Goal: Task Accomplishment & Management: Manage account settings

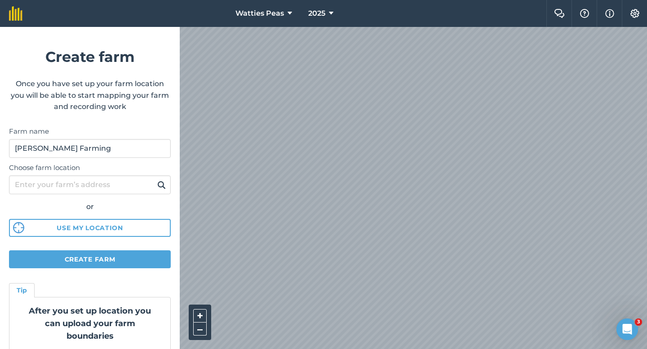
click at [153, 27] on div "Watties Peas 2025 Farm Chat Help Info Settings Create farm Once you have set up…" at bounding box center [323, 13] width 647 height 27
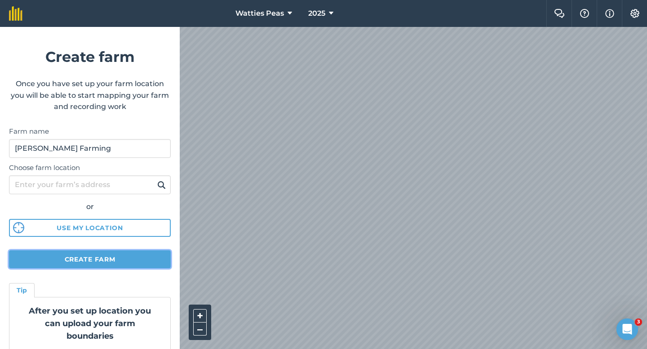
click at [113, 261] on button "Create farm" at bounding box center [90, 260] width 162 height 18
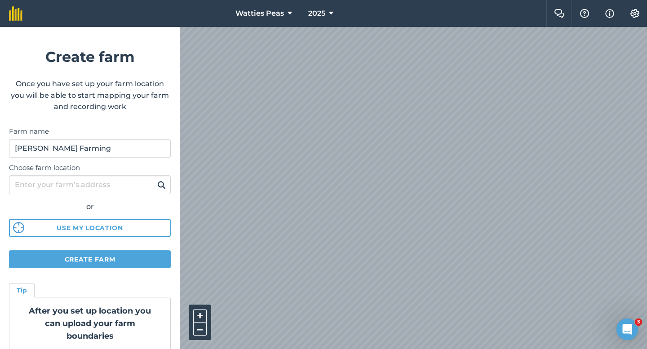
click at [167, 127] on label "Farm name" at bounding box center [90, 131] width 162 height 11
click at [167, 139] on input "[PERSON_NAME] Farming" at bounding box center [90, 148] width 162 height 19
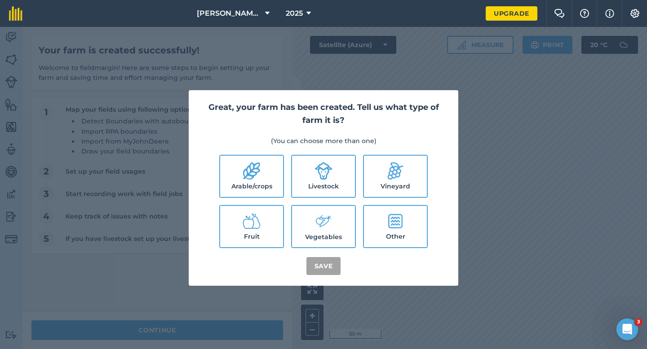
click at [241, 195] on label "Arable/crops" at bounding box center [251, 176] width 63 height 41
checkbox input "true"
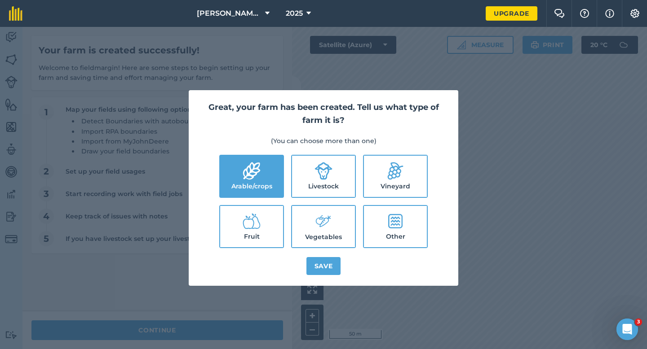
click at [301, 182] on label "Livestock" at bounding box center [323, 176] width 63 height 41
checkbox input "true"
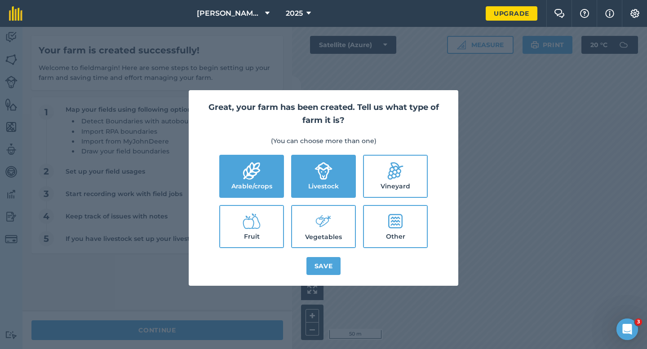
click at [312, 229] on label "Vegetables" at bounding box center [323, 226] width 63 height 41
checkbox input "true"
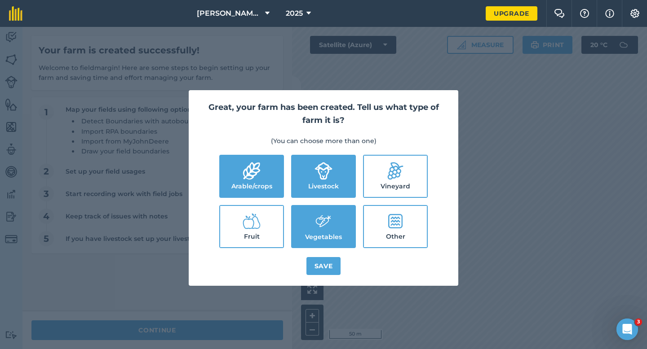
click at [317, 256] on div "Great, your farm has been created. Tell us what type of farm it is? (You can ch…" at bounding box center [323, 188] width 269 height 196
click at [318, 264] on button "Save" at bounding box center [323, 266] width 35 height 18
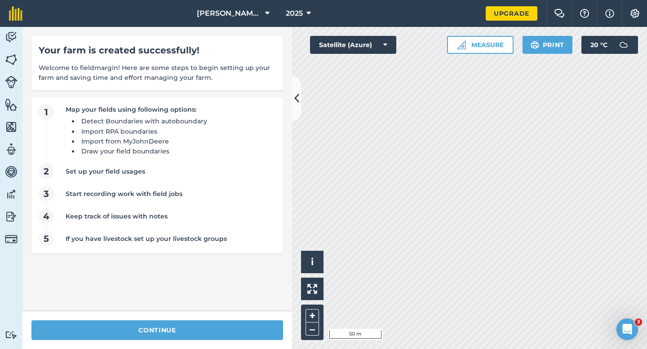
click at [229, 318] on div "continue" at bounding box center [156, 331] width 269 height 38
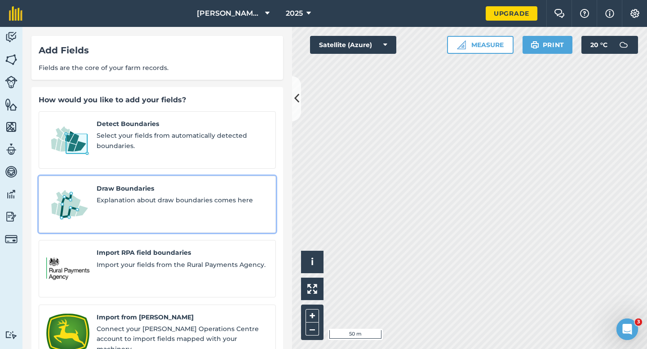
click at [157, 195] on span "Explanation about draw boundaries comes here" at bounding box center [183, 200] width 172 height 10
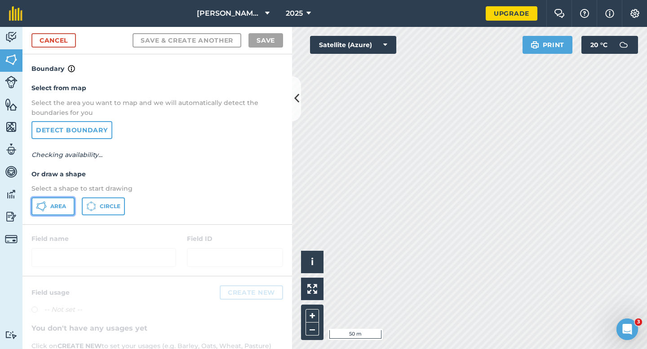
click at [72, 198] on button "Area" at bounding box center [52, 207] width 43 height 18
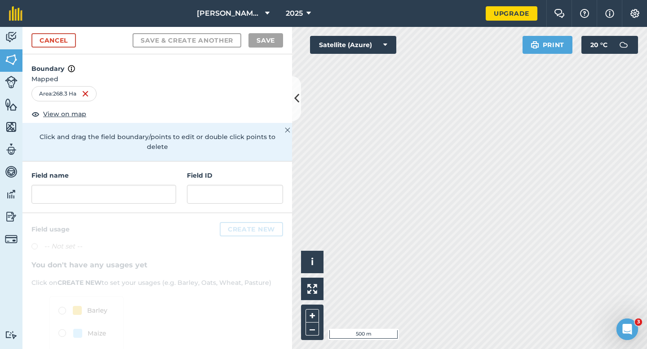
click at [76, 47] on div "Cancel Save & Create Another Save" at bounding box center [156, 40] width 269 height 27
click at [71, 44] on link "Cancel" at bounding box center [53, 40] width 44 height 14
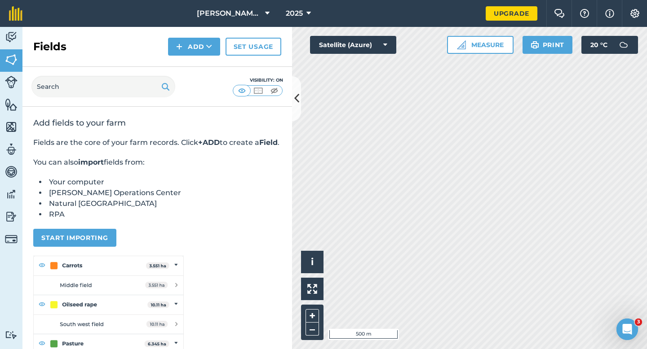
click at [167, 47] on div "Fields Add Set usage" at bounding box center [156, 47] width 269 height 40
click at [181, 50] on img at bounding box center [179, 46] width 6 height 11
click at [185, 66] on link "Draw" at bounding box center [193, 67] width 49 height 20
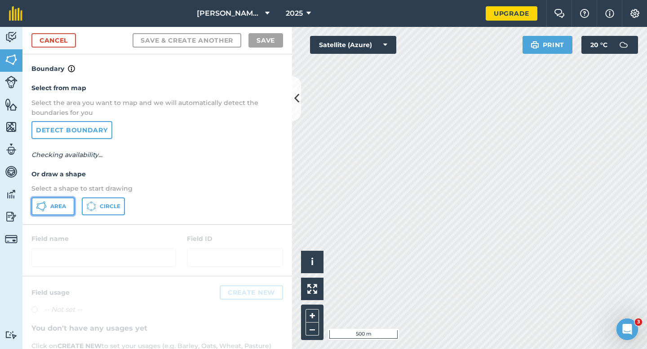
click at [68, 199] on button "Area" at bounding box center [52, 207] width 43 height 18
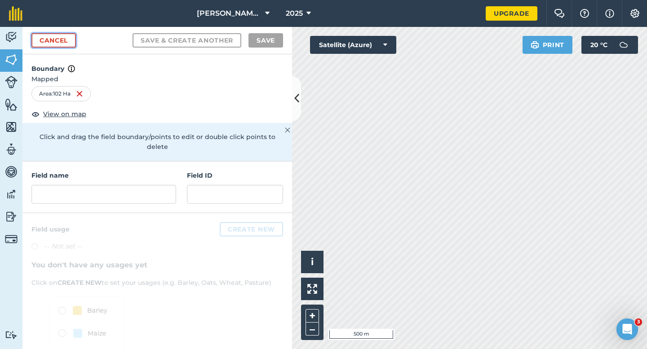
click at [57, 41] on link "Cancel" at bounding box center [53, 40] width 44 height 14
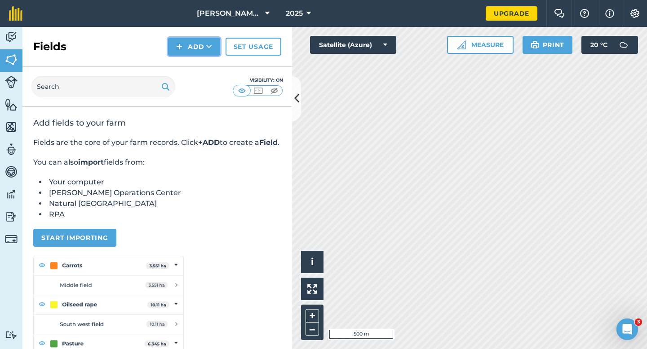
click at [204, 53] on button "Add" at bounding box center [194, 47] width 52 height 18
click at [204, 53] on button "Add Draw Import" at bounding box center [194, 47] width 52 height 18
click at [178, 46] on img at bounding box center [179, 46] width 6 height 11
click at [178, 67] on link "Draw" at bounding box center [193, 67] width 49 height 20
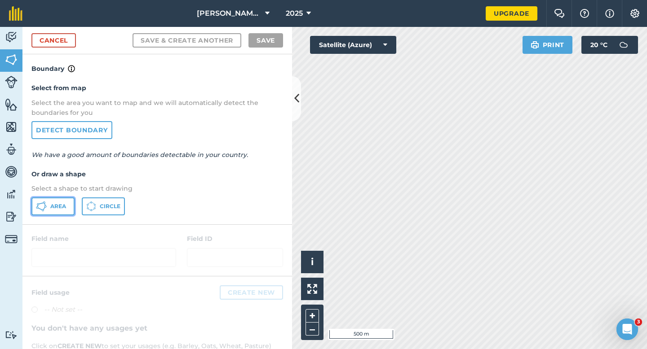
click at [53, 206] on span "Area" at bounding box center [58, 206] width 16 height 7
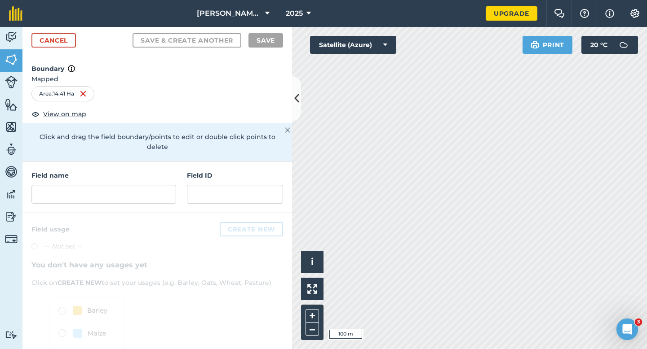
click at [160, 172] on div "Field name" at bounding box center [103, 187] width 145 height 33
click at [157, 185] on input "text" at bounding box center [103, 194] width 145 height 19
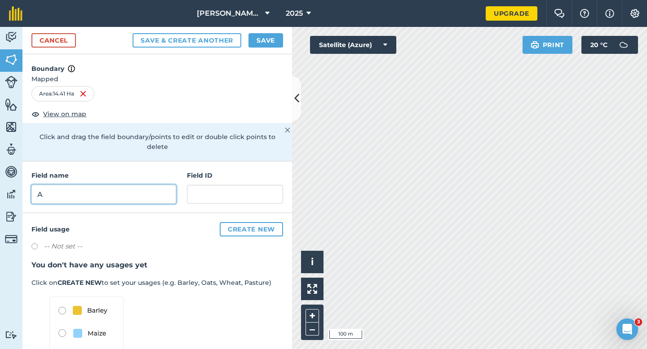
type input "A"
click at [257, 46] on button "Save" at bounding box center [265, 40] width 35 height 14
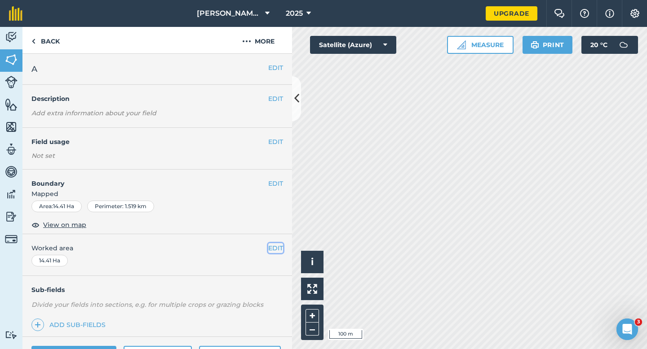
click at [282, 250] on button "EDIT" at bounding box center [275, 248] width 15 height 10
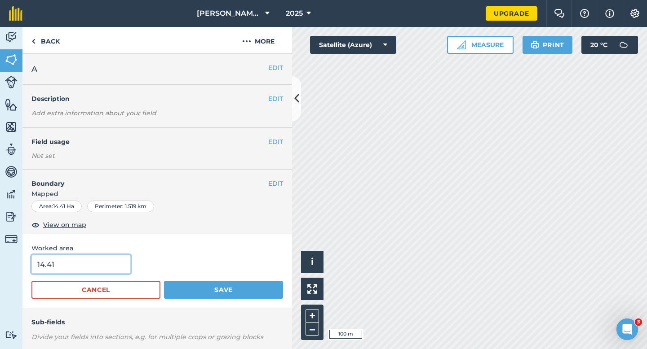
click at [113, 259] on input "14.41" at bounding box center [80, 264] width 99 height 19
click at [113, 266] on input "14.4" at bounding box center [80, 264] width 99 height 19
type input "14.4"
click at [164, 281] on button "Save" at bounding box center [223, 290] width 119 height 18
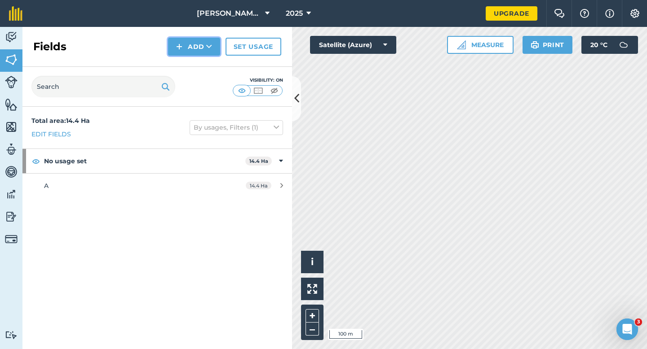
click at [200, 48] on button "Add" at bounding box center [194, 47] width 52 height 18
click at [200, 59] on link "Draw" at bounding box center [193, 67] width 49 height 20
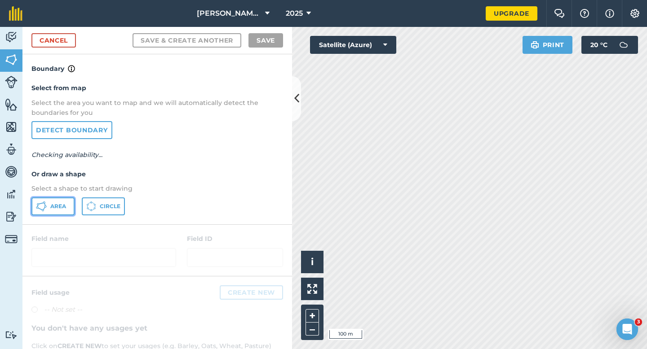
click at [44, 202] on icon at bounding box center [44, 203] width 2 height 2
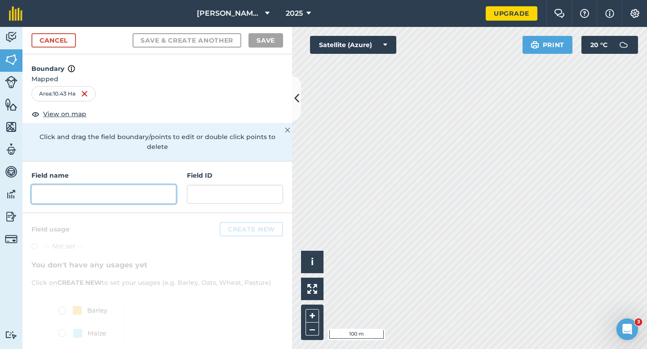
click at [130, 191] on input "text" at bounding box center [103, 194] width 145 height 19
click at [130, 187] on input "text" at bounding box center [103, 194] width 145 height 19
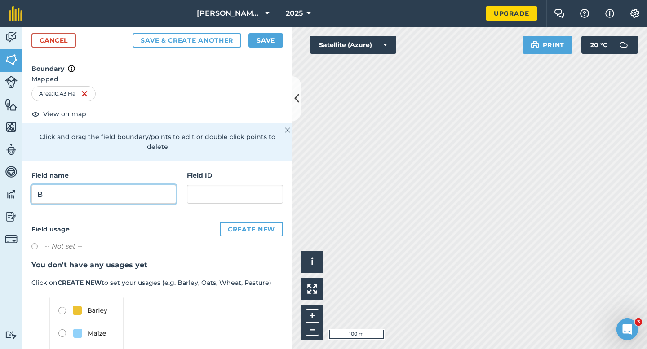
type input "B"
click at [256, 35] on button "Save" at bounding box center [265, 40] width 35 height 14
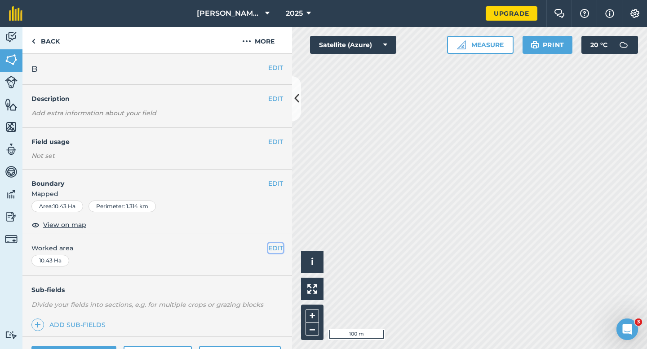
click at [271, 245] on button "EDIT" at bounding box center [275, 248] width 15 height 10
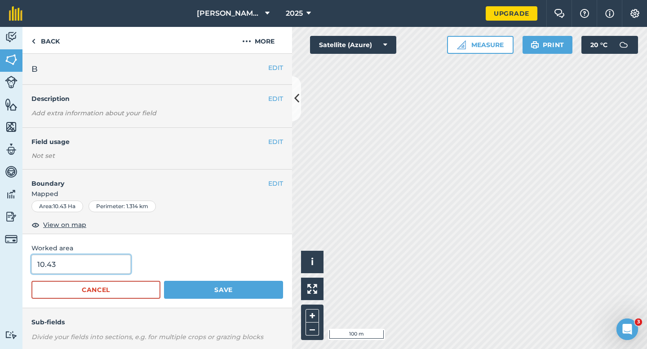
click at [84, 272] on input "10.43" at bounding box center [80, 264] width 99 height 19
type input "10.4"
click at [164, 281] on button "Save" at bounding box center [223, 290] width 119 height 18
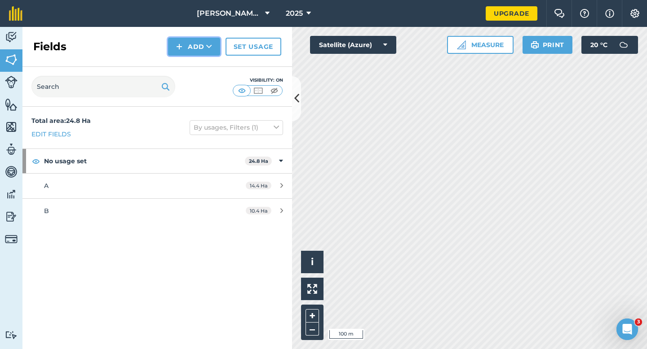
click at [183, 48] on button "Add" at bounding box center [194, 47] width 52 height 18
click at [183, 61] on link "Draw" at bounding box center [193, 67] width 49 height 20
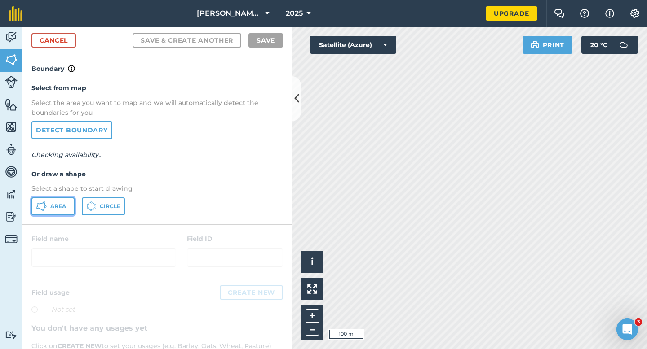
click at [58, 198] on button "Area" at bounding box center [52, 207] width 43 height 18
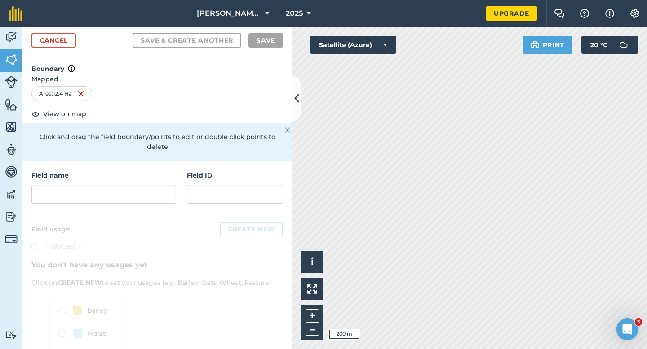
click at [145, 175] on div "Field name" at bounding box center [103, 187] width 145 height 33
click at [145, 185] on input "text" at bounding box center [103, 194] width 145 height 19
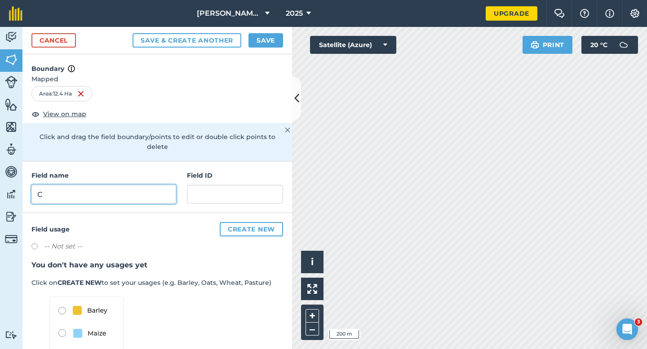
type input "C"
click at [254, 32] on div "Cancel Save & Create Another Save" at bounding box center [156, 40] width 269 height 27
click at [254, 34] on button "Save" at bounding box center [265, 40] width 35 height 14
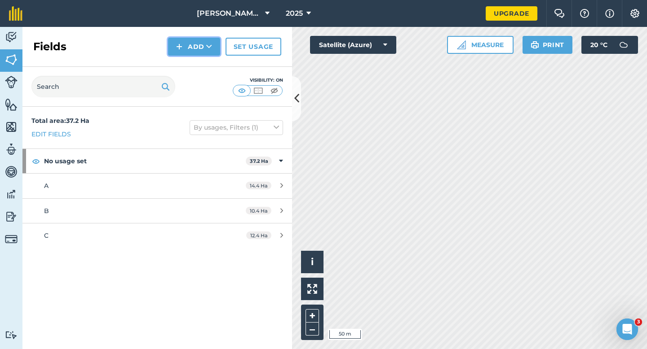
click at [172, 47] on button "Add" at bounding box center [194, 47] width 52 height 18
click at [180, 65] on link "Draw" at bounding box center [193, 67] width 49 height 20
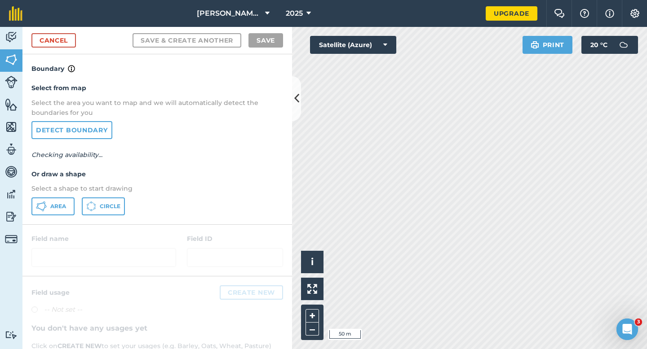
click at [53, 216] on div "Select from map Select the area you want to map and we will automatically detec…" at bounding box center [156, 149] width 269 height 150
click at [56, 211] on button "Area" at bounding box center [52, 207] width 43 height 18
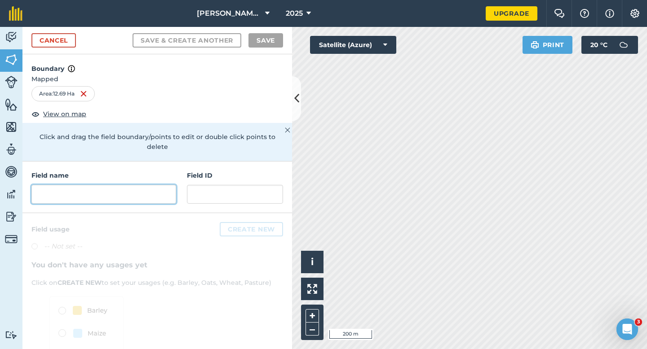
click at [123, 186] on input "text" at bounding box center [103, 194] width 145 height 19
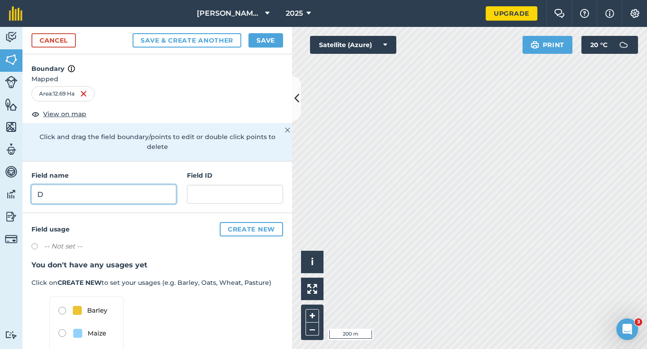
type input "D"
click at [267, 41] on button "Save" at bounding box center [265, 40] width 35 height 14
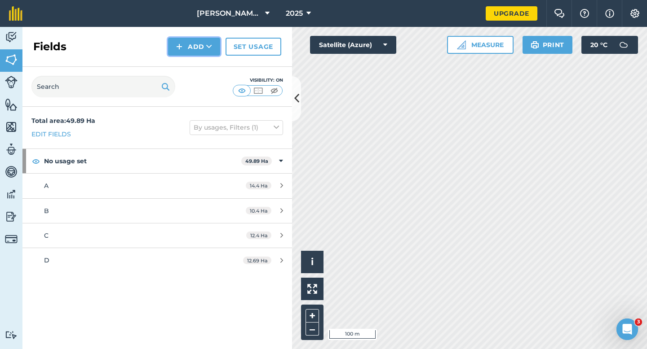
click at [193, 44] on button "Add" at bounding box center [194, 47] width 52 height 18
click at [193, 62] on link "Draw" at bounding box center [193, 67] width 49 height 20
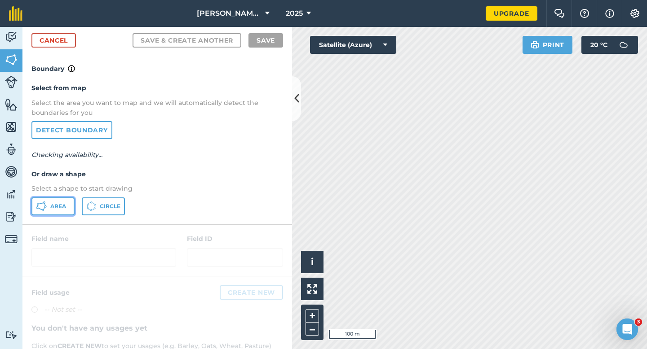
click at [50, 209] on span "Area" at bounding box center [58, 206] width 16 height 7
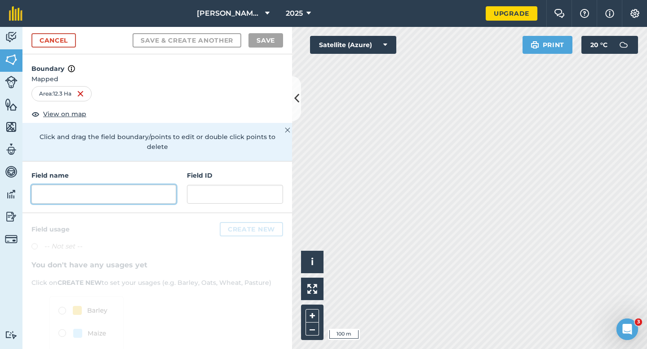
click at [148, 185] on input "text" at bounding box center [103, 194] width 145 height 19
click at [117, 185] on input "text" at bounding box center [103, 194] width 145 height 19
type input "F"
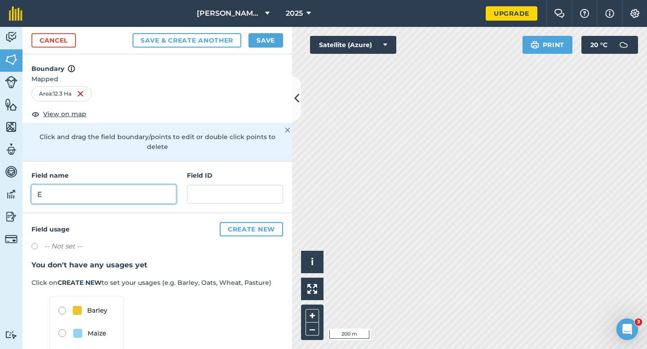
type input "E"
click at [269, 39] on button "Save" at bounding box center [265, 40] width 35 height 14
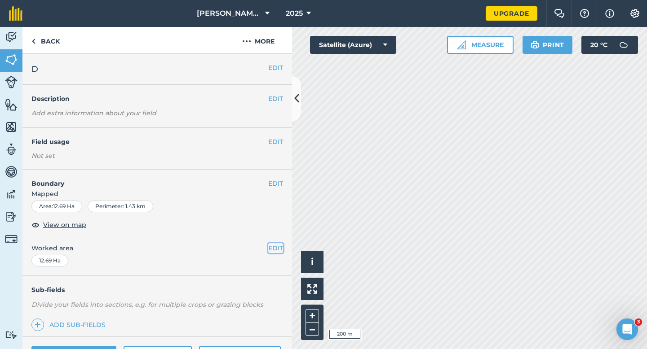
click at [273, 252] on button "EDIT" at bounding box center [275, 248] width 15 height 10
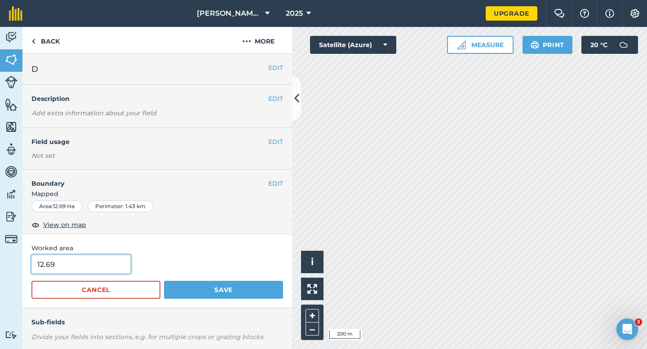
click at [93, 266] on input "12.69" at bounding box center [80, 264] width 99 height 19
type input "12.7"
click at [164, 281] on button "Save" at bounding box center [223, 290] width 119 height 18
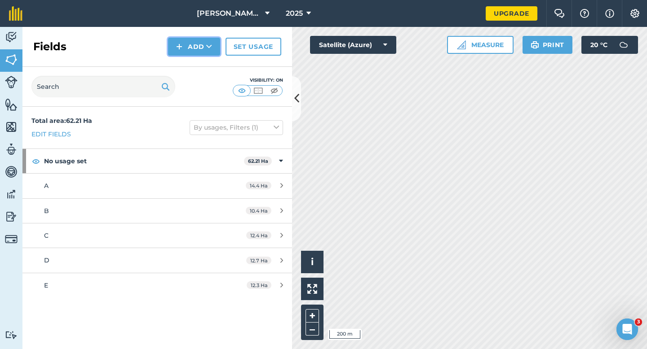
click at [188, 53] on button "Add" at bounding box center [194, 47] width 52 height 18
click at [191, 76] on link "Draw" at bounding box center [193, 67] width 49 height 20
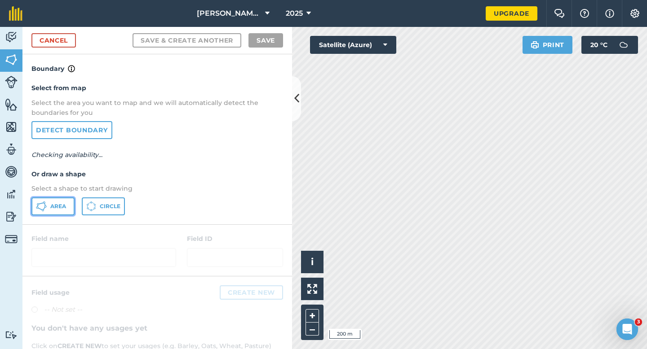
click at [61, 210] on button "Area" at bounding box center [52, 207] width 43 height 18
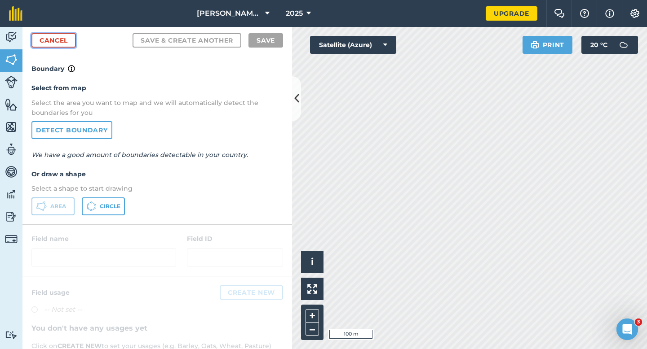
click at [56, 43] on link "Cancel" at bounding box center [53, 40] width 44 height 14
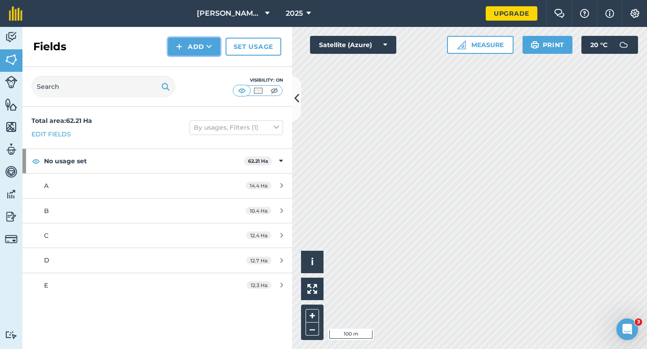
click at [182, 46] on img at bounding box center [179, 46] width 6 height 11
click at [185, 61] on link "Draw" at bounding box center [193, 67] width 49 height 20
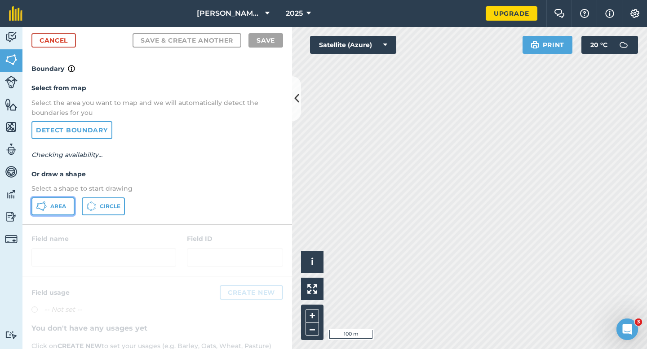
click at [66, 198] on button "Area" at bounding box center [52, 207] width 43 height 18
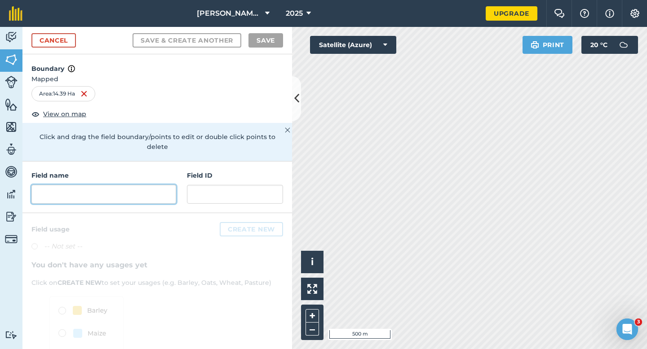
click at [163, 191] on input "text" at bounding box center [103, 194] width 145 height 19
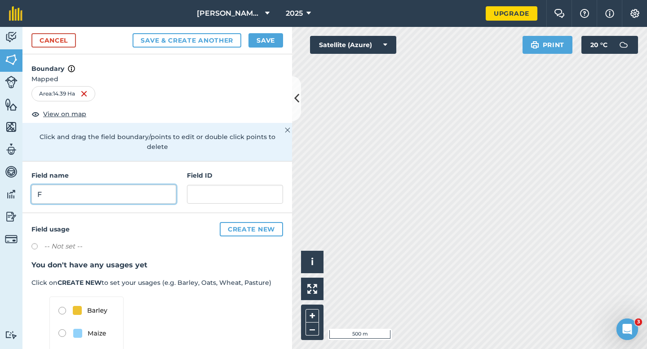
type input "F"
click at [268, 36] on button "Save" at bounding box center [265, 40] width 35 height 14
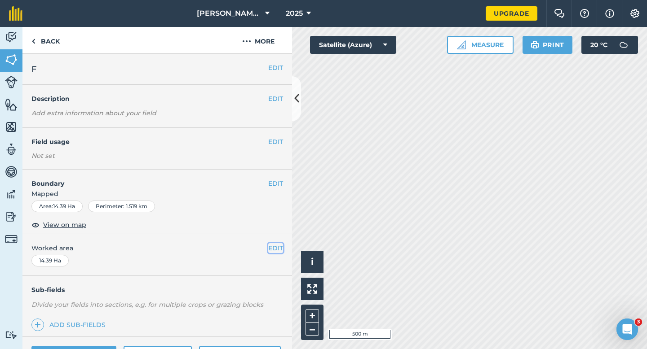
click at [282, 251] on button "EDIT" at bounding box center [275, 248] width 15 height 10
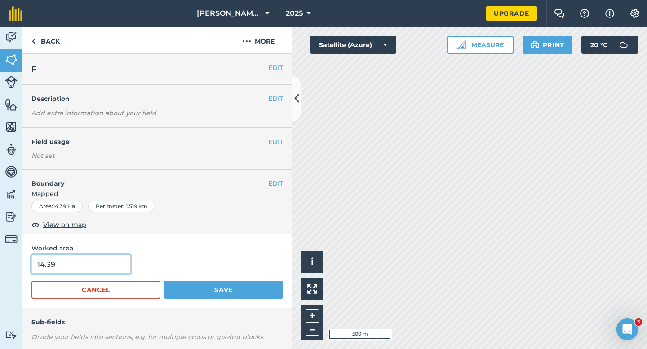
click at [113, 257] on input "14.39" at bounding box center [80, 264] width 99 height 19
click at [113, 261] on input "14.39" at bounding box center [80, 264] width 99 height 19
type input "14.4"
click at [164, 281] on button "Save" at bounding box center [223, 290] width 119 height 18
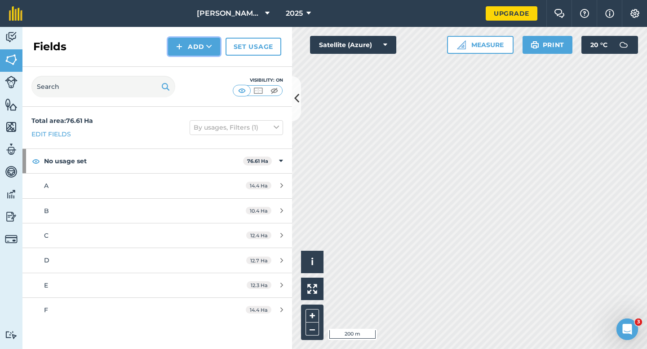
click at [198, 53] on button "Add" at bounding box center [194, 47] width 52 height 18
click at [198, 65] on link "Draw" at bounding box center [193, 67] width 49 height 20
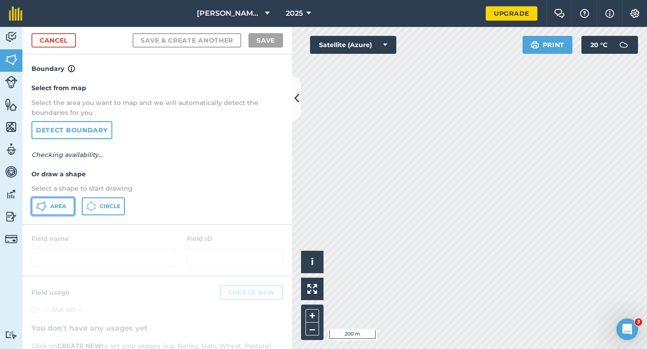
click at [59, 209] on span "Area" at bounding box center [58, 206] width 16 height 7
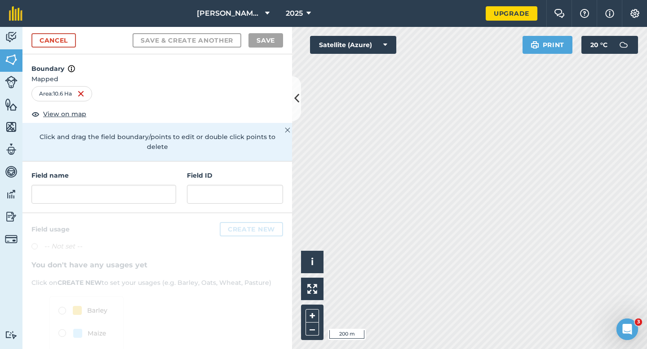
click at [148, 199] on div "Field name Field ID" at bounding box center [156, 188] width 269 height 52
click at [145, 194] on div "Field name Field ID" at bounding box center [156, 188] width 269 height 52
click at [150, 174] on div "Field name" at bounding box center [103, 187] width 145 height 33
click at [151, 185] on input "text" at bounding box center [103, 194] width 145 height 19
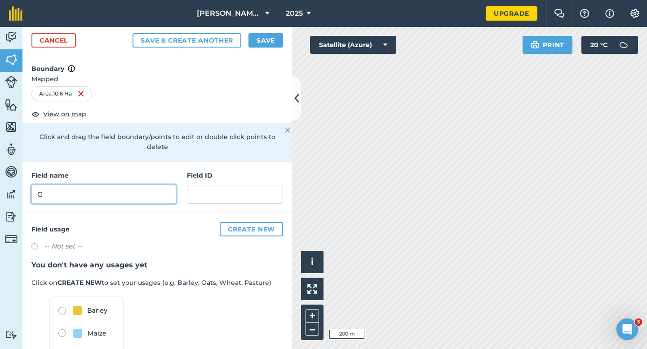
type input "G"
click at [261, 44] on button "Save" at bounding box center [265, 40] width 35 height 14
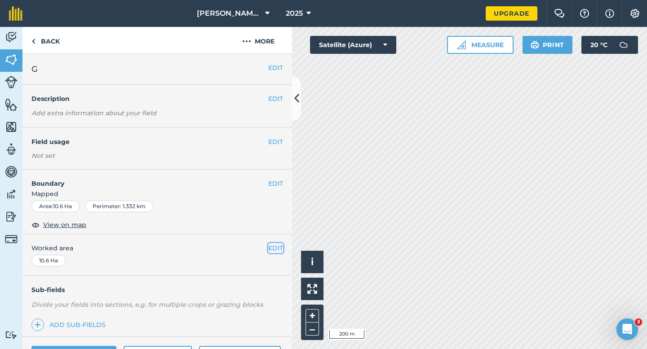
click at [269, 251] on button "EDIT" at bounding box center [275, 248] width 15 height 10
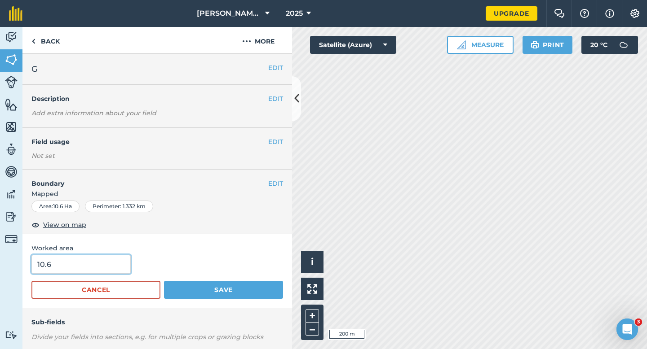
click at [99, 256] on input "10.6" at bounding box center [80, 264] width 99 height 19
click at [164, 281] on button "Save" at bounding box center [223, 290] width 119 height 18
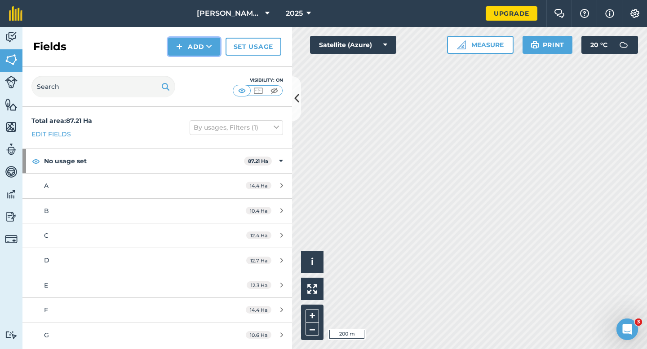
click at [217, 51] on button "Add" at bounding box center [194, 47] width 52 height 18
click at [207, 60] on link "Draw" at bounding box center [193, 67] width 49 height 20
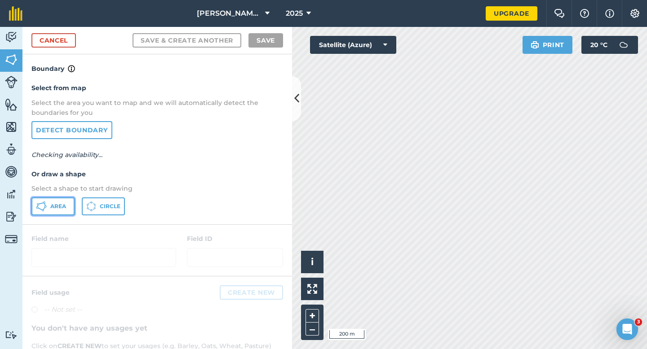
click at [66, 207] on button "Area" at bounding box center [52, 207] width 43 height 18
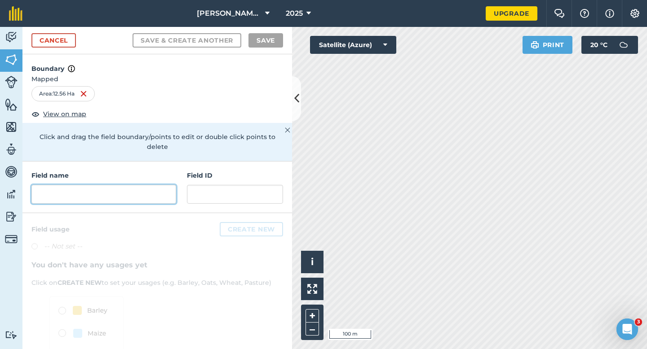
click at [116, 185] on input "text" at bounding box center [103, 194] width 145 height 19
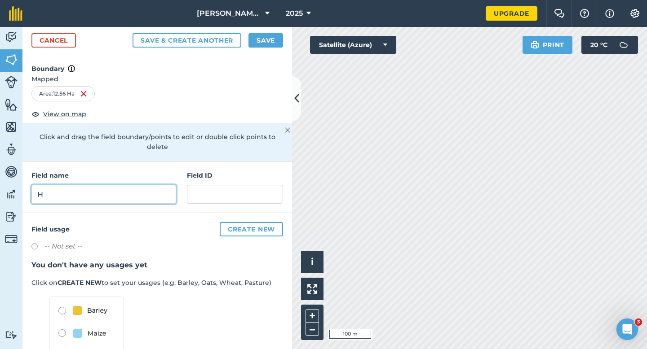
type input "H"
click at [273, 29] on div "Cancel Save & Create Another Save" at bounding box center [156, 40] width 269 height 27
click at [273, 38] on button "Save" at bounding box center [265, 40] width 35 height 14
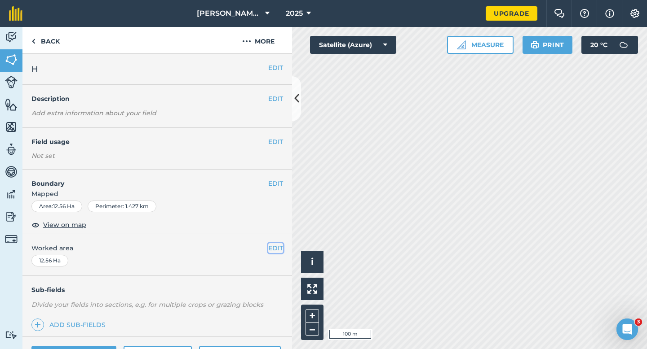
click at [275, 252] on button "EDIT" at bounding box center [275, 248] width 15 height 10
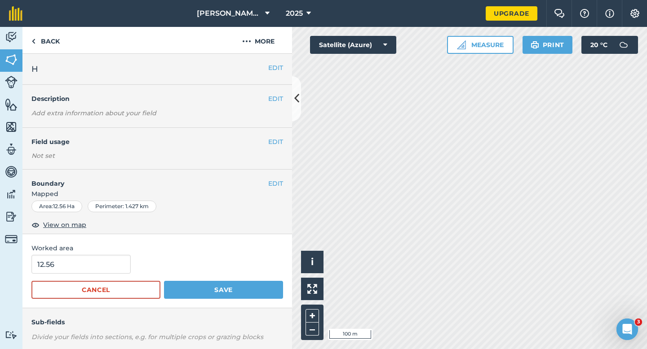
click at [113, 252] on span "Worked area" at bounding box center [156, 248] width 251 height 10
click at [113, 259] on input "12.56" at bounding box center [80, 264] width 99 height 19
click at [125, 263] on input "12.56" at bounding box center [80, 264] width 99 height 19
type input "12.6"
click at [164, 281] on button "Save" at bounding box center [223, 290] width 119 height 18
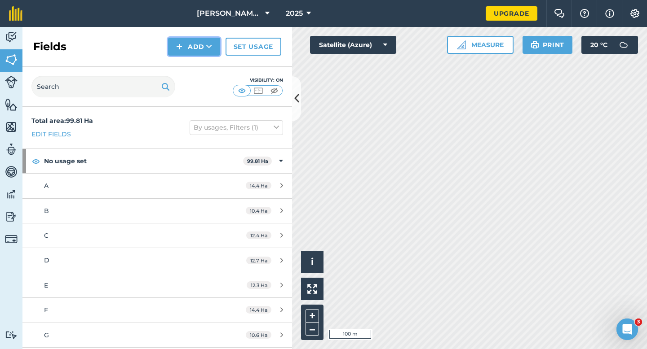
click at [190, 51] on button "Add" at bounding box center [194, 47] width 52 height 18
click at [190, 65] on link "Draw" at bounding box center [193, 67] width 49 height 20
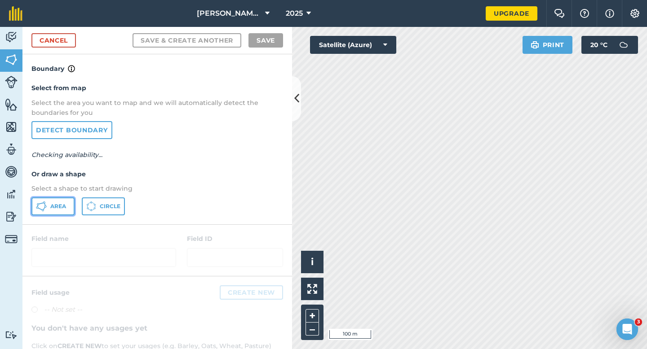
click at [62, 203] on span "Area" at bounding box center [58, 206] width 16 height 7
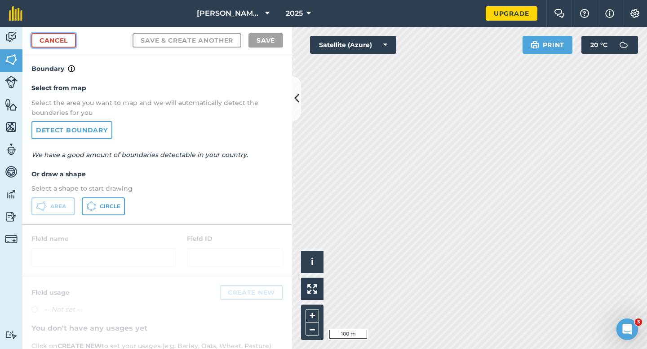
click at [50, 35] on link "Cancel" at bounding box center [53, 40] width 44 height 14
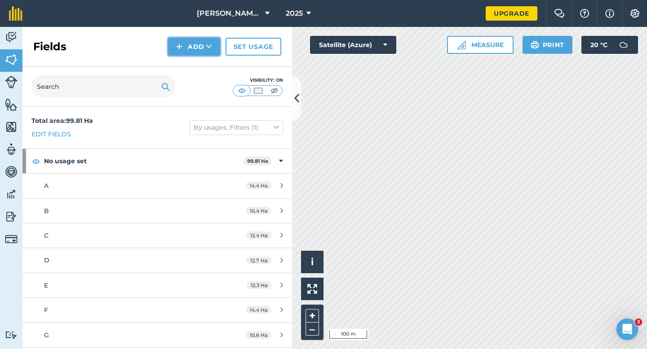
click at [189, 50] on button "Add" at bounding box center [194, 47] width 52 height 18
click at [191, 63] on link "Draw" at bounding box center [193, 67] width 49 height 20
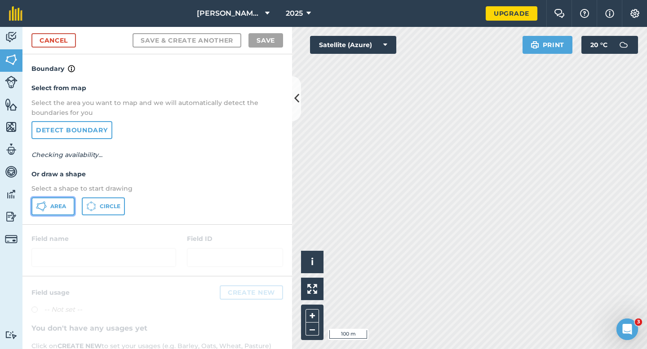
click at [35, 199] on button "Area" at bounding box center [52, 207] width 43 height 18
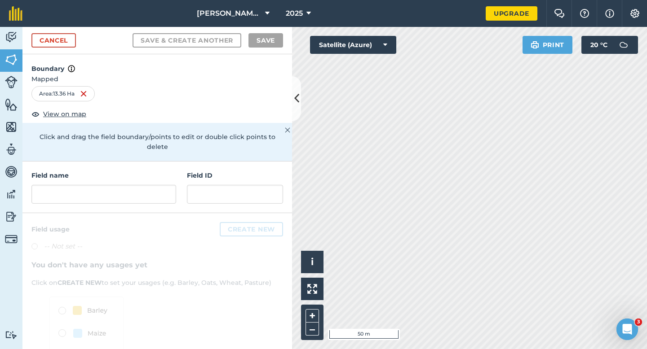
click at [107, 185] on div at bounding box center [103, 194] width 145 height 19
click at [125, 185] on input "text" at bounding box center [103, 194] width 145 height 19
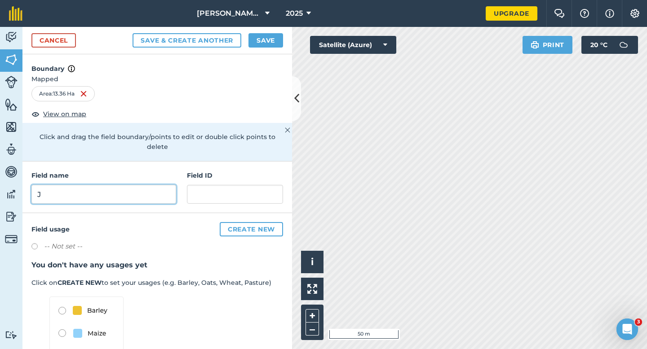
type input "J"
click at [257, 44] on button "Save" at bounding box center [265, 40] width 35 height 14
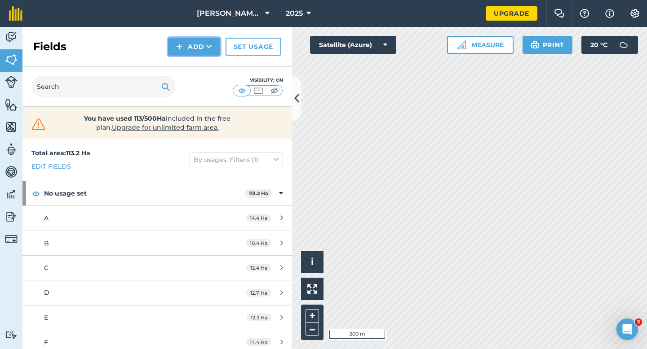
click at [193, 50] on button "Add" at bounding box center [194, 47] width 52 height 18
click at [194, 63] on link "Draw" at bounding box center [193, 67] width 49 height 20
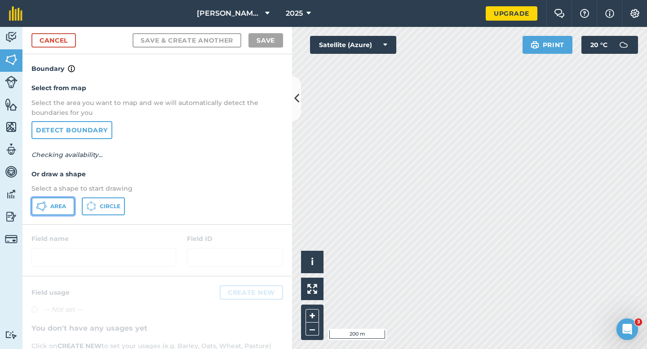
click at [66, 204] on span "Area" at bounding box center [58, 206] width 16 height 7
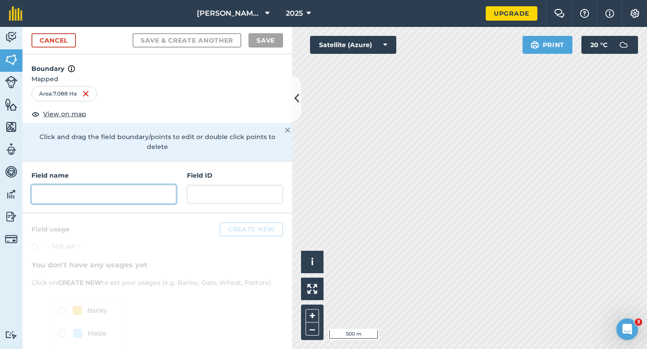
click at [156, 186] on input "text" at bounding box center [103, 194] width 145 height 19
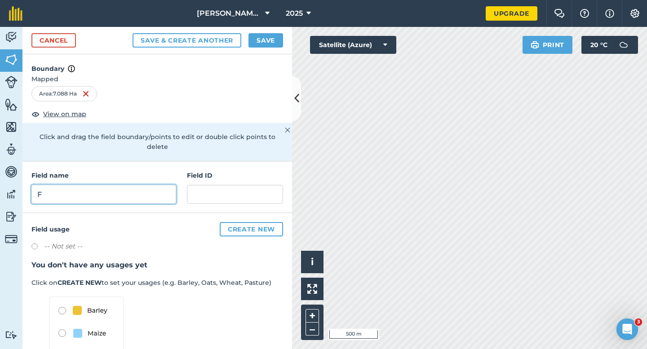
type input "F"
click at [269, 48] on div "Cancel Save & Create Another Save" at bounding box center [156, 40] width 269 height 27
click at [269, 45] on button "Save" at bounding box center [265, 40] width 35 height 14
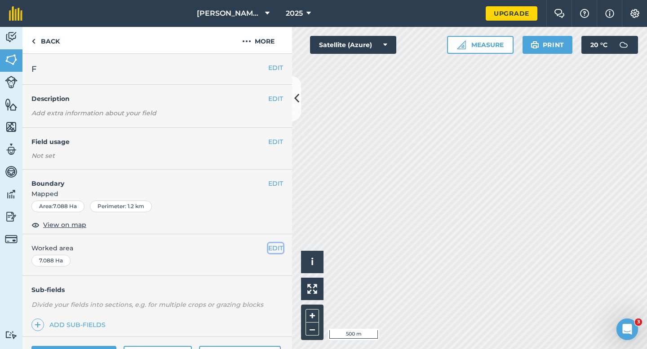
click at [277, 250] on button "EDIT" at bounding box center [275, 248] width 15 height 10
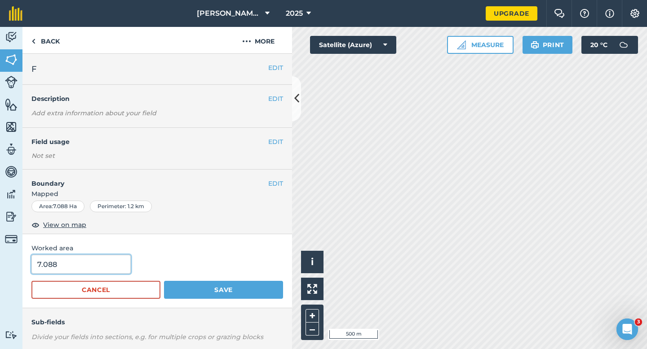
click at [43, 256] on input "7.088" at bounding box center [80, 264] width 99 height 19
click at [69, 261] on input "7.088" at bounding box center [80, 264] width 99 height 19
type input "8"
click at [164, 281] on button "Save" at bounding box center [223, 290] width 119 height 18
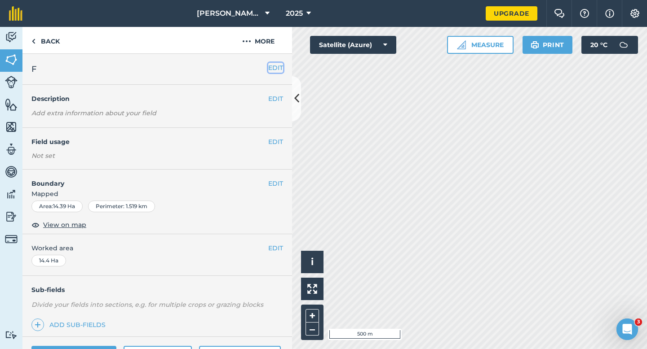
click at [272, 68] on button "EDIT" at bounding box center [275, 68] width 15 height 10
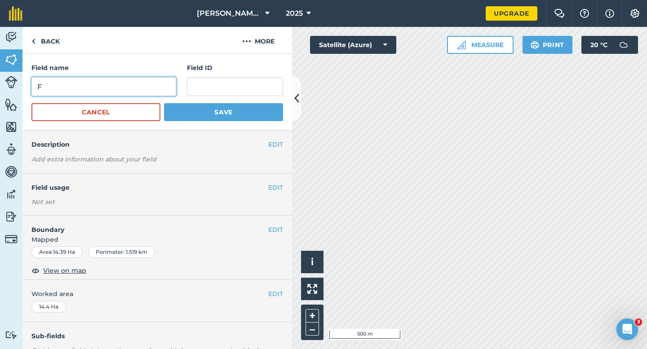
click at [129, 79] on input "F" at bounding box center [103, 86] width 145 height 19
type input "G]]"
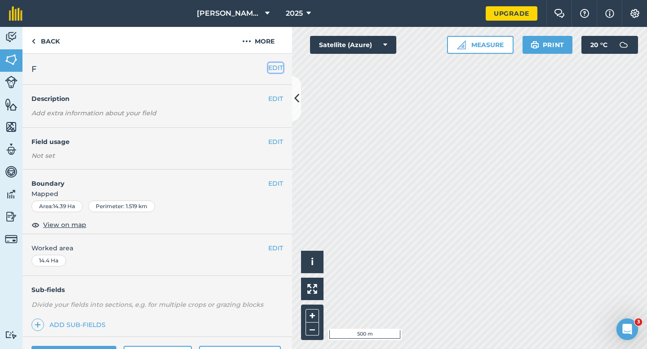
click at [276, 65] on button "EDIT" at bounding box center [275, 68] width 15 height 10
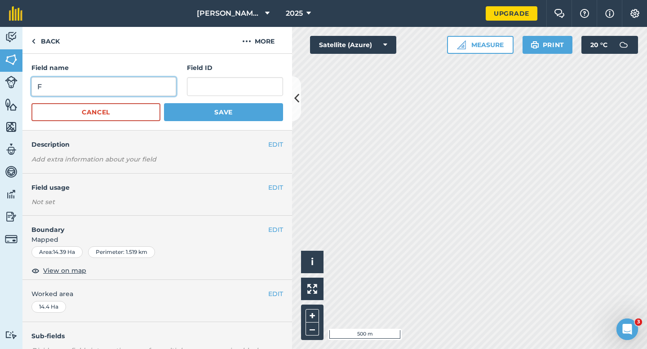
click at [117, 88] on input "F" at bounding box center [103, 86] width 145 height 19
type input "G"
click at [164, 103] on button "Save" at bounding box center [223, 112] width 119 height 18
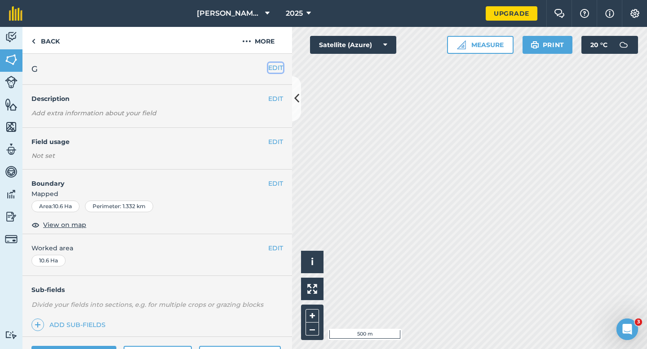
click at [278, 72] on button "EDIT" at bounding box center [275, 68] width 15 height 10
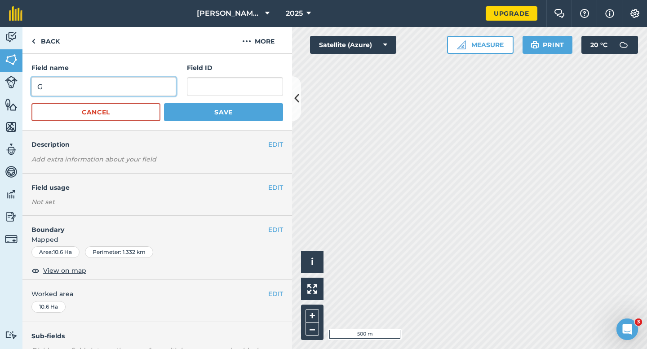
click at [145, 80] on input "G" at bounding box center [103, 86] width 145 height 19
type input "H"
click at [164, 103] on button "Save" at bounding box center [223, 112] width 119 height 18
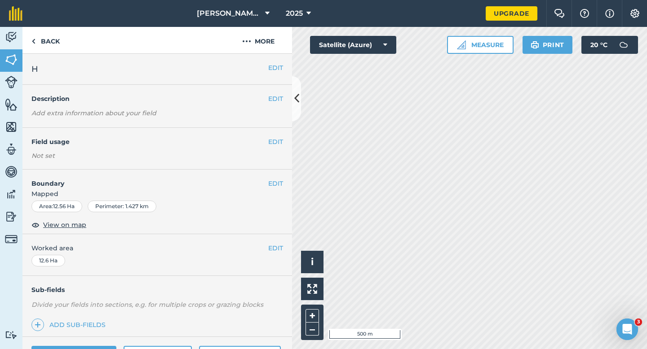
click at [273, 67] on button "EDIT" at bounding box center [275, 68] width 15 height 10
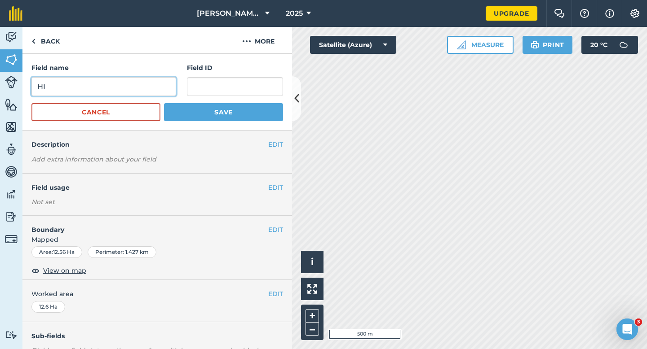
click at [116, 87] on input "HI" at bounding box center [103, 86] width 145 height 19
type input "I"
click at [164, 103] on button "Save" at bounding box center [223, 112] width 119 height 18
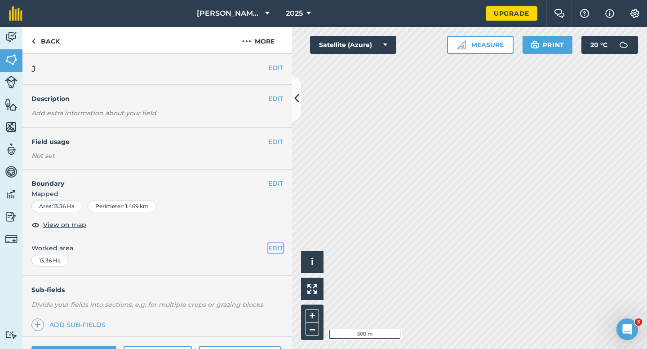
click at [271, 250] on button "EDIT" at bounding box center [275, 248] width 15 height 10
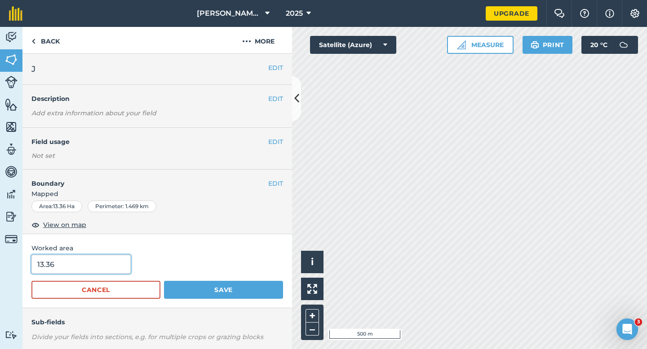
click at [105, 264] on input "13.36" at bounding box center [80, 264] width 99 height 19
type input "13.3"
click at [164, 281] on button "Save" at bounding box center [223, 290] width 119 height 18
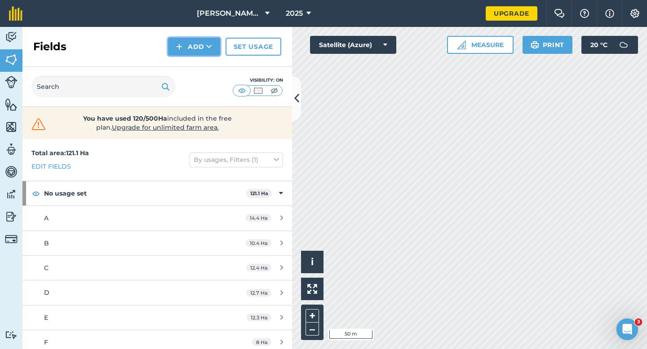
click at [200, 51] on button "Add" at bounding box center [194, 47] width 52 height 18
click at [200, 61] on link "Draw" at bounding box center [193, 67] width 49 height 20
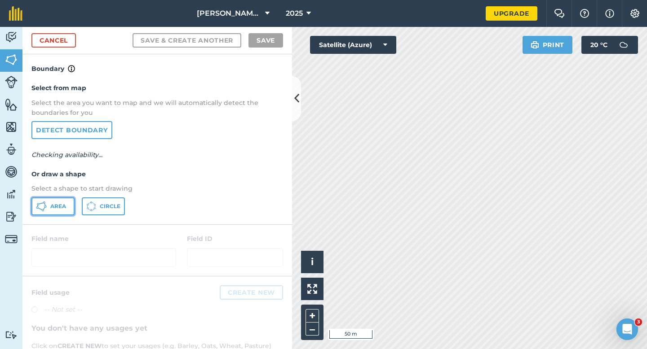
click at [53, 212] on button "Area" at bounding box center [52, 207] width 43 height 18
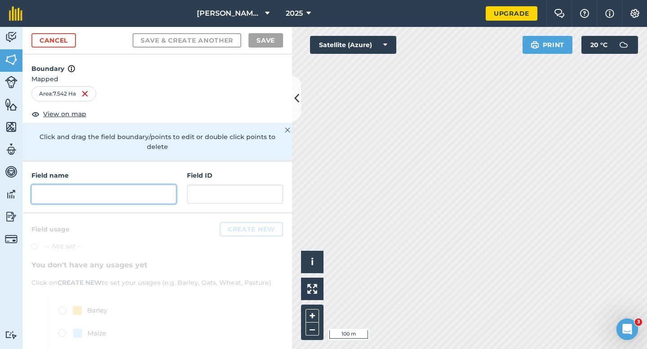
click at [141, 185] on input "text" at bounding box center [103, 194] width 145 height 19
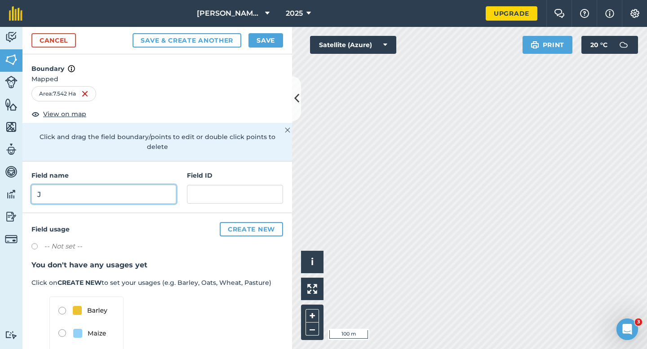
type input "J"
click at [266, 40] on button "Save" at bounding box center [265, 40] width 35 height 14
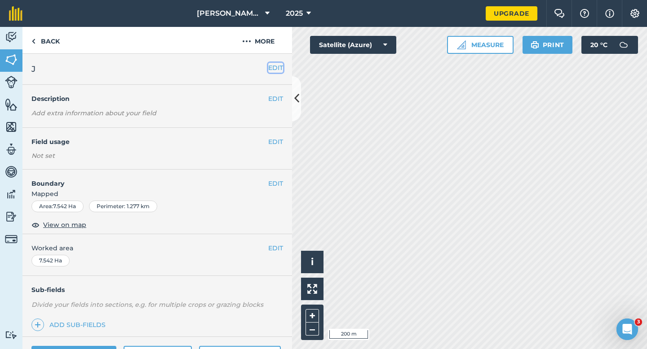
click at [279, 70] on button "EDIT" at bounding box center [275, 68] width 15 height 10
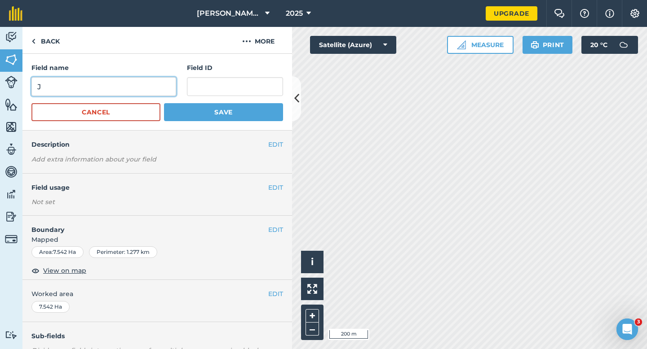
click at [142, 81] on input "J" at bounding box center [103, 86] width 145 height 19
type input "K"
click at [164, 103] on button "Save" at bounding box center [223, 112] width 119 height 18
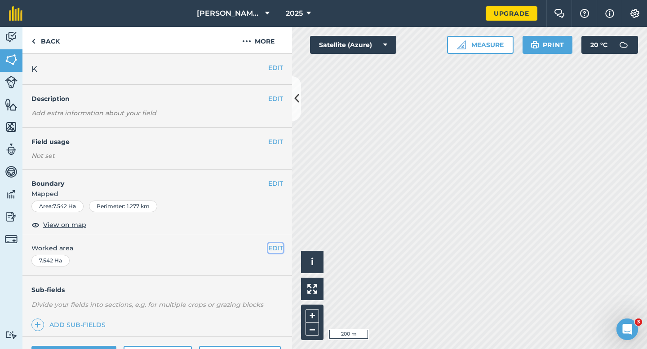
click at [275, 250] on button "EDIT" at bounding box center [275, 248] width 15 height 10
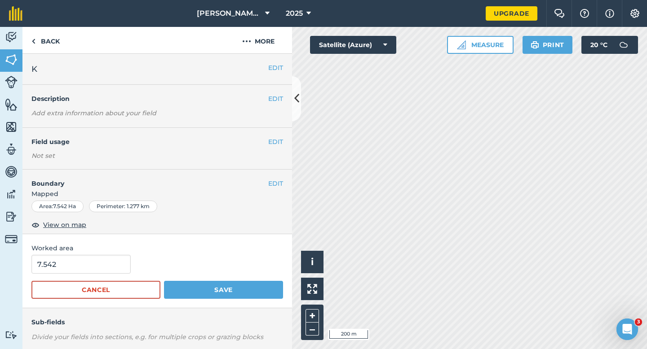
click at [132, 264] on div "7.542" at bounding box center [156, 264] width 251 height 19
click at [119, 264] on input "7.542" at bounding box center [80, 264] width 99 height 19
type input "7.5"
click at [164, 281] on button "Save" at bounding box center [223, 290] width 119 height 18
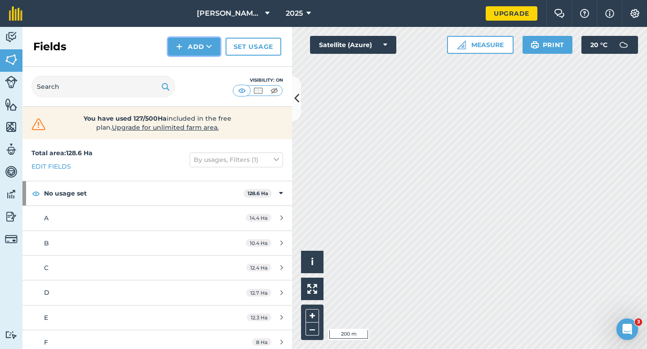
click at [197, 52] on button "Add" at bounding box center [194, 47] width 52 height 18
click at [197, 63] on link "Draw" at bounding box center [193, 67] width 49 height 20
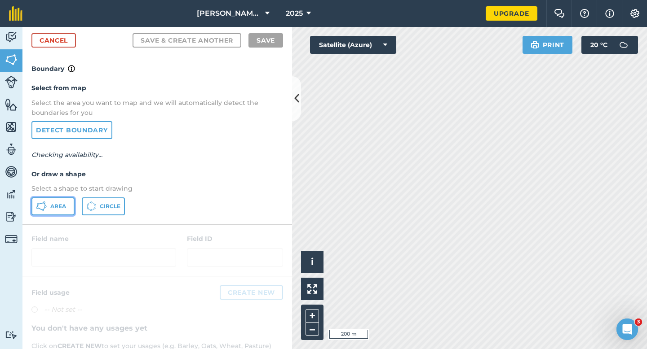
click at [62, 204] on span "Area" at bounding box center [58, 206] width 16 height 7
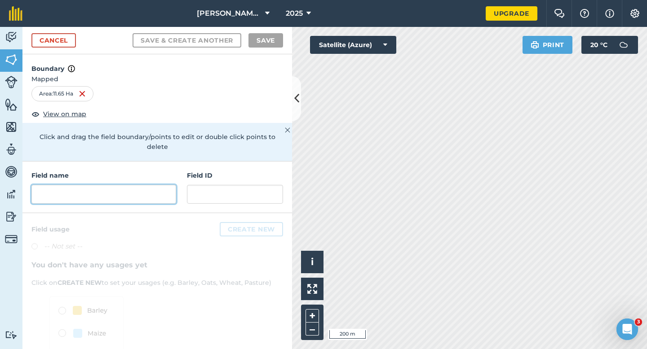
click at [148, 192] on input "text" at bounding box center [103, 194] width 145 height 19
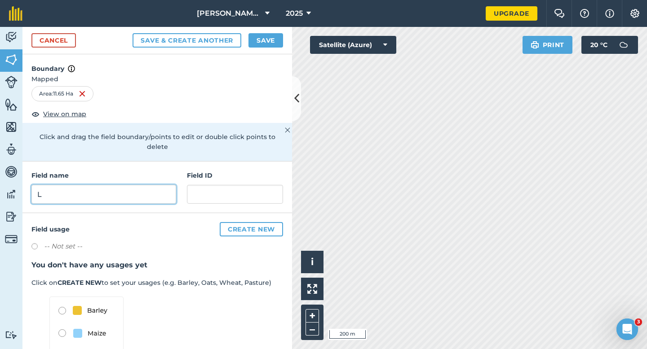
type input "L"
click at [277, 45] on button "Save" at bounding box center [265, 40] width 35 height 14
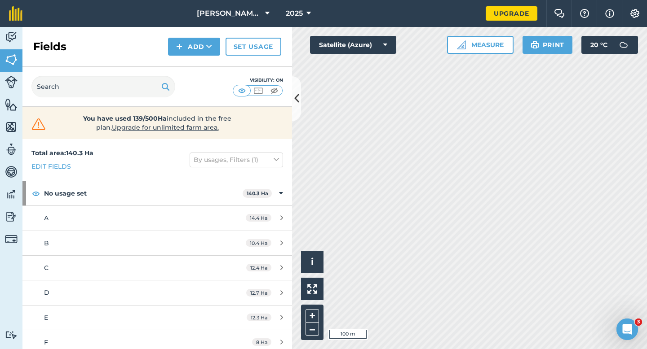
click at [194, 59] on div "Fields Add Set usage" at bounding box center [156, 47] width 269 height 40
click at [194, 52] on button "Add" at bounding box center [194, 47] width 52 height 18
click at [194, 61] on link "Draw" at bounding box center [193, 67] width 49 height 20
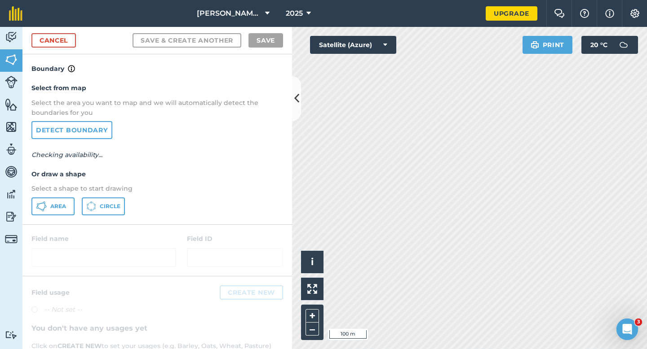
click at [40, 220] on div "Select from map Select the area you want to map and we will automatically detec…" at bounding box center [156, 149] width 269 height 150
click at [41, 216] on div "Select from map Select the area you want to map and we will automatically detec…" at bounding box center [156, 149] width 269 height 150
click at [47, 216] on div "Select from map Select the area you want to map and we will automatically detec…" at bounding box center [156, 149] width 269 height 150
click at [35, 208] on button "Area" at bounding box center [52, 207] width 43 height 18
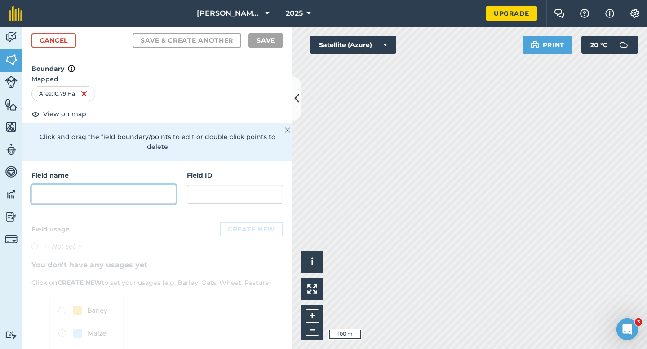
click at [122, 191] on input "text" at bounding box center [103, 194] width 145 height 19
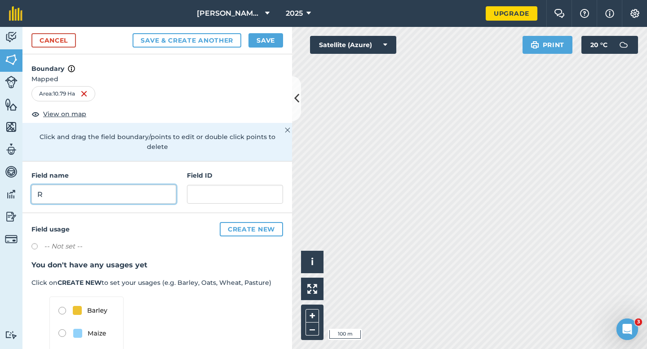
type input "R"
click at [262, 44] on button "Save" at bounding box center [265, 40] width 35 height 14
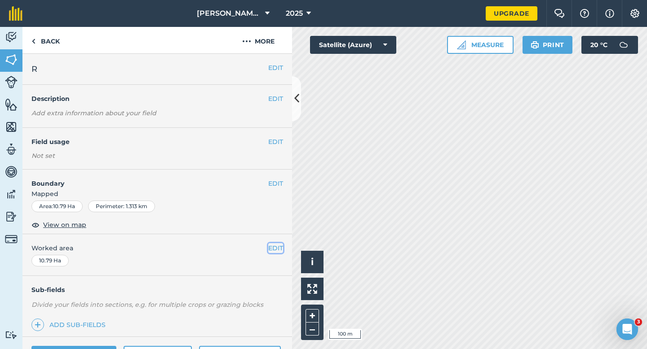
click at [277, 248] on button "EDIT" at bounding box center [275, 248] width 15 height 10
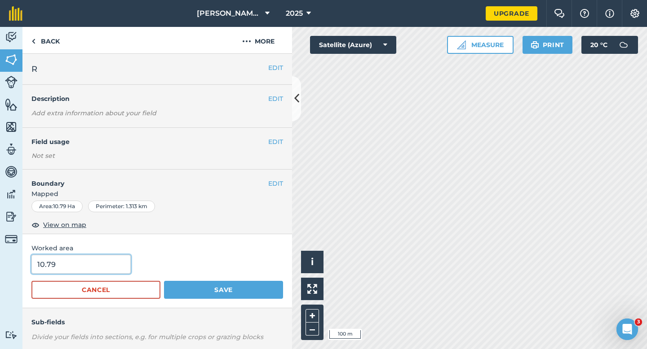
click at [97, 266] on input "10.79" at bounding box center [80, 264] width 99 height 19
type input "10.8"
click at [164, 281] on button "Save" at bounding box center [223, 290] width 119 height 18
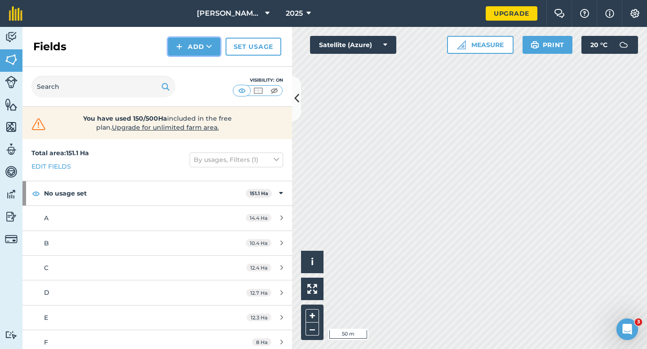
click at [193, 44] on button "Add" at bounding box center [194, 47] width 52 height 18
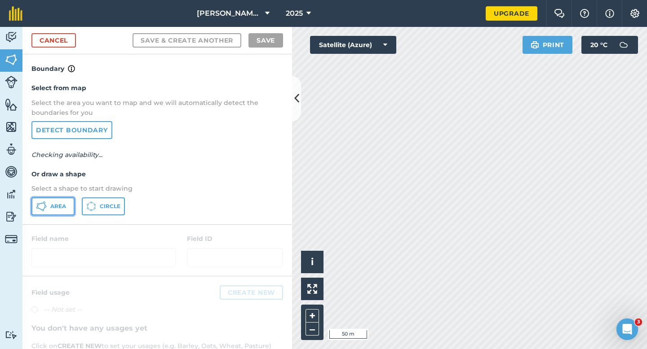
click at [53, 203] on span "Area" at bounding box center [58, 206] width 16 height 7
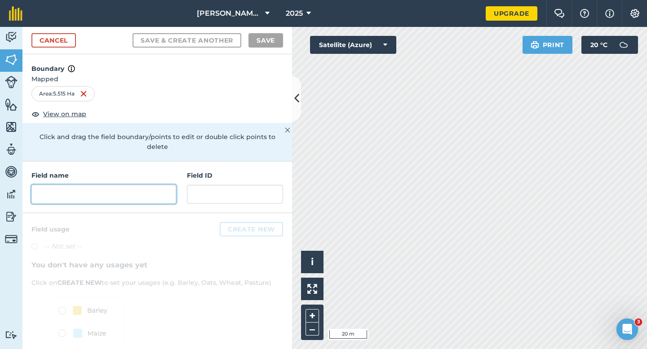
click at [163, 186] on input "text" at bounding box center [103, 194] width 145 height 19
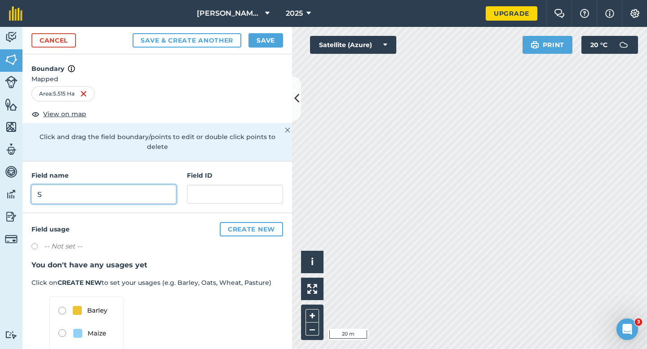
type input "S"
click at [273, 46] on button "Save" at bounding box center [265, 40] width 35 height 14
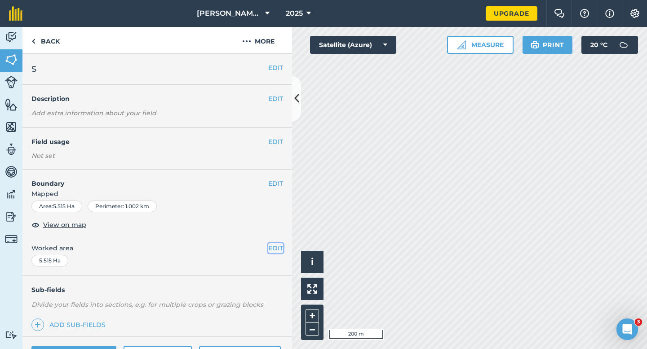
click at [278, 250] on button "EDIT" at bounding box center [275, 248] width 15 height 10
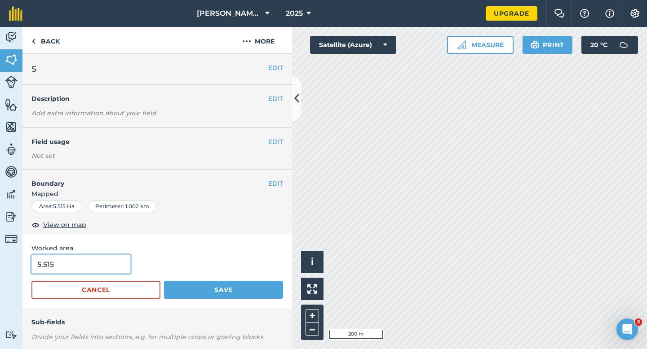
click at [112, 256] on input "5.515" at bounding box center [80, 264] width 99 height 19
click at [112, 261] on input "5.515" at bounding box center [80, 264] width 99 height 19
type input "5.5"
click at [164, 281] on button "Save" at bounding box center [223, 290] width 119 height 18
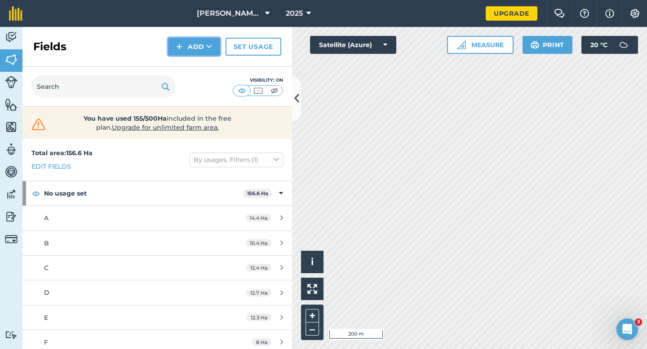
click at [179, 54] on button "Add" at bounding box center [194, 47] width 52 height 18
click at [179, 65] on link "Draw" at bounding box center [193, 67] width 49 height 20
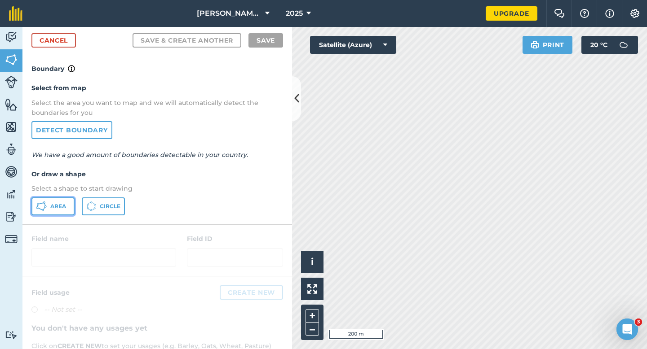
click at [67, 204] on button "Area" at bounding box center [52, 207] width 43 height 18
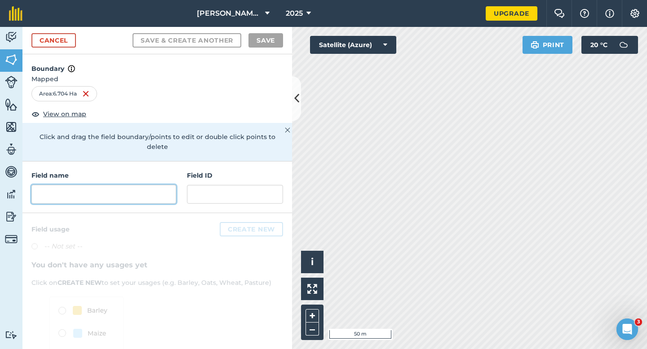
click at [77, 185] on input "text" at bounding box center [103, 194] width 145 height 19
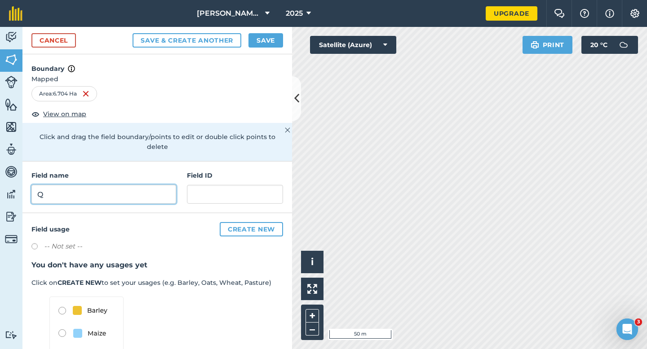
type input "Q"
click at [257, 48] on div "Cancel Save & Create Another Save" at bounding box center [156, 40] width 269 height 27
click at [275, 46] on button "Save" at bounding box center [265, 40] width 35 height 14
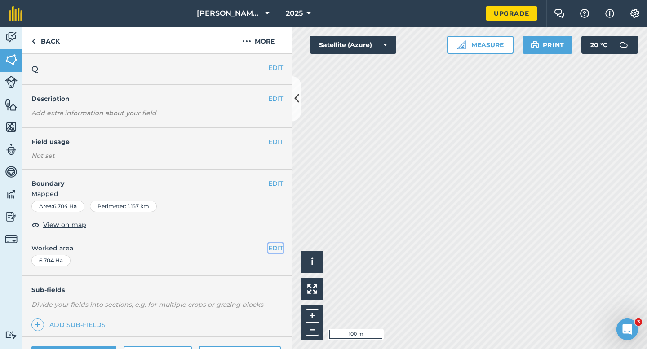
click at [280, 248] on button "EDIT" at bounding box center [275, 248] width 15 height 10
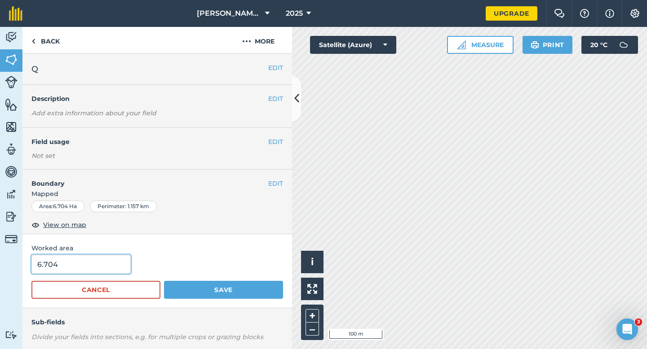
click at [79, 264] on input "6.704" at bounding box center [80, 264] width 99 height 19
type input "6.7"
click at [164, 281] on button "Save" at bounding box center [223, 290] width 119 height 18
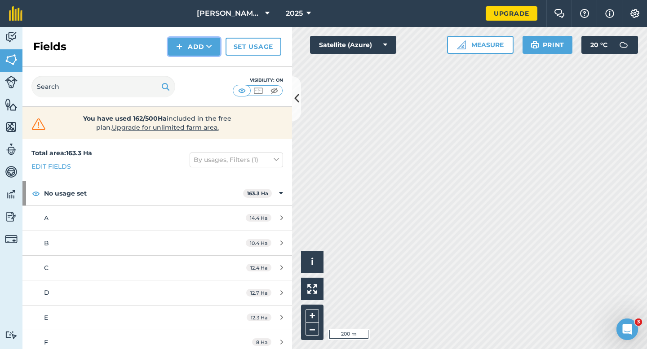
click at [194, 40] on button "Add" at bounding box center [194, 47] width 52 height 18
click at [194, 65] on link "Draw" at bounding box center [193, 67] width 49 height 20
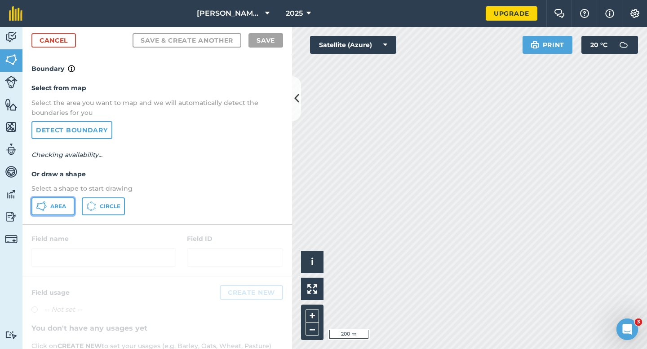
click at [40, 209] on icon at bounding box center [40, 208] width 5 height 3
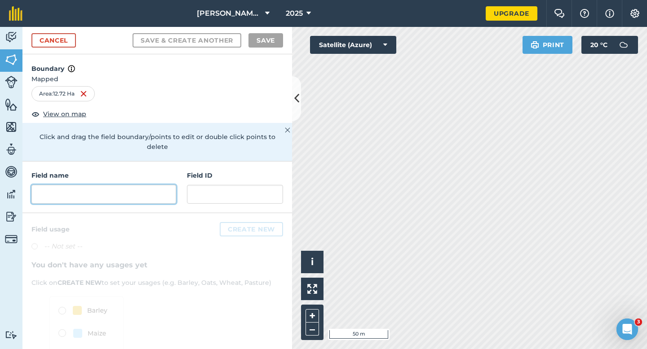
click at [151, 192] on input "text" at bounding box center [103, 194] width 145 height 19
click at [151, 185] on input "text" at bounding box center [103, 194] width 145 height 19
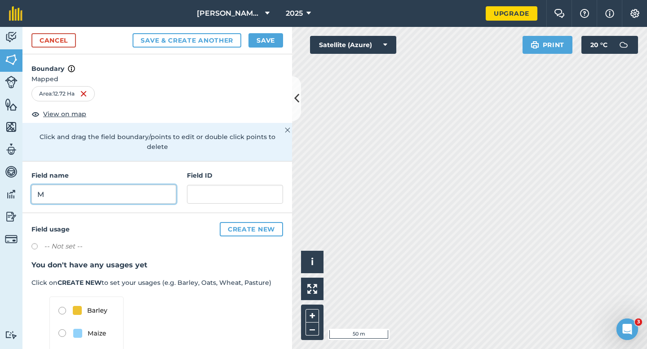
type input "M"
click at [279, 40] on button "Save" at bounding box center [265, 40] width 35 height 14
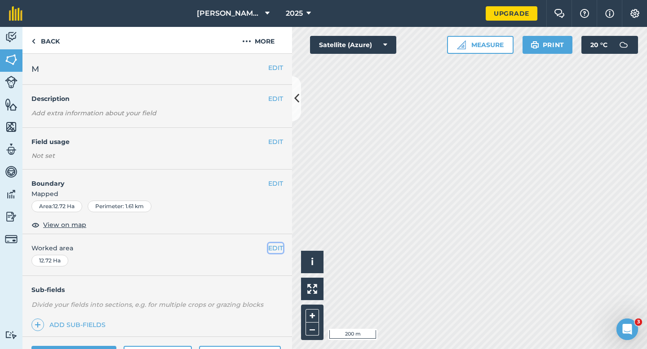
click at [272, 248] on button "EDIT" at bounding box center [275, 248] width 15 height 10
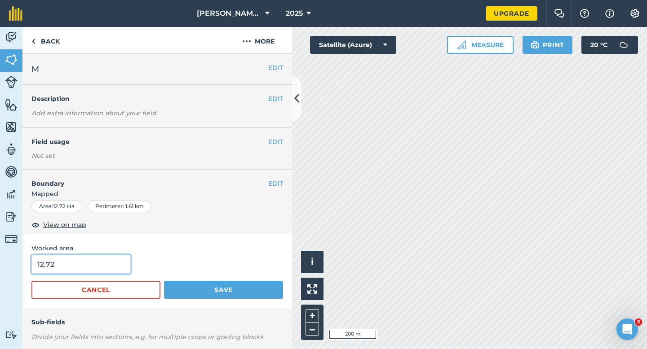
click at [74, 260] on input "12.72" at bounding box center [80, 264] width 99 height 19
type input "12.7"
click at [164, 281] on button "Save" at bounding box center [223, 290] width 119 height 18
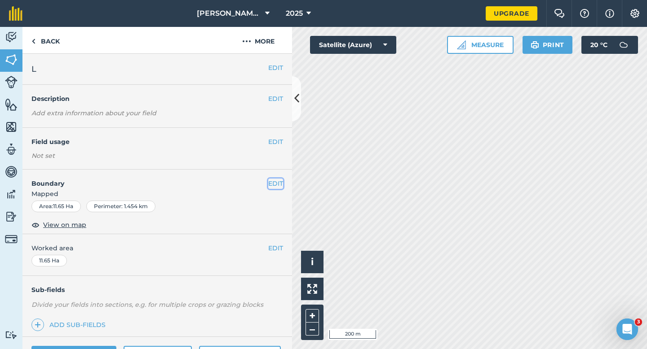
click at [276, 184] on button "EDIT" at bounding box center [275, 184] width 15 height 10
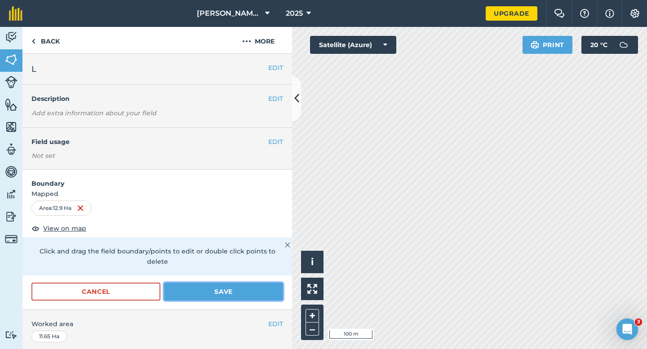
click at [225, 283] on button "Save" at bounding box center [223, 292] width 119 height 18
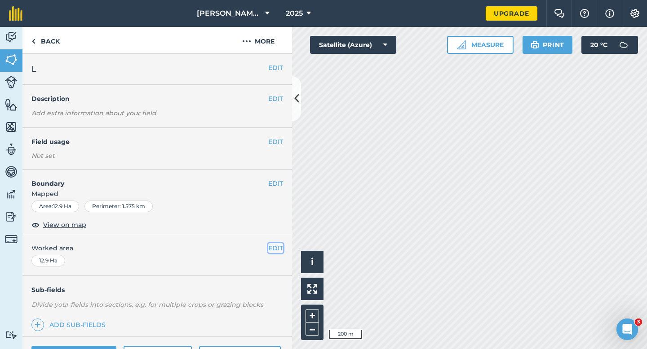
click at [276, 247] on button "EDIT" at bounding box center [275, 248] width 15 height 10
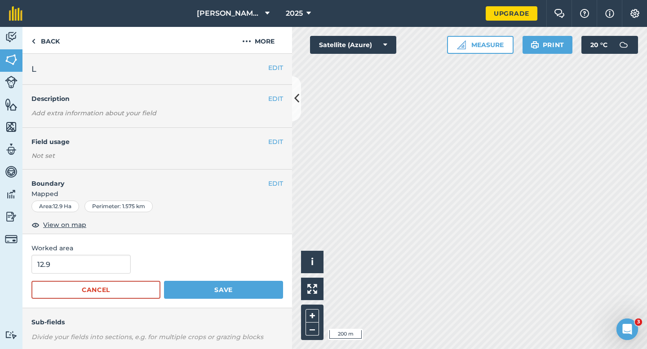
click at [70, 277] on form "12.9 Cancel Save" at bounding box center [156, 277] width 251 height 44
type input "13"
click at [78, 271] on input "13" at bounding box center [80, 264] width 99 height 19
click at [164, 281] on button "Save" at bounding box center [223, 290] width 119 height 18
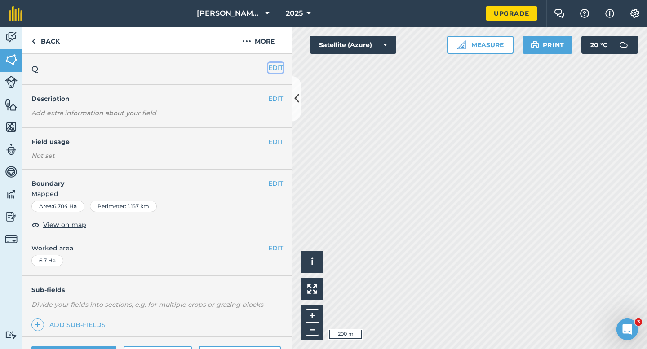
drag, startPoint x: 276, startPoint y: 67, endPoint x: 157, endPoint y: 90, distance: 120.8
click at [266, 67] on div "EDIT Q" at bounding box center [156, 69] width 269 height 31
click at [156, 90] on div "EDIT Description Add extra information about your field" at bounding box center [156, 106] width 269 height 43
click at [281, 72] on button "EDIT" at bounding box center [275, 68] width 15 height 10
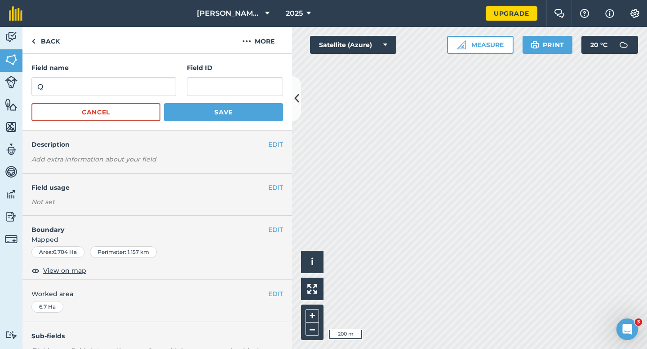
click at [281, 70] on h4 "Field ID" at bounding box center [235, 68] width 96 height 10
click at [137, 84] on input "Q" at bounding box center [103, 86] width 145 height 19
click at [137, 84] on input "QN" at bounding box center [103, 86] width 145 height 19
type input "N"
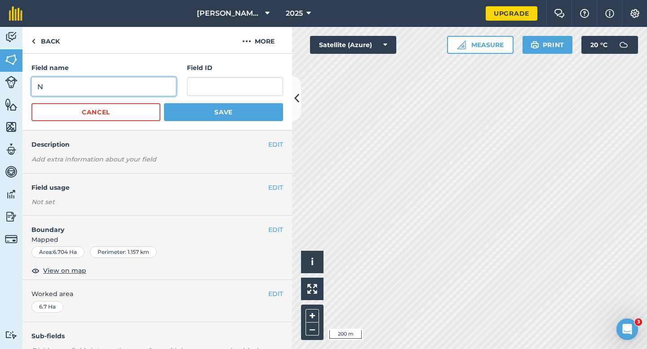
click at [164, 103] on button "Save" at bounding box center [223, 112] width 119 height 18
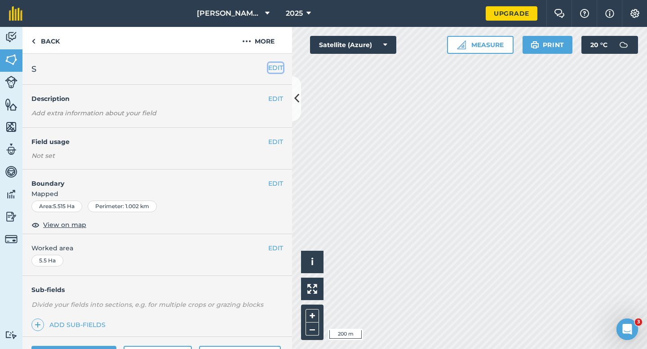
click at [273, 68] on button "EDIT" at bounding box center [275, 68] width 15 height 10
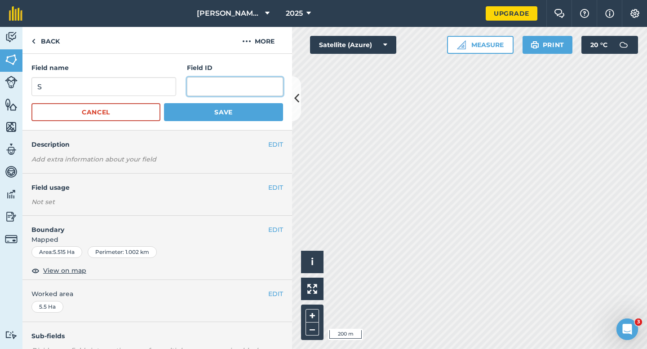
click at [189, 79] on input "text" at bounding box center [235, 86] width 96 height 19
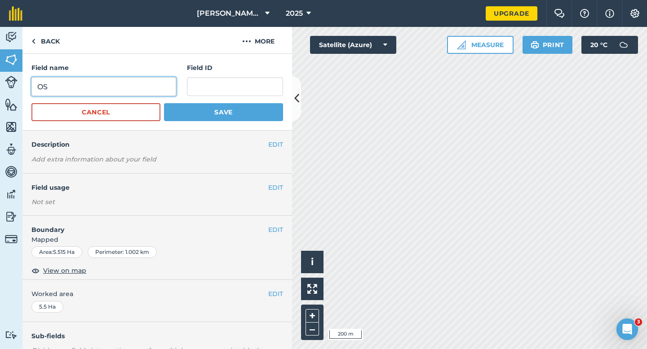
click at [155, 79] on input "OS" at bounding box center [103, 86] width 145 height 19
type input "O"
click at [164, 103] on button "Save" at bounding box center [223, 112] width 119 height 18
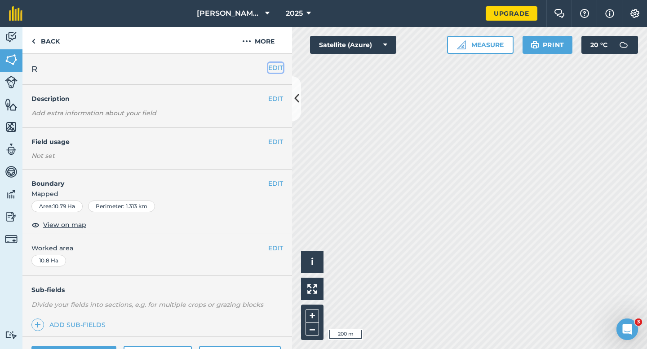
click at [277, 68] on button "EDIT" at bounding box center [275, 68] width 15 height 10
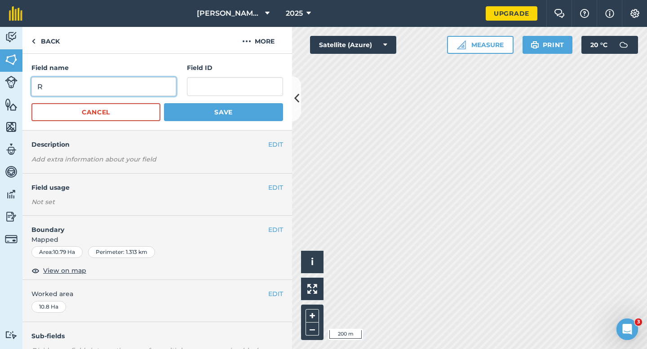
click at [138, 88] on input "R" at bounding box center [103, 86] width 145 height 19
type input "P"
click at [164, 103] on button "Save" at bounding box center [223, 112] width 119 height 18
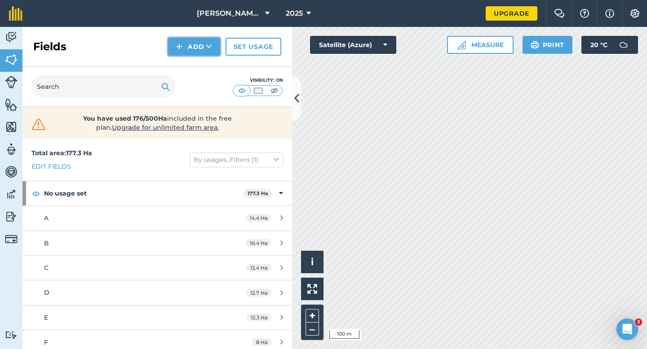
click at [186, 44] on button "Add" at bounding box center [194, 47] width 52 height 18
click at [186, 58] on link "Draw" at bounding box center [193, 67] width 49 height 20
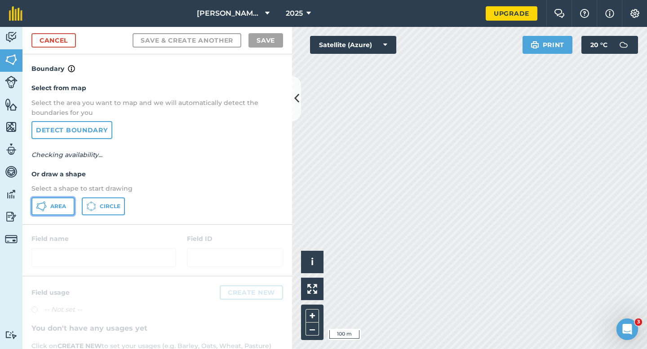
click at [45, 202] on icon at bounding box center [41, 206] width 11 height 11
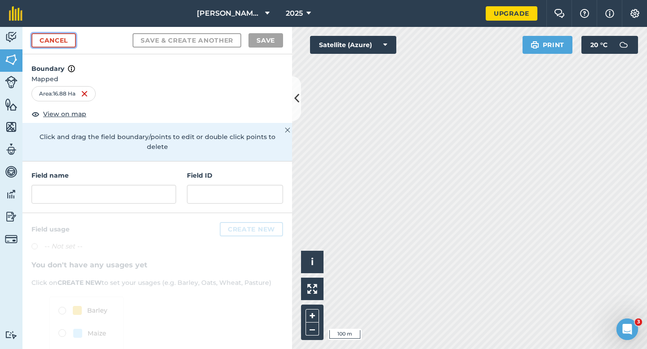
click at [63, 41] on link "Cancel" at bounding box center [53, 40] width 44 height 14
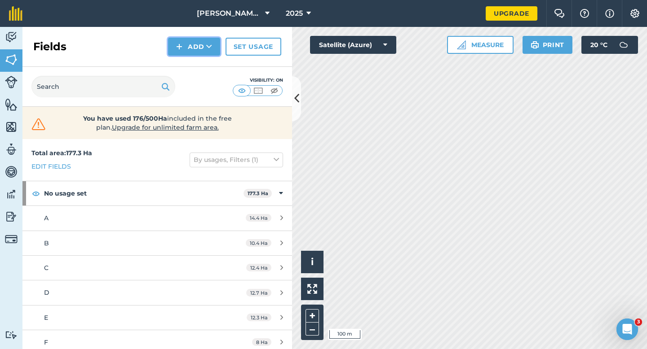
click at [195, 46] on button "Add" at bounding box center [194, 47] width 52 height 18
click at [195, 69] on link "Draw" at bounding box center [193, 67] width 49 height 20
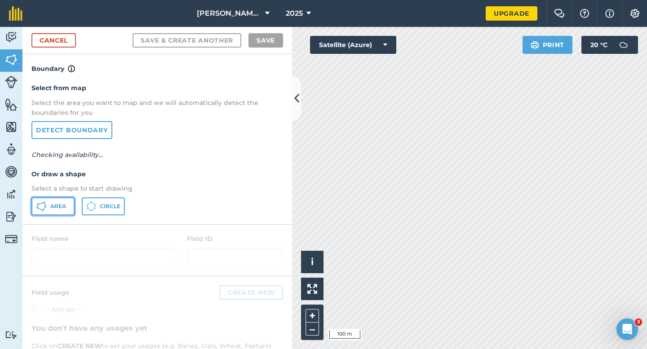
click at [58, 205] on span "Area" at bounding box center [58, 206] width 16 height 7
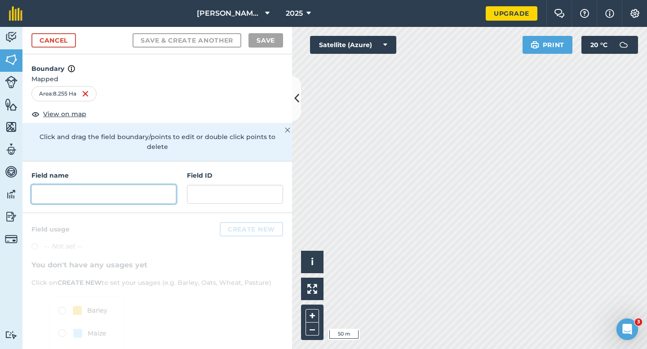
click at [115, 187] on input "text" at bounding box center [103, 194] width 145 height 19
click at [127, 186] on input "text" at bounding box center [103, 194] width 145 height 19
type input "r"
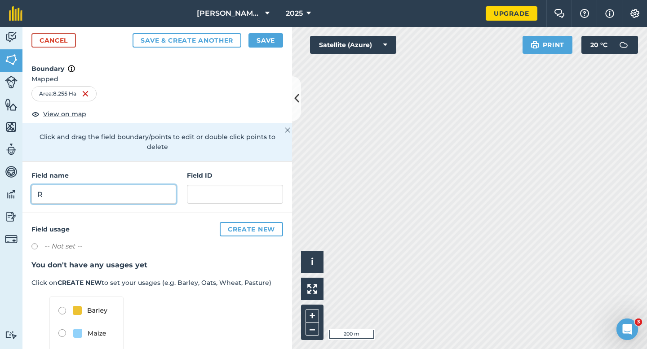
type input "R"
click at [266, 43] on button "Save" at bounding box center [265, 40] width 35 height 14
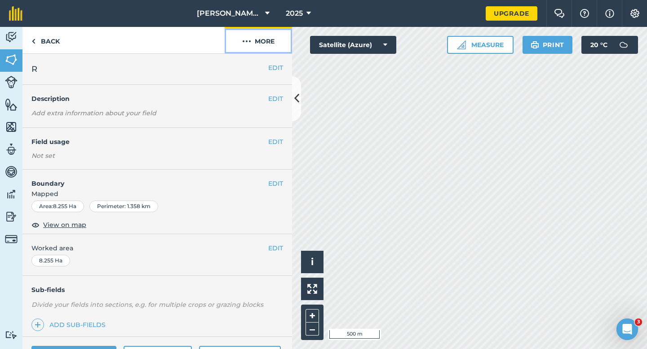
click at [258, 33] on button "More" at bounding box center [258, 40] width 67 height 26
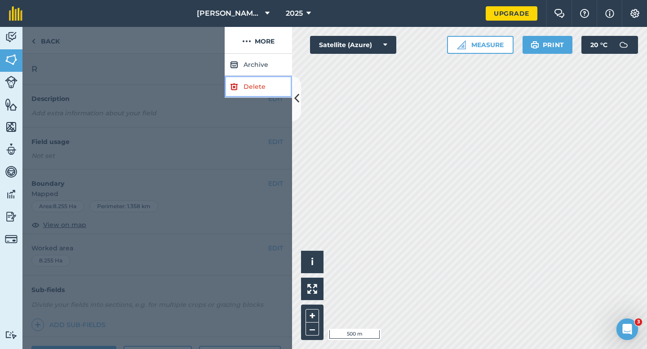
click at [258, 79] on link "Delete" at bounding box center [258, 87] width 67 height 22
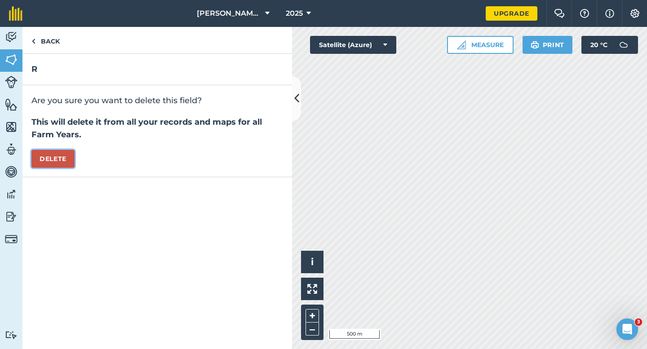
click at [56, 165] on button "Delete" at bounding box center [52, 159] width 43 height 18
click at [383, 174] on div "Activity Fields Livestock Features Maps Team Vehicles Data Reporting Billing Tu…" at bounding box center [323, 188] width 647 height 322
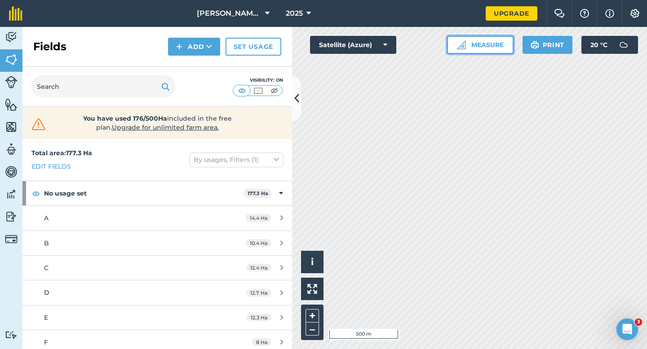
click at [495, 47] on button "Measure" at bounding box center [480, 45] width 66 height 18
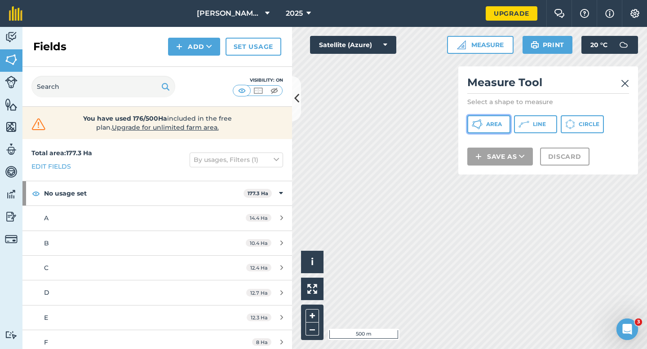
click at [494, 127] on span "Area" at bounding box center [494, 124] width 16 height 7
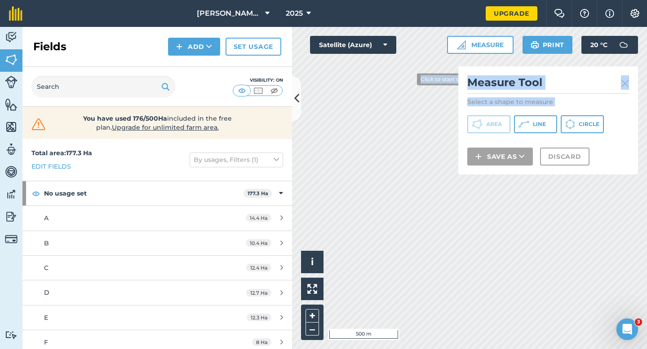
click at [403, 76] on div "Click to start drawing i © 2025 TomTom, Microsoft 500 m + – Satellite (Azure) M…" at bounding box center [469, 188] width 355 height 322
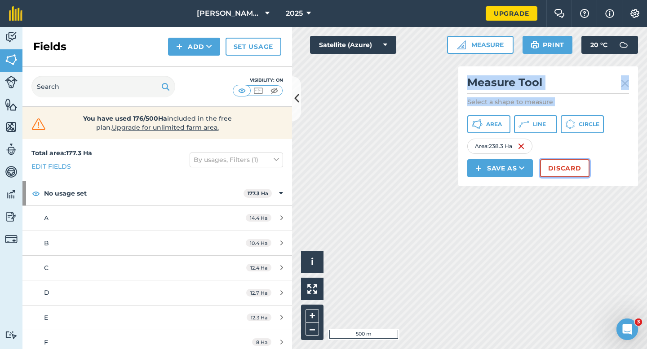
click at [564, 173] on button "Discard" at bounding box center [564, 168] width 49 height 18
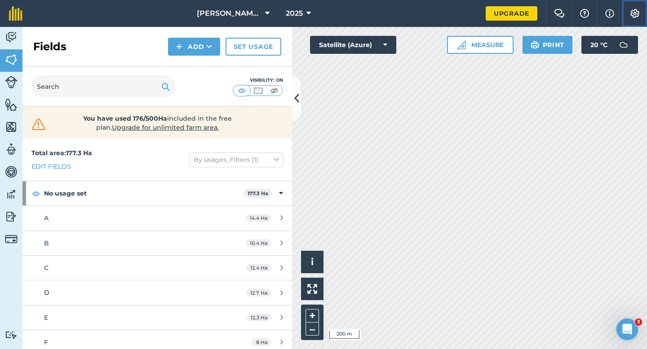
click at [629, 16] on img at bounding box center [634, 13] width 11 height 9
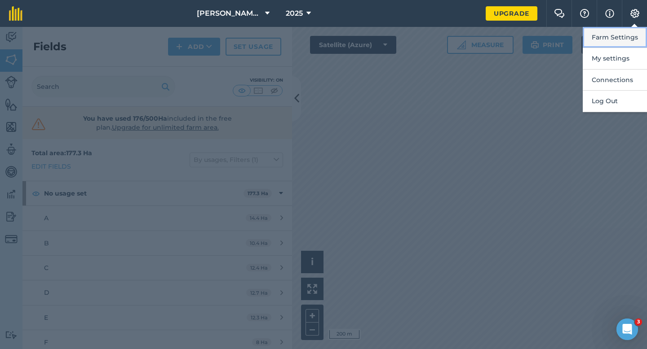
click at [623, 41] on button "Farm Settings" at bounding box center [614, 37] width 64 height 21
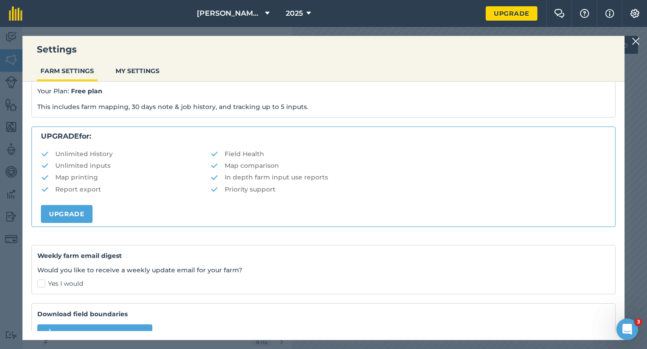
scroll to position [172, 0]
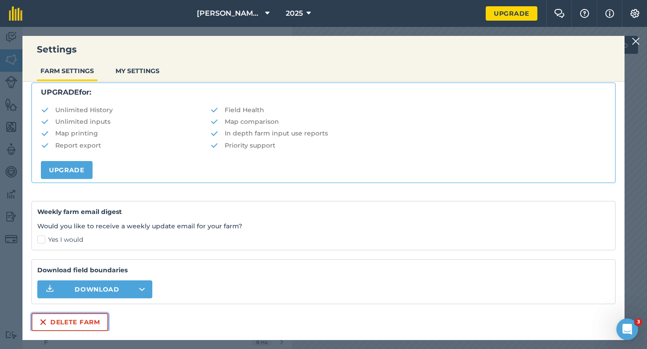
click at [86, 321] on button "Delete farm" at bounding box center [69, 322] width 77 height 18
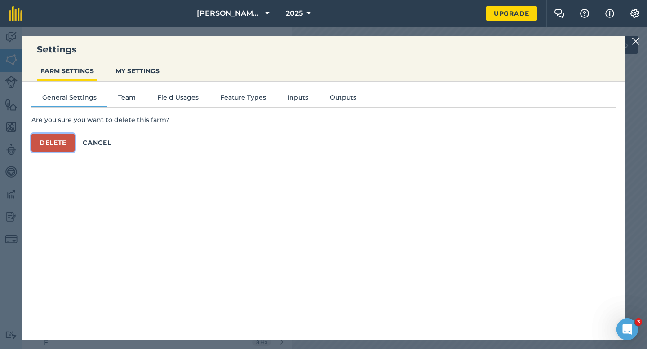
click at [66, 149] on button "Delete" at bounding box center [52, 143] width 43 height 18
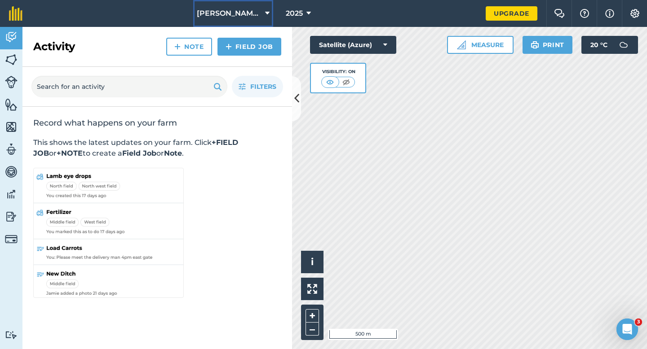
click at [241, 22] on button "[PERSON_NAME] & Sons" at bounding box center [233, 13] width 80 height 27
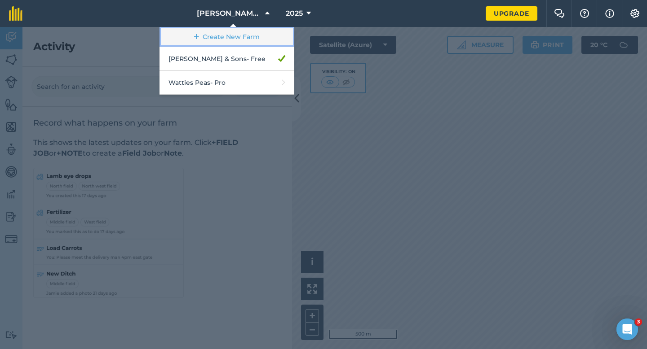
click at [241, 30] on link "Create New Farm" at bounding box center [226, 37] width 135 height 20
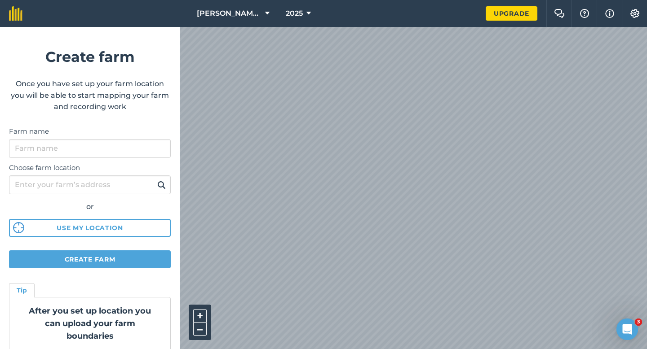
click at [120, 133] on label "Farm name" at bounding box center [90, 131] width 162 height 11
click at [120, 139] on input "Farm name" at bounding box center [90, 148] width 162 height 19
click at [120, 141] on input "Farm name" at bounding box center [90, 148] width 162 height 19
type input "a"
type input "C"
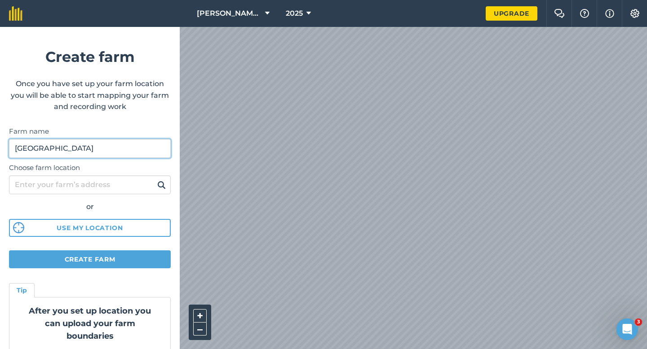
drag, startPoint x: 91, startPoint y: 148, endPoint x: 0, endPoint y: 145, distance: 90.7
click at [0, 147] on form "Create farm Once you have set up your farm location you will be able to start m…" at bounding box center [90, 188] width 180 height 322
click at [418, 0] on html "[PERSON_NAME] & Sons 2025 Upgrade Farm Chat Help Info Settings Create farm Once…" at bounding box center [323, 174] width 647 height 349
drag, startPoint x: 75, startPoint y: 150, endPoint x: 0, endPoint y: 145, distance: 75.2
click at [0, 145] on form "Create farm Once you have set up your farm location you will be able to start m…" at bounding box center [90, 188] width 180 height 322
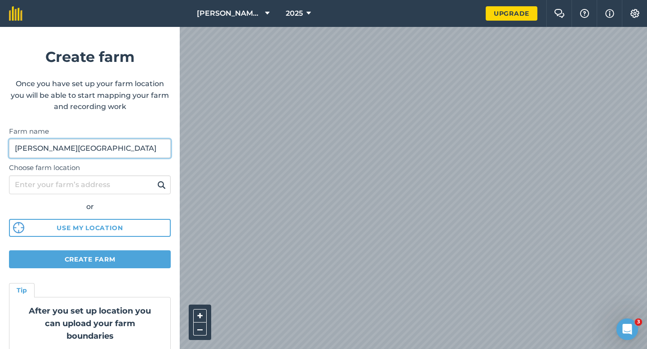
type input "[PERSON_NAME][GEOGRAPHIC_DATA]"
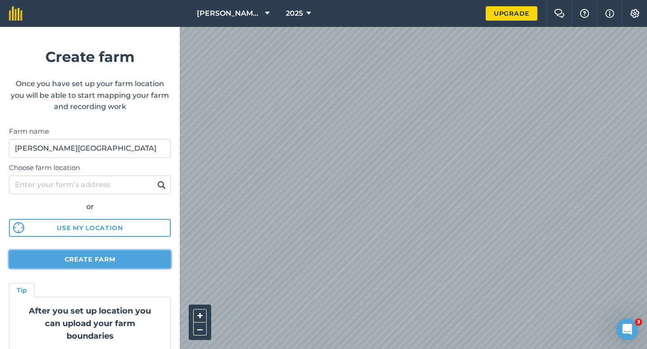
click at [112, 263] on button "Create farm" at bounding box center [90, 260] width 162 height 18
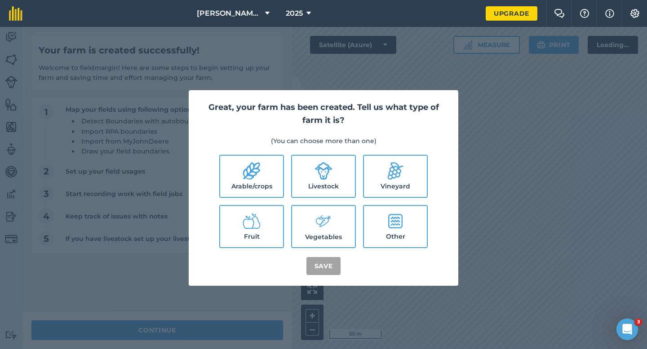
click at [258, 192] on label "Arable/crops" at bounding box center [251, 176] width 63 height 41
checkbox input "true"
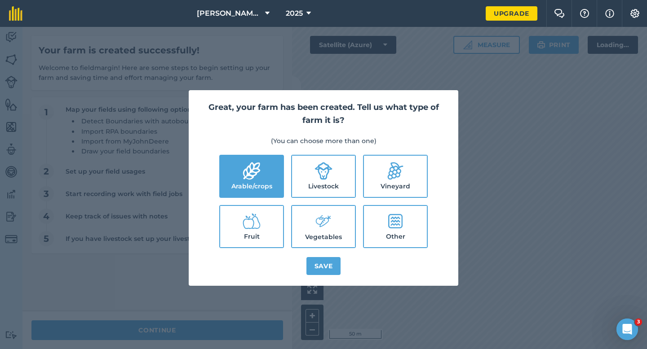
click at [316, 187] on label "Livestock" at bounding box center [323, 176] width 63 height 41
checkbox input "true"
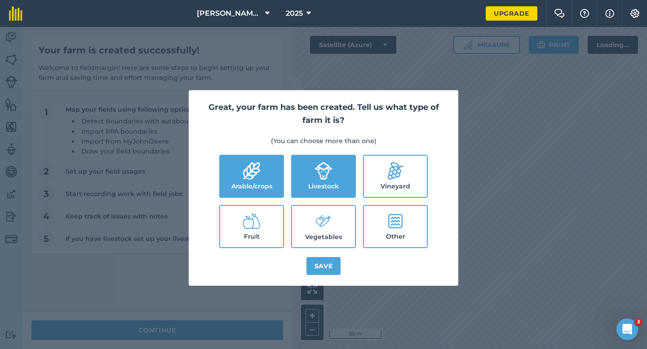
click at [317, 221] on icon at bounding box center [323, 221] width 18 height 19
checkbox input "true"
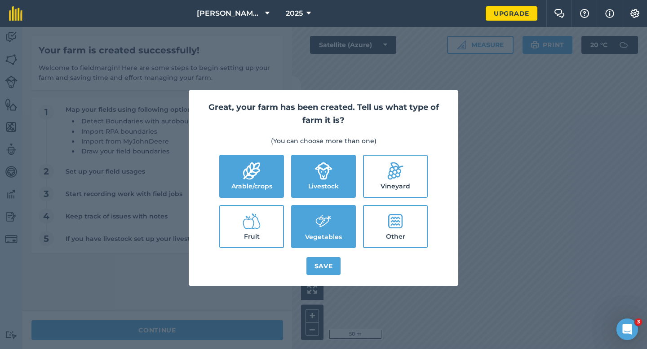
click at [229, 313] on div "Great, your farm has been created. Tell us what type of farm it is? (You can ch…" at bounding box center [323, 188] width 647 height 322
click at [229, 324] on div "Great, your farm has been created. Tell us what type of farm it is? (You can ch…" at bounding box center [323, 188] width 647 height 322
click at [317, 262] on button "Save" at bounding box center [323, 266] width 35 height 18
click at [191, 348] on div "Great, your farm has been created. Tell us what type of farm it is? (You can ch…" at bounding box center [323, 188] width 647 height 322
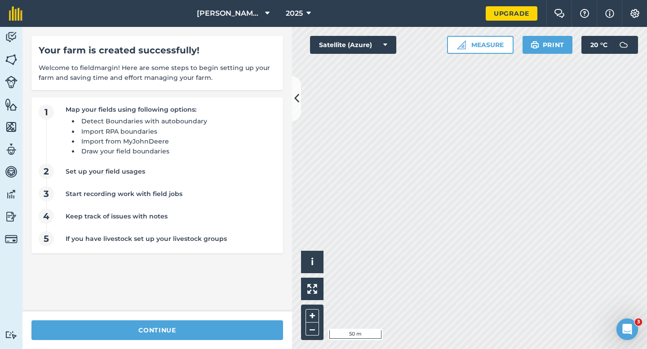
click at [191, 344] on div "continue" at bounding box center [156, 331] width 269 height 38
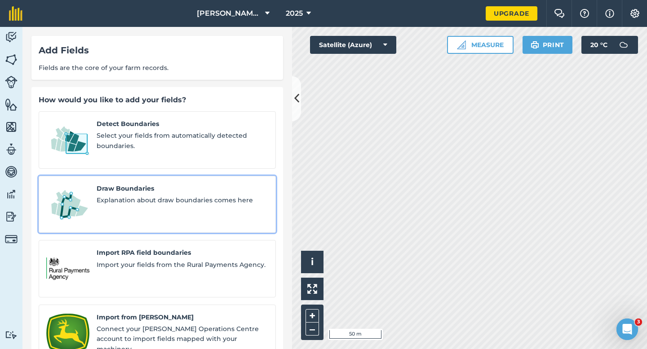
click at [136, 176] on link "Draw Boundaries Explanation about draw boundaries comes here" at bounding box center [157, 204] width 237 height 57
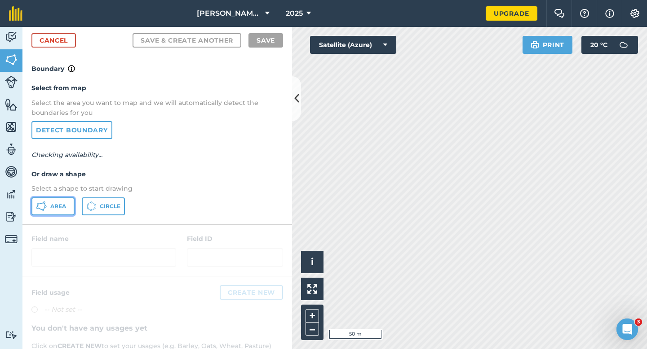
click at [53, 209] on span "Area" at bounding box center [58, 206] width 16 height 7
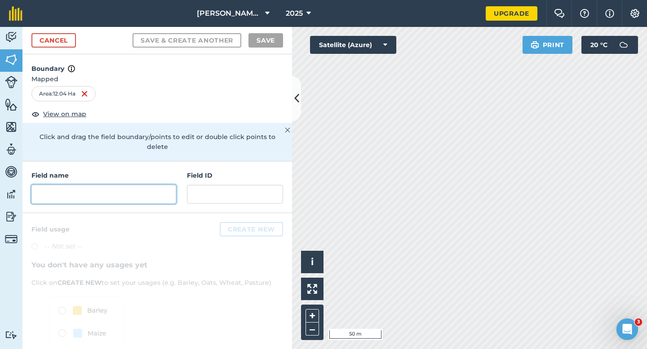
click at [98, 185] on input "text" at bounding box center [103, 194] width 145 height 19
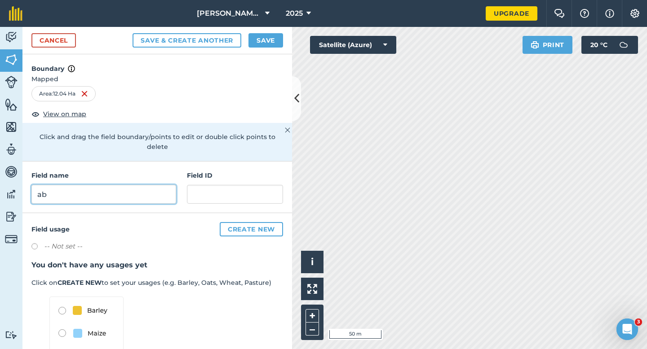
type input "a"
type input "B"
click at [278, 56] on h4 "Boundary" at bounding box center [156, 64] width 269 height 20
click at [278, 43] on button "Save" at bounding box center [265, 40] width 35 height 14
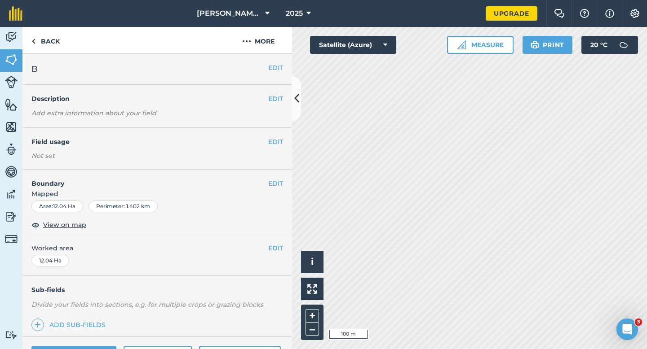
click at [277, 251] on button "EDIT" at bounding box center [275, 248] width 15 height 10
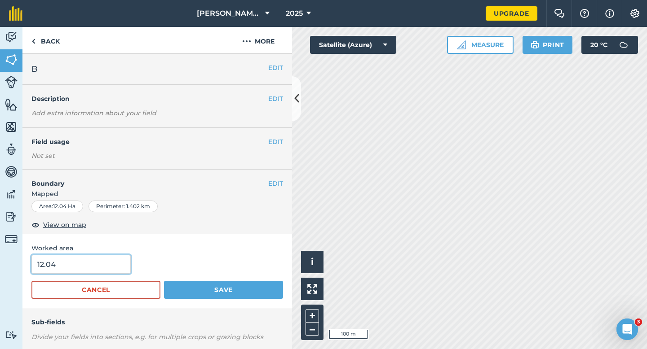
click at [60, 261] on input "12.04" at bounding box center [80, 264] width 99 height 19
type input "12"
click at [164, 281] on button "Save" at bounding box center [223, 290] width 119 height 18
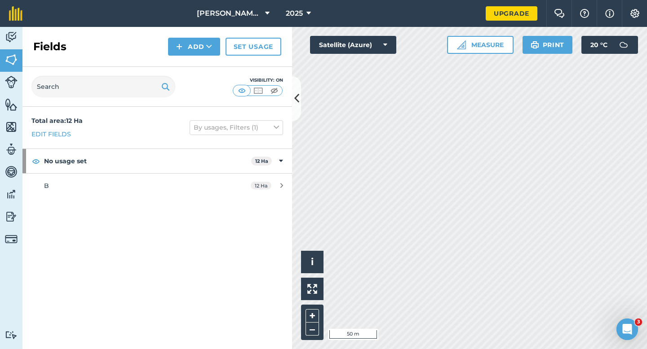
click at [183, 57] on div "Fields Add Set usage" at bounding box center [156, 47] width 269 height 40
click at [193, 53] on button "Add" at bounding box center [194, 47] width 52 height 18
click at [193, 60] on link "Draw" at bounding box center [193, 67] width 49 height 20
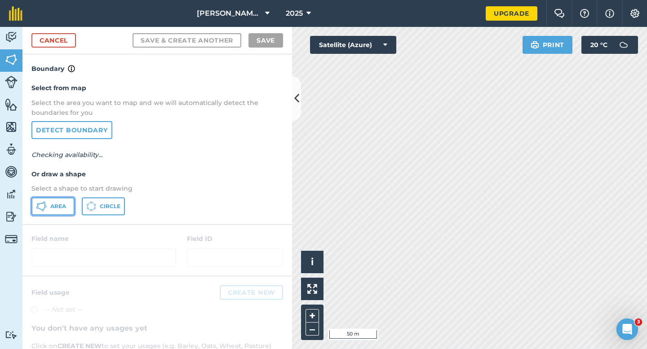
drag, startPoint x: 54, startPoint y: 207, endPoint x: 275, endPoint y: 233, distance: 222.5
click at [64, 207] on span "Area" at bounding box center [58, 206] width 16 height 7
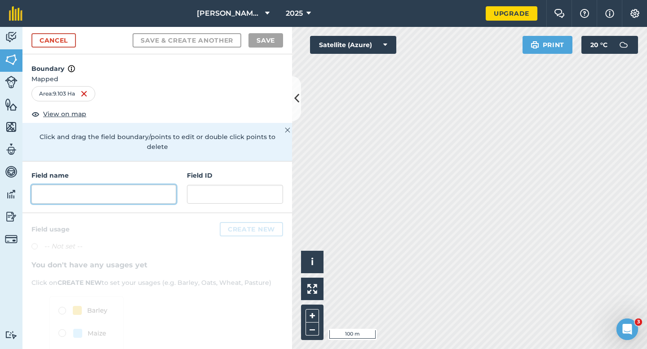
click at [154, 185] on input "text" at bounding box center [103, 194] width 145 height 19
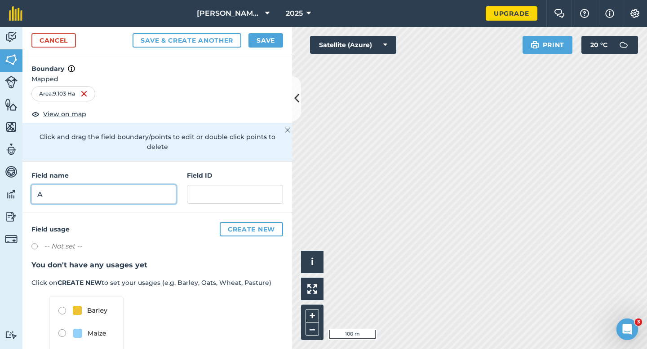
type input "A"
click at [269, 45] on button "Save" at bounding box center [265, 40] width 35 height 14
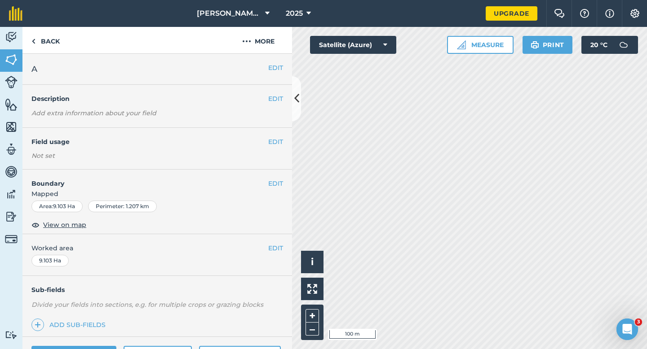
click at [273, 242] on div "EDIT Worked area 9.103 Ha" at bounding box center [156, 255] width 269 height 42
click at [274, 249] on button "EDIT" at bounding box center [275, 248] width 15 height 10
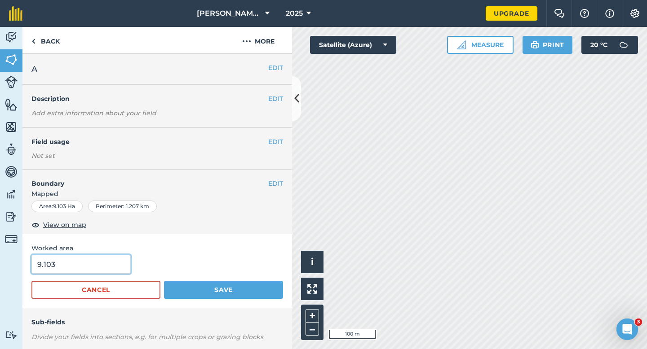
click at [84, 257] on input "9.103" at bounding box center [80, 264] width 99 height 19
type input "9"
click at [164, 281] on button "Save" at bounding box center [223, 290] width 119 height 18
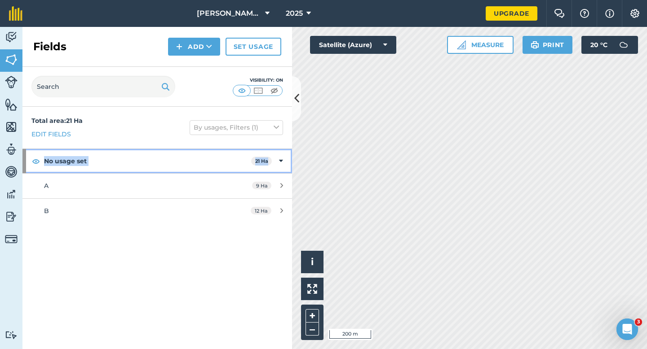
drag, startPoint x: 278, startPoint y: 150, endPoint x: 255, endPoint y: 131, distance: 30.0
click at [255, 131] on div "Total area : 21 Ha Edit fields By usages, Filters (1) No usage set 21 Ha A 9 Ha…" at bounding box center [156, 228] width 269 height 242
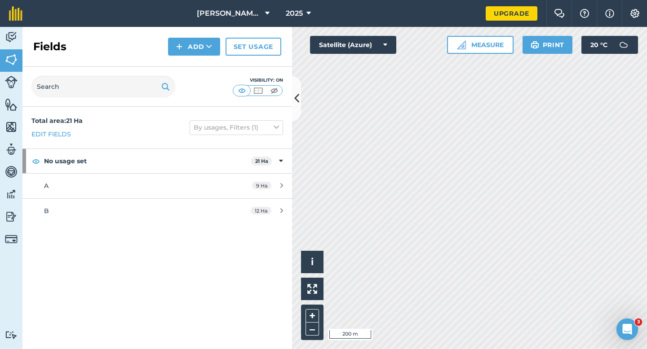
click at [205, 143] on div "Total area : 21 Ha Edit fields By usages, Filters (1)" at bounding box center [156, 128] width 269 height 42
click at [183, 30] on div "Fields Add Set usage" at bounding box center [156, 47] width 269 height 40
click at [183, 48] on button "Add" at bounding box center [194, 47] width 52 height 18
click at [183, 63] on link "Draw" at bounding box center [193, 67] width 49 height 20
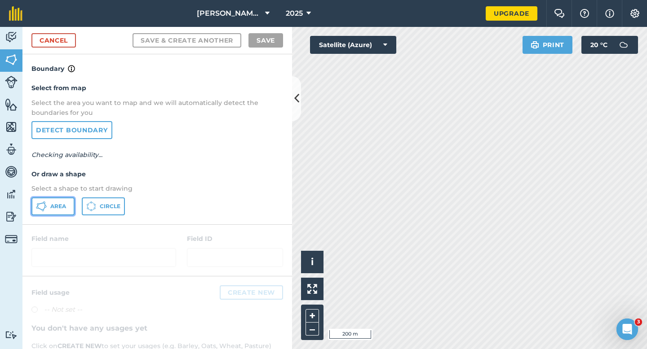
click at [47, 208] on button "Area" at bounding box center [52, 207] width 43 height 18
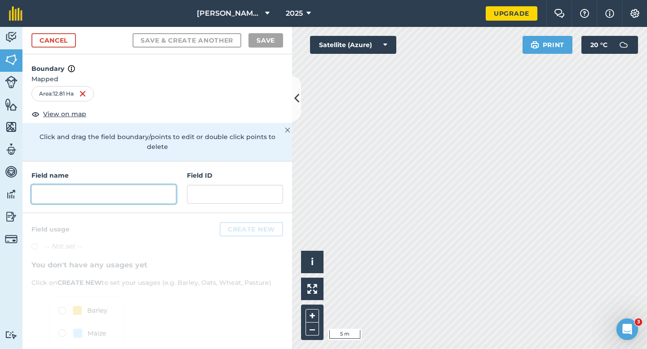
click at [133, 185] on input "text" at bounding box center [103, 194] width 145 height 19
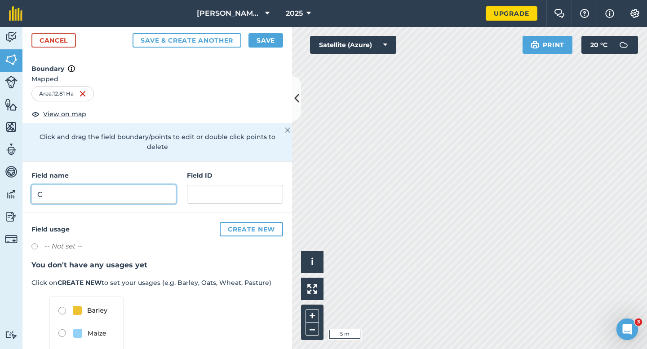
type input "C"
click at [264, 36] on button "Save" at bounding box center [265, 40] width 35 height 14
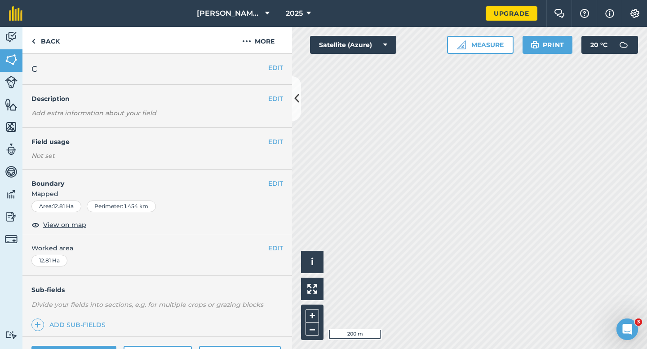
click at [267, 249] on span "Worked area" at bounding box center [156, 248] width 251 height 10
click at [273, 247] on button "EDIT" at bounding box center [275, 248] width 15 height 10
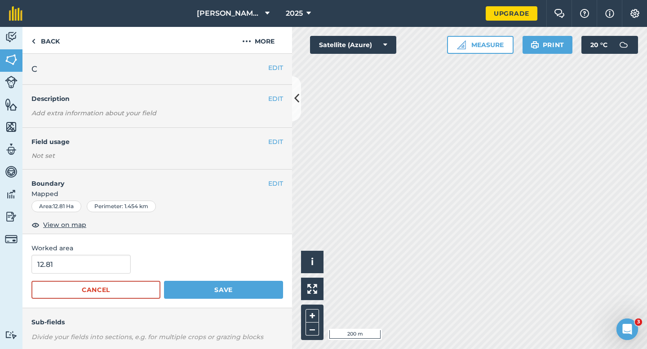
click at [112, 254] on div "Worked area 12.81 Cancel Save" at bounding box center [156, 271] width 269 height 74
click at [112, 260] on input "12.81" at bounding box center [80, 264] width 99 height 19
type input "13"
click at [164, 281] on button "Save" at bounding box center [223, 290] width 119 height 18
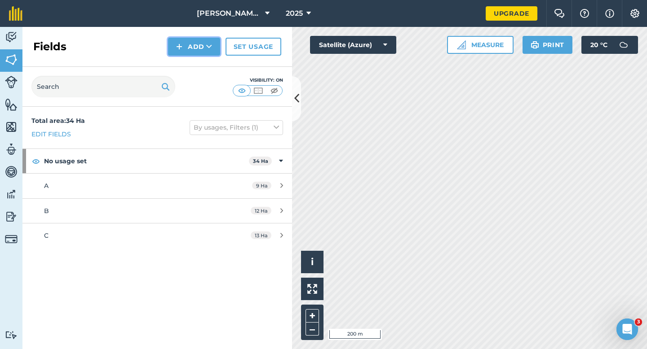
click at [185, 44] on button "Add" at bounding box center [194, 47] width 52 height 18
click at [185, 72] on link "Draw" at bounding box center [193, 67] width 49 height 20
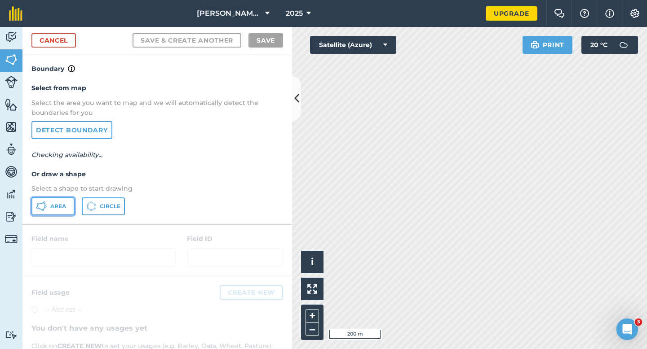
click at [55, 201] on button "Area" at bounding box center [52, 207] width 43 height 18
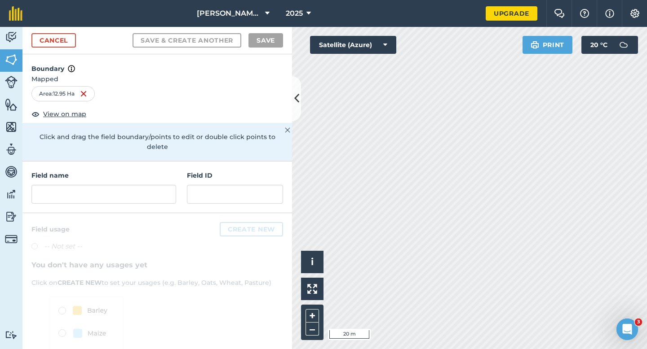
click at [68, 197] on div "Field name Field ID" at bounding box center [156, 188] width 269 height 52
click at [68, 193] on input "text" at bounding box center [103, 194] width 145 height 19
type input "F"
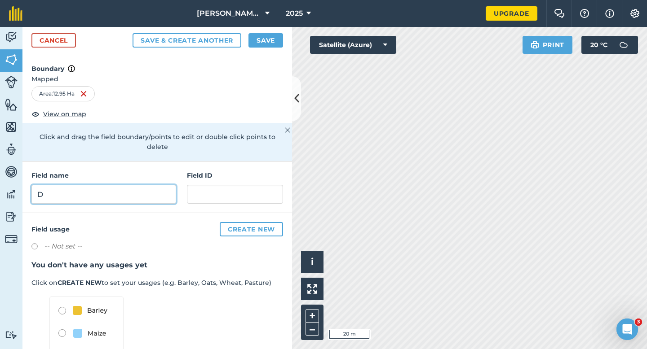
type input "D"
click at [258, 44] on button "Save" at bounding box center [265, 40] width 35 height 14
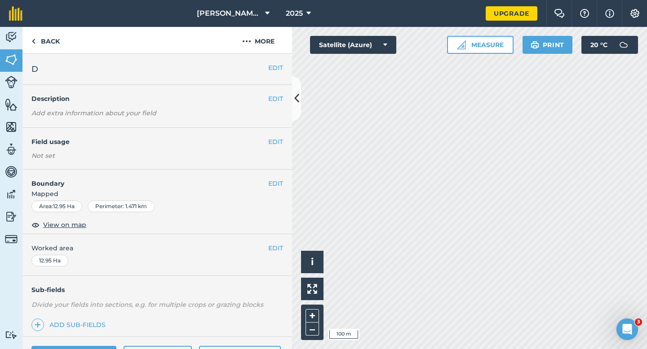
click at [267, 249] on span "Worked area" at bounding box center [156, 248] width 251 height 10
click at [279, 251] on button "EDIT" at bounding box center [275, 248] width 15 height 10
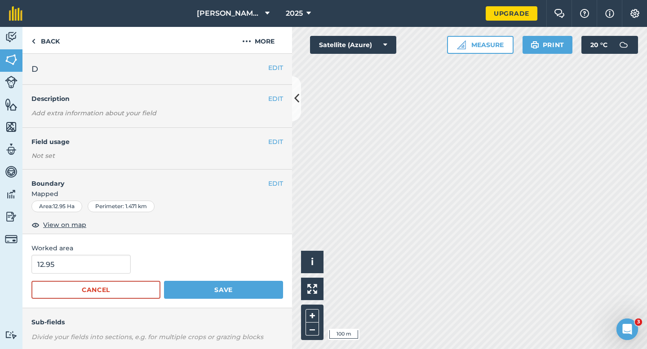
click at [138, 253] on span "Worked area" at bounding box center [156, 248] width 251 height 10
click at [109, 266] on input "12.95" at bounding box center [80, 264] width 99 height 19
type input "13"
click at [164, 281] on button "Save" at bounding box center [223, 290] width 119 height 18
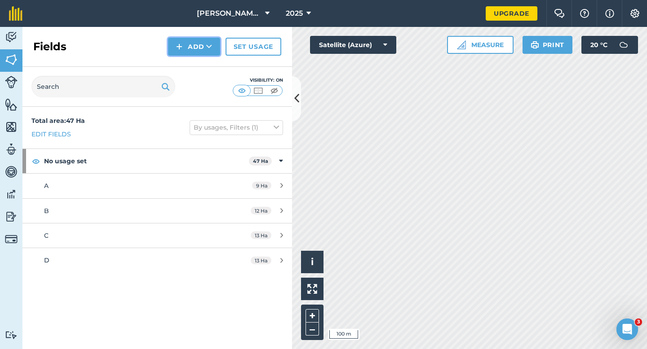
click at [192, 46] on button "Add" at bounding box center [194, 47] width 52 height 18
click at [192, 71] on link "Draw" at bounding box center [193, 67] width 49 height 20
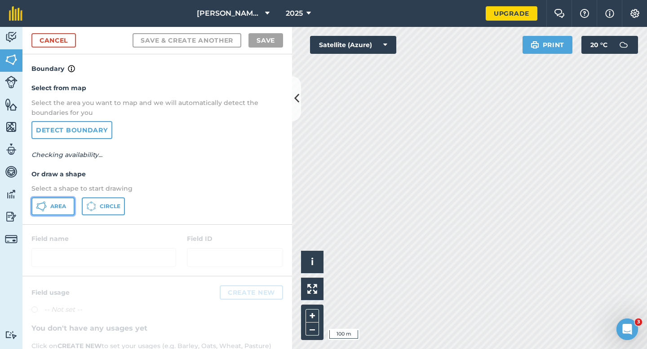
click at [66, 204] on span "Area" at bounding box center [58, 206] width 16 height 7
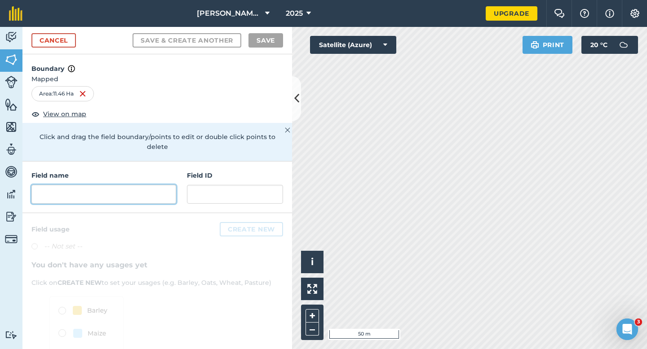
click at [137, 185] on input "text" at bounding box center [103, 194] width 145 height 19
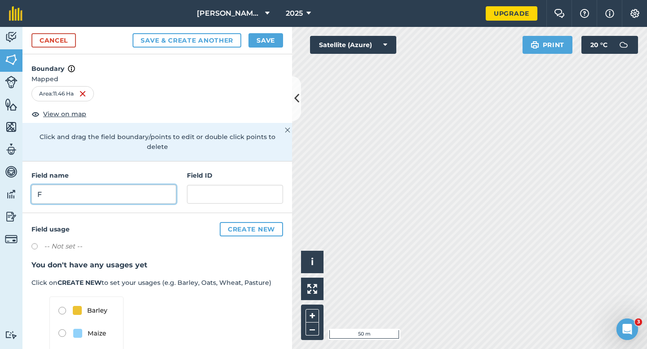
type input "F"
click at [269, 39] on button "Save" at bounding box center [265, 40] width 35 height 14
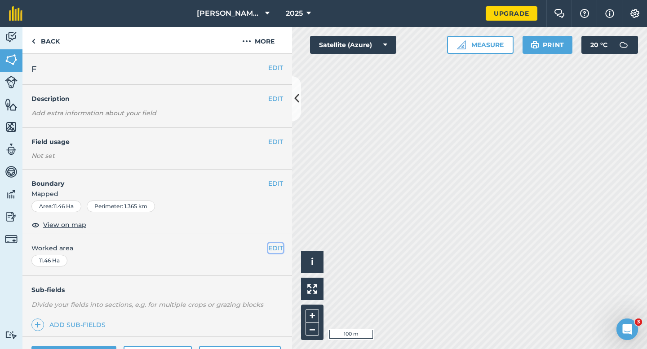
click at [275, 248] on button "EDIT" at bounding box center [275, 248] width 15 height 10
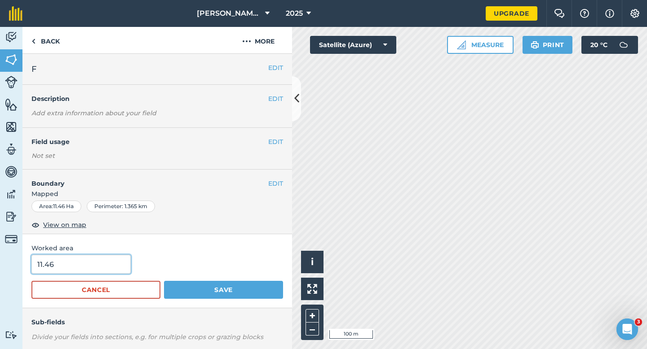
click at [84, 267] on input "11.46" at bounding box center [80, 264] width 99 height 19
type input "12"
click at [164, 281] on button "Save" at bounding box center [223, 290] width 119 height 18
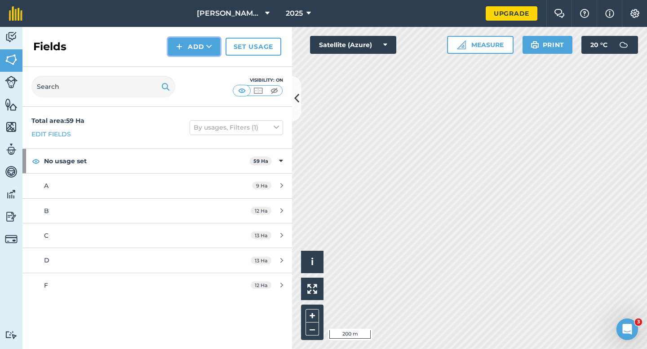
click at [188, 44] on button "Add" at bounding box center [194, 47] width 52 height 18
click at [195, 58] on link "Draw" at bounding box center [193, 67] width 49 height 20
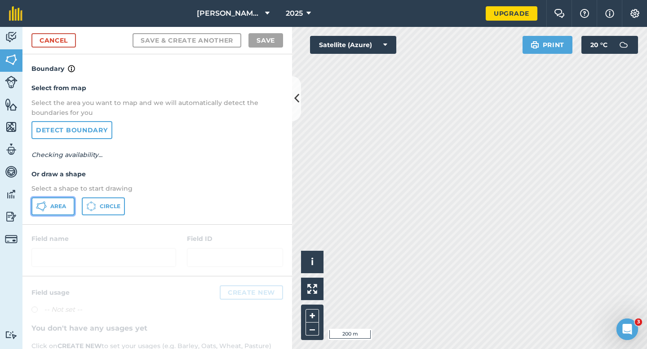
click at [66, 205] on button "Area" at bounding box center [52, 207] width 43 height 18
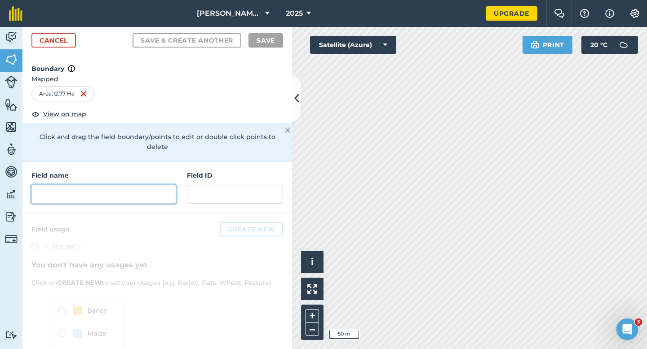
click at [135, 192] on input "text" at bounding box center [103, 194] width 145 height 19
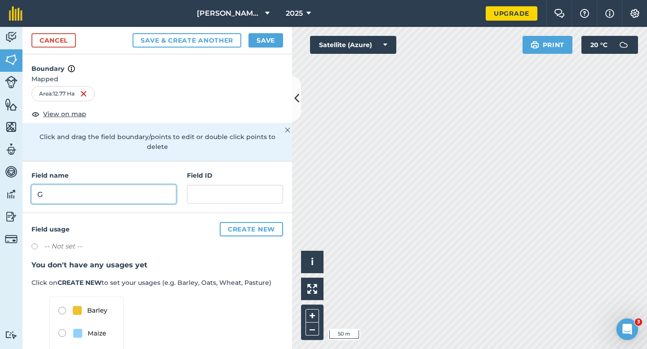
type input "G"
click at [272, 35] on button "Save" at bounding box center [265, 40] width 35 height 14
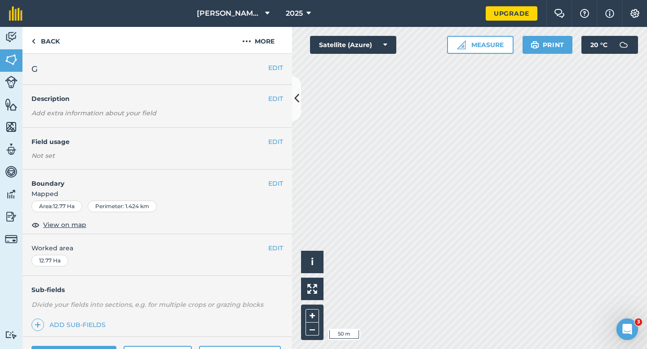
click at [447, 37] on div "Measure Print 20 ° C" at bounding box center [542, 45] width 191 height 18
click at [275, 251] on button "EDIT" at bounding box center [275, 248] width 15 height 10
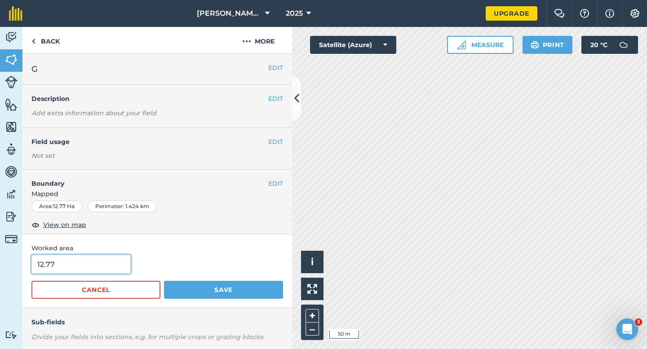
click at [112, 263] on input "12.77" at bounding box center [80, 264] width 99 height 19
type input "13"
click at [164, 281] on button "Save" at bounding box center [223, 290] width 119 height 18
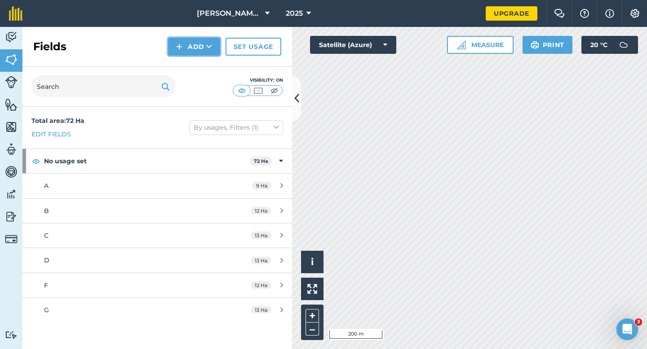
click at [186, 50] on button "Add" at bounding box center [194, 47] width 52 height 18
click at [186, 62] on link "Draw" at bounding box center [193, 67] width 49 height 20
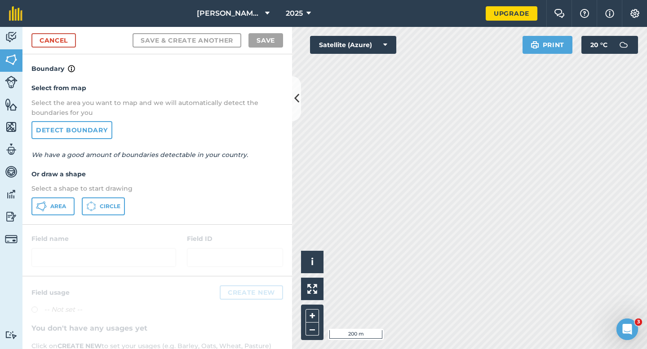
click at [61, 196] on div "Select from map Select the area you want to map and we will automatically detec…" at bounding box center [156, 149] width 269 height 150
click at [60, 202] on button "Area" at bounding box center [52, 207] width 43 height 18
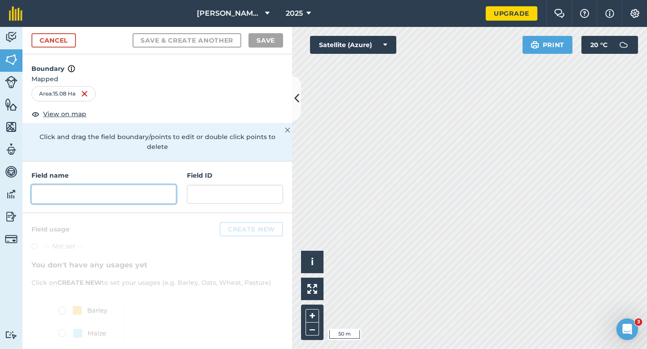
click at [166, 185] on input "text" at bounding box center [103, 194] width 145 height 19
click at [147, 185] on input "text" at bounding box center [103, 194] width 145 height 19
click at [145, 185] on input "text" at bounding box center [103, 194] width 145 height 19
click at [145, 172] on div "Field name" at bounding box center [103, 187] width 145 height 33
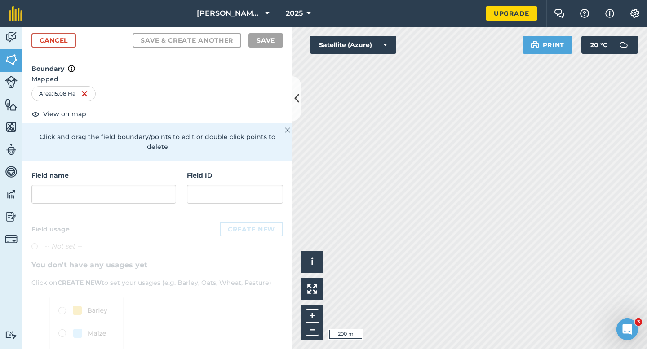
click at [145, 172] on div "Field name" at bounding box center [103, 187] width 145 height 33
click at [143, 187] on input "text" at bounding box center [103, 194] width 145 height 19
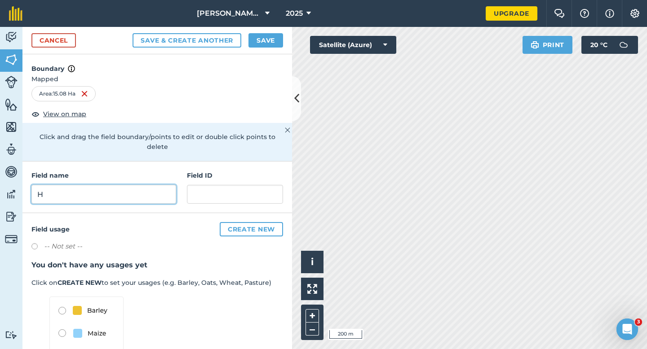
type input "H"
click at [276, 44] on button "Save" at bounding box center [265, 40] width 35 height 14
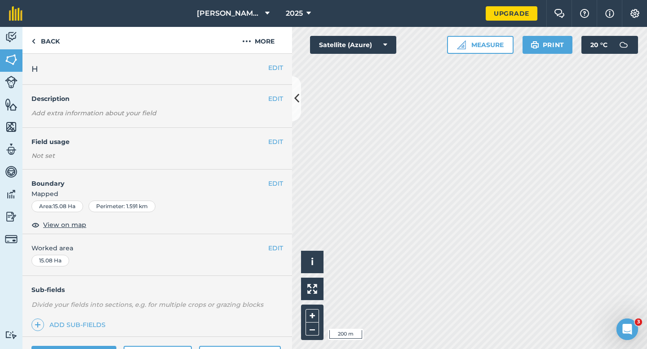
click at [270, 238] on div "EDIT Worked area 15.08 Ha" at bounding box center [156, 255] width 269 height 42
click at [267, 249] on span "Worked area" at bounding box center [156, 248] width 251 height 10
click at [274, 249] on button "EDIT" at bounding box center [275, 248] width 15 height 10
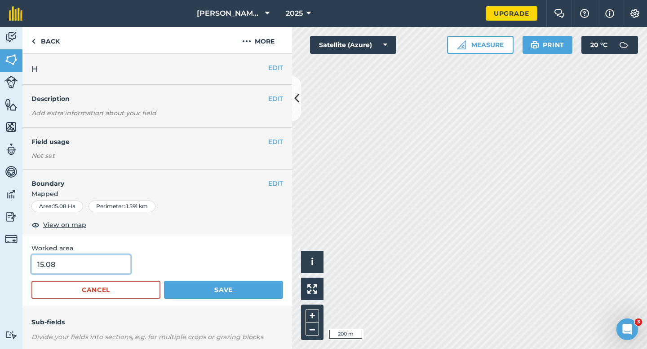
click at [95, 269] on input "15.08" at bounding box center [80, 264] width 99 height 19
type input "16"
click at [164, 281] on button "Save" at bounding box center [223, 290] width 119 height 18
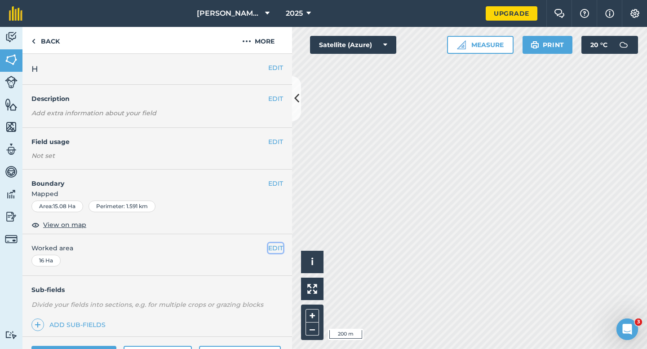
click at [273, 249] on button "EDIT" at bounding box center [275, 248] width 15 height 10
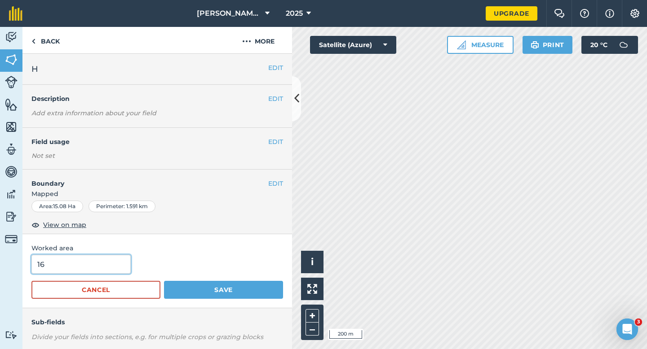
click at [64, 272] on input "16" at bounding box center [80, 264] width 99 height 19
type input "15"
click at [164, 281] on button "Save" at bounding box center [223, 290] width 119 height 18
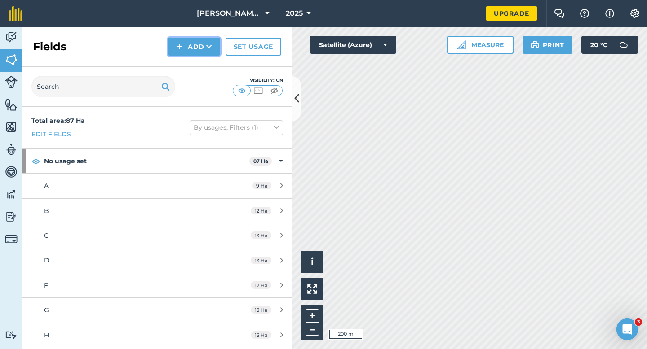
click at [199, 50] on button "Add" at bounding box center [194, 47] width 52 height 18
click at [198, 65] on link "Draw" at bounding box center [193, 67] width 49 height 20
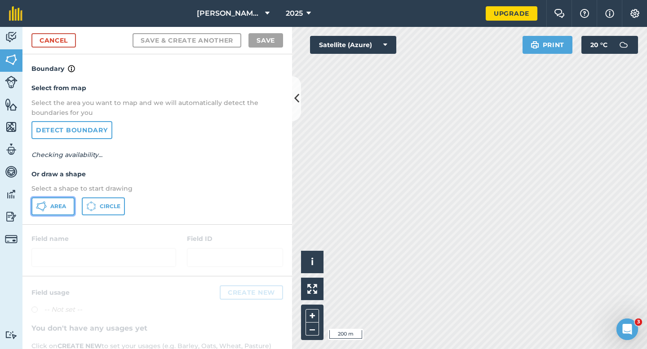
click at [54, 204] on span "Area" at bounding box center [58, 206] width 16 height 7
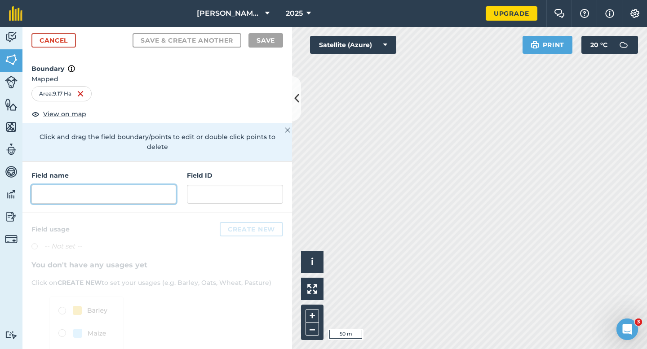
click at [156, 185] on input "text" at bounding box center [103, 194] width 145 height 19
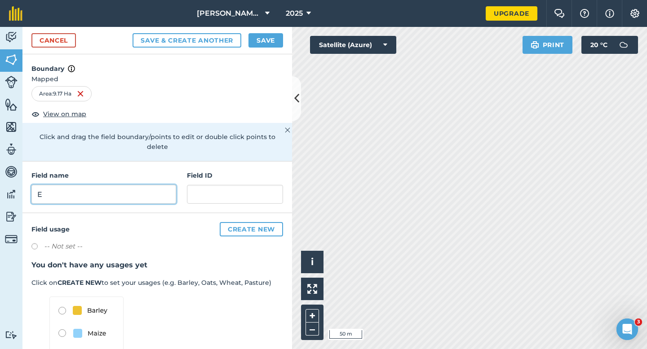
type input "E"
click at [265, 41] on button "Save" at bounding box center [265, 40] width 35 height 14
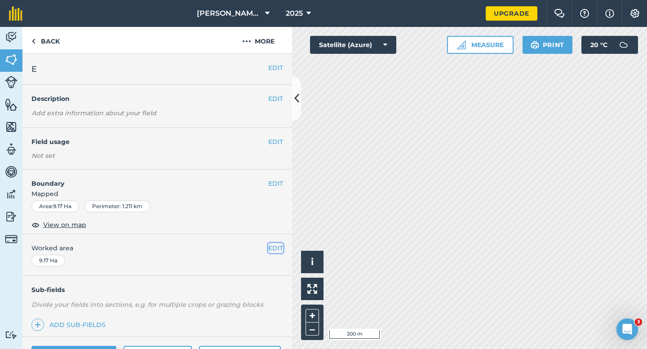
click at [278, 247] on button "EDIT" at bounding box center [275, 248] width 15 height 10
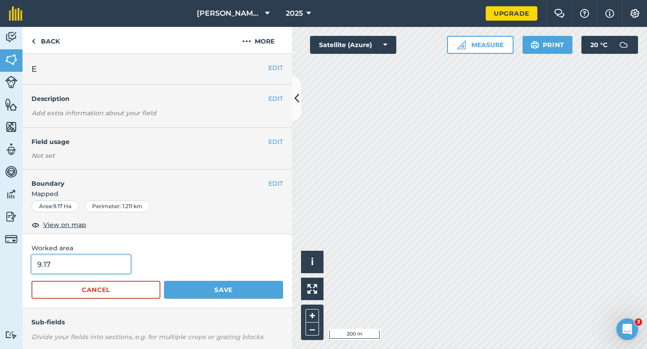
click at [97, 265] on input "9.17" at bounding box center [80, 264] width 99 height 19
type input "9"
click at [164, 281] on button "Save" at bounding box center [223, 290] width 119 height 18
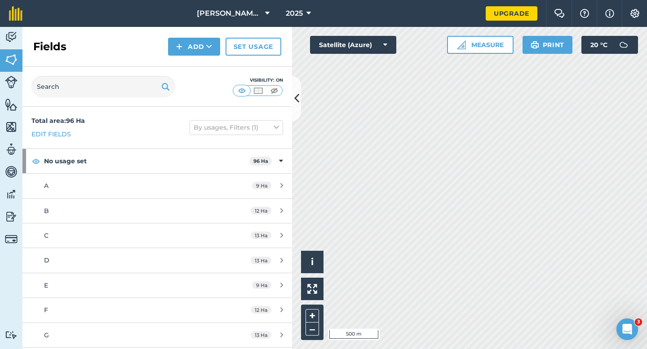
click at [208, 57] on div "Fields Add Set usage" at bounding box center [156, 47] width 269 height 40
click at [193, 50] on button "Add" at bounding box center [194, 47] width 52 height 18
click at [194, 60] on link "Draw" at bounding box center [193, 67] width 49 height 20
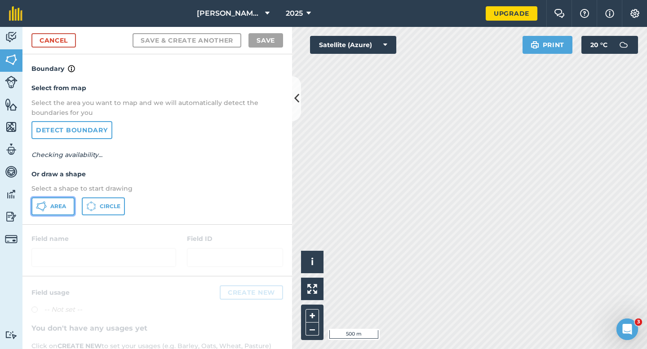
click at [48, 207] on button "Area" at bounding box center [52, 207] width 43 height 18
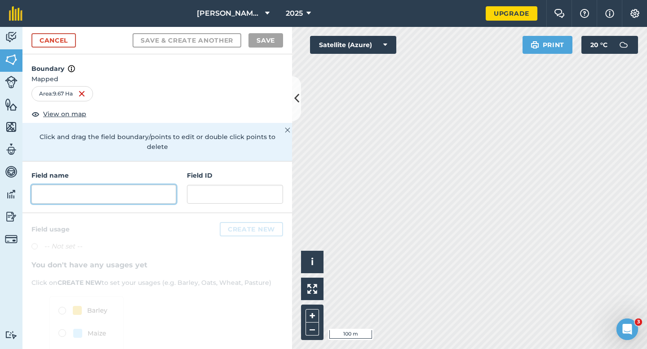
click at [144, 188] on input "text" at bounding box center [103, 194] width 145 height 19
click at [171, 191] on input "text" at bounding box center [103, 194] width 145 height 19
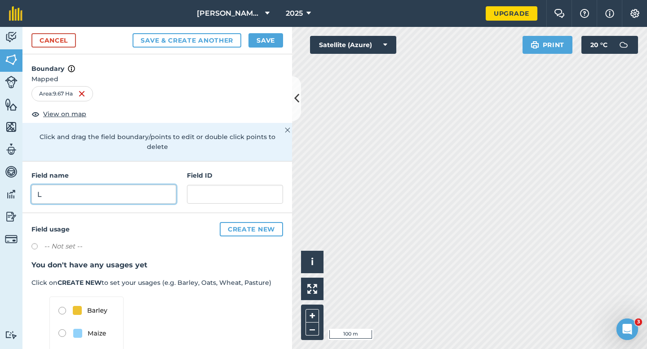
type input "L"
click at [257, 40] on button "Save" at bounding box center [265, 40] width 35 height 14
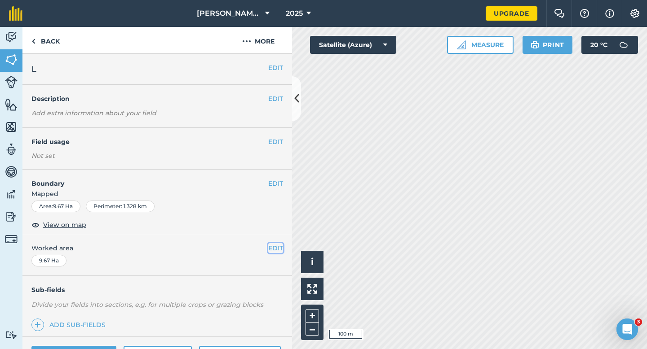
click at [275, 251] on button "EDIT" at bounding box center [275, 248] width 15 height 10
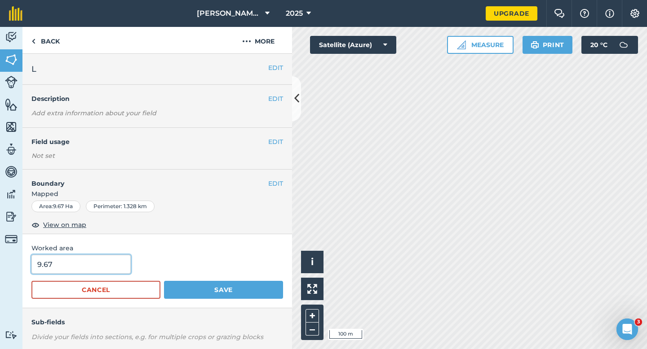
click at [98, 270] on input "9.67" at bounding box center [80, 264] width 99 height 19
type input "10"
click at [164, 281] on button "Save" at bounding box center [223, 290] width 119 height 18
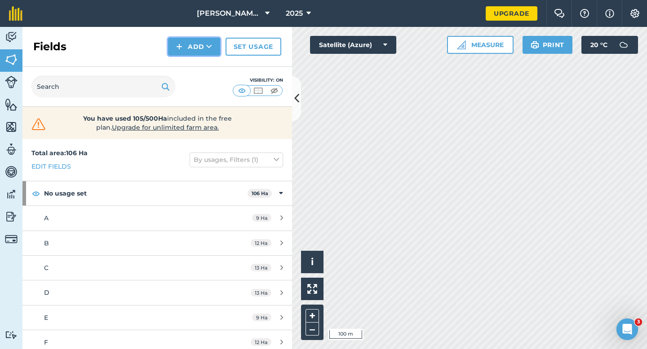
click at [191, 53] on button "Add" at bounding box center [194, 47] width 52 height 18
click at [191, 59] on link "Draw" at bounding box center [193, 67] width 49 height 20
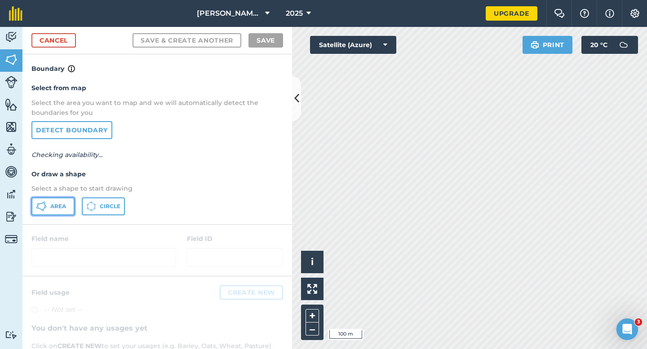
click at [66, 204] on button "Area" at bounding box center [52, 207] width 43 height 18
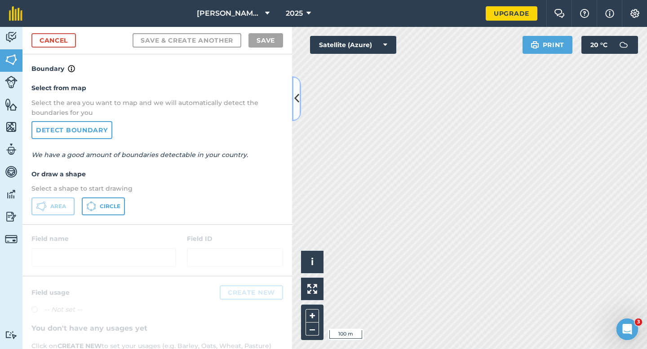
click at [392, 115] on div "Activity Fields Livestock Features Maps Team Vehicles Data Reporting Billing Tu…" at bounding box center [323, 188] width 647 height 322
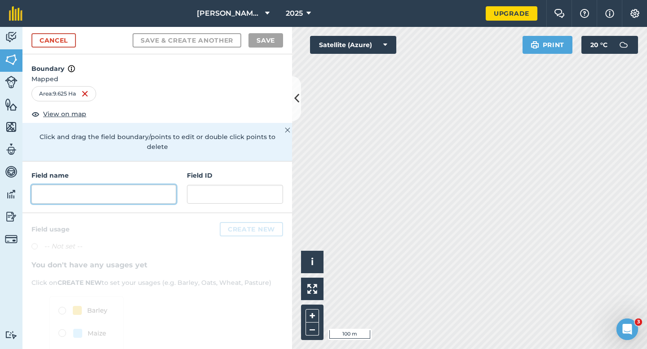
click at [167, 194] on input "text" at bounding box center [103, 194] width 145 height 19
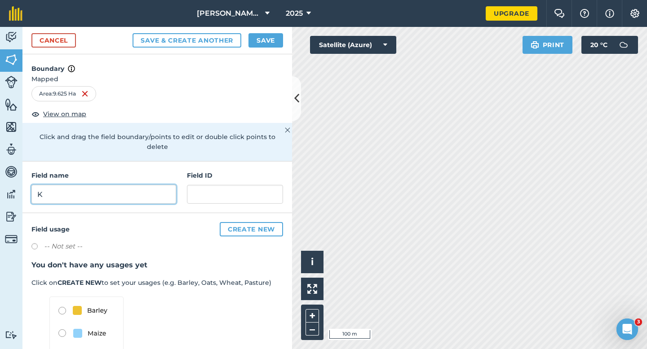
type input "K"
click at [265, 42] on button "Save" at bounding box center [265, 40] width 35 height 14
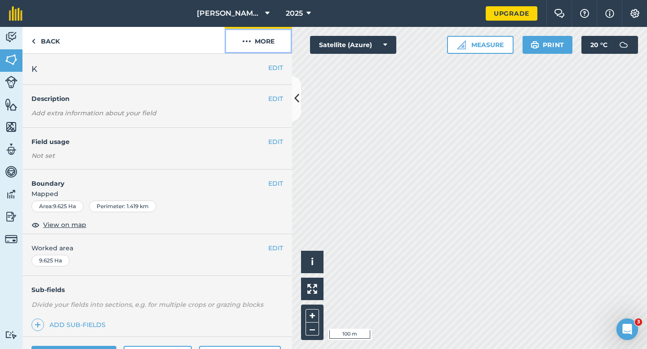
drag, startPoint x: 274, startPoint y: 58, endPoint x: 259, endPoint y: 167, distance: 109.7
click at [259, 167] on div "Back More EDIT K EDIT Description Add extra information about your field EDIT F…" at bounding box center [156, 188] width 269 height 322
click at [262, 164] on div "EDIT Field usage Not set" at bounding box center [156, 149] width 269 height 42
click at [267, 246] on span "Worked area" at bounding box center [156, 248] width 251 height 10
click at [274, 251] on button "EDIT" at bounding box center [275, 248] width 15 height 10
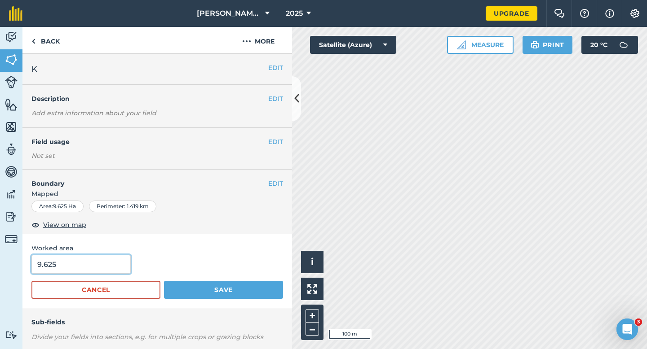
click at [57, 259] on input "9.625" at bounding box center [80, 264] width 99 height 19
type input "10"
click at [164, 281] on button "Save" at bounding box center [223, 290] width 119 height 18
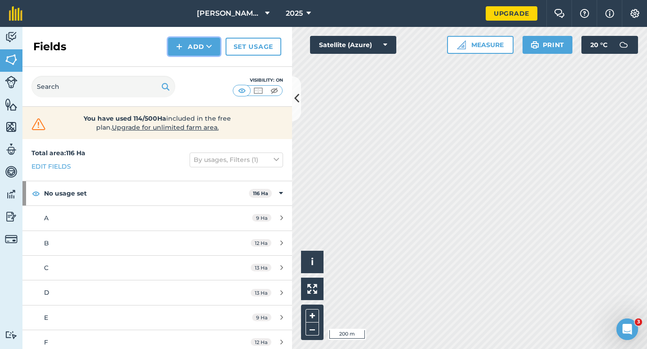
click at [196, 53] on button "Add" at bounding box center [194, 47] width 52 height 18
click at [196, 62] on link "Draw" at bounding box center [193, 67] width 49 height 20
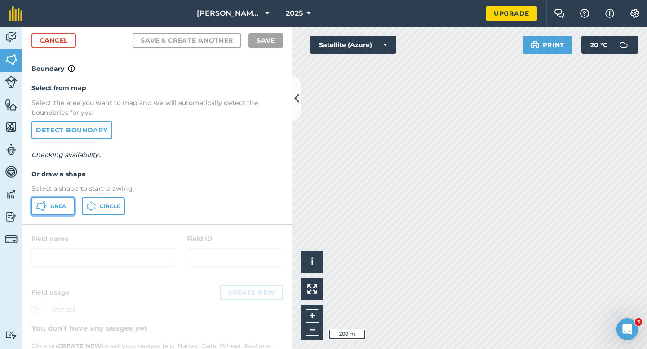
click at [49, 206] on button "Area" at bounding box center [52, 207] width 43 height 18
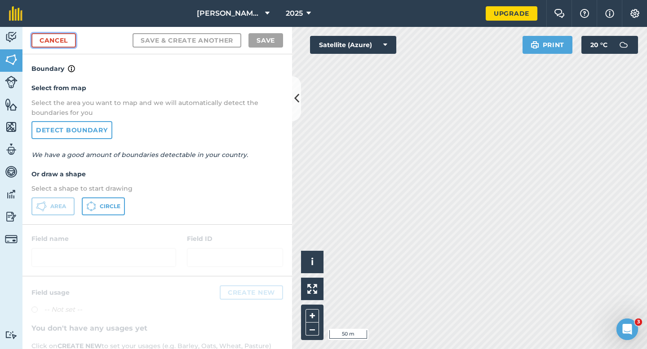
click at [70, 44] on link "Cancel" at bounding box center [53, 40] width 44 height 14
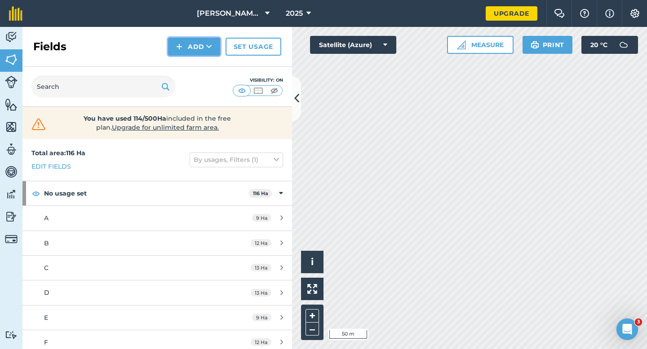
click at [192, 54] on button "Add" at bounding box center [194, 47] width 52 height 18
click at [193, 61] on link "Draw" at bounding box center [193, 67] width 49 height 20
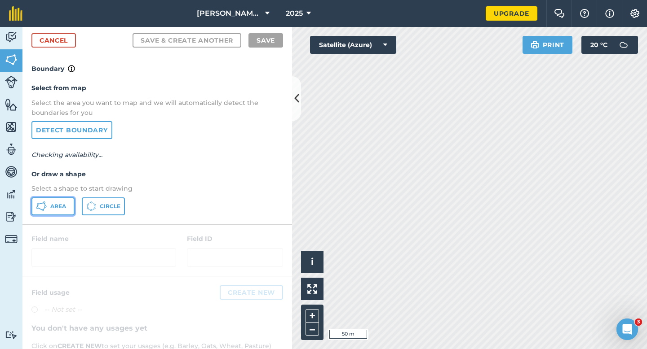
click at [58, 208] on span "Area" at bounding box center [58, 206] width 16 height 7
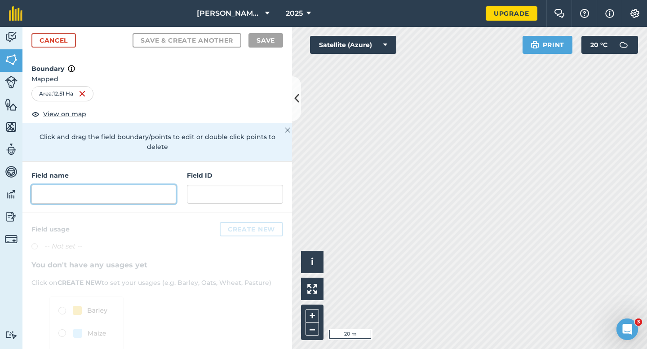
click at [134, 185] on input "text" at bounding box center [103, 194] width 145 height 19
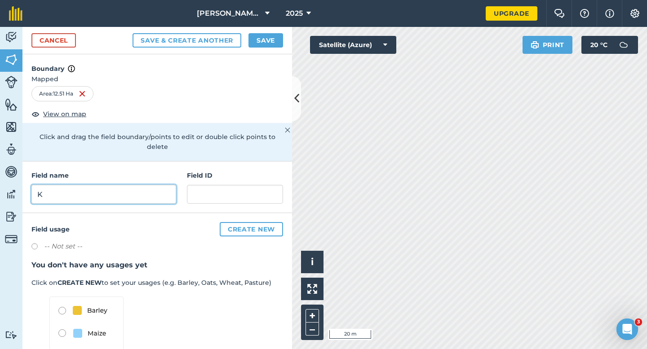
type input "K"
click at [268, 42] on button "Save" at bounding box center [265, 40] width 35 height 14
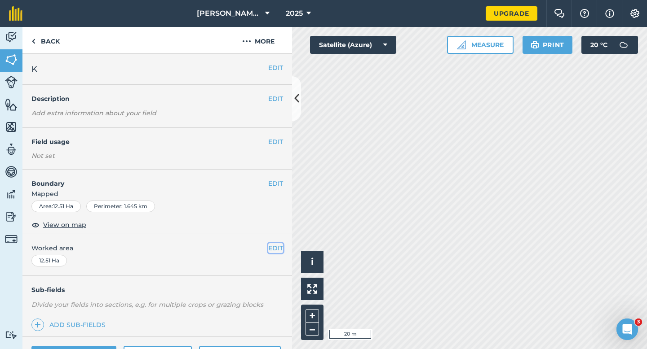
click at [269, 246] on button "EDIT" at bounding box center [275, 248] width 15 height 10
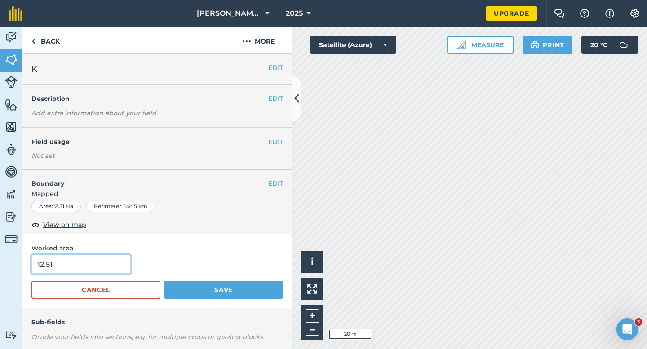
click at [59, 266] on input "12.51" at bounding box center [80, 264] width 99 height 19
type input "13"
click at [164, 281] on button "Save" at bounding box center [223, 290] width 119 height 18
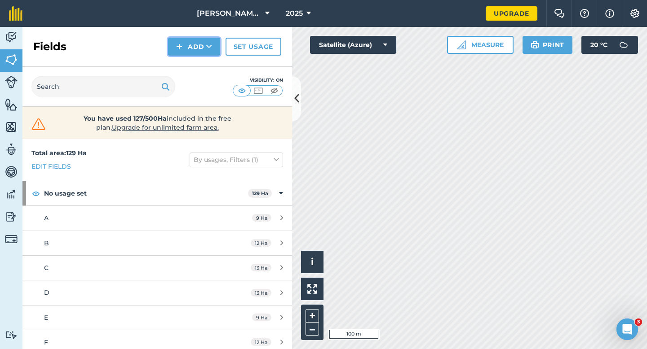
click at [190, 48] on button "Add" at bounding box center [194, 47] width 52 height 18
click at [190, 61] on link "Draw" at bounding box center [193, 67] width 49 height 20
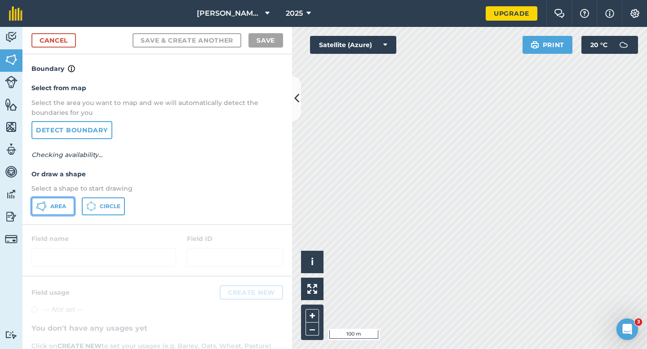
click at [62, 210] on span "Area" at bounding box center [58, 206] width 16 height 7
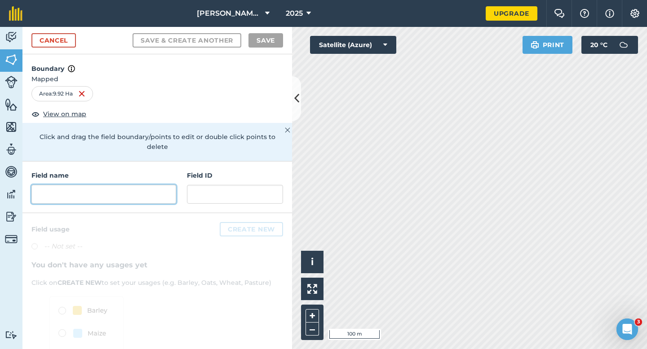
click at [160, 185] on input "text" at bounding box center [103, 194] width 145 height 19
type input "I"
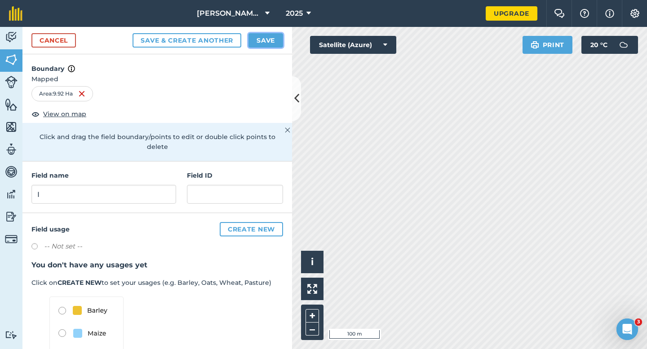
click at [267, 39] on button "Save" at bounding box center [265, 40] width 35 height 14
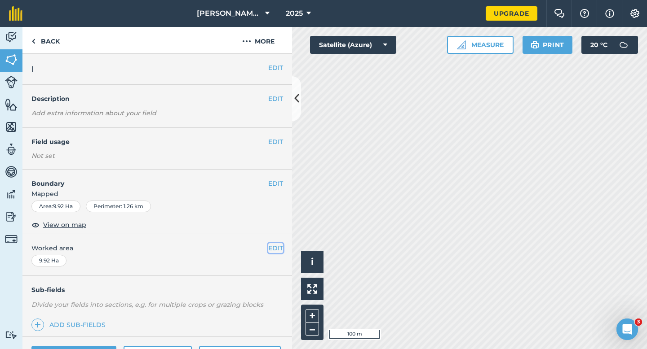
click at [268, 251] on button "EDIT" at bounding box center [275, 248] width 15 height 10
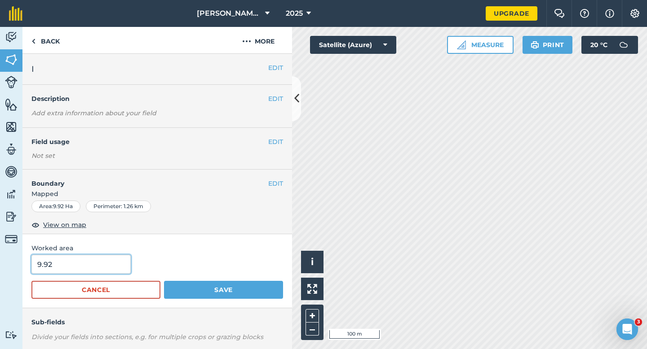
click at [85, 257] on input "9.92" at bounding box center [80, 264] width 99 height 19
type input "10"
click at [164, 281] on button "Save" at bounding box center [223, 290] width 119 height 18
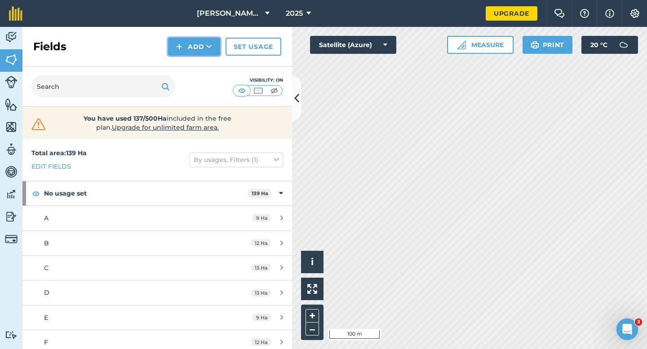
click at [197, 40] on button "Add" at bounding box center [194, 47] width 52 height 18
click at [197, 60] on link "Draw" at bounding box center [193, 67] width 49 height 20
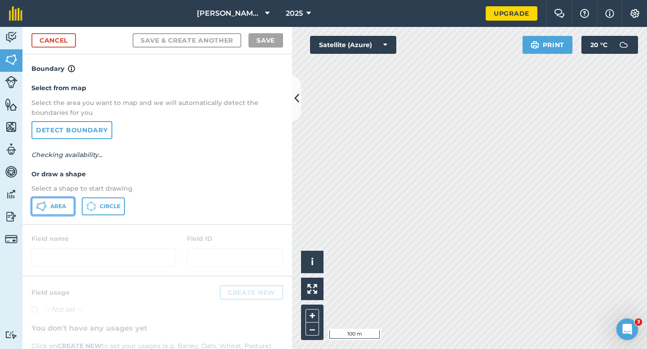
click at [51, 213] on button "Area" at bounding box center [52, 207] width 43 height 18
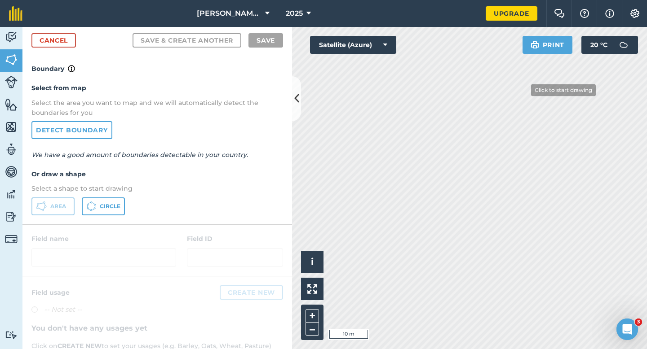
click at [268, 349] on div "Activity Fields Livestock Features Maps Team Vehicles Data Reporting Billing Tu…" at bounding box center [323, 188] width 647 height 322
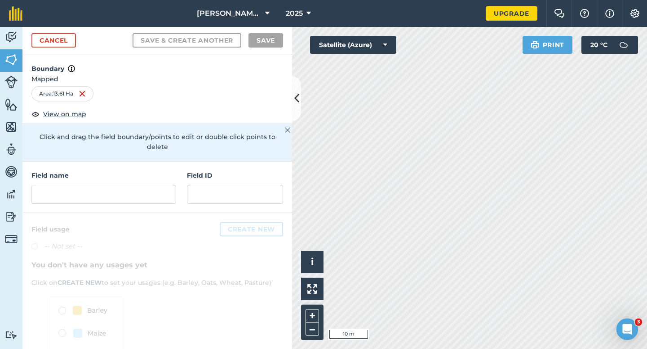
click at [170, 195] on div "Field name Field ID" at bounding box center [156, 188] width 269 height 52
click at [170, 189] on input "text" at bounding box center [103, 194] width 145 height 19
type input "J"
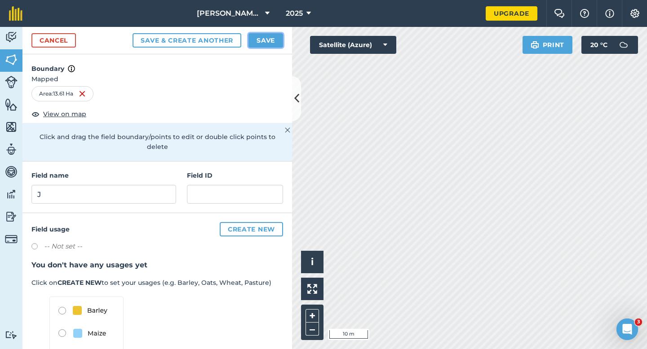
click at [260, 41] on button "Save" at bounding box center [265, 40] width 35 height 14
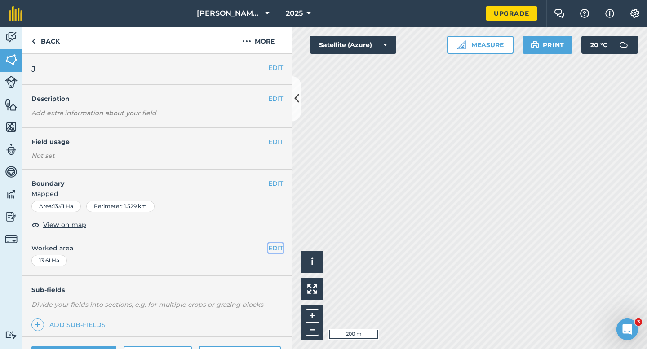
click at [277, 252] on button "EDIT" at bounding box center [275, 248] width 15 height 10
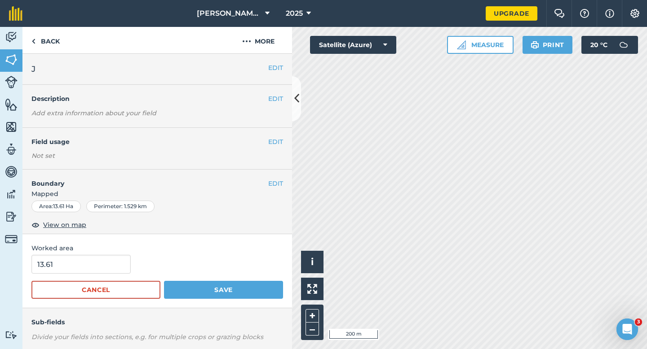
click at [106, 276] on form "13.61 Cancel Save" at bounding box center [156, 277] width 251 height 44
click at [106, 264] on input "13.61" at bounding box center [80, 264] width 99 height 19
type input "14"
click at [164, 281] on button "Save" at bounding box center [223, 290] width 119 height 18
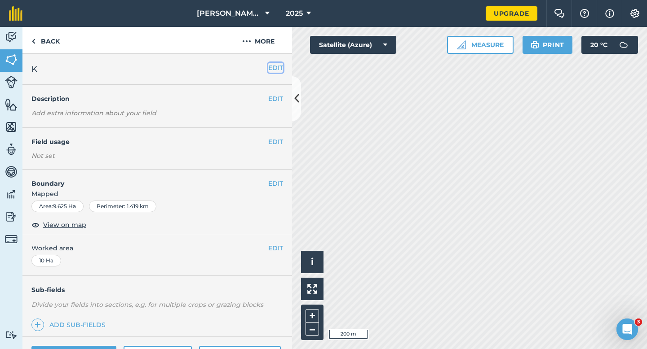
click at [278, 64] on button "EDIT" at bounding box center [275, 68] width 15 height 10
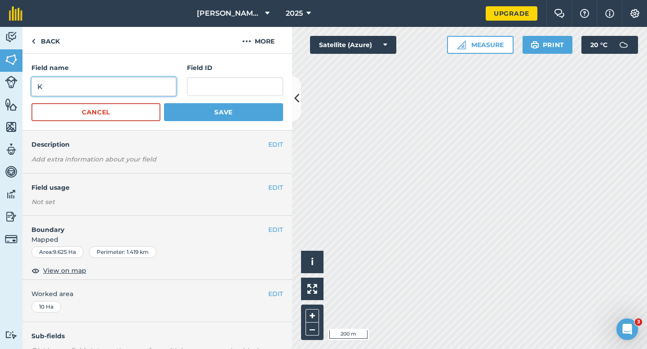
click at [117, 96] on input "K" at bounding box center [103, 86] width 145 height 19
type input "L"
click at [164, 103] on button "Save" at bounding box center [223, 112] width 119 height 18
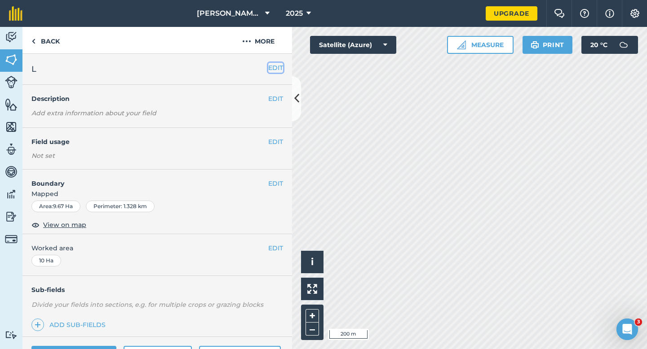
click at [274, 63] on button "EDIT" at bounding box center [275, 68] width 15 height 10
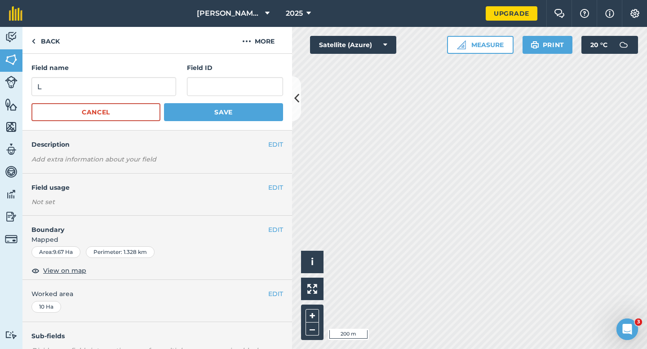
click at [157, 99] on form "Field name L Field ID Cancel Save" at bounding box center [156, 92] width 251 height 58
click at [154, 85] on input "L" at bounding box center [103, 86] width 145 height 19
type input "M"
click at [164, 103] on button "Save" at bounding box center [223, 112] width 119 height 18
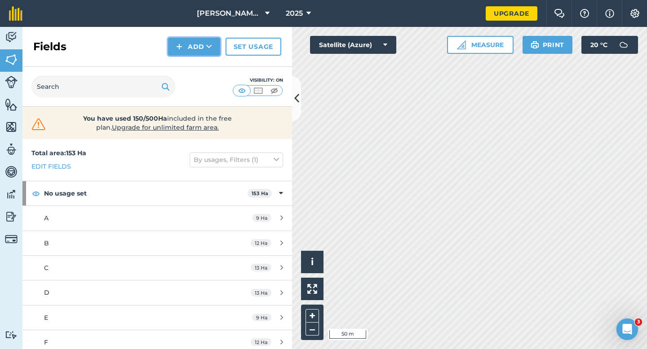
click at [189, 52] on button "Add" at bounding box center [194, 47] width 52 height 18
click at [189, 62] on link "Draw" at bounding box center [193, 67] width 49 height 20
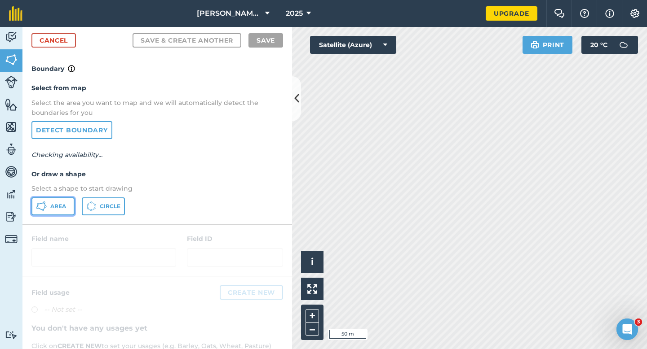
click at [53, 210] on button "Area" at bounding box center [52, 207] width 43 height 18
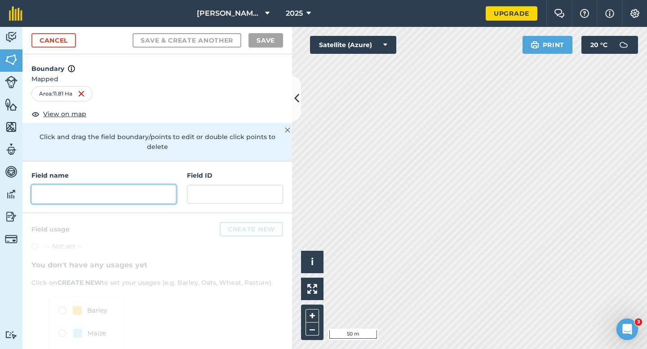
click at [147, 185] on input "text" at bounding box center [103, 194] width 145 height 19
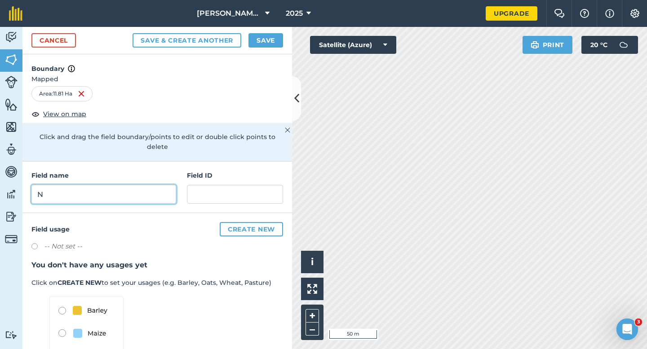
type input "N"
click at [257, 43] on button "Save" at bounding box center [265, 40] width 35 height 14
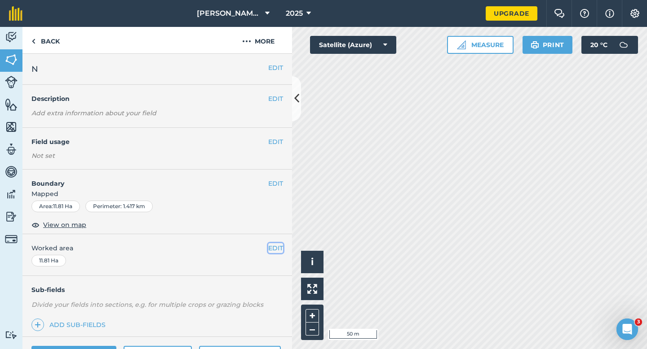
click at [270, 246] on button "EDIT" at bounding box center [275, 248] width 15 height 10
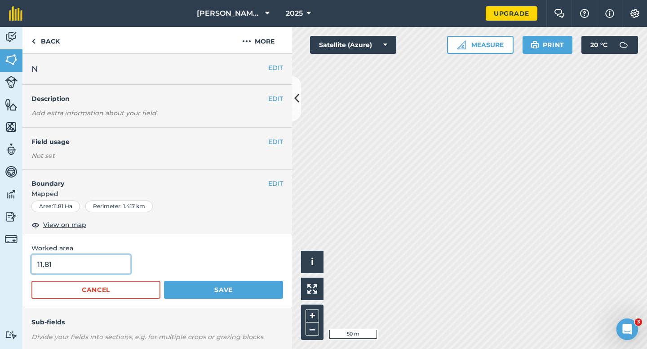
click at [86, 264] on input "11.81" at bounding box center [80, 264] width 99 height 19
click at [164, 281] on button "Save" at bounding box center [223, 290] width 119 height 18
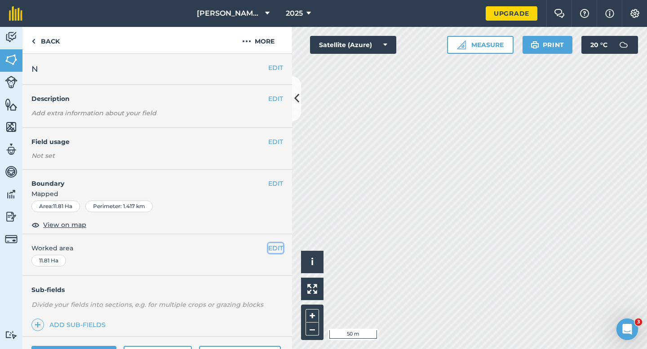
click at [277, 251] on button "EDIT" at bounding box center [275, 248] width 15 height 10
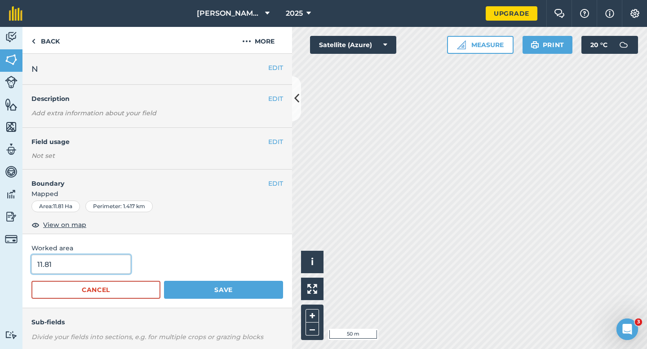
click at [123, 264] on input "11.81" at bounding box center [80, 264] width 99 height 19
type input "12"
click at [164, 281] on button "Save" at bounding box center [223, 290] width 119 height 18
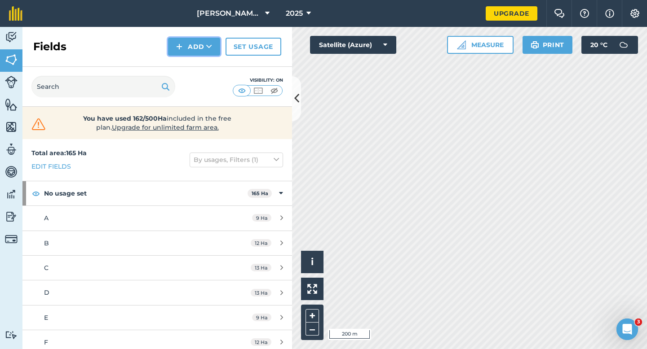
click at [193, 51] on button "Add" at bounding box center [194, 47] width 52 height 18
click at [193, 71] on link "Draw" at bounding box center [193, 67] width 49 height 20
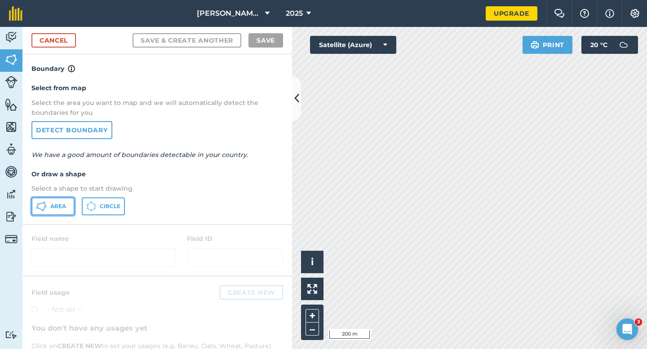
click at [50, 198] on button "Area" at bounding box center [52, 207] width 43 height 18
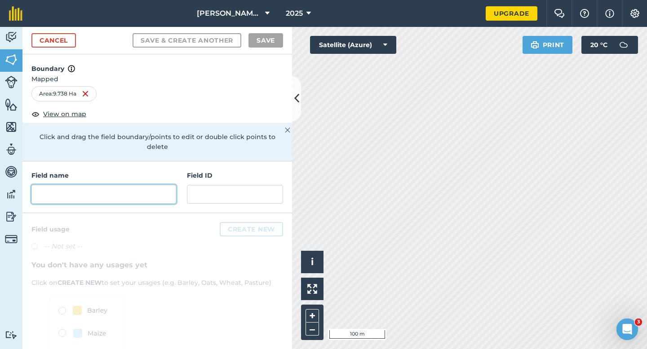
click at [149, 185] on input "text" at bounding box center [103, 194] width 145 height 19
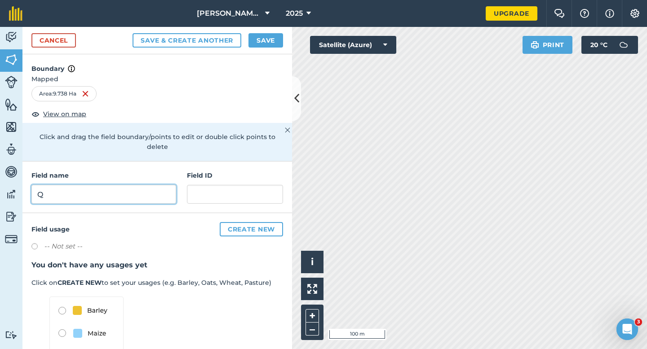
type input "Q"
click at [266, 35] on button "Save" at bounding box center [265, 40] width 35 height 14
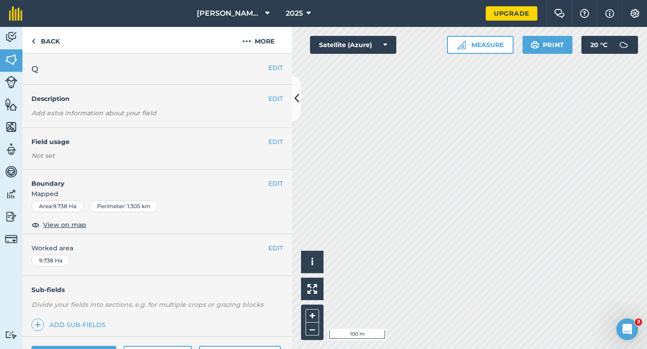
click at [267, 252] on span "Worked area" at bounding box center [156, 248] width 251 height 10
click at [271, 249] on button "EDIT" at bounding box center [275, 248] width 15 height 10
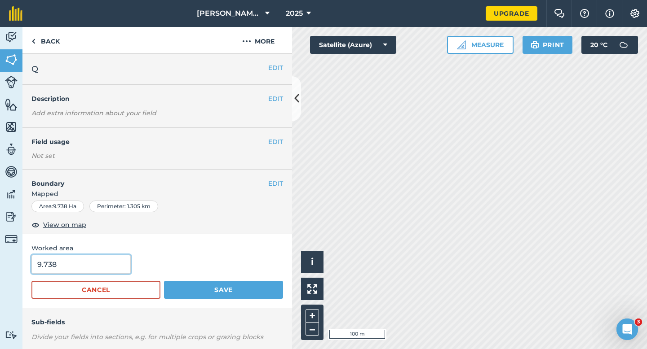
click at [123, 269] on input "9.738" at bounding box center [80, 264] width 99 height 19
type input "10"
click at [164, 281] on button "Save" at bounding box center [223, 290] width 119 height 18
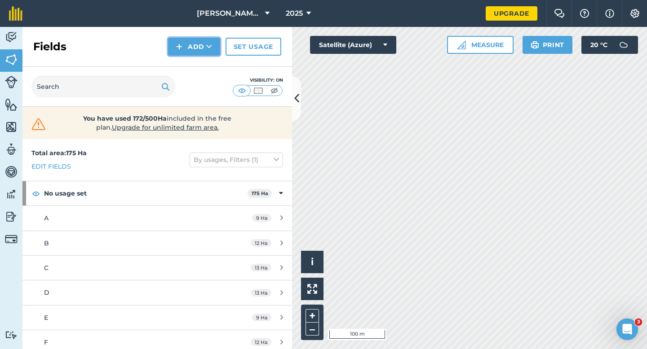
click at [185, 53] on button "Add" at bounding box center [194, 47] width 52 height 18
click at [187, 65] on link "Draw" at bounding box center [193, 67] width 49 height 20
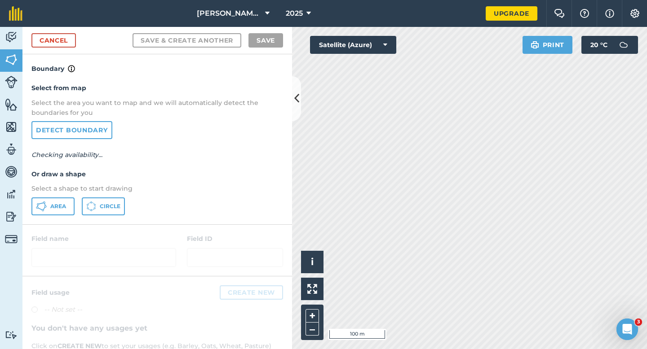
click at [72, 197] on div "Select from map Select the area you want to map and we will automatically detec…" at bounding box center [156, 149] width 269 height 150
click at [73, 202] on button "Area" at bounding box center [52, 207] width 43 height 18
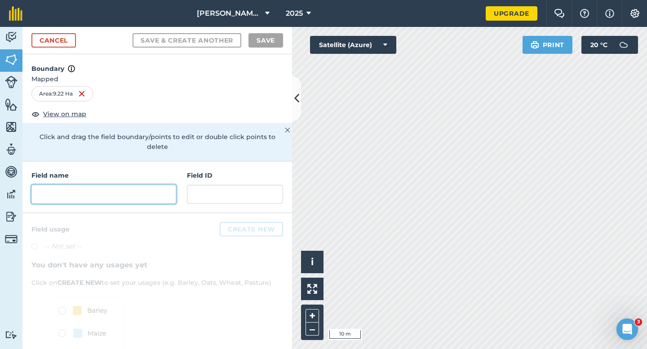
click at [144, 185] on input "text" at bounding box center [103, 194] width 145 height 19
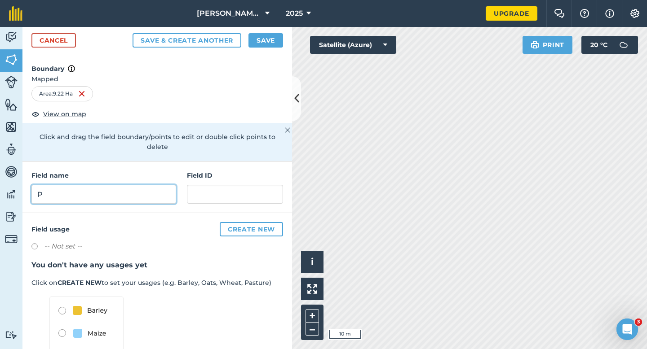
type input "P"
click at [250, 45] on button "Save" at bounding box center [265, 40] width 35 height 14
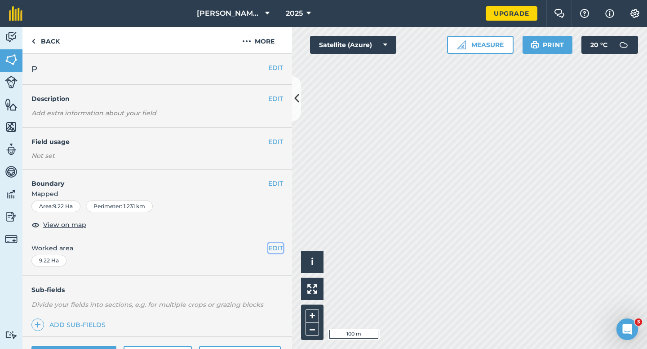
click at [277, 244] on button "EDIT" at bounding box center [275, 248] width 15 height 10
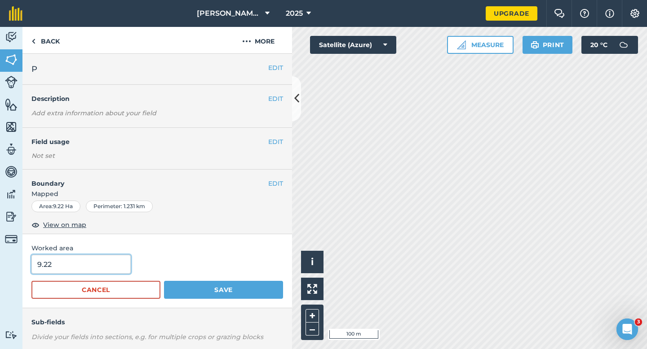
click at [107, 273] on input "9.22" at bounding box center [80, 264] width 99 height 19
type input "9"
click at [164, 281] on button "Save" at bounding box center [223, 290] width 119 height 18
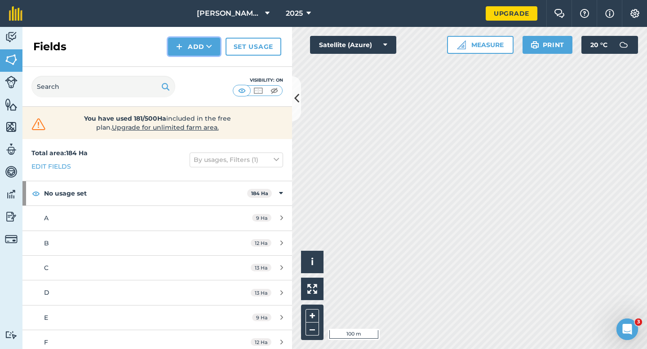
click at [182, 49] on img at bounding box center [179, 46] width 6 height 11
click at [182, 70] on link "Draw" at bounding box center [193, 67] width 49 height 20
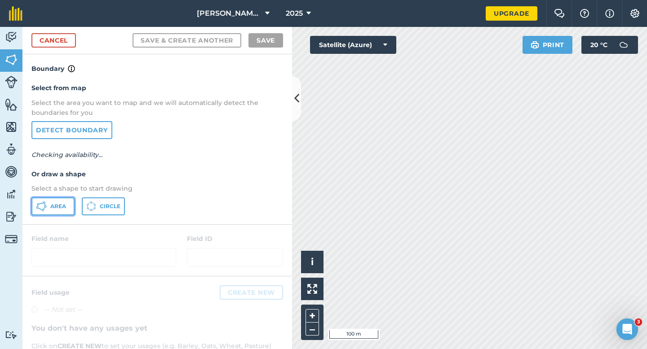
click at [52, 207] on span "Area" at bounding box center [58, 206] width 16 height 7
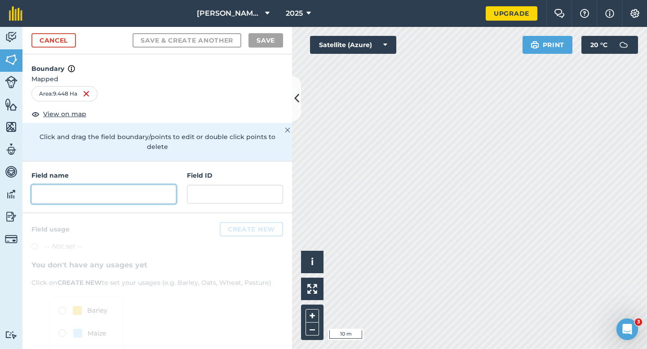
click at [119, 187] on input "text" at bounding box center [103, 194] width 145 height 19
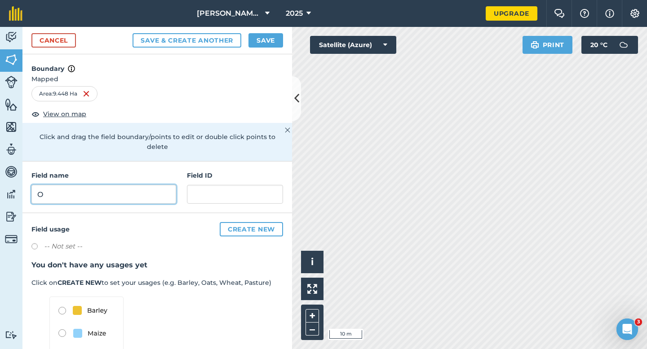
type input "O"
click at [265, 47] on button "Save" at bounding box center [265, 40] width 35 height 14
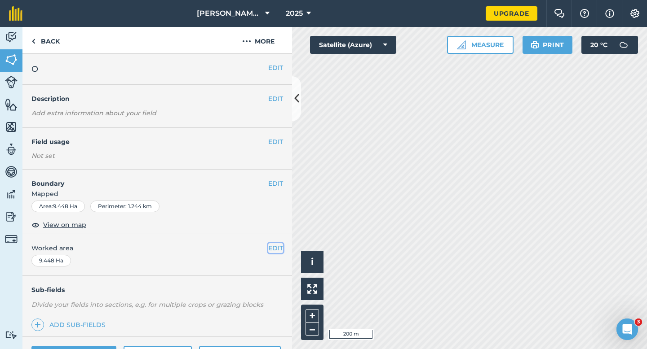
click at [268, 250] on button "EDIT" at bounding box center [275, 248] width 15 height 10
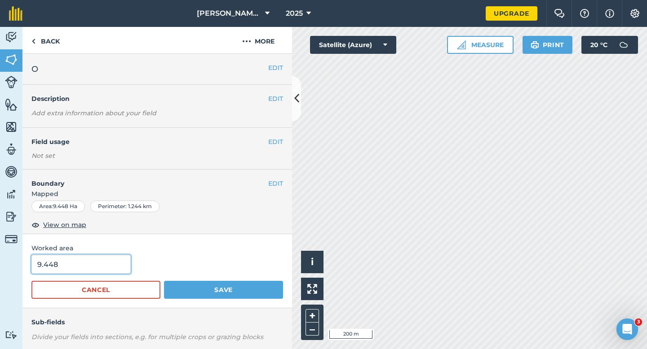
click at [92, 274] on input "9.448" at bounding box center [80, 264] width 99 height 19
type input "9"
click at [164, 281] on button "Save" at bounding box center [223, 290] width 119 height 18
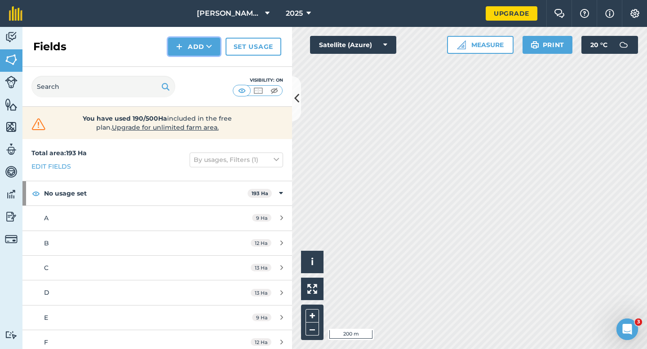
click at [204, 44] on button "Add" at bounding box center [194, 47] width 52 height 18
click at [204, 61] on link "Draw" at bounding box center [193, 67] width 49 height 20
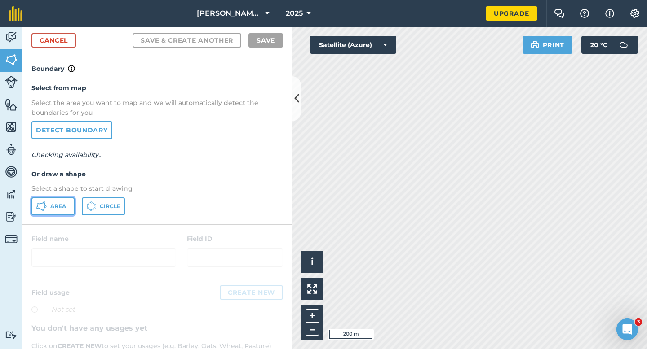
click at [50, 202] on button "Area" at bounding box center [52, 207] width 43 height 18
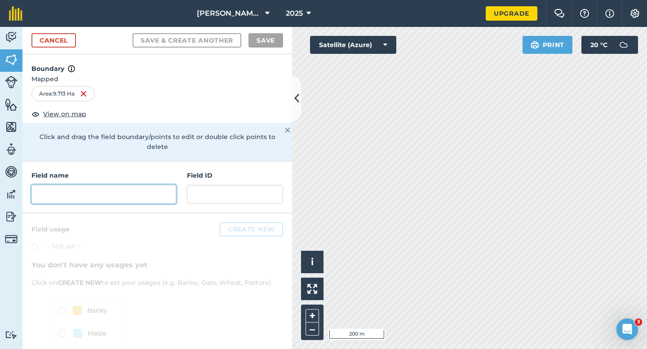
click at [146, 185] on input "text" at bounding box center [103, 194] width 145 height 19
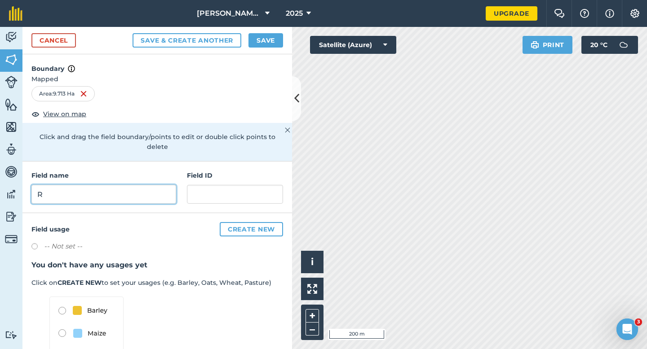
type input "R"
click at [271, 36] on button "Save" at bounding box center [265, 40] width 35 height 14
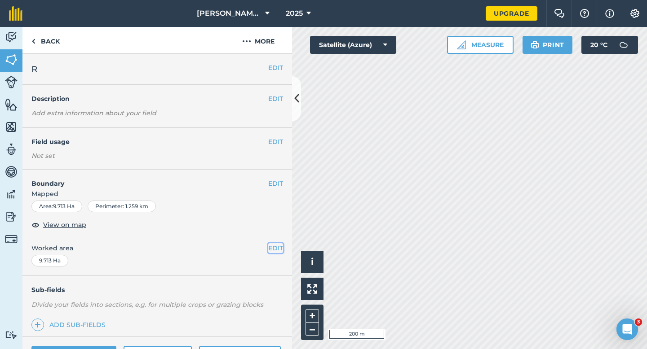
click at [273, 245] on button "EDIT" at bounding box center [275, 248] width 15 height 10
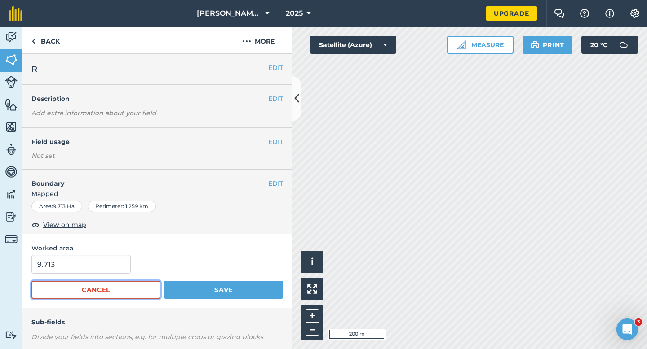
click at [45, 289] on button "Cancel" at bounding box center [95, 290] width 129 height 18
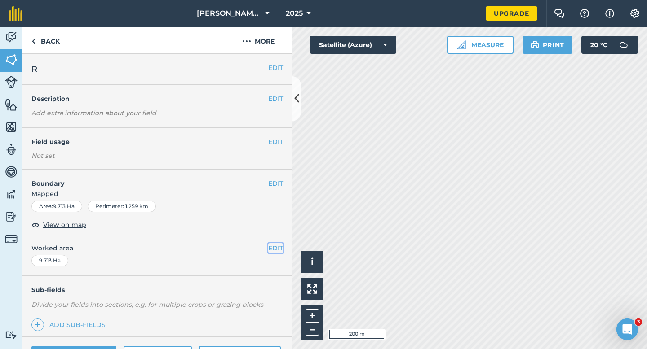
click at [272, 247] on button "EDIT" at bounding box center [275, 248] width 15 height 10
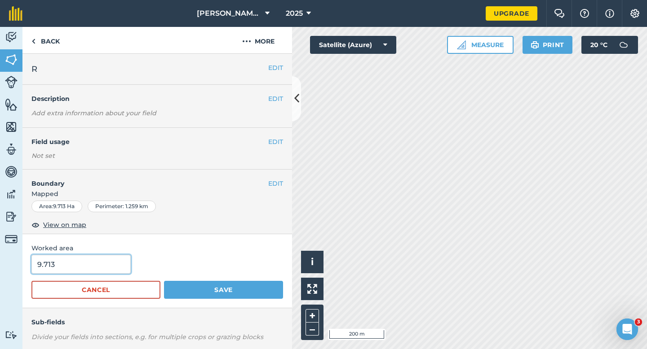
click at [89, 255] on input "9.713" at bounding box center [80, 264] width 99 height 19
type input "10"
click at [164, 281] on button "Save" at bounding box center [223, 290] width 119 height 18
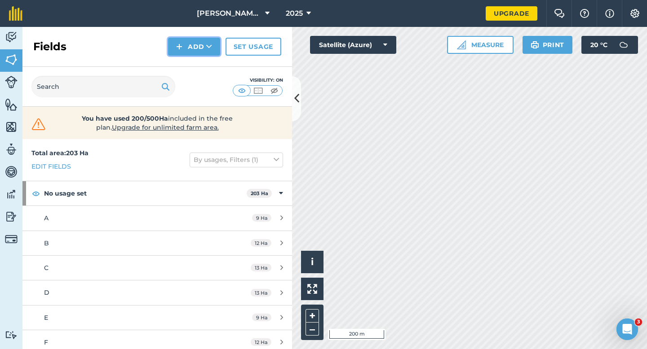
click at [185, 46] on button "Add" at bounding box center [194, 47] width 52 height 18
click at [185, 68] on link "Draw" at bounding box center [193, 67] width 49 height 20
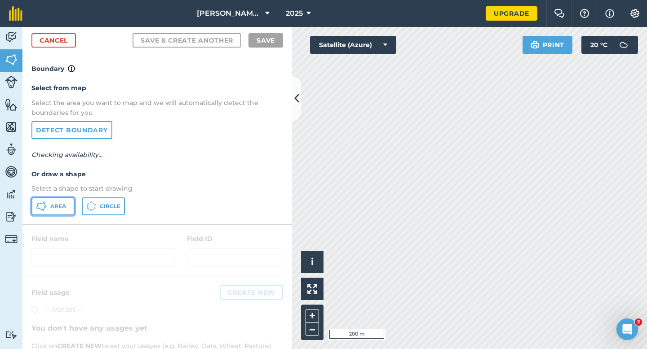
click at [53, 203] on span "Area" at bounding box center [58, 206] width 16 height 7
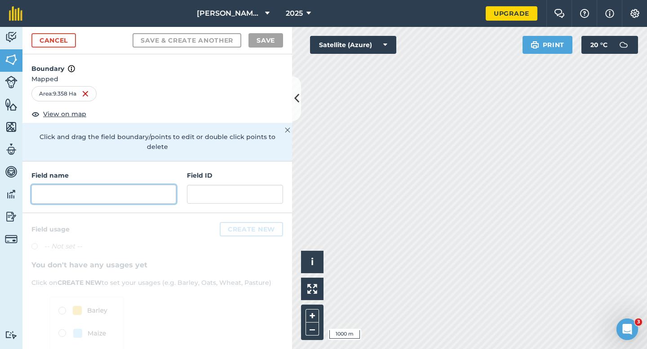
click at [135, 185] on input "text" at bounding box center [103, 194] width 145 height 19
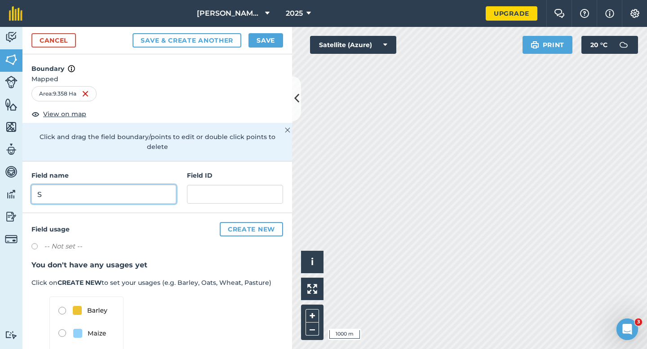
type input "S"
click at [259, 42] on button "Save" at bounding box center [265, 40] width 35 height 14
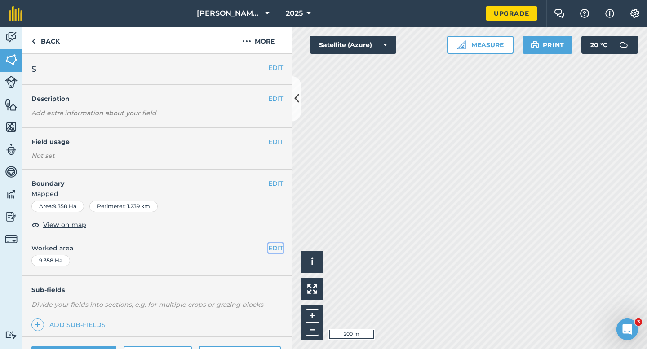
click at [269, 250] on button "EDIT" at bounding box center [275, 248] width 15 height 10
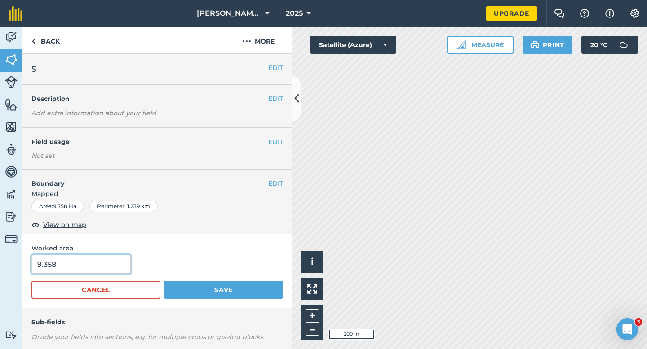
click at [79, 263] on input "9.358" at bounding box center [80, 264] width 99 height 19
type input "9"
click at [164, 281] on button "Save" at bounding box center [223, 290] width 119 height 18
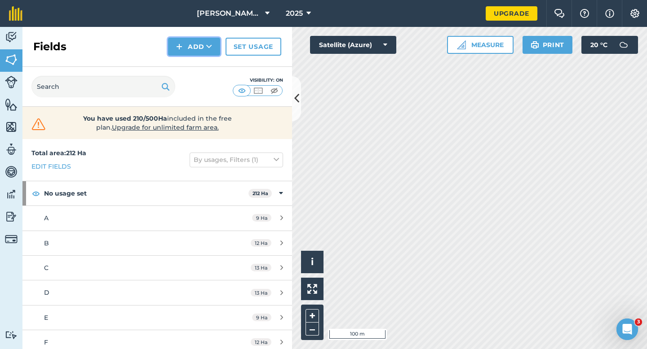
click at [192, 40] on button "Add" at bounding box center [194, 47] width 52 height 18
click at [193, 58] on link "Draw" at bounding box center [193, 67] width 49 height 20
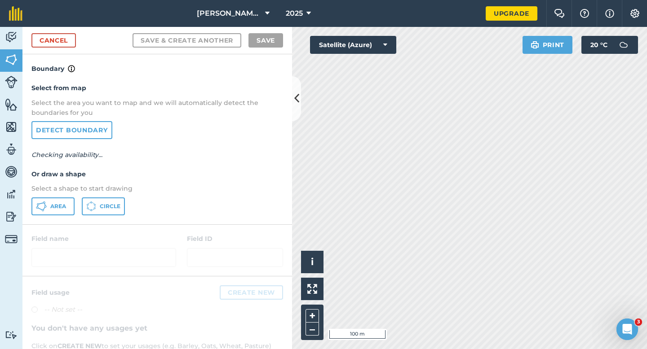
click at [49, 218] on div "Select from map Select the area you want to map and we will automatically detec…" at bounding box center [156, 149] width 269 height 150
click at [59, 208] on span "Area" at bounding box center [58, 206] width 16 height 7
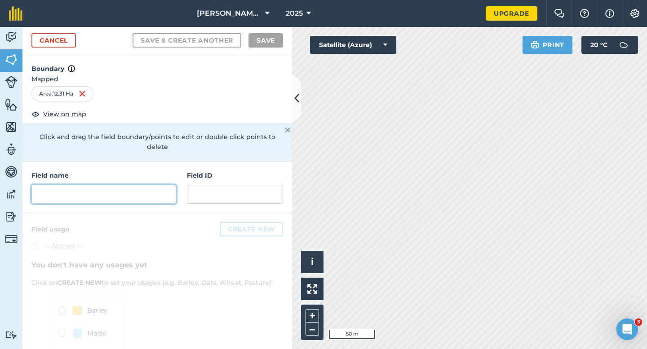
click at [128, 185] on input "text" at bounding box center [103, 194] width 145 height 19
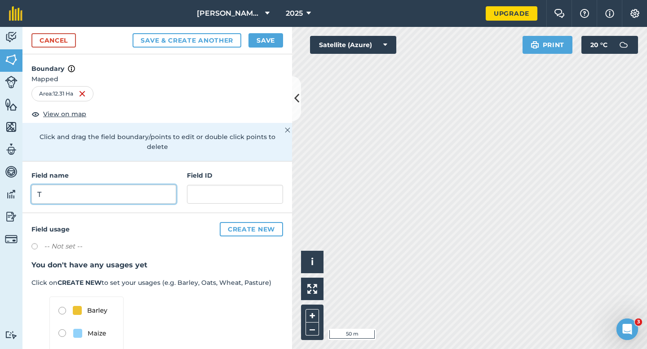
type input "T"
click at [259, 48] on div "Cancel Save & Create Another Save" at bounding box center [156, 40] width 269 height 27
click at [259, 43] on button "Save" at bounding box center [265, 40] width 35 height 14
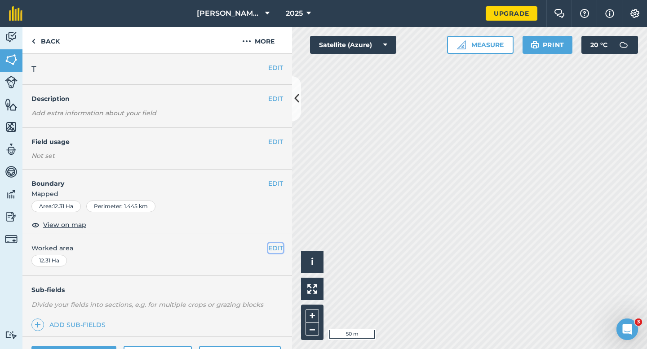
click at [279, 247] on button "EDIT" at bounding box center [275, 248] width 15 height 10
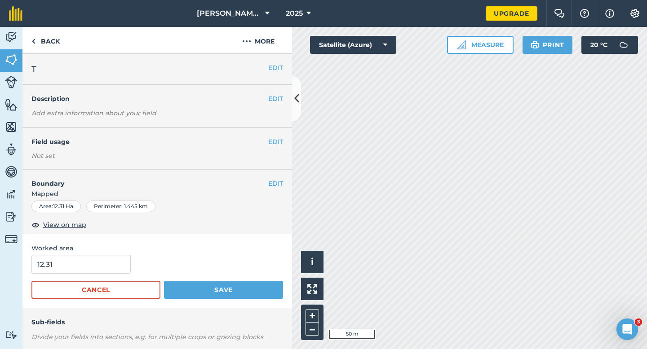
click at [19, 274] on div "Activity Fields Livestock Features Maps Team Vehicles Data Reporting Billing Tu…" at bounding box center [11, 188] width 22 height 322
click at [51, 269] on input "12.31" at bounding box center [80, 264] width 99 height 19
type input "12"
click at [164, 281] on button "Save" at bounding box center [223, 290] width 119 height 18
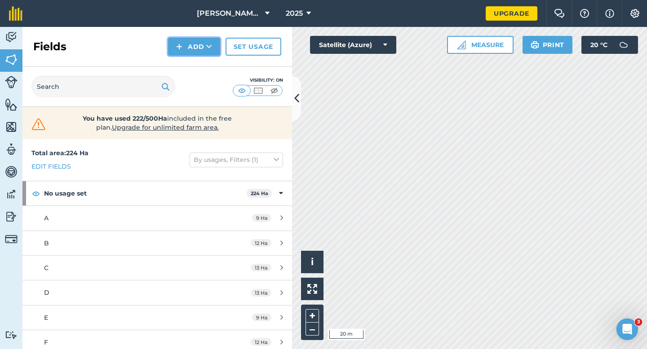
click at [179, 43] on img at bounding box center [179, 46] width 6 height 11
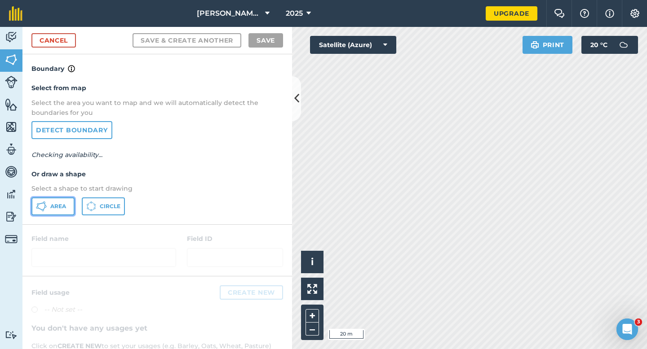
click at [44, 211] on icon at bounding box center [41, 206] width 11 height 11
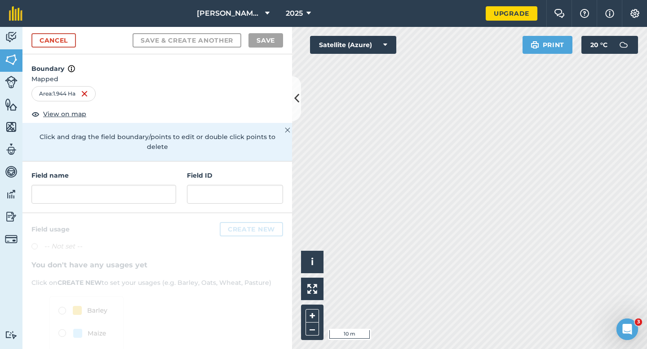
click at [92, 172] on div "Field name" at bounding box center [103, 187] width 145 height 33
click at [92, 185] on input "text" at bounding box center [103, 194] width 145 height 19
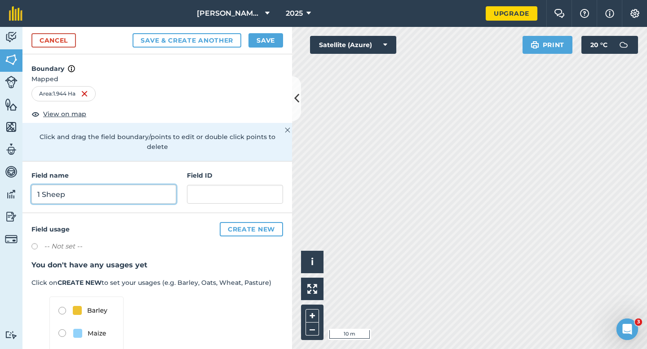
type input "1 Sheep"
click at [256, 39] on button "Save" at bounding box center [265, 40] width 35 height 14
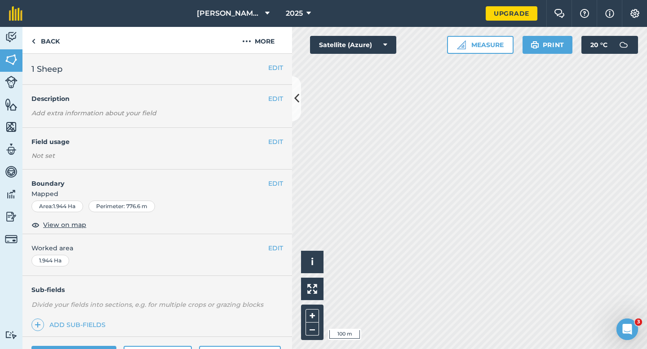
click at [273, 255] on div "EDIT Worked area 1.944 Ha" at bounding box center [156, 255] width 269 height 42
click at [272, 252] on button "EDIT" at bounding box center [275, 248] width 15 height 10
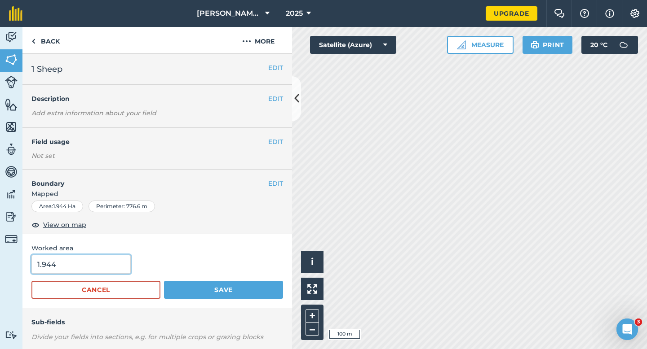
click at [106, 264] on input "1.944" at bounding box center [80, 264] width 99 height 19
type input "2"
click at [164, 281] on button "Save" at bounding box center [223, 290] width 119 height 18
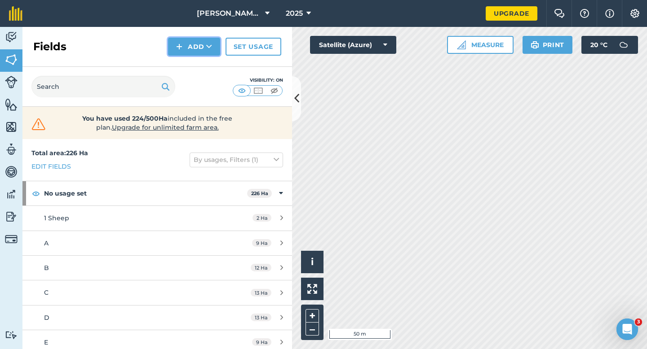
click at [193, 45] on button "Add" at bounding box center [194, 47] width 52 height 18
click at [193, 57] on link "Draw" at bounding box center [193, 67] width 49 height 20
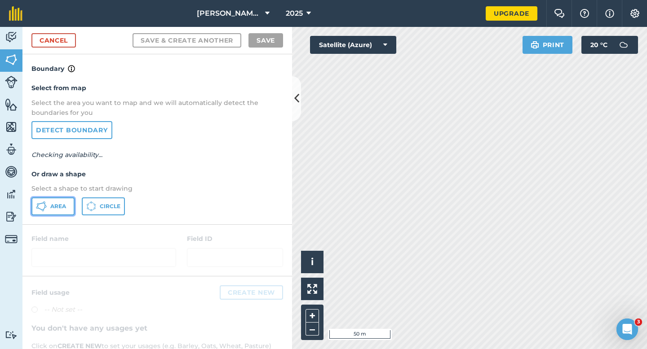
click at [49, 206] on button "Area" at bounding box center [52, 207] width 43 height 18
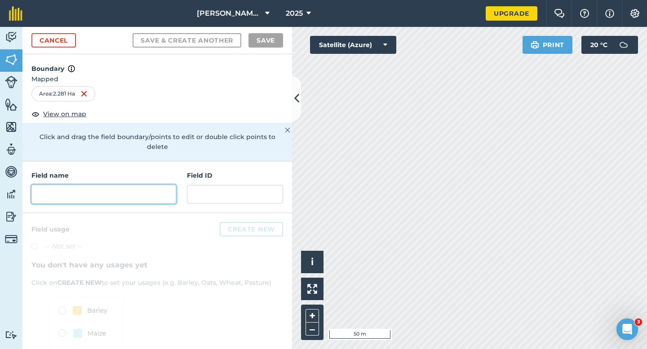
click at [136, 188] on input "text" at bounding box center [103, 194] width 145 height 19
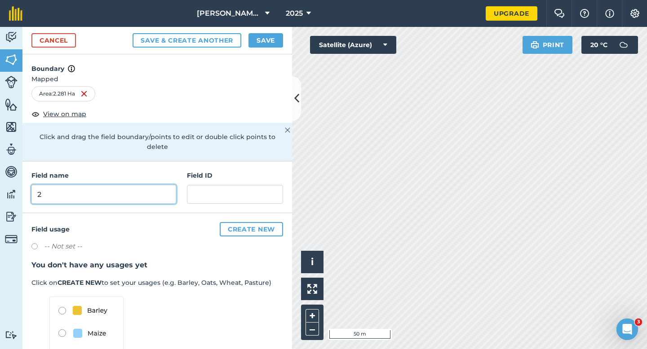
type input "2"
click at [263, 46] on button "Save" at bounding box center [265, 40] width 35 height 14
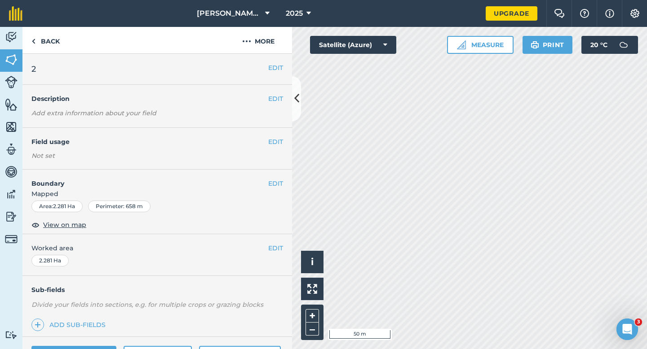
click at [278, 237] on div "EDIT Worked area 2.281 Ha" at bounding box center [156, 255] width 269 height 42
click at [279, 248] on button "EDIT" at bounding box center [275, 248] width 15 height 10
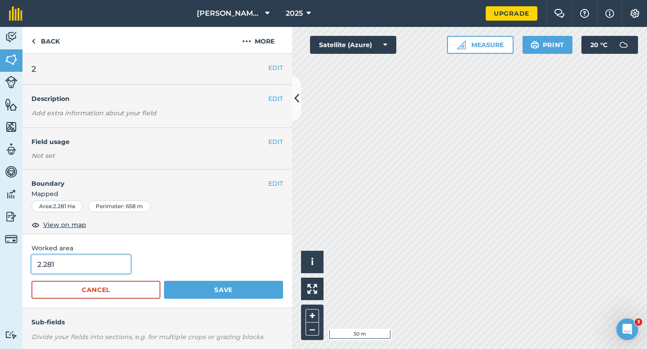
click at [88, 273] on input "2.281" at bounding box center [80, 264] width 99 height 19
type input "2"
click at [164, 281] on button "Save" at bounding box center [223, 290] width 119 height 18
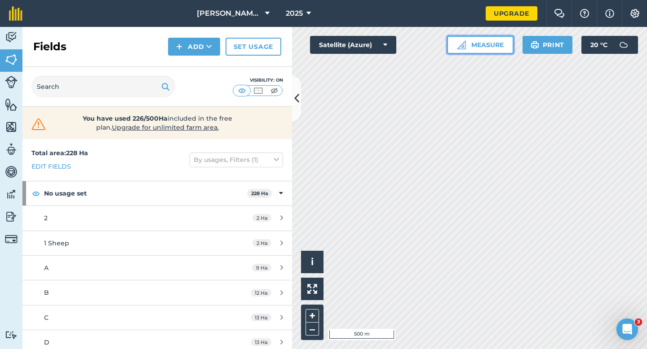
click at [458, 45] on img at bounding box center [461, 44] width 9 height 9
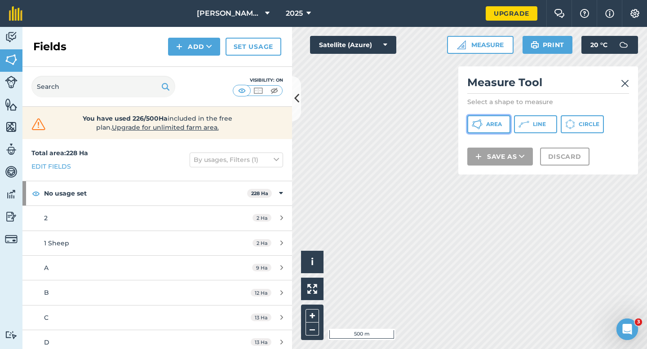
click at [491, 121] on span "Area" at bounding box center [494, 124] width 16 height 7
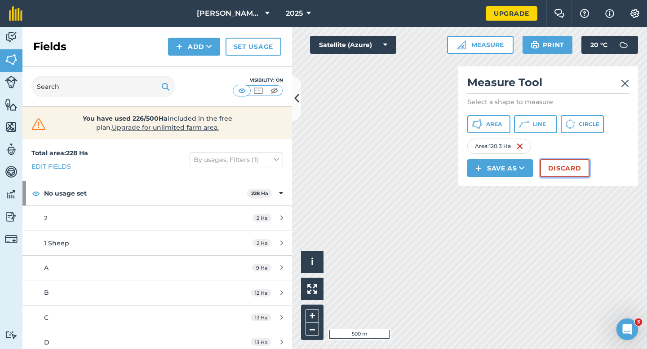
click at [570, 162] on button "Discard" at bounding box center [564, 168] width 49 height 18
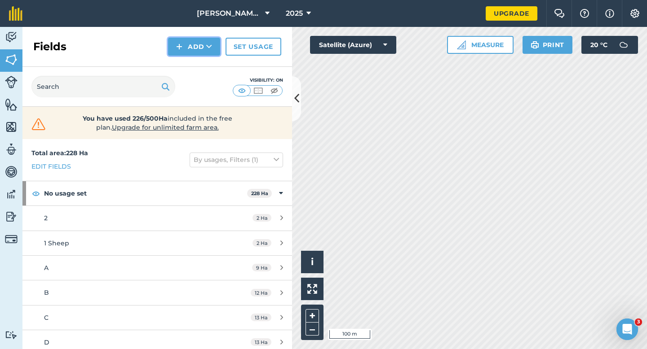
click at [194, 45] on button "Add" at bounding box center [194, 47] width 52 height 18
click at [194, 62] on link "Draw" at bounding box center [193, 67] width 49 height 20
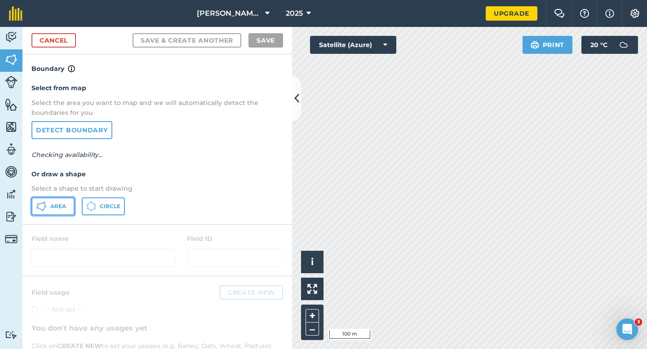
click at [70, 202] on button "Area" at bounding box center [52, 207] width 43 height 18
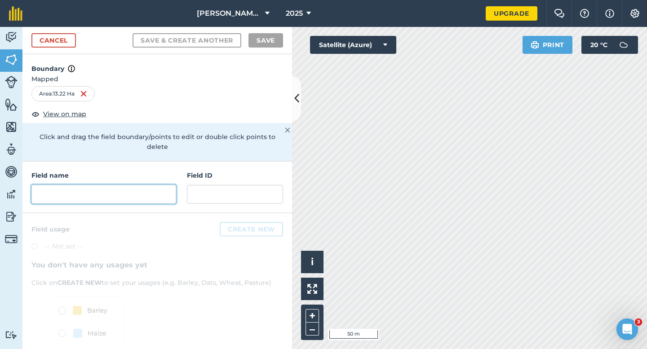
click at [163, 185] on input "text" at bounding box center [103, 194] width 145 height 19
type input "u"
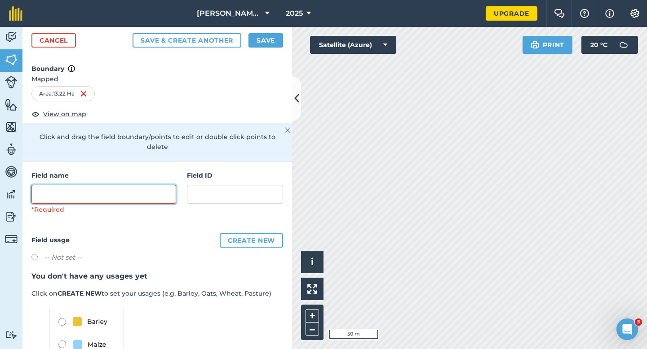
type input "H"
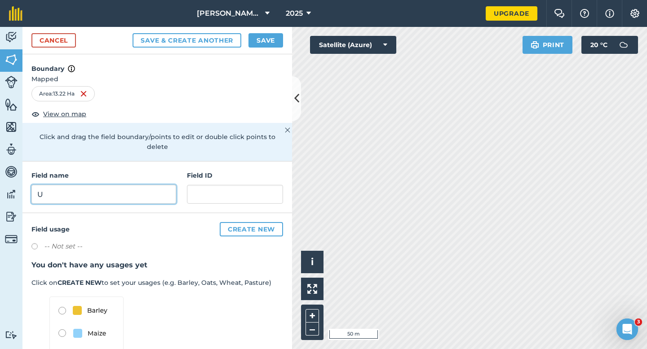
type input "U"
click at [273, 38] on button "Save" at bounding box center [265, 40] width 35 height 14
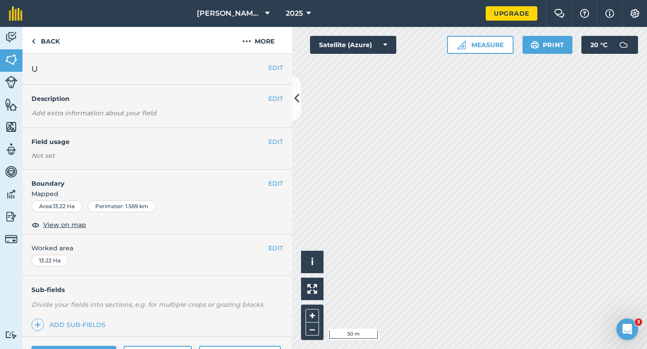
click at [285, 243] on div "EDIT Worked area 13.22 Ha" at bounding box center [156, 255] width 269 height 42
click at [272, 243] on button "EDIT" at bounding box center [275, 248] width 15 height 10
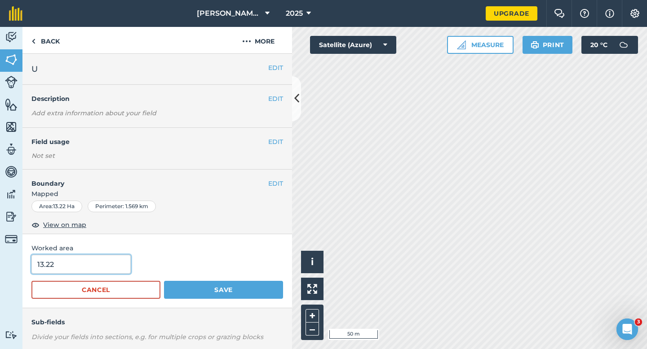
click at [104, 269] on input "13.22" at bounding box center [80, 264] width 99 height 19
type input "13"
click at [164, 281] on button "Save" at bounding box center [223, 290] width 119 height 18
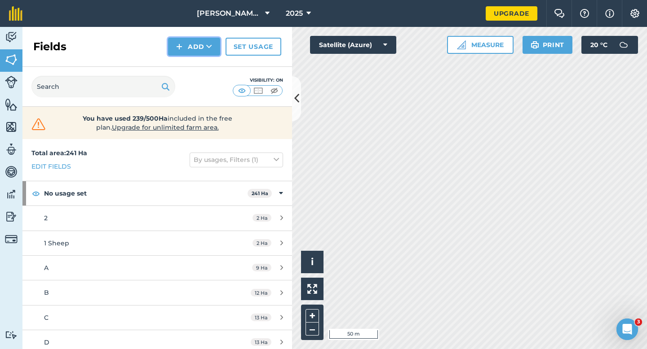
click at [191, 50] on button "Add" at bounding box center [194, 47] width 52 height 18
click at [191, 59] on link "Draw" at bounding box center [193, 67] width 49 height 20
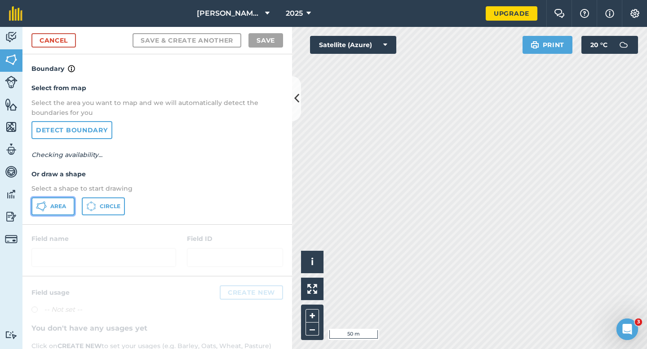
click at [51, 204] on span "Area" at bounding box center [58, 206] width 16 height 7
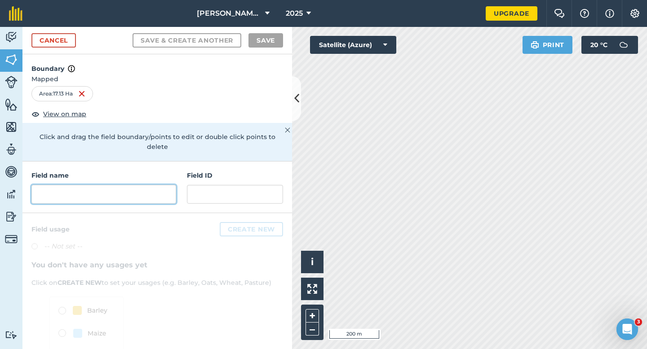
click at [169, 185] on input "text" at bounding box center [103, 194] width 145 height 19
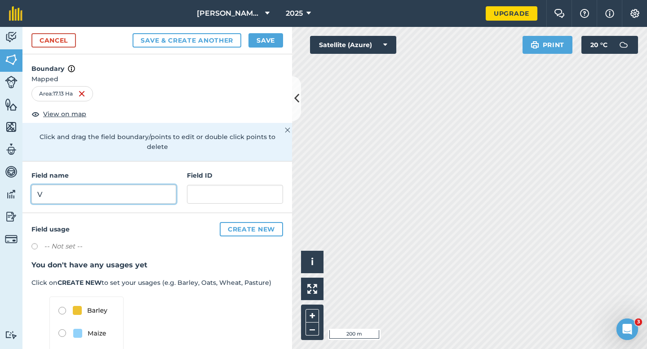
type input "V"
click at [259, 31] on div "Cancel Save & Create Another Save" at bounding box center [156, 40] width 269 height 27
click at [271, 48] on div "Cancel Save & Create Another Save" at bounding box center [156, 40] width 269 height 27
click at [267, 37] on button "Save" at bounding box center [265, 40] width 35 height 14
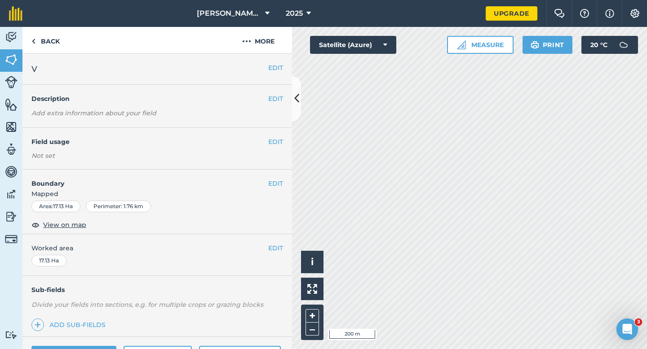
click at [278, 239] on div "EDIT Worked area 17.13 Ha" at bounding box center [156, 255] width 269 height 42
click at [278, 251] on button "EDIT" at bounding box center [275, 248] width 15 height 10
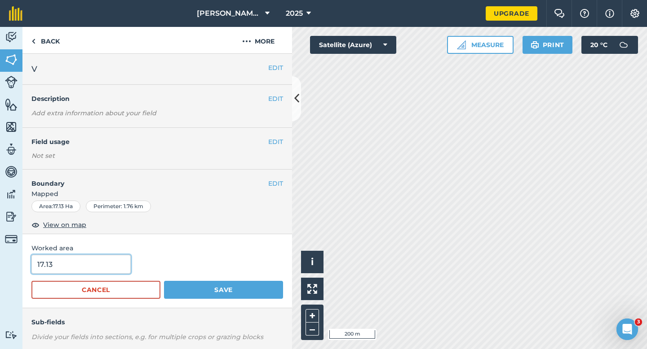
click at [73, 263] on input "17.13" at bounding box center [80, 264] width 99 height 19
type input "17"
click at [164, 281] on button "Save" at bounding box center [223, 290] width 119 height 18
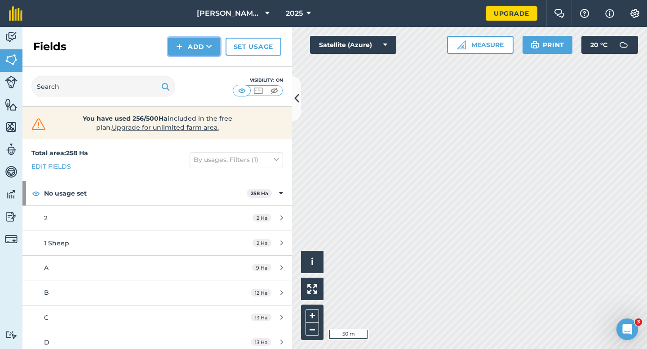
click at [176, 48] on img at bounding box center [179, 46] width 6 height 11
click at [181, 59] on link "Draw" at bounding box center [193, 67] width 49 height 20
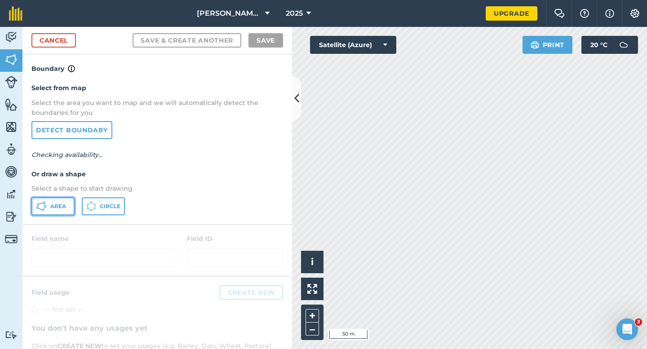
click at [47, 214] on button "Area" at bounding box center [52, 207] width 43 height 18
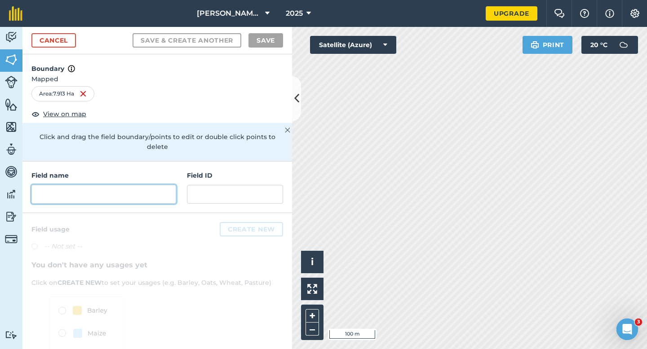
click at [168, 185] on input "text" at bounding box center [103, 194] width 145 height 19
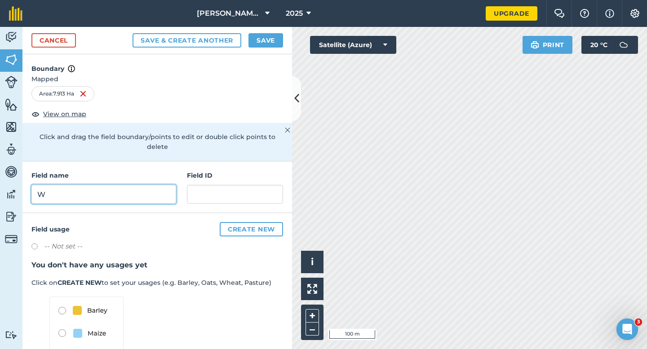
type input "W"
click at [260, 45] on button "Save" at bounding box center [265, 40] width 35 height 14
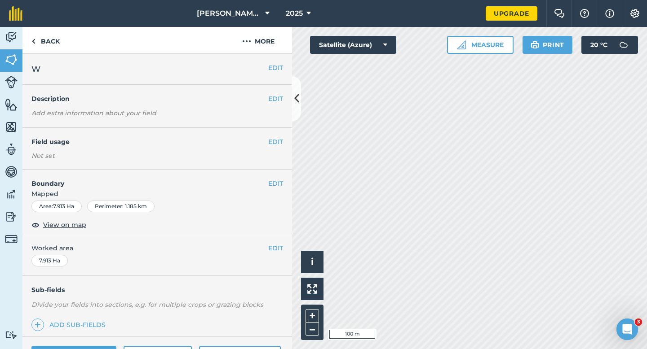
click at [278, 253] on div "EDIT Worked area 7.913 Ha" at bounding box center [156, 255] width 269 height 42
click at [278, 246] on button "EDIT" at bounding box center [275, 248] width 15 height 10
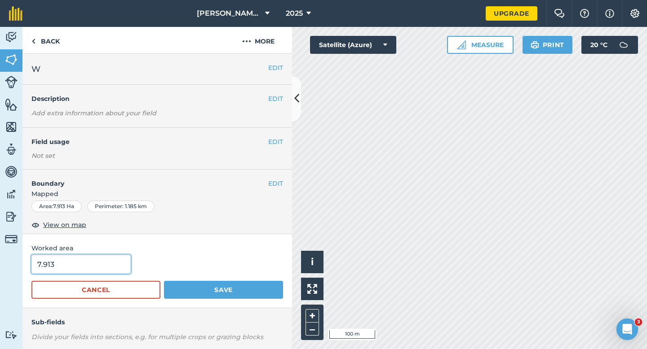
click at [111, 258] on input "7.913" at bounding box center [80, 264] width 99 height 19
type input "8"
click at [164, 281] on button "Save" at bounding box center [223, 290] width 119 height 18
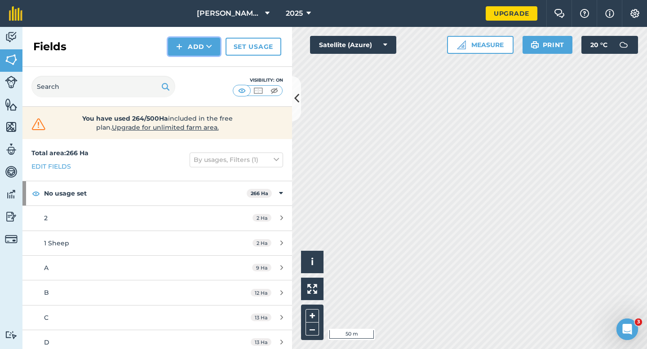
click at [206, 42] on icon at bounding box center [209, 46] width 6 height 9
click at [206, 65] on link "Draw" at bounding box center [193, 67] width 49 height 20
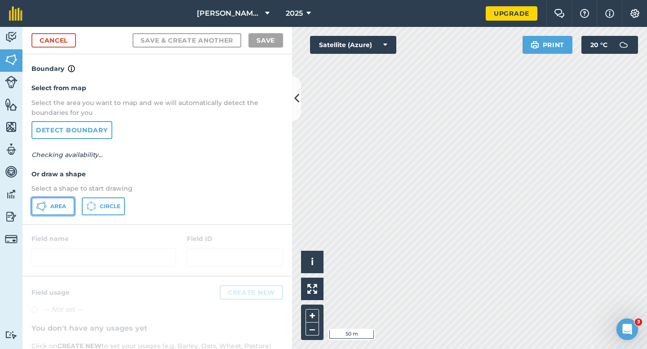
click at [54, 214] on button "Area" at bounding box center [52, 207] width 43 height 18
click at [58, 210] on span "Area" at bounding box center [58, 206] width 16 height 7
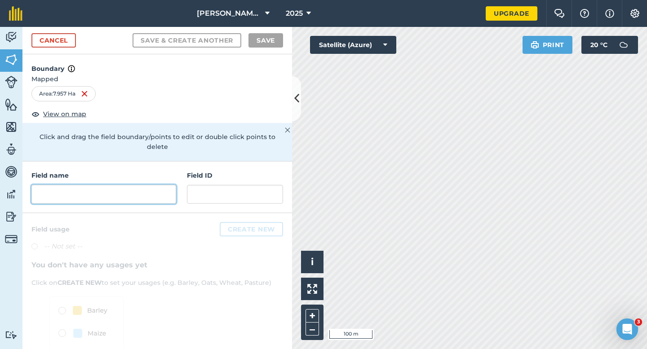
click at [158, 187] on input "text" at bounding box center [103, 194] width 145 height 19
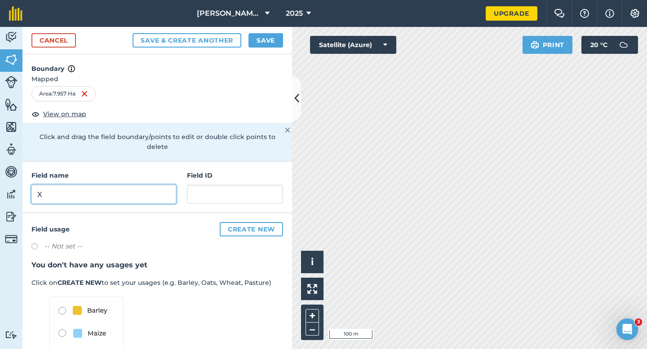
type input "X"
click at [263, 40] on button "Save" at bounding box center [265, 40] width 35 height 14
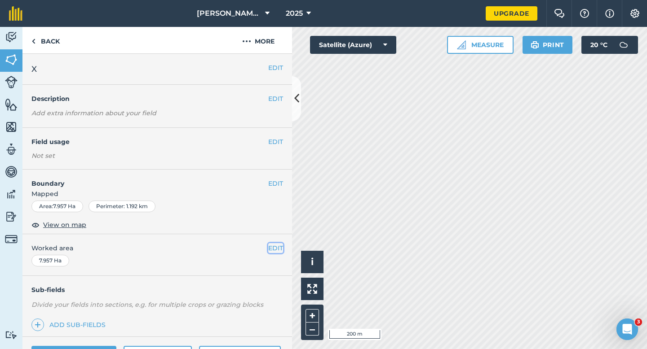
click at [275, 252] on button "EDIT" at bounding box center [275, 248] width 15 height 10
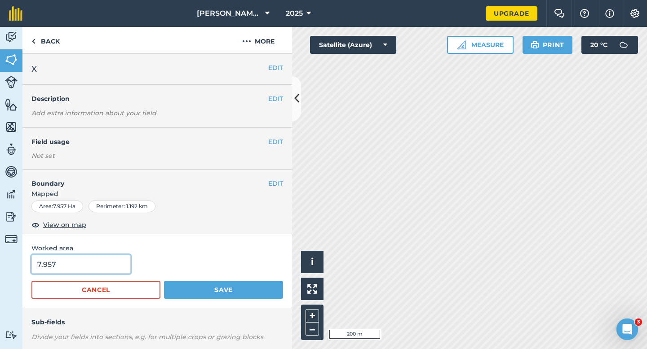
click at [73, 266] on input "7.957" at bounding box center [80, 264] width 99 height 19
type input "8"
click at [164, 281] on button "Save" at bounding box center [223, 290] width 119 height 18
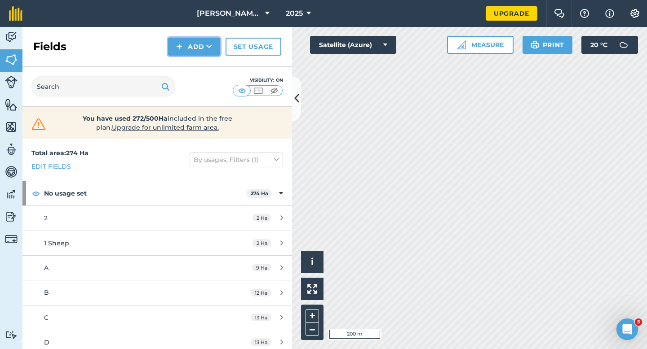
click at [177, 46] on img at bounding box center [179, 46] width 6 height 11
click at [178, 60] on link "Draw" at bounding box center [193, 67] width 49 height 20
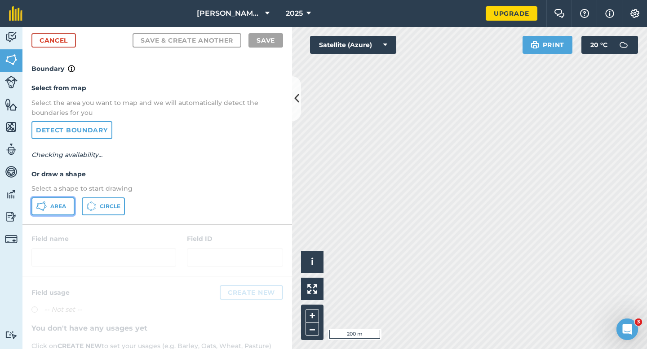
click at [48, 209] on button "Area" at bounding box center [52, 207] width 43 height 18
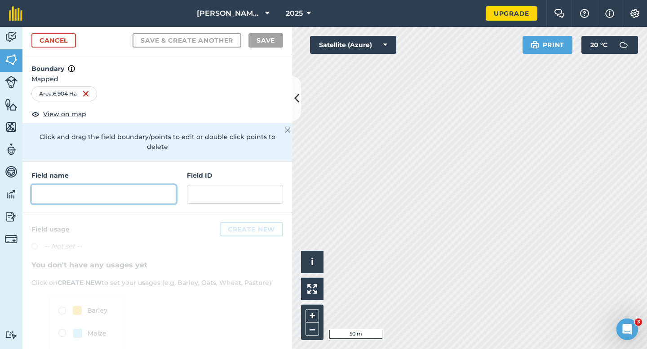
click at [172, 185] on input "text" at bounding box center [103, 194] width 145 height 19
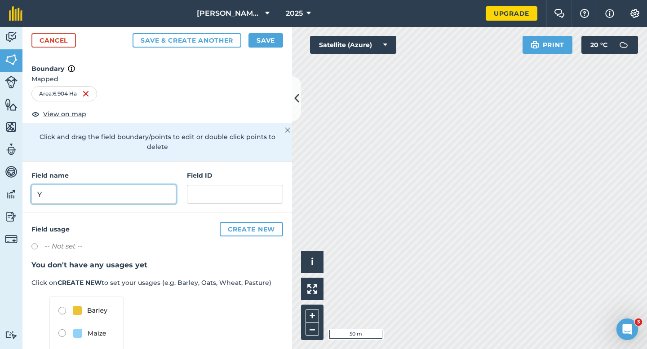
type input "Y"
click at [260, 41] on button "Save" at bounding box center [265, 40] width 35 height 14
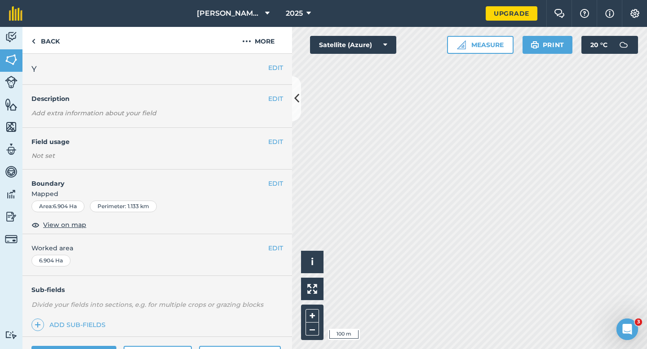
click at [283, 239] on div "EDIT Worked area 6.904 Ha" at bounding box center [156, 255] width 269 height 42
click at [274, 247] on button "EDIT" at bounding box center [275, 248] width 15 height 10
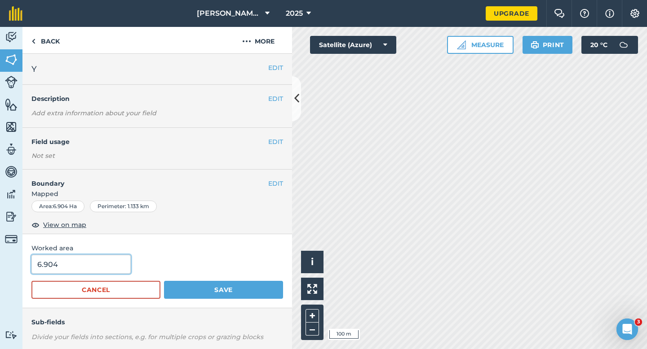
click at [55, 261] on input "6.904" at bounding box center [80, 264] width 99 height 19
type input "7"
click at [164, 281] on button "Save" at bounding box center [223, 290] width 119 height 18
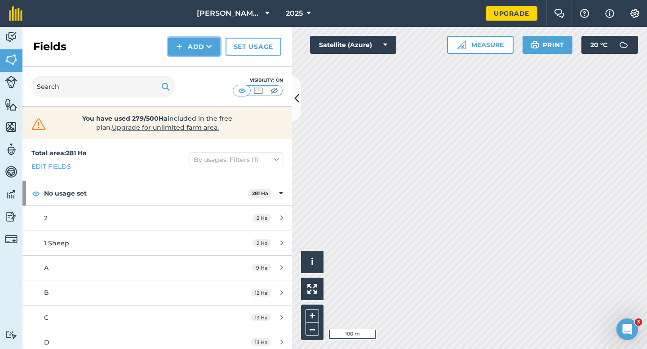
click at [198, 52] on button "Add" at bounding box center [194, 47] width 52 height 18
click at [198, 62] on link "Draw" at bounding box center [193, 67] width 49 height 20
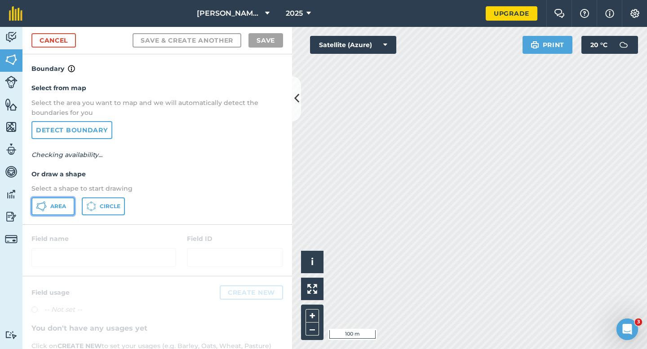
click at [58, 203] on button "Area" at bounding box center [52, 207] width 43 height 18
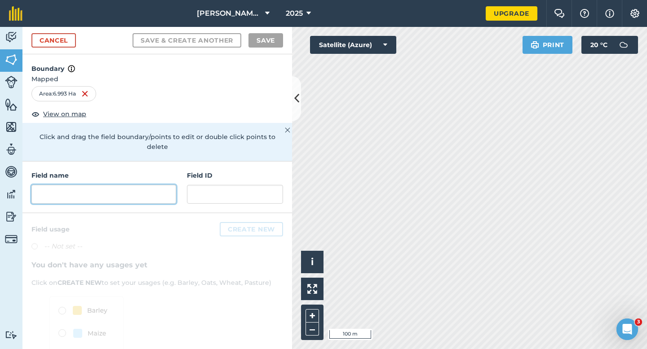
click at [154, 189] on input "text" at bounding box center [103, 194] width 145 height 19
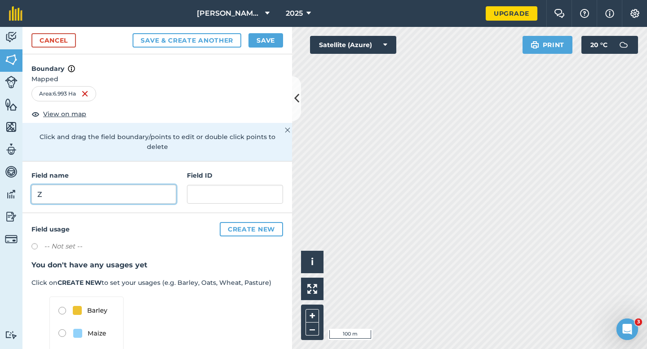
type input "Z"
click at [257, 37] on button "Save" at bounding box center [265, 40] width 35 height 14
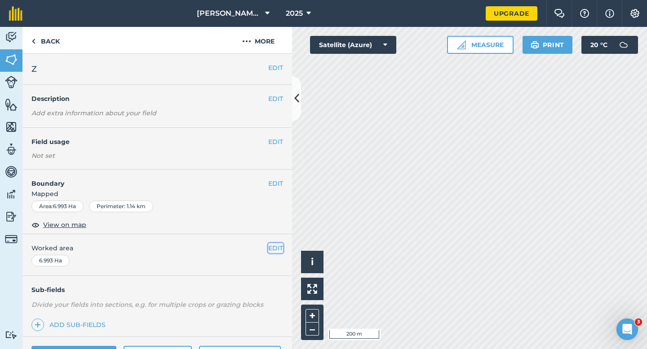
click at [278, 251] on button "EDIT" at bounding box center [275, 248] width 15 height 10
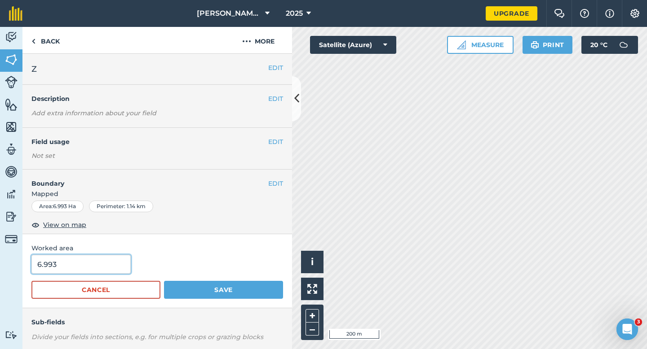
click at [104, 260] on input "6.993" at bounding box center [80, 264] width 99 height 19
type input "7"
click at [164, 281] on button "Save" at bounding box center [223, 290] width 119 height 18
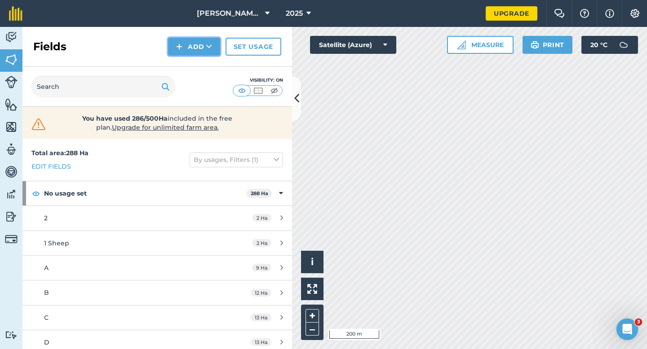
click at [191, 53] on button "Add" at bounding box center [194, 47] width 52 height 18
click at [191, 62] on link "Draw" at bounding box center [193, 67] width 49 height 20
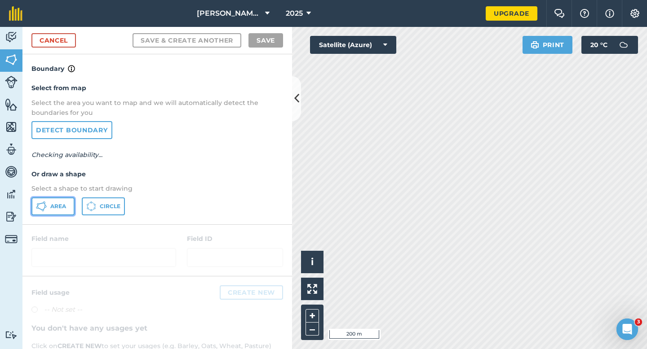
click at [55, 207] on span "Area" at bounding box center [58, 206] width 16 height 7
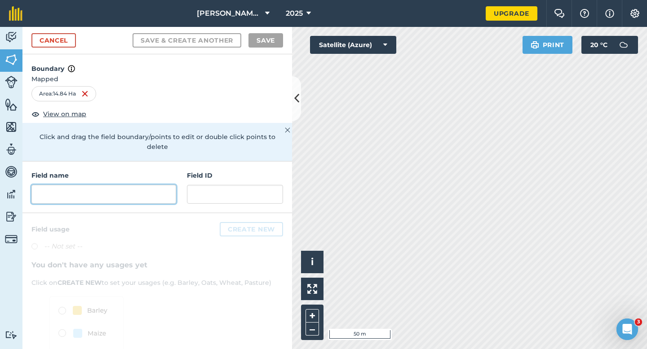
click at [164, 190] on input "text" at bounding box center [103, 194] width 145 height 19
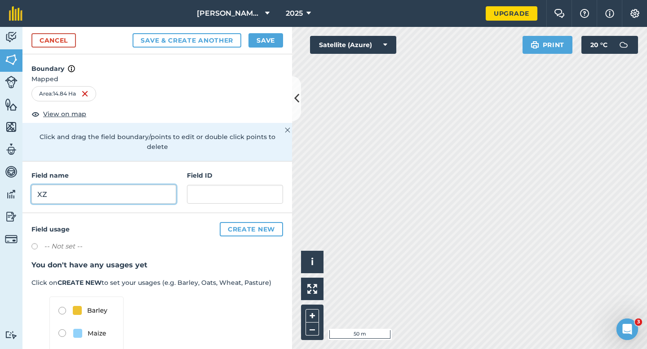
type input "X"
type input "ZA"
click at [269, 48] on div "Cancel Save & Create Another Save" at bounding box center [156, 40] width 269 height 27
click at [272, 39] on button "Save" at bounding box center [265, 40] width 35 height 14
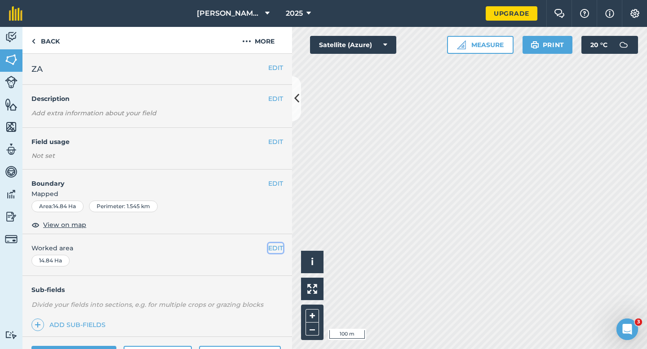
click at [273, 252] on button "EDIT" at bounding box center [275, 248] width 15 height 10
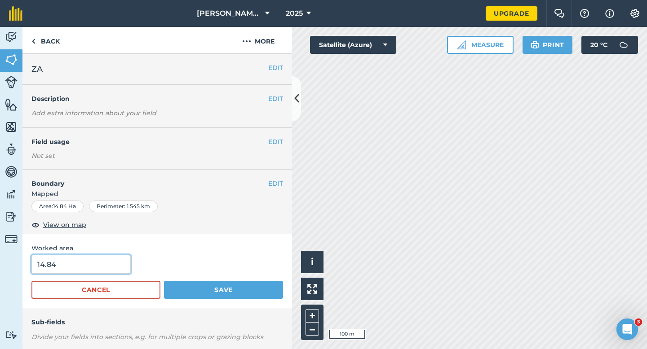
click at [100, 260] on input "14.84" at bounding box center [80, 264] width 99 height 19
type input "15"
click at [164, 281] on button "Save" at bounding box center [223, 290] width 119 height 18
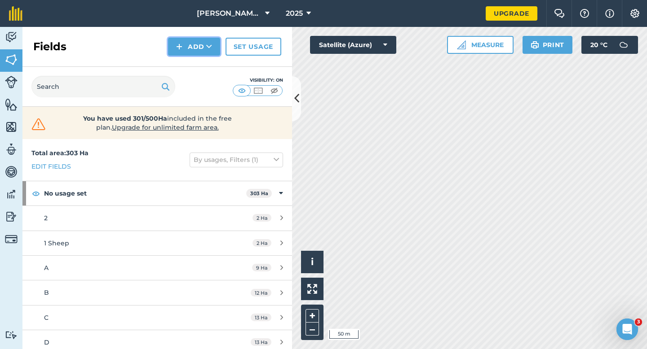
click at [186, 54] on button "Add" at bounding box center [194, 47] width 52 height 18
click at [187, 60] on link "Draw" at bounding box center [193, 67] width 49 height 20
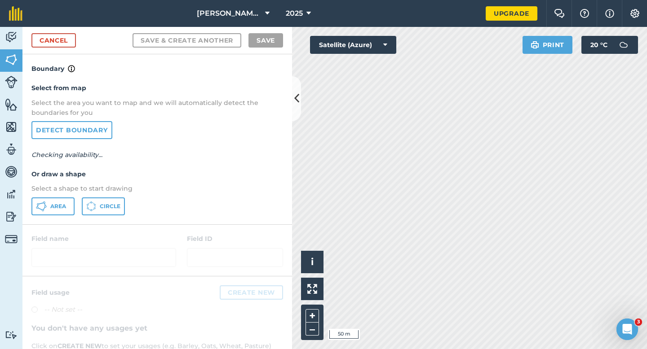
click at [54, 216] on div "Select from map Select the area you want to map and we will automatically detec…" at bounding box center [156, 149] width 269 height 150
click at [67, 208] on button "Area" at bounding box center [52, 207] width 43 height 18
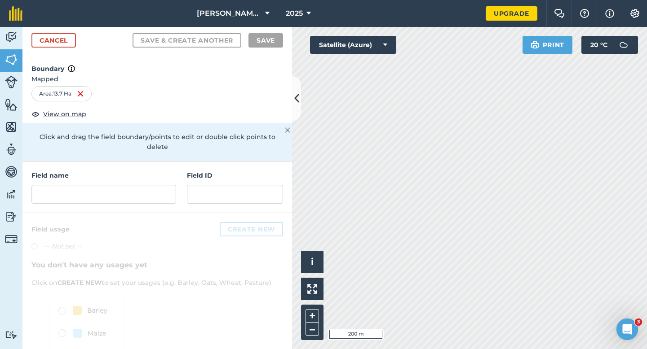
click at [107, 185] on div at bounding box center [103, 194] width 145 height 19
click at [134, 185] on input "text" at bounding box center [103, 194] width 145 height 19
type input "p"
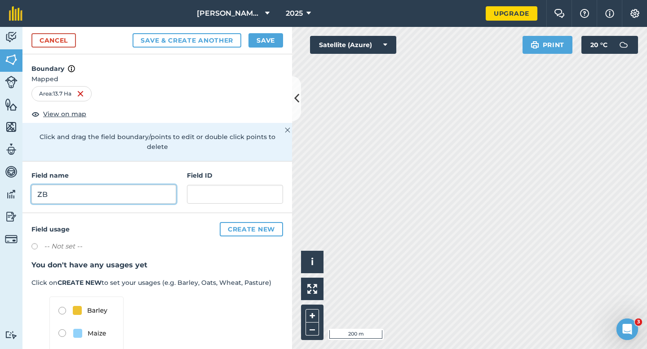
type input "ZB"
click at [270, 36] on button "Save" at bounding box center [265, 40] width 35 height 14
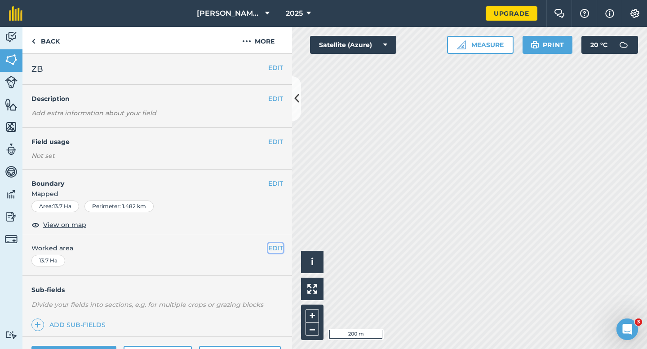
click at [273, 251] on button "EDIT" at bounding box center [275, 248] width 15 height 10
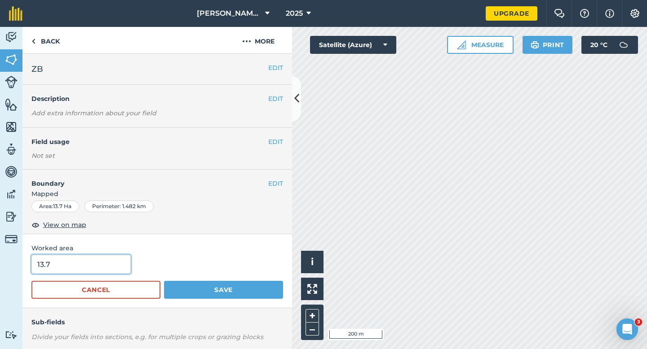
click at [108, 255] on input "13.7" at bounding box center [80, 264] width 99 height 19
click at [164, 281] on button "Save" at bounding box center [223, 290] width 119 height 18
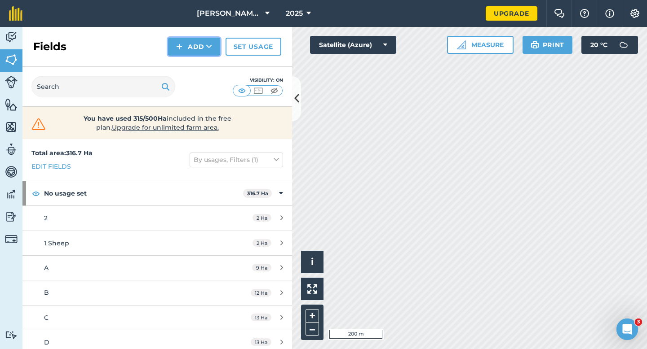
click at [177, 47] on img at bounding box center [179, 46] width 6 height 11
click at [180, 66] on link "Draw" at bounding box center [193, 67] width 49 height 20
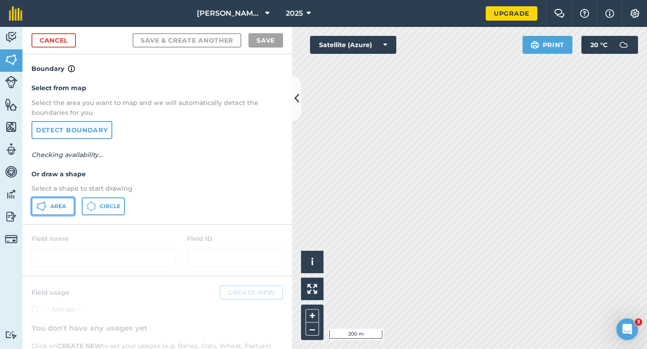
click at [54, 208] on span "Area" at bounding box center [58, 206] width 16 height 7
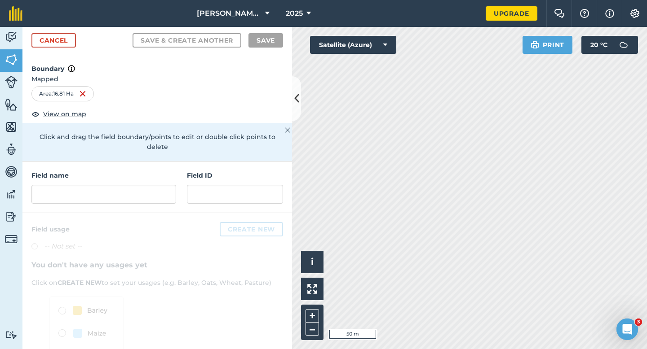
click at [126, 196] on div "Field name Field ID" at bounding box center [156, 188] width 269 height 52
click at [126, 185] on input "text" at bounding box center [103, 194] width 145 height 19
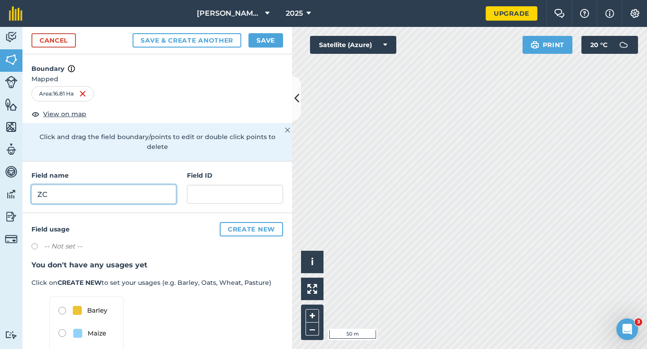
type input "ZC"
click at [251, 43] on button "Save" at bounding box center [265, 40] width 35 height 14
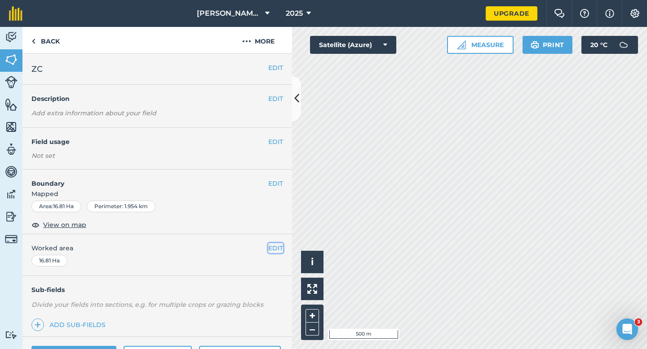
click at [273, 245] on button "EDIT" at bounding box center [275, 248] width 15 height 10
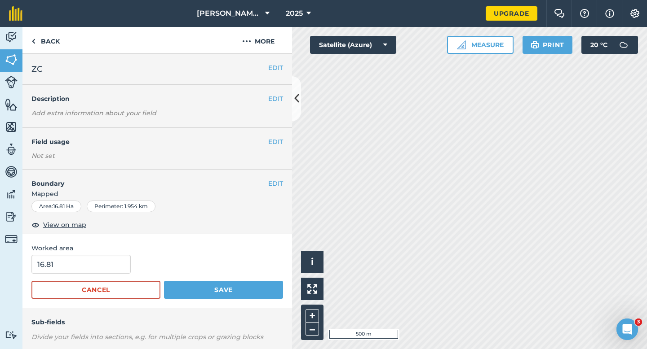
click at [91, 276] on form "16.81 Cancel Save" at bounding box center [156, 277] width 251 height 44
click at [101, 273] on input "16.81" at bounding box center [80, 264] width 99 height 19
type input "17"
click at [164, 281] on button "Save" at bounding box center [223, 290] width 119 height 18
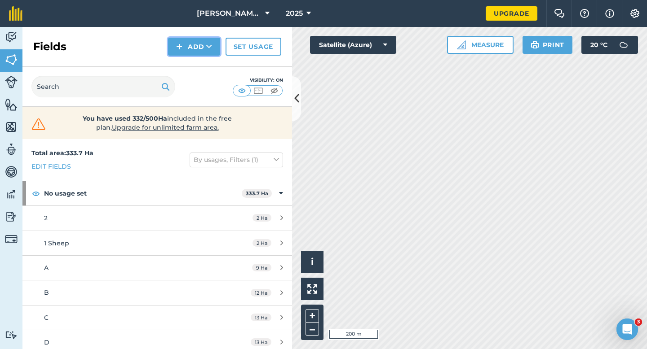
click at [194, 52] on button "Add" at bounding box center [194, 47] width 52 height 18
click at [195, 64] on link "Draw" at bounding box center [193, 67] width 49 height 20
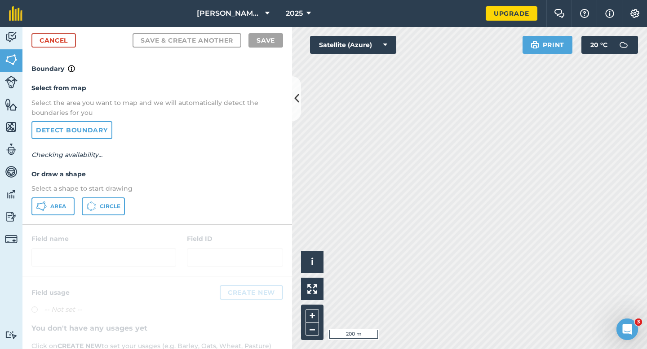
click at [63, 197] on div "Select from map Select the area you want to map and we will automatically detec…" at bounding box center [156, 149] width 269 height 150
click at [62, 207] on span "Area" at bounding box center [58, 206] width 16 height 7
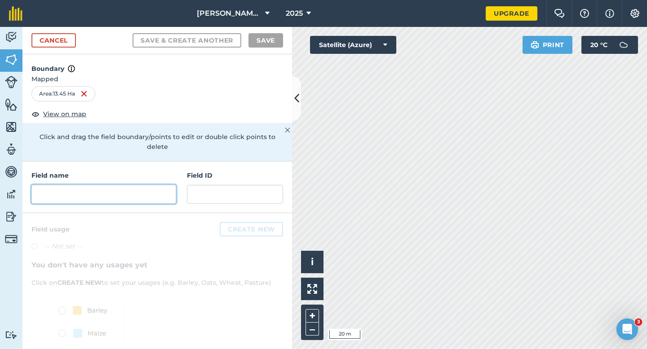
click at [102, 189] on input "text" at bounding box center [103, 194] width 145 height 19
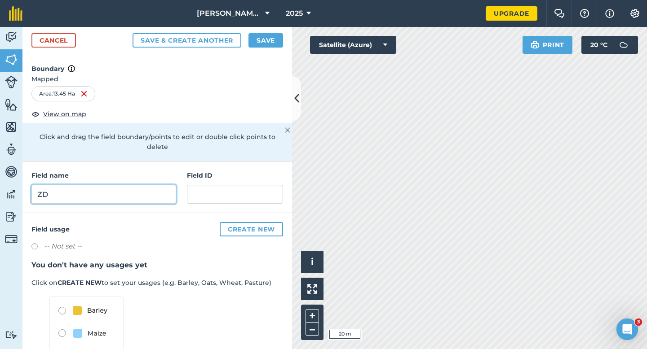
type input "ZD"
click at [253, 35] on button "Save" at bounding box center [265, 40] width 35 height 14
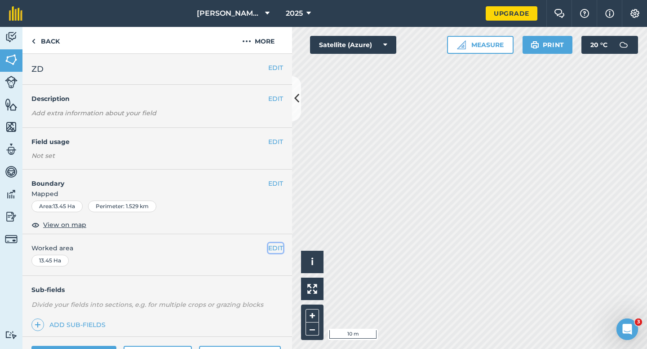
click at [276, 251] on button "EDIT" at bounding box center [275, 248] width 15 height 10
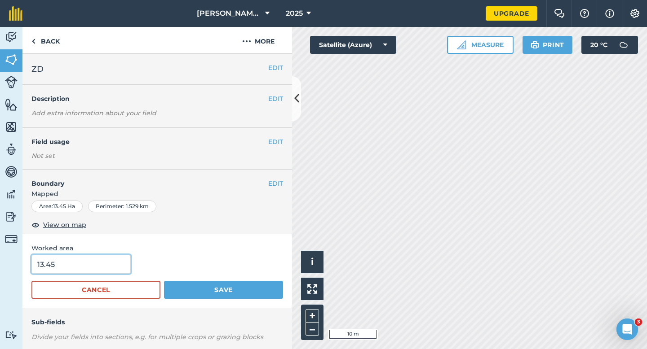
click at [78, 265] on input "13.45" at bounding box center [80, 264] width 99 height 19
type input "14"
click at [164, 281] on button "Save" at bounding box center [223, 290] width 119 height 18
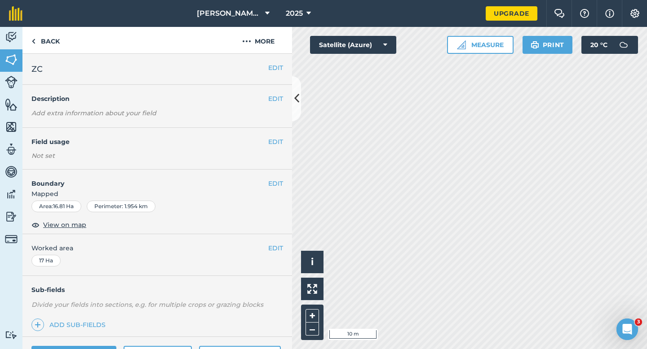
click at [269, 189] on span "Mapped" at bounding box center [156, 194] width 269 height 10
click at [274, 183] on button "EDIT" at bounding box center [275, 184] width 15 height 10
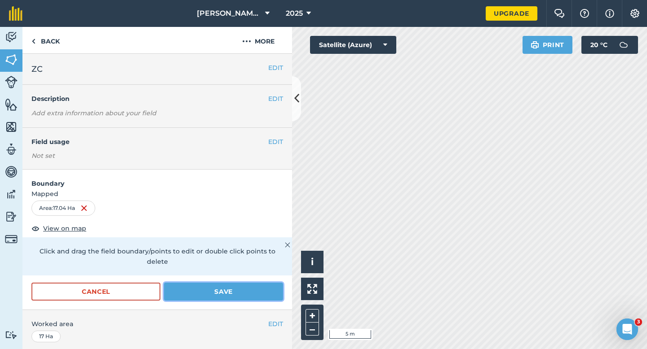
click at [277, 283] on button "Save" at bounding box center [223, 292] width 119 height 18
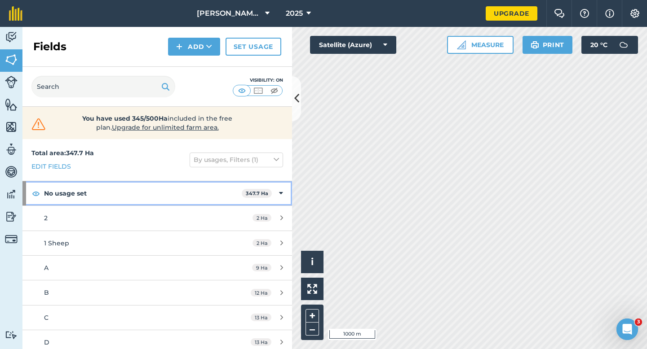
click at [288, 202] on div "No usage set 347.7 Ha" at bounding box center [156, 193] width 269 height 24
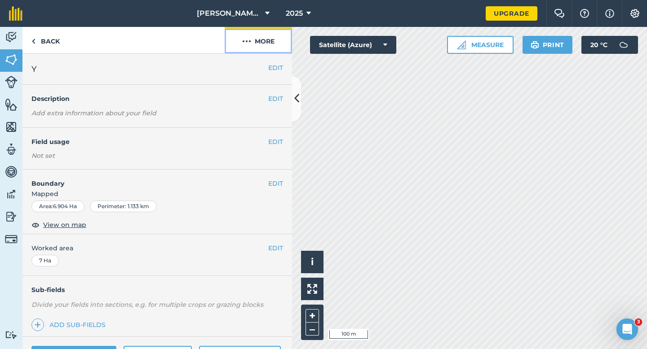
click at [265, 45] on button "More" at bounding box center [258, 40] width 67 height 26
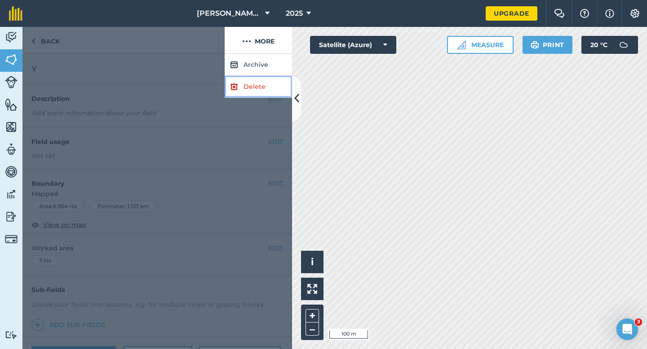
click at [265, 80] on link "Delete" at bounding box center [258, 87] width 67 height 22
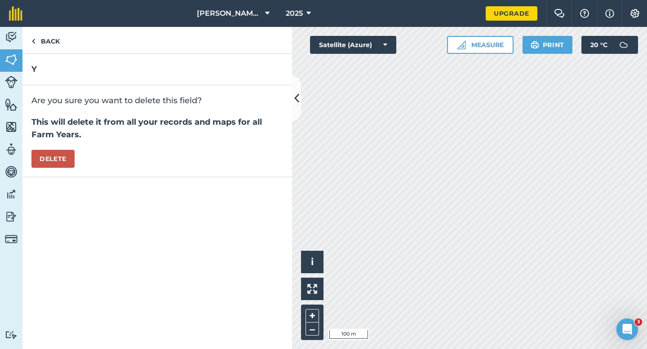
click at [30, 163] on div "Are you sure you want to delete this field? This will delete it from all your r…" at bounding box center [156, 131] width 269 height 92
click at [69, 160] on button "Delete" at bounding box center [52, 159] width 43 height 18
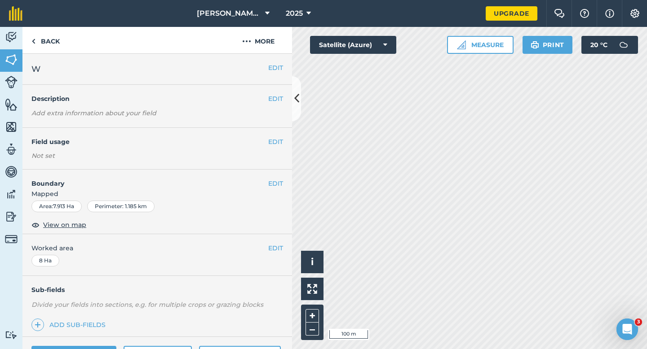
click at [278, 177] on div "EDIT Boundary Mapped Area : 7.913 Ha Perimeter : 1.185 km View on map" at bounding box center [156, 202] width 269 height 65
click at [278, 179] on button "EDIT" at bounding box center [275, 184] width 15 height 10
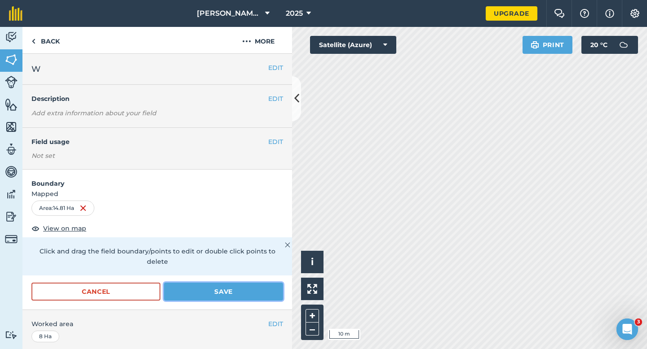
click at [248, 287] on button "Save" at bounding box center [223, 292] width 119 height 18
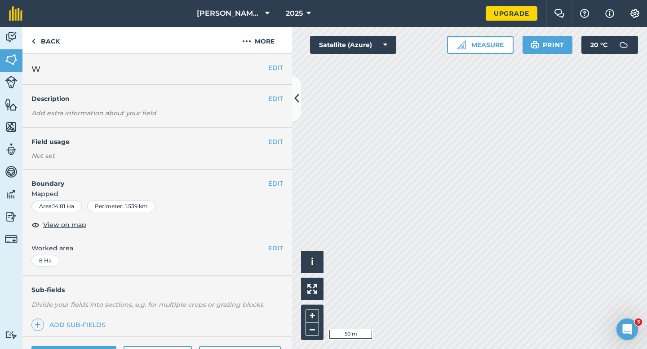
click at [283, 244] on div "EDIT Worked area 8 Ha" at bounding box center [156, 255] width 269 height 42
click at [280, 244] on button "EDIT" at bounding box center [275, 248] width 15 height 10
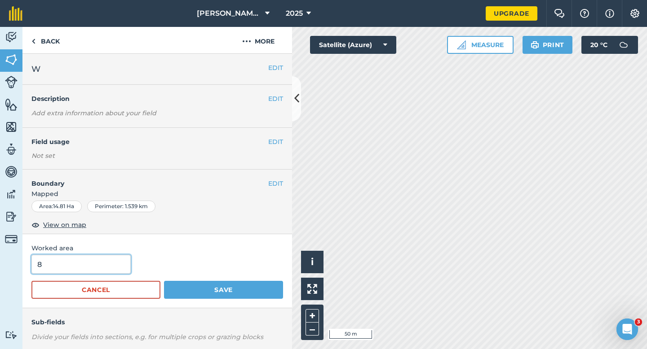
click at [62, 255] on input "8" at bounding box center [80, 264] width 99 height 19
type input "15"
click at [164, 281] on button "Save" at bounding box center [223, 290] width 119 height 18
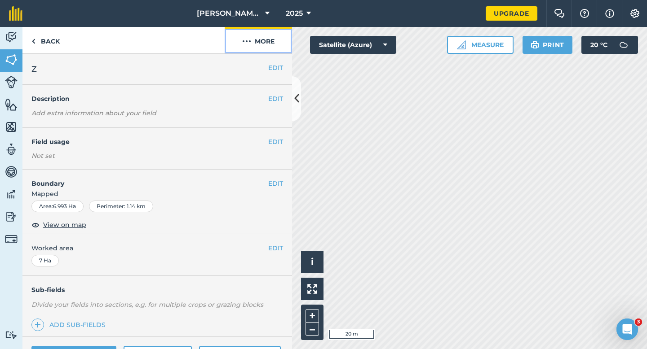
click at [246, 36] on img at bounding box center [246, 41] width 9 height 11
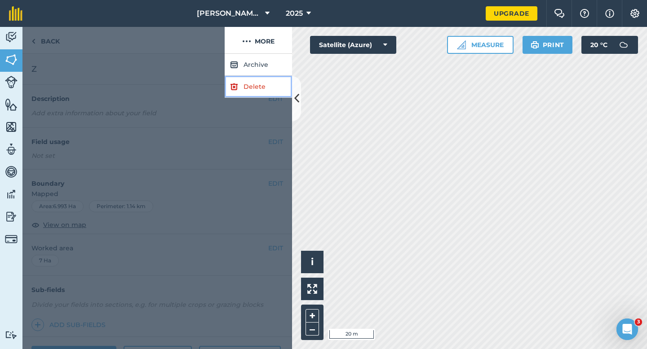
click at [246, 79] on link "Delete" at bounding box center [258, 87] width 67 height 22
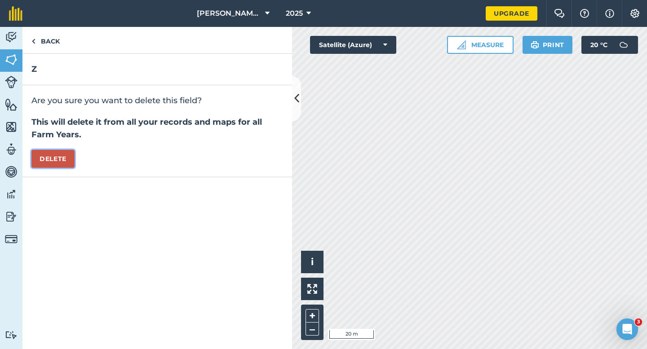
click at [71, 155] on button "Delete" at bounding box center [52, 159] width 43 height 18
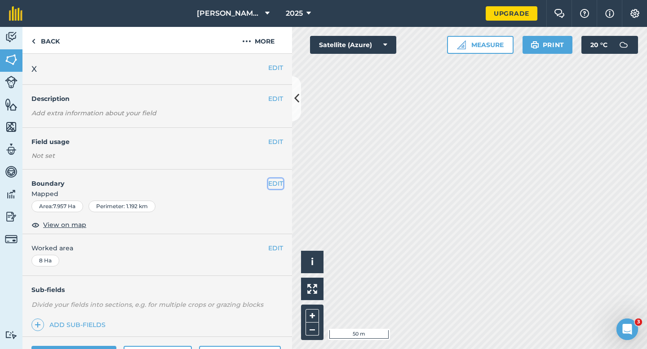
click at [280, 185] on button "EDIT" at bounding box center [275, 184] width 15 height 10
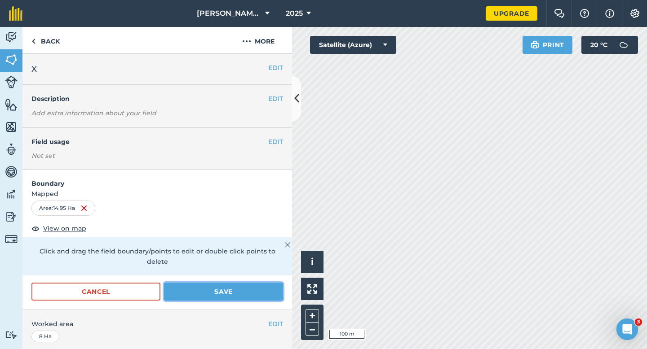
click at [261, 283] on button "Save" at bounding box center [223, 292] width 119 height 18
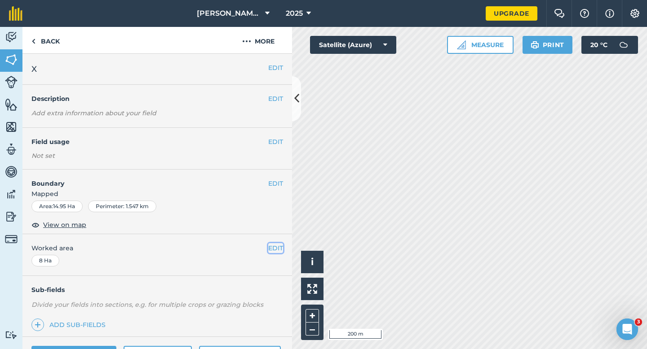
click at [276, 251] on button "EDIT" at bounding box center [275, 248] width 15 height 10
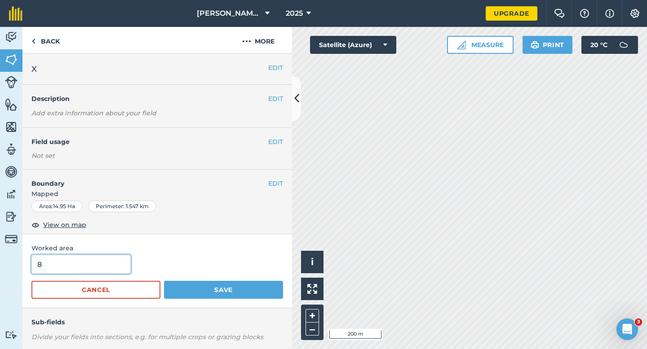
click at [70, 264] on input "8" at bounding box center [80, 264] width 99 height 19
type input "15"
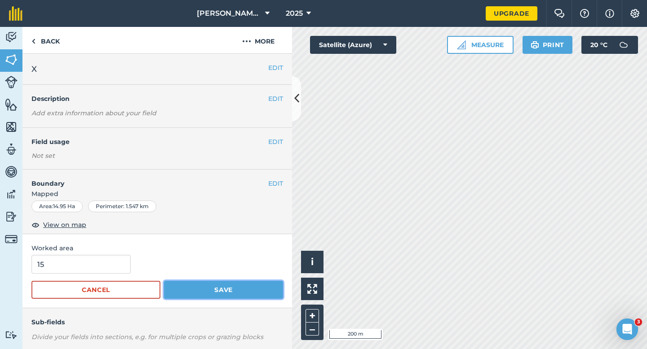
click at [229, 289] on button "Save" at bounding box center [223, 290] width 119 height 18
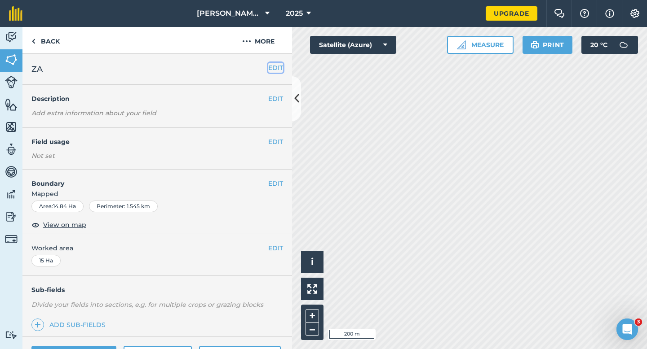
click at [271, 70] on button "EDIT" at bounding box center [275, 68] width 15 height 10
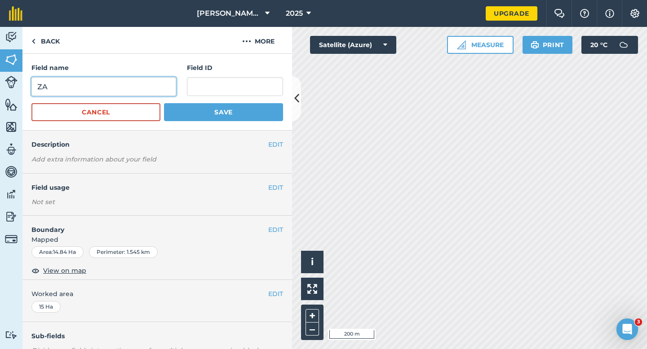
click at [113, 93] on input "ZA" at bounding box center [103, 86] width 145 height 19
type input "T"
type input "Y"
click at [164, 103] on button "Save" at bounding box center [223, 112] width 119 height 18
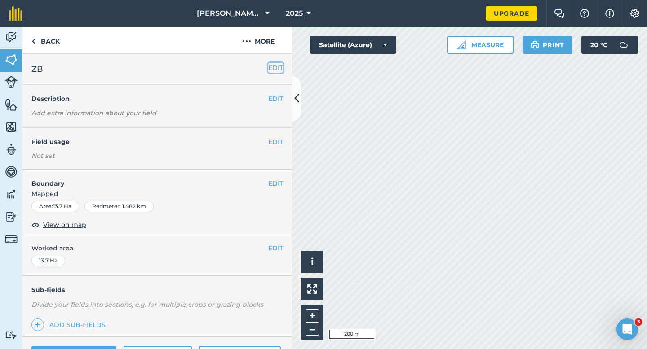
click at [271, 64] on button "EDIT" at bounding box center [275, 68] width 15 height 10
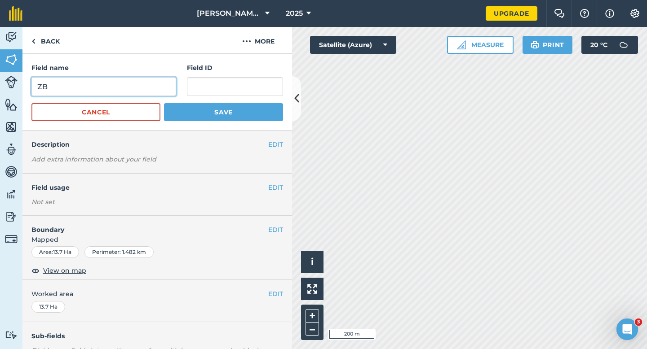
click at [127, 90] on input "ZB" at bounding box center [103, 86] width 145 height 19
type input "Z"
click at [164, 103] on button "Save" at bounding box center [223, 112] width 119 height 18
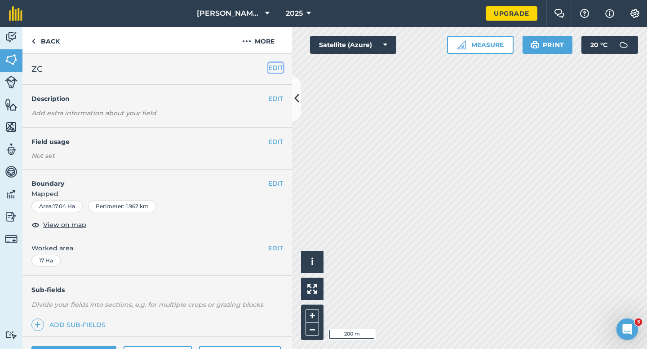
click at [279, 69] on button "EDIT" at bounding box center [275, 68] width 15 height 10
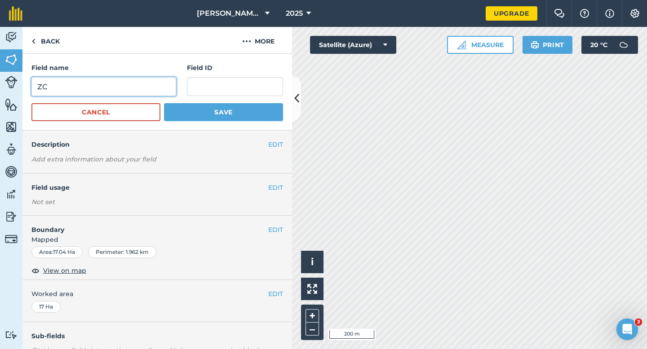
click at [168, 87] on input "ZC" at bounding box center [103, 86] width 145 height 19
type input "ZA"
click at [164, 103] on button "Save" at bounding box center [223, 112] width 119 height 18
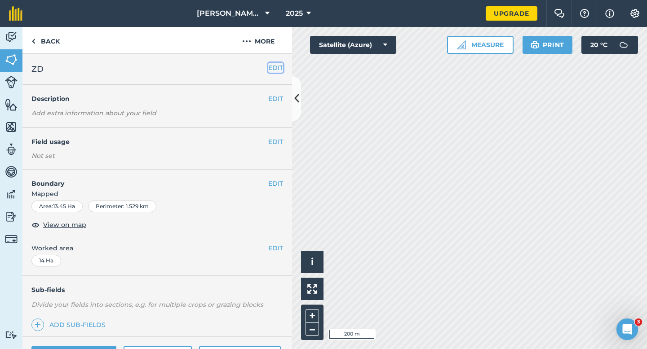
click at [276, 67] on button "EDIT" at bounding box center [275, 68] width 15 height 10
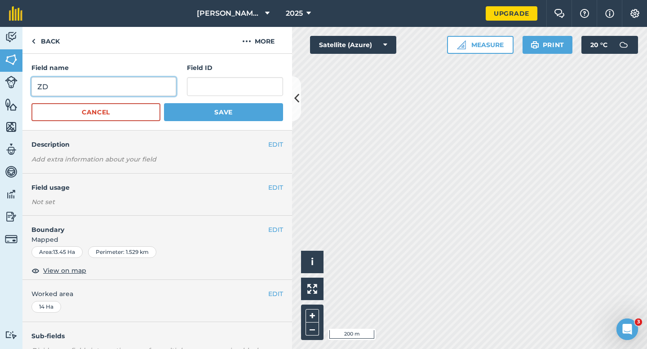
click at [118, 83] on input "ZD" at bounding box center [103, 86] width 145 height 19
click at [118, 90] on input "ZD" at bounding box center [103, 86] width 145 height 19
type input "ZB"
click at [164, 103] on button "Save" at bounding box center [223, 112] width 119 height 18
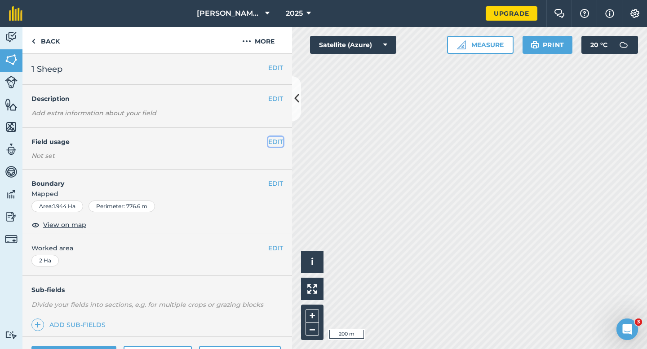
click at [282, 139] on button "EDIT" at bounding box center [275, 142] width 15 height 10
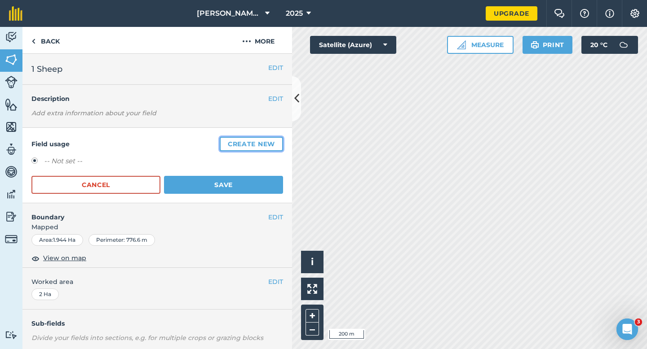
click at [282, 139] on button "Create new" at bounding box center [251, 144] width 63 height 14
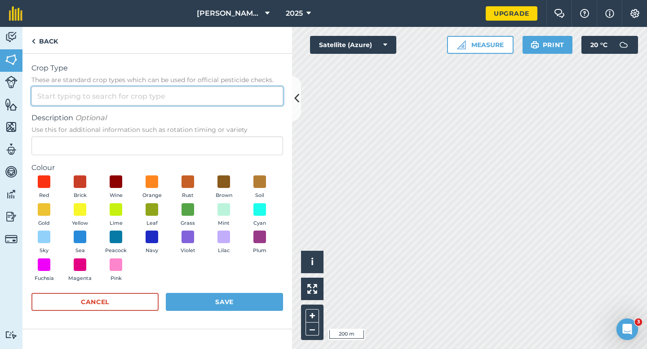
click at [250, 97] on input "Crop Type These are standard crop types which can be used for official pesticid…" at bounding box center [156, 96] width 251 height 19
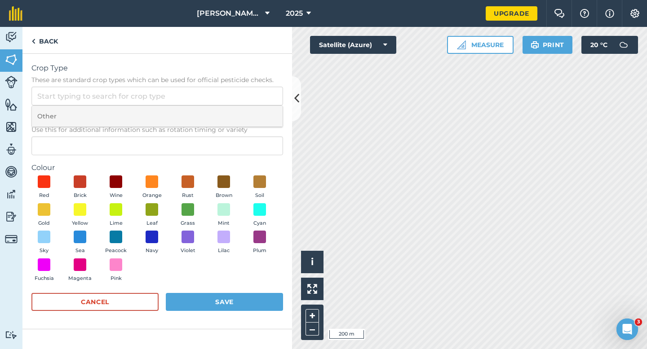
click at [250, 107] on li "Other" at bounding box center [157, 116] width 251 height 21
type input "Other"
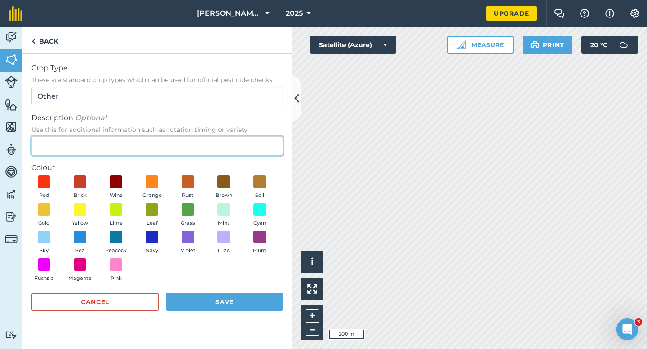
click at [250, 148] on input "Description Optional Use this for additional information such as rotation timin…" at bounding box center [156, 146] width 251 height 19
click at [250, 147] on input "GRASS" at bounding box center [156, 146] width 251 height 19
type input "Grass"
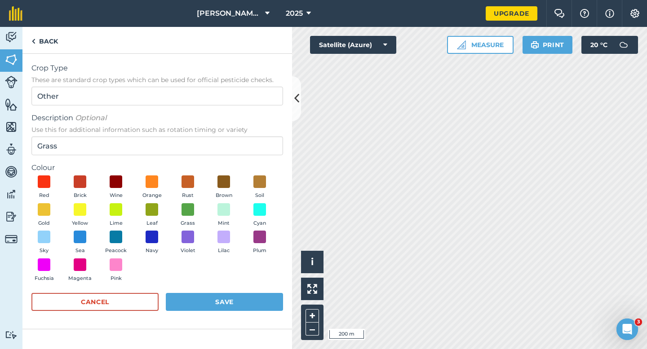
click at [146, 203] on div "Red Brick Wine Orange Rust Brown Soil Gold Yellow Lime Leaf Grass Mint Cyan Sky…" at bounding box center [156, 231] width 251 height 110
click at [205, 212] on div "Red Brick Wine Orange Rust Brown Soil Gold Yellow Lime Leaf Grass Mint Cyan Sky…" at bounding box center [156, 231] width 251 height 110
click at [192, 212] on span at bounding box center [188, 210] width 14 height 14
click at [194, 210] on span at bounding box center [188, 210] width 14 height 14
click at [203, 284] on div "Red Brick Wine Orange Rust Brown Soil Gold Yellow Lime Leaf Grass Mint Cyan Sky…" at bounding box center [156, 231] width 251 height 110
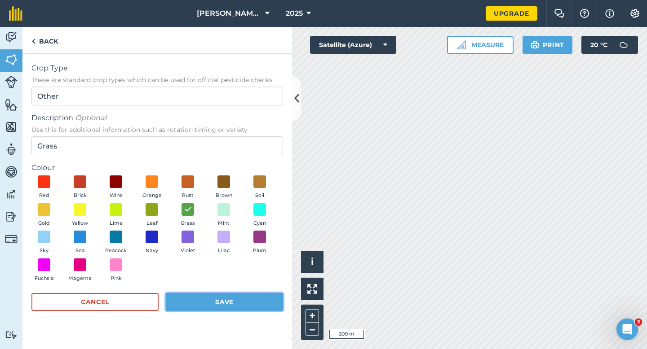
click at [203, 295] on button "Save" at bounding box center [224, 302] width 117 height 18
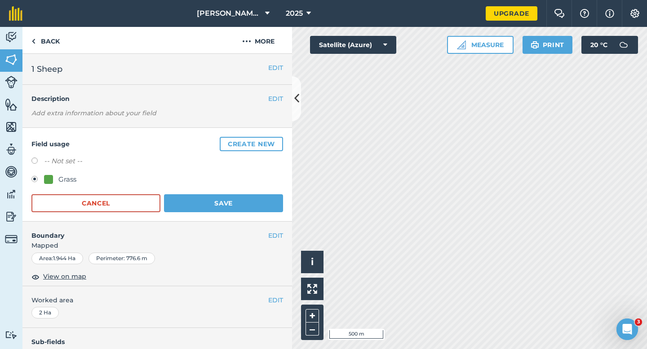
click at [259, 213] on div "Field usage Create new -- Not set -- Grass Cancel Save" at bounding box center [156, 175] width 269 height 94
click at [259, 196] on button "Save" at bounding box center [223, 203] width 119 height 18
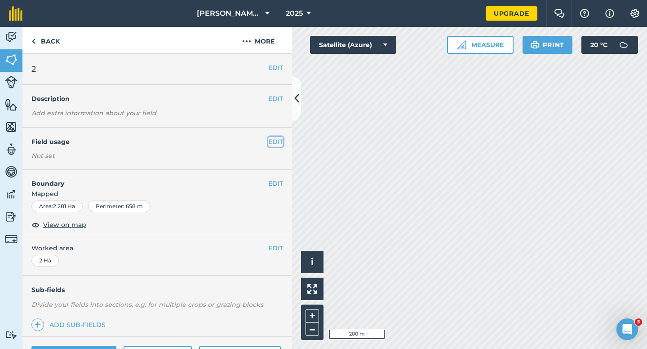
click at [279, 142] on button "EDIT" at bounding box center [275, 142] width 15 height 10
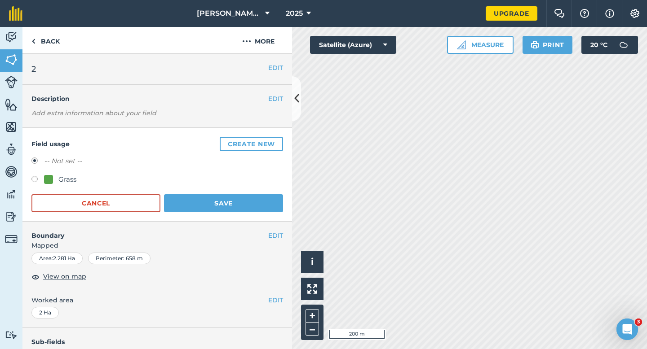
click at [63, 185] on div "Grass" at bounding box center [67, 179] width 18 height 11
radio input "true"
radio input "false"
click at [233, 205] on button "Save" at bounding box center [223, 203] width 119 height 18
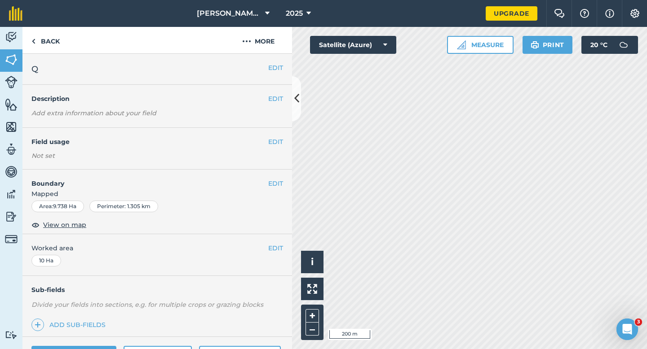
click at [271, 135] on div "EDIT Field usage Not set" at bounding box center [156, 149] width 269 height 42
click at [274, 144] on button "EDIT" at bounding box center [275, 142] width 15 height 10
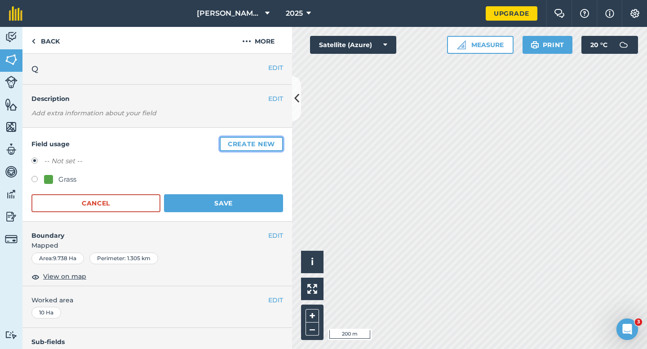
click at [274, 144] on button "Create new" at bounding box center [251, 144] width 63 height 14
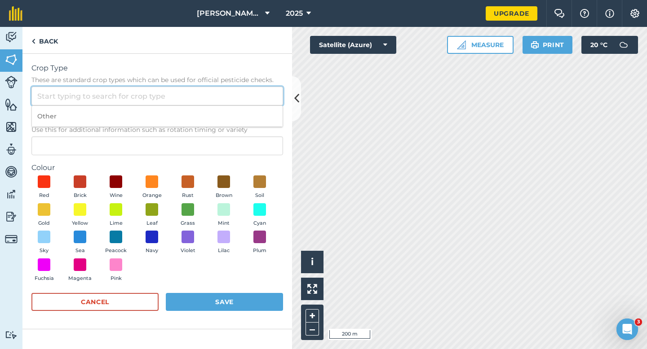
click at [252, 98] on input "Crop Type These are standard crop types which can be used for official pesticid…" at bounding box center [156, 96] width 251 height 19
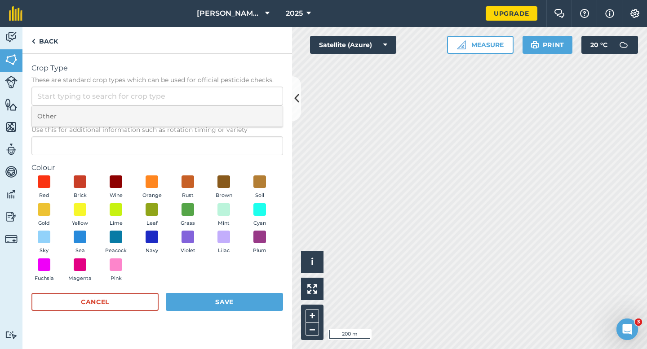
click at [252, 111] on li "Other" at bounding box center [157, 116] width 251 height 21
type input "Other"
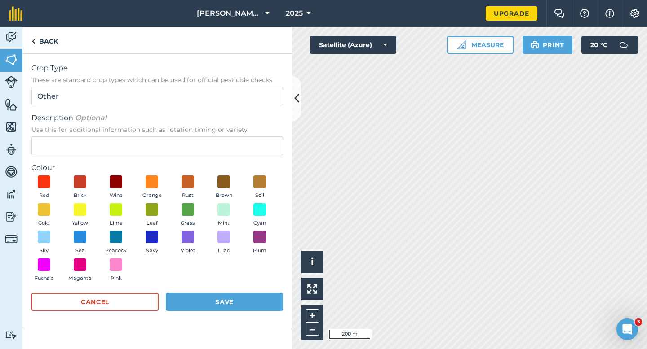
click at [252, 127] on span "Use this for additional information such as rotation timing or variety" at bounding box center [156, 129] width 251 height 9
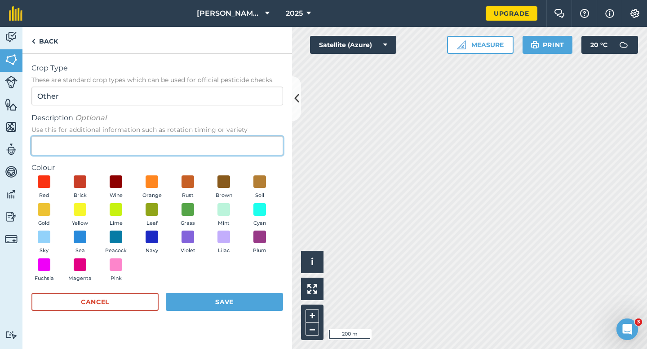
click at [252, 137] on input "Description Optional Use this for additional information such as rotation timin…" at bounding box center [156, 146] width 251 height 19
type input "Radish Seed"
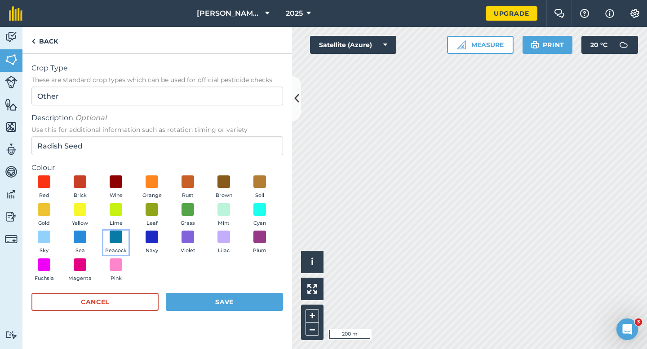
click at [126, 239] on button "Peacock" at bounding box center [115, 243] width 25 height 24
click at [229, 304] on button "Save" at bounding box center [224, 302] width 117 height 18
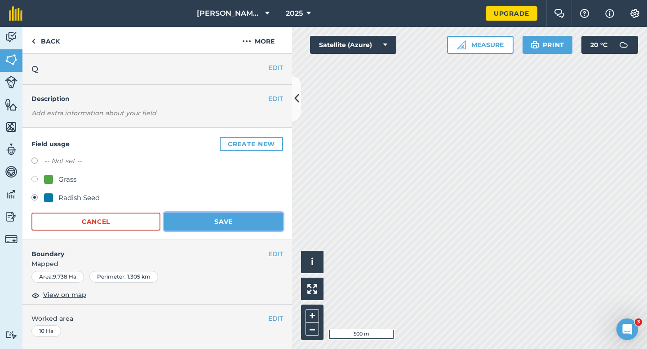
click at [238, 215] on button "Save" at bounding box center [223, 222] width 119 height 18
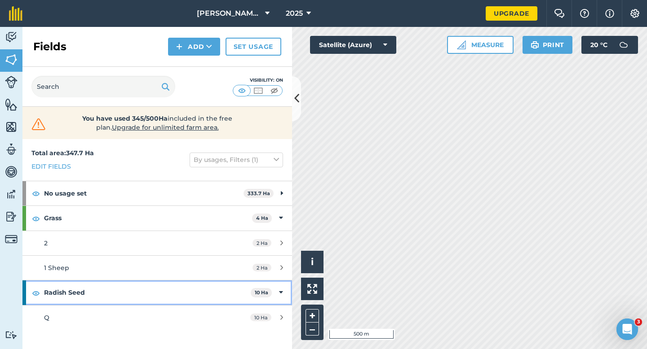
click at [281, 288] on div "Radish Seed 10 Ha" at bounding box center [156, 293] width 269 height 24
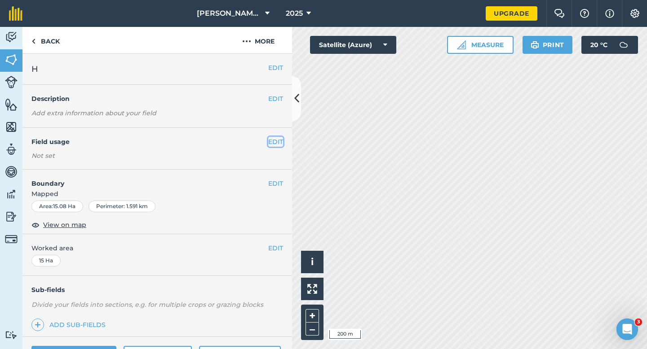
click at [270, 141] on button "EDIT" at bounding box center [275, 142] width 15 height 10
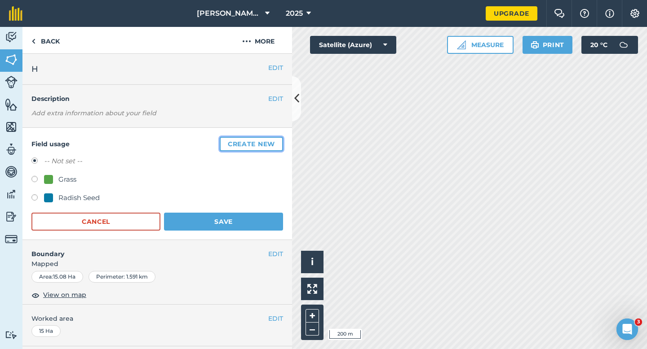
click at [271, 141] on button "Create new" at bounding box center [251, 144] width 63 height 14
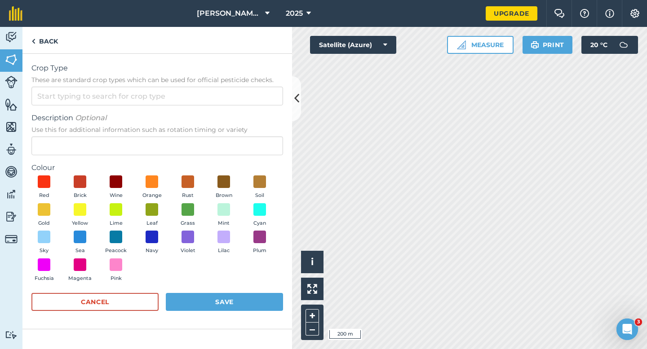
click at [253, 113] on span "Description Optional" at bounding box center [156, 118] width 251 height 11
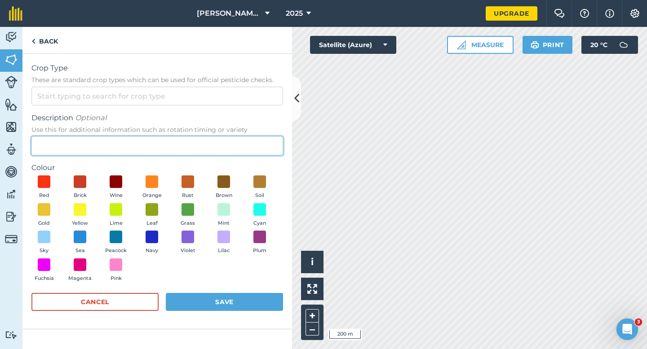
click at [253, 137] on input "Description Optional Use this for additional information such as rotation timin…" at bounding box center [156, 146] width 251 height 19
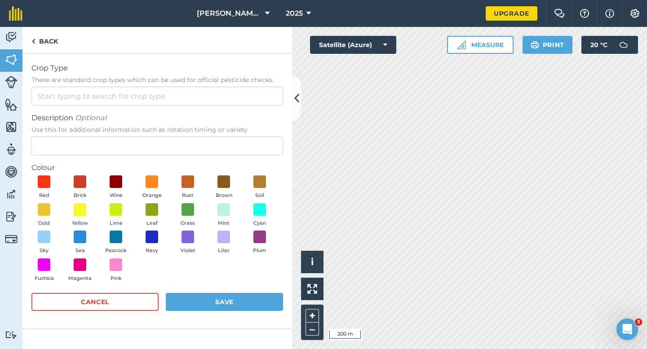
click at [252, 108] on form "Crop Type These are standard crop types which can be used for official pesticid…" at bounding box center [156, 191] width 251 height 257
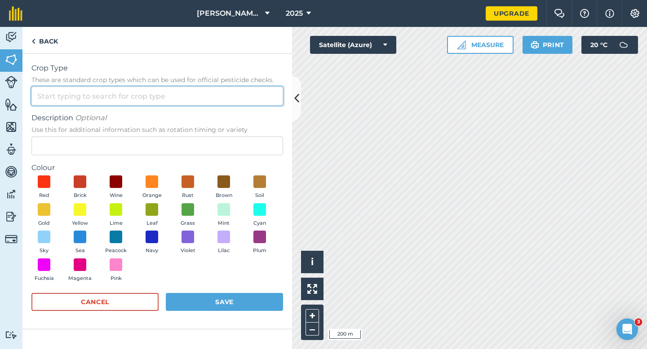
click at [252, 104] on input "Crop Type These are standard crop types which can be used for official pesticid…" at bounding box center [156, 96] width 251 height 19
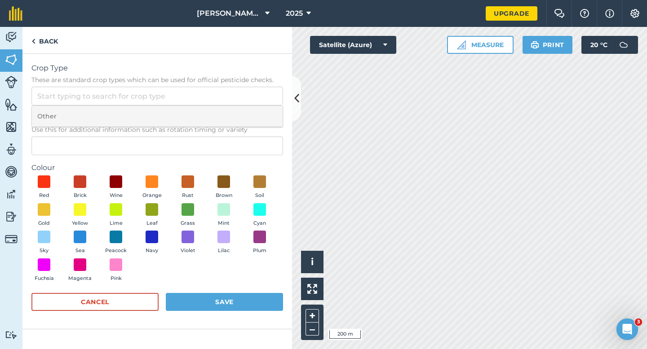
click at [252, 109] on li "Other" at bounding box center [157, 116] width 251 height 21
type input "Other"
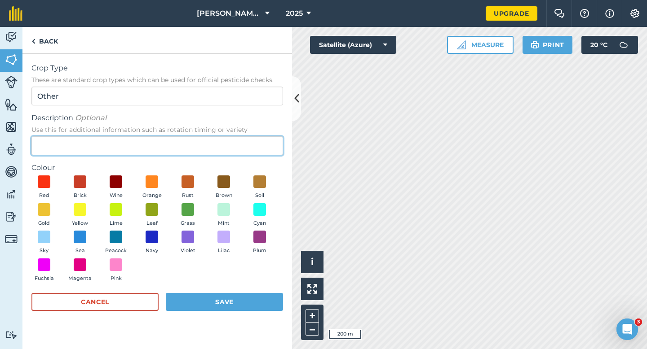
click at [252, 153] on input "Description Optional Use this for additional information such as rotation timin…" at bounding box center [156, 146] width 251 height 19
type input "Wheat"
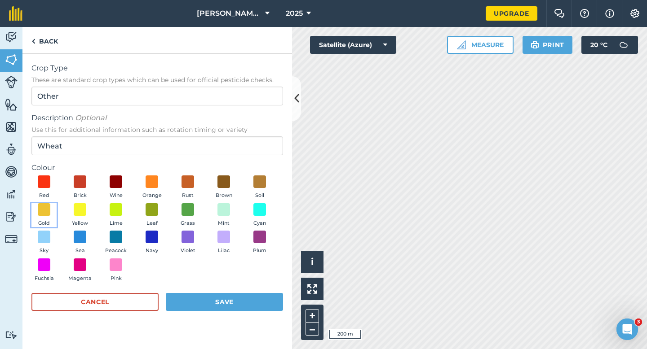
click at [49, 220] on span "Gold" at bounding box center [44, 224] width 12 height 8
click at [210, 298] on button "Save" at bounding box center [224, 302] width 117 height 18
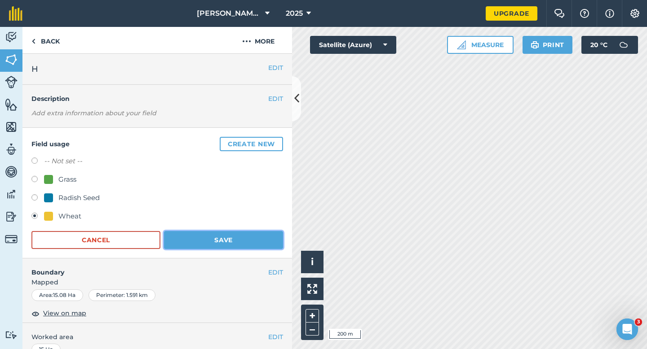
click at [249, 244] on button "Save" at bounding box center [223, 240] width 119 height 18
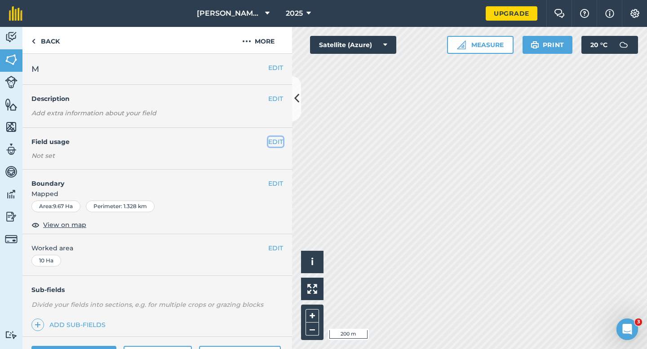
click at [278, 145] on button "EDIT" at bounding box center [275, 142] width 15 height 10
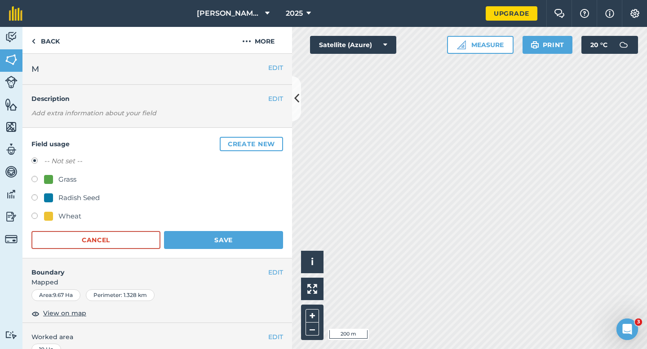
click at [278, 145] on button "Create new" at bounding box center [251, 144] width 63 height 14
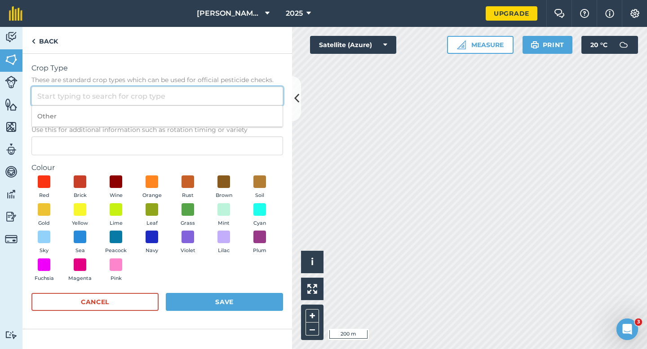
click at [247, 101] on input "Crop Type These are standard crop types which can be used for official pesticid…" at bounding box center [156, 96] width 251 height 19
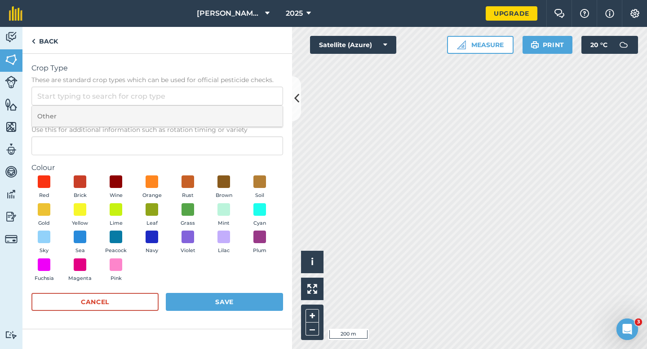
click at [247, 111] on li "Other" at bounding box center [157, 116] width 251 height 21
type input "Other"
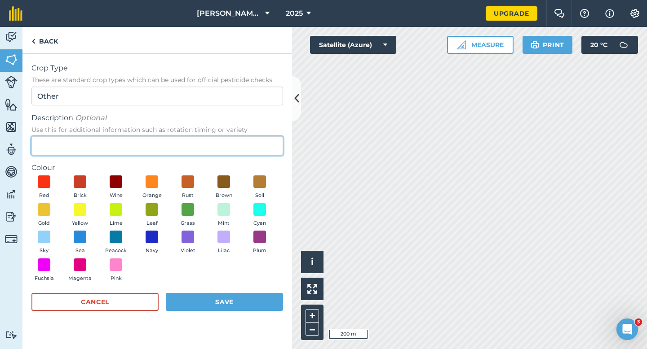
click at [247, 155] on input "Description Optional Use this for additional information such as rotation timin…" at bounding box center [156, 146] width 251 height 19
type input "Barley"
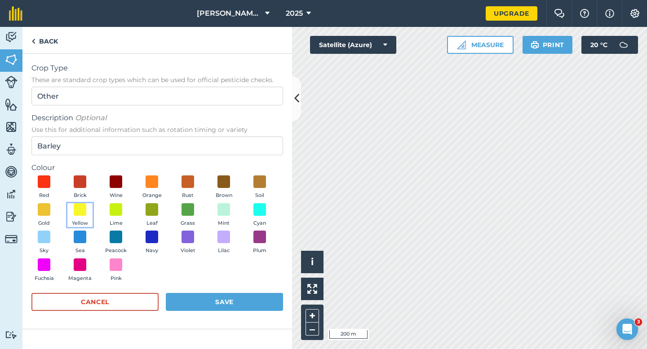
click at [70, 216] on button "Yellow" at bounding box center [79, 215] width 25 height 24
click at [232, 306] on button "Save" at bounding box center [224, 302] width 117 height 18
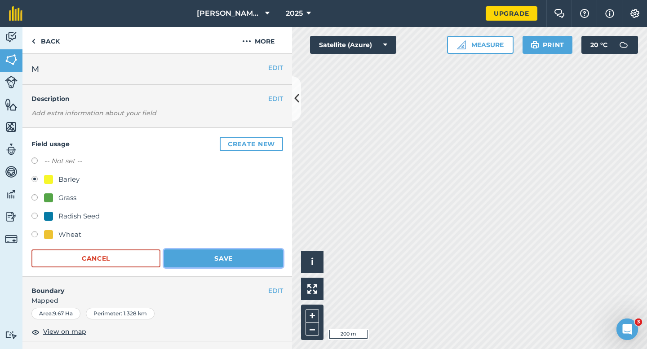
click at [248, 261] on button "Save" at bounding box center [223, 259] width 119 height 18
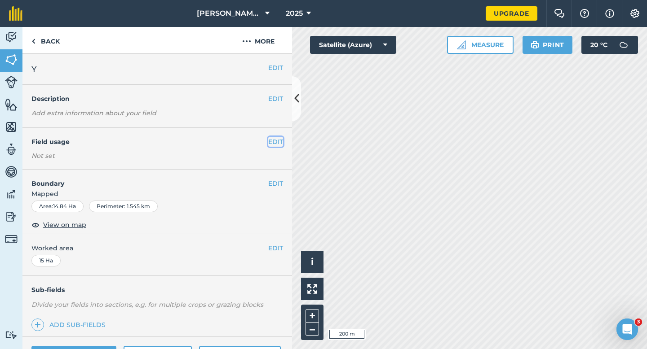
click at [269, 141] on button "EDIT" at bounding box center [275, 142] width 15 height 10
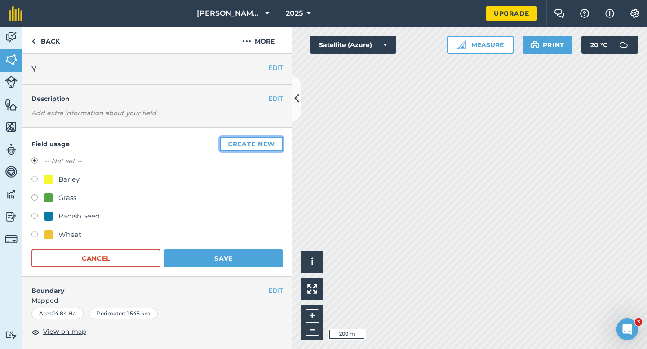
click at [270, 141] on button "Create new" at bounding box center [251, 144] width 63 height 14
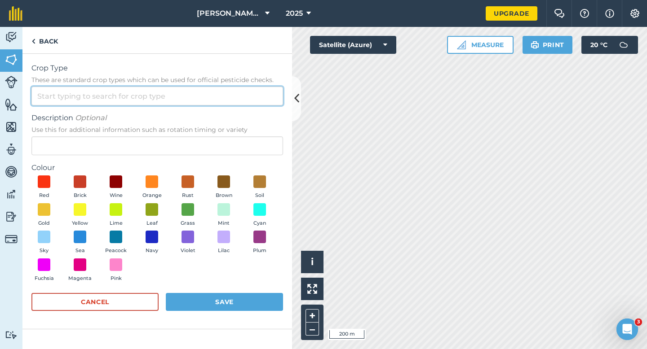
click at [253, 92] on input "Crop Type These are standard crop types which can be used for official pesticid…" at bounding box center [156, 96] width 251 height 19
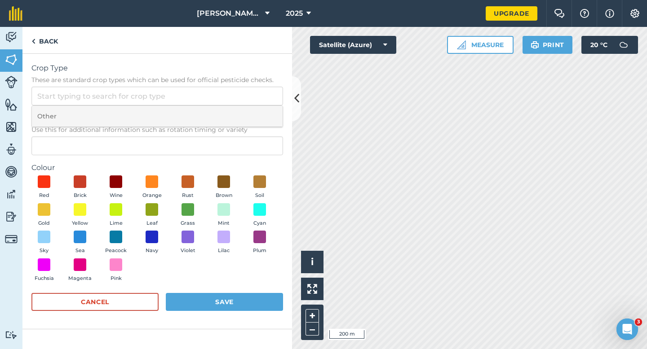
click at [253, 111] on li "Other" at bounding box center [157, 116] width 251 height 21
type input "Other"
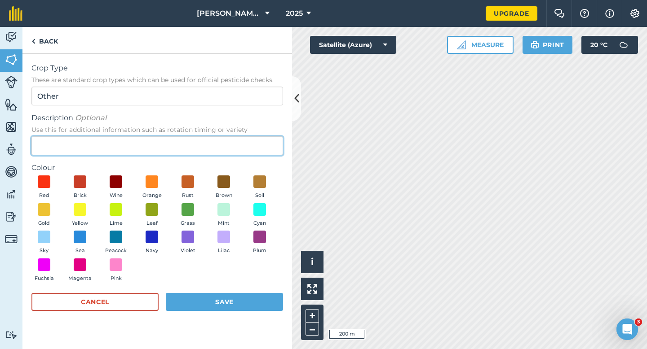
click at [253, 139] on input "Description Optional Use this for additional information such as rotation timin…" at bounding box center [156, 146] width 251 height 19
type input "Grass Seed"
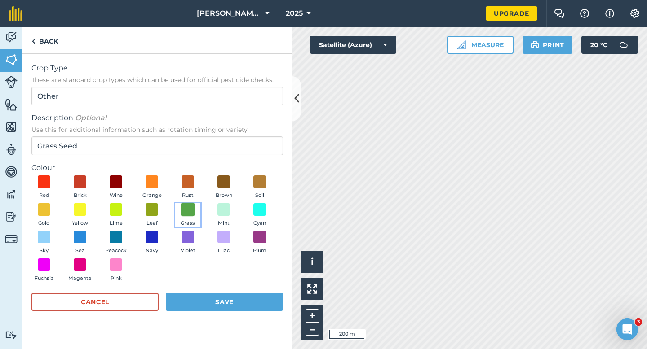
click at [181, 212] on span at bounding box center [188, 210] width 14 height 14
click at [226, 311] on div "Cancel Save" at bounding box center [156, 306] width 251 height 27
click at [226, 305] on button "Save" at bounding box center [224, 302] width 117 height 18
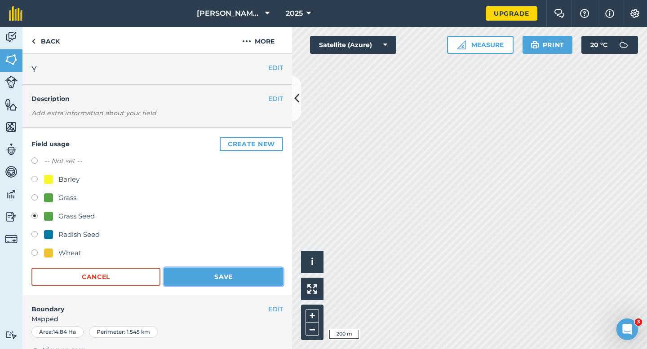
click at [249, 282] on button "Save" at bounding box center [223, 277] width 119 height 18
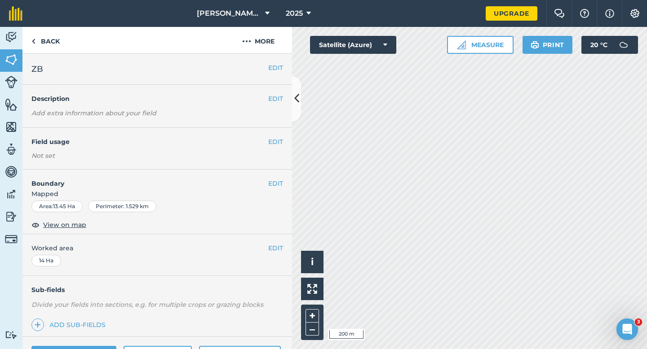
click at [275, 134] on div "EDIT Field usage Not set" at bounding box center [156, 149] width 269 height 42
click at [275, 137] on button "EDIT" at bounding box center [275, 142] width 15 height 10
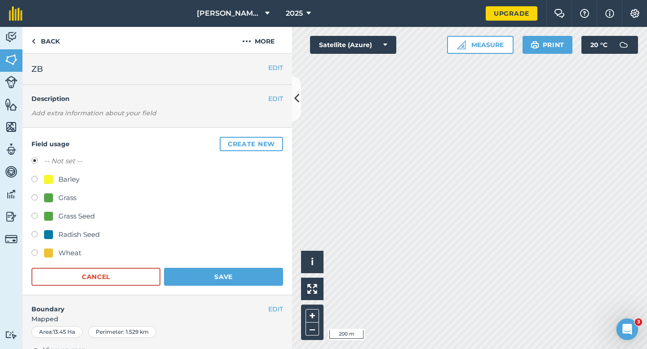
click at [77, 247] on div "-- Not set -- Barley Grass Grass Seed Radish Seed Wheat" at bounding box center [156, 208] width 251 height 105
click at [72, 251] on div "Wheat" at bounding box center [69, 253] width 23 height 11
radio input "true"
radio input "false"
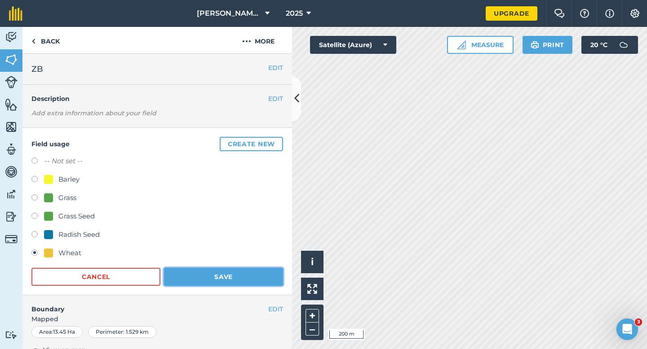
click at [225, 282] on button "Save" at bounding box center [223, 277] width 119 height 18
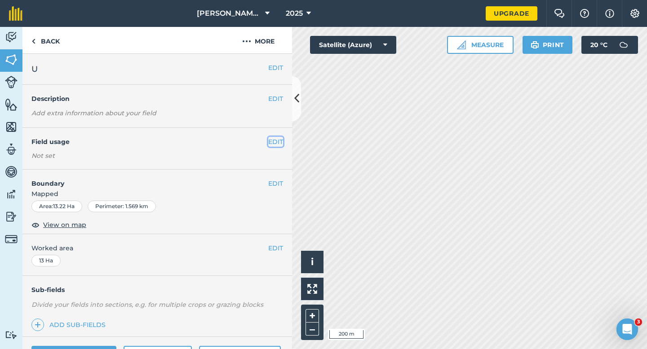
click at [276, 143] on button "EDIT" at bounding box center [275, 142] width 15 height 10
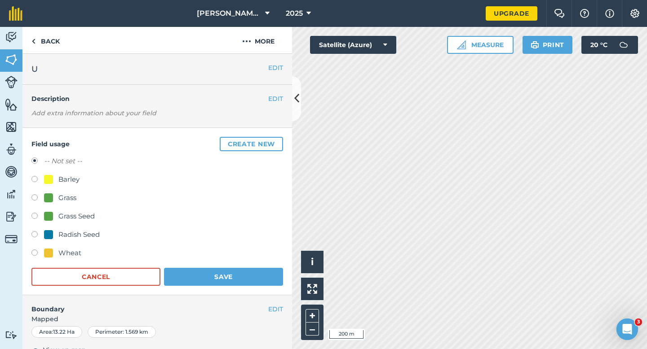
click at [272, 130] on div "Field usage Create new -- Not set -- Barley Grass Grass Seed Radish Seed Wheat …" at bounding box center [156, 211] width 269 height 167
click at [272, 141] on button "Create new" at bounding box center [251, 144] width 63 height 14
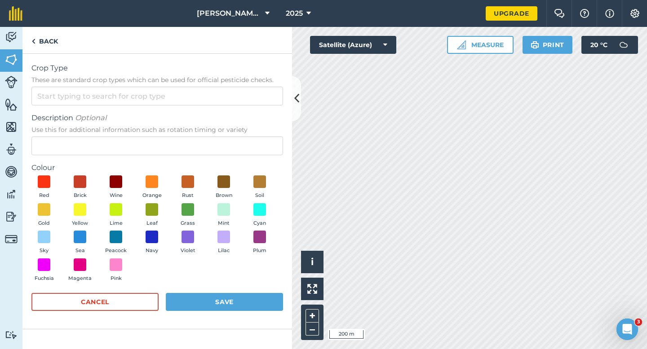
click at [255, 71] on span "Crop Type" at bounding box center [156, 68] width 251 height 11
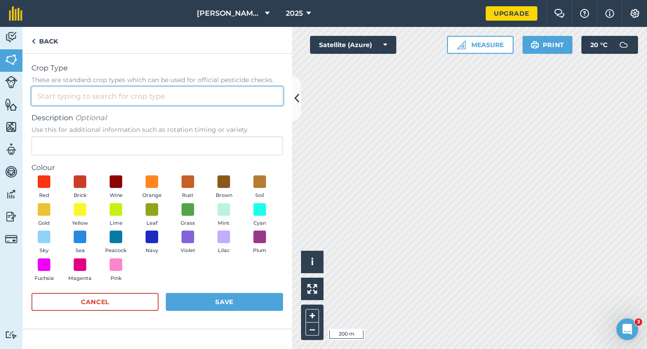
click at [255, 87] on input "Crop Type These are standard crop types which can be used for official pesticid…" at bounding box center [156, 96] width 251 height 19
click at [255, 97] on input "Crop Type These are standard crop types which can be used for official pesticid…" at bounding box center [156, 96] width 251 height 19
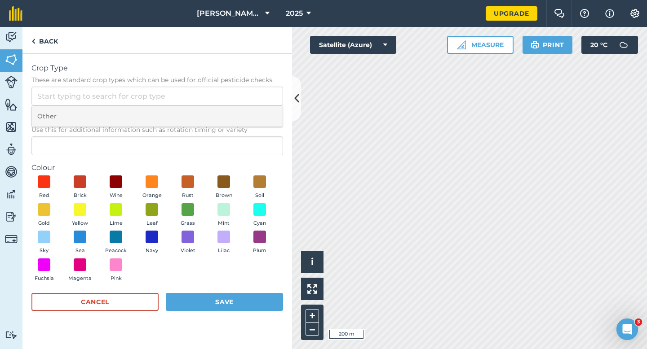
click at [255, 112] on li "Other" at bounding box center [157, 116] width 251 height 21
type input "Other"
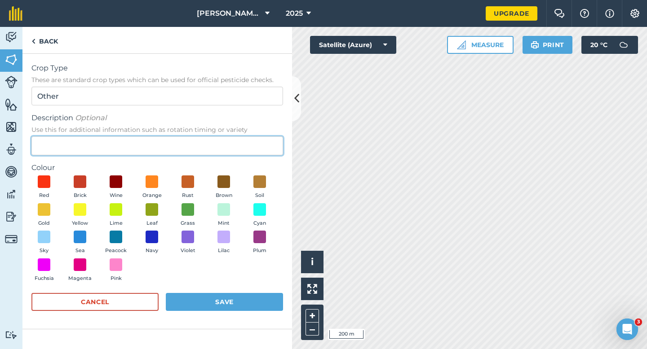
click at [255, 143] on input "Description Optional Use this for additional information such as rotation timin…" at bounding box center [156, 146] width 251 height 19
type input "Clover Seed"
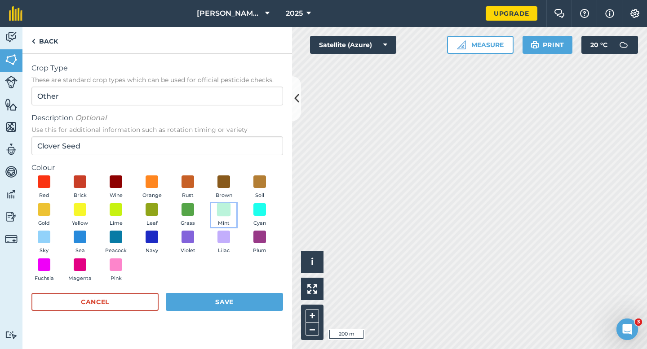
click at [228, 207] on span at bounding box center [224, 210] width 14 height 14
click at [232, 299] on button "Save" at bounding box center [224, 302] width 117 height 18
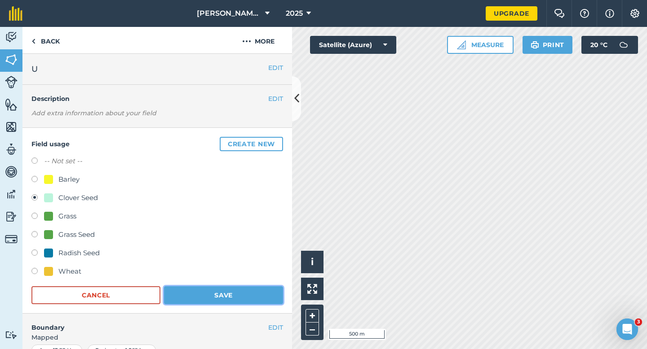
click at [237, 289] on button "Save" at bounding box center [223, 295] width 119 height 18
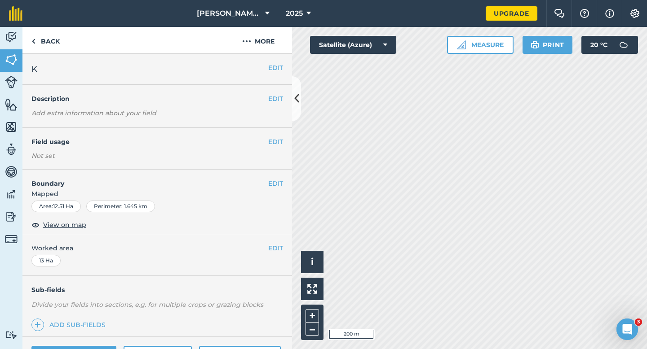
click at [277, 148] on div "EDIT Field usage Not set" at bounding box center [156, 149] width 269 height 42
click at [273, 142] on button "EDIT" at bounding box center [275, 142] width 15 height 10
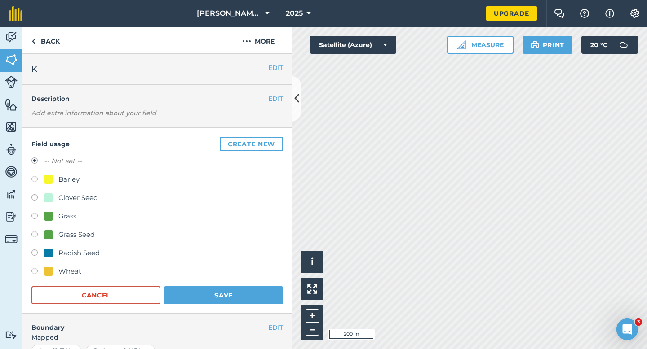
click at [68, 198] on div "Clover Seed" at bounding box center [78, 198] width 40 height 11
radio input "true"
radio input "false"
click at [218, 292] on button "Save" at bounding box center [223, 295] width 119 height 18
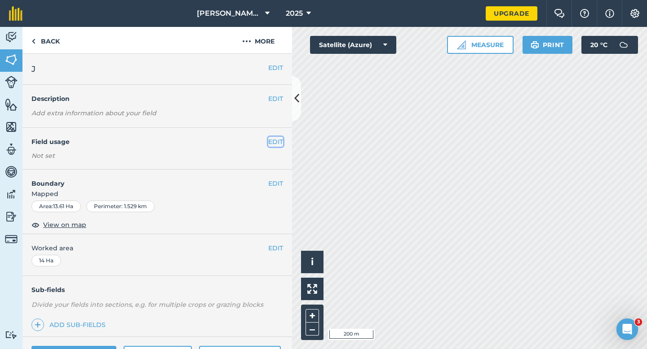
click at [274, 145] on button "EDIT" at bounding box center [275, 142] width 15 height 10
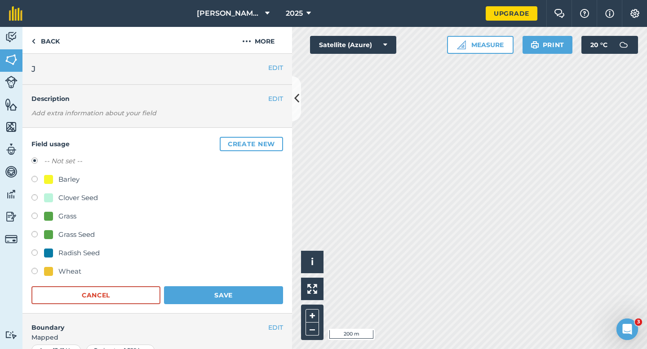
click at [71, 242] on div "-- Not set -- Barley Clover Seed Grass Grass Seed Radish Seed Wheat" at bounding box center [156, 217] width 251 height 123
click at [71, 239] on div "Grass Seed" at bounding box center [76, 234] width 36 height 11
radio input "true"
radio input "false"
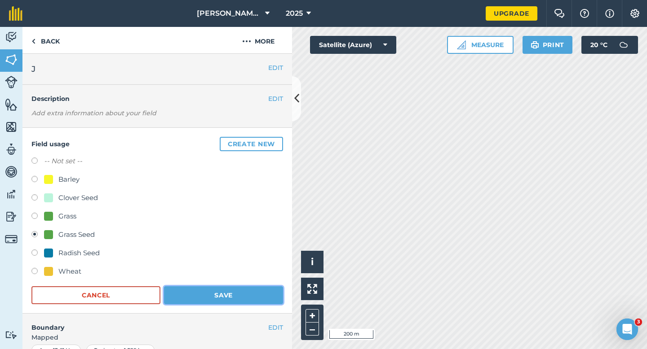
click at [214, 293] on button "Save" at bounding box center [223, 295] width 119 height 18
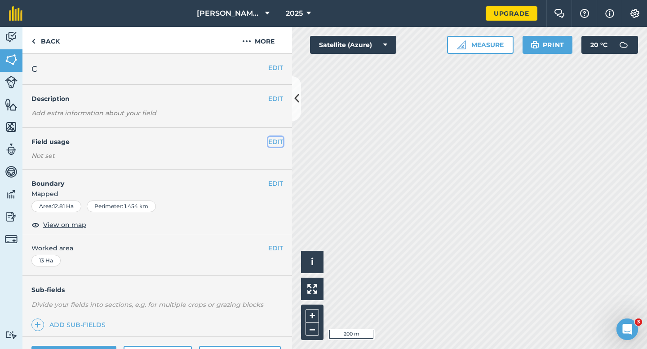
click at [274, 141] on button "EDIT" at bounding box center [275, 142] width 15 height 10
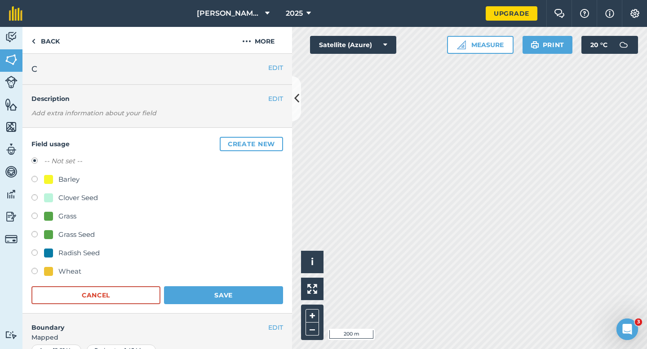
click at [75, 233] on div "Grass Seed" at bounding box center [76, 234] width 36 height 11
radio input "true"
radio input "false"
click at [234, 297] on button "Save" at bounding box center [223, 295] width 119 height 18
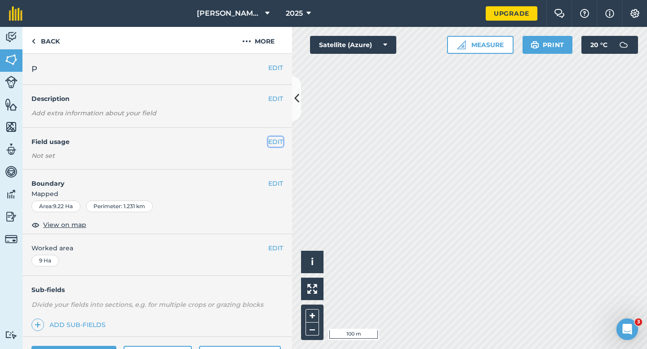
click at [278, 143] on button "EDIT" at bounding box center [275, 142] width 15 height 10
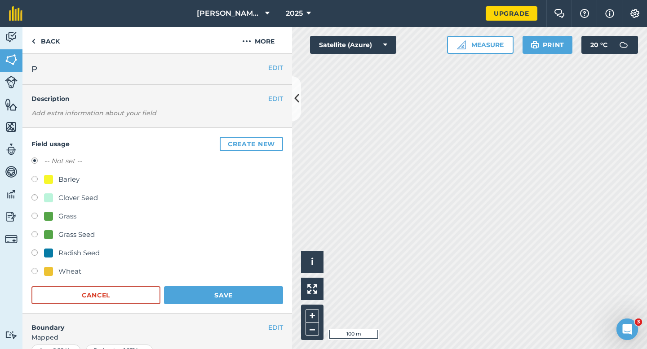
click at [75, 179] on div "Barley" at bounding box center [68, 179] width 21 height 11
radio input "true"
radio input "false"
click at [208, 298] on button "Save" at bounding box center [223, 295] width 119 height 18
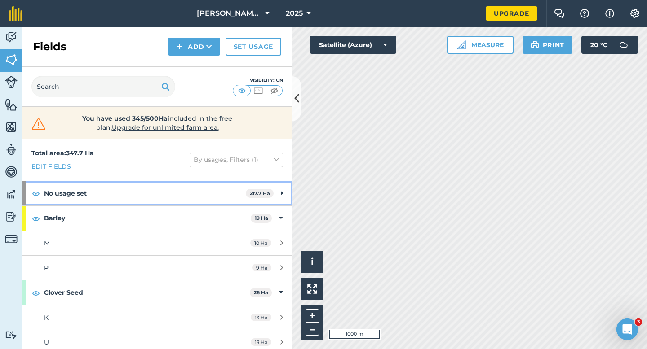
click at [277, 200] on div "No usage set 217.7 Ha" at bounding box center [156, 193] width 269 height 24
click at [277, 199] on div "No usage set 217.7 Ha" at bounding box center [156, 193] width 269 height 24
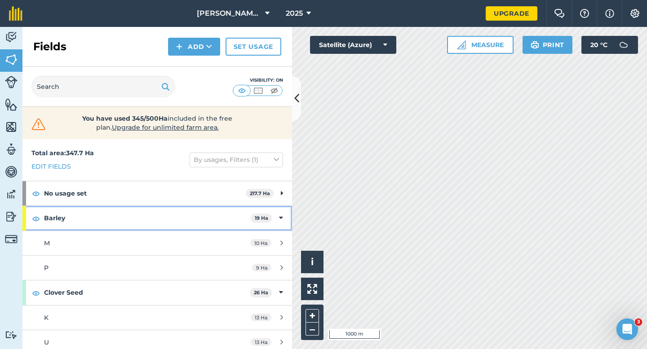
click at [280, 211] on div "Barley 19 Ha" at bounding box center [156, 218] width 269 height 24
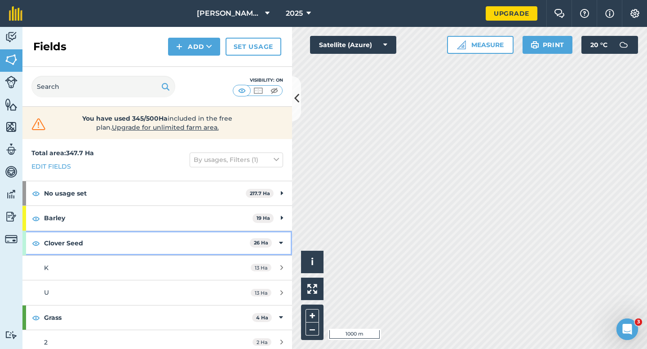
click at [280, 247] on icon at bounding box center [281, 243] width 4 height 10
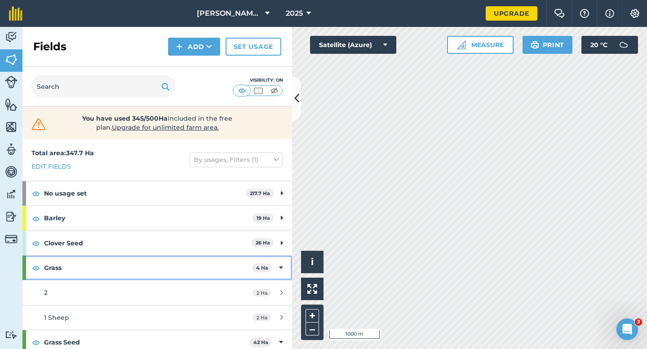
click at [280, 270] on icon at bounding box center [281, 268] width 4 height 10
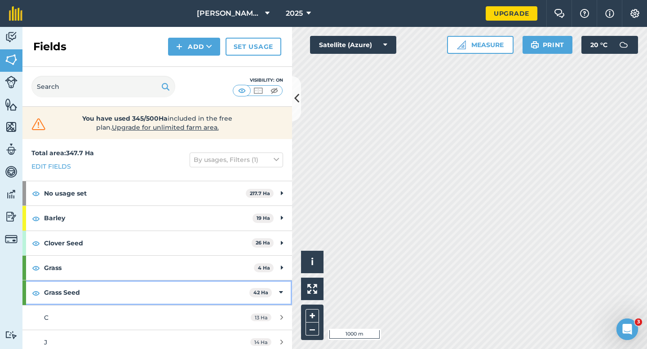
click at [278, 291] on div "Grass Seed 42 Ha" at bounding box center [156, 293] width 269 height 24
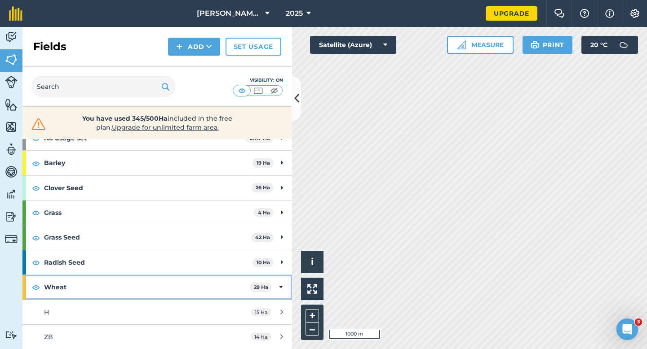
click at [275, 279] on div "Wheat 29 Ha" at bounding box center [156, 287] width 269 height 24
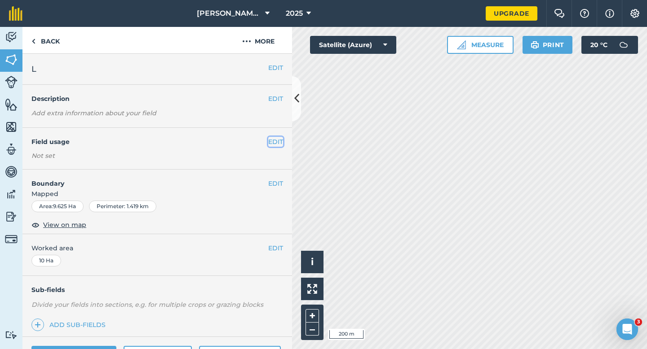
click at [275, 143] on button "EDIT" at bounding box center [275, 142] width 15 height 10
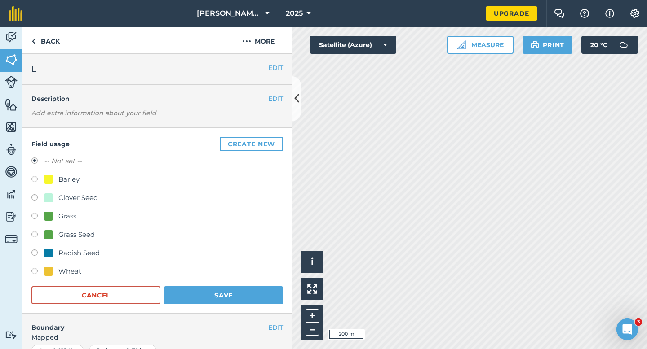
click at [70, 229] on div "-- Not set -- Barley Clover Seed Grass Grass Seed Radish Seed Wheat" at bounding box center [156, 217] width 251 height 123
click at [70, 230] on div "Grass Seed" at bounding box center [76, 234] width 36 height 11
radio input "true"
radio input "false"
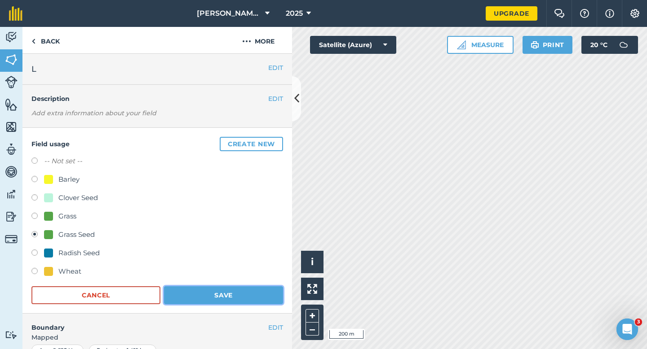
click at [201, 293] on button "Save" at bounding box center [223, 295] width 119 height 18
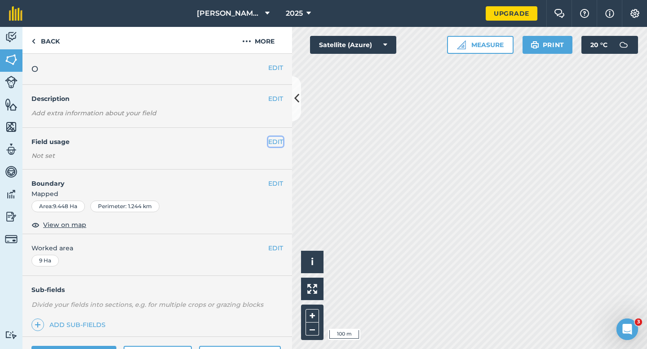
click at [276, 142] on button "EDIT" at bounding box center [275, 142] width 15 height 10
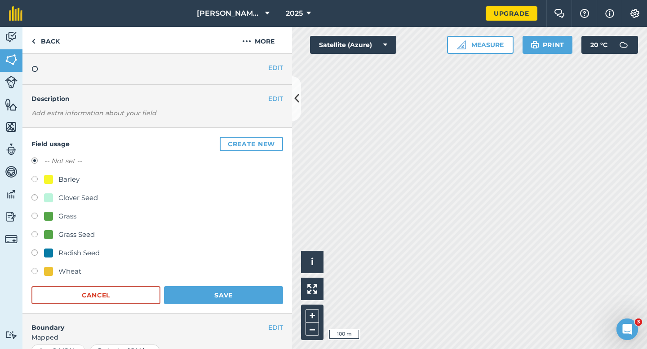
click at [78, 199] on div "Clover Seed" at bounding box center [78, 198] width 40 height 11
radio input "true"
radio input "false"
click at [214, 288] on button "Save" at bounding box center [223, 295] width 119 height 18
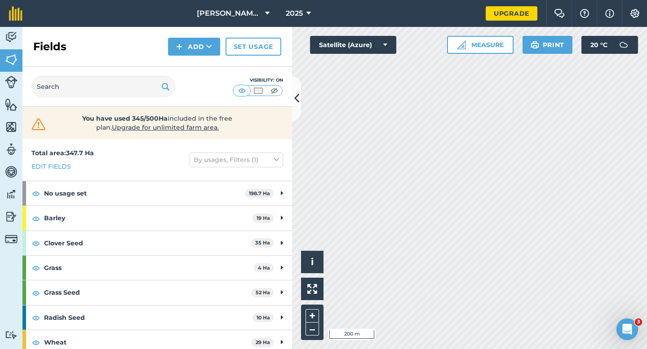
scroll to position [5, 0]
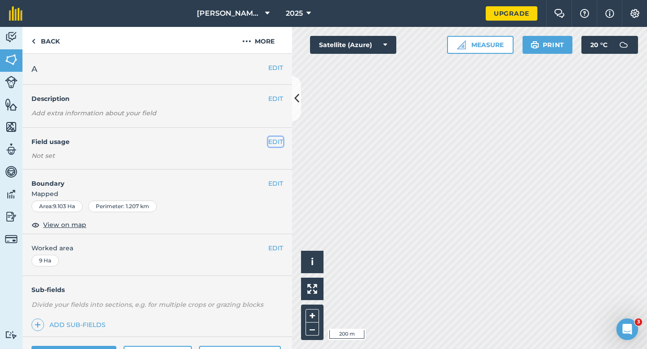
click at [271, 138] on button "EDIT" at bounding box center [275, 142] width 15 height 10
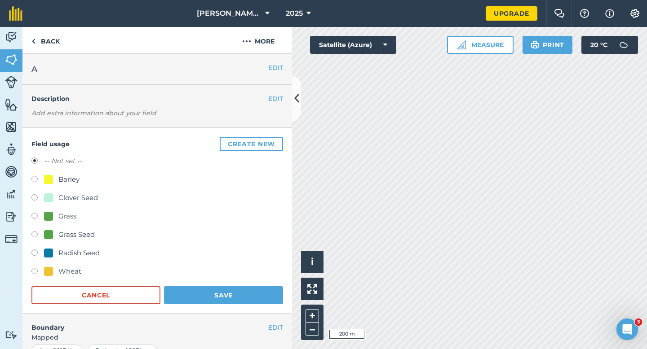
click at [57, 213] on div "Grass" at bounding box center [60, 216] width 32 height 11
radio input "true"
radio input "false"
click at [78, 231] on div "Grass Seed" at bounding box center [76, 234] width 36 height 11
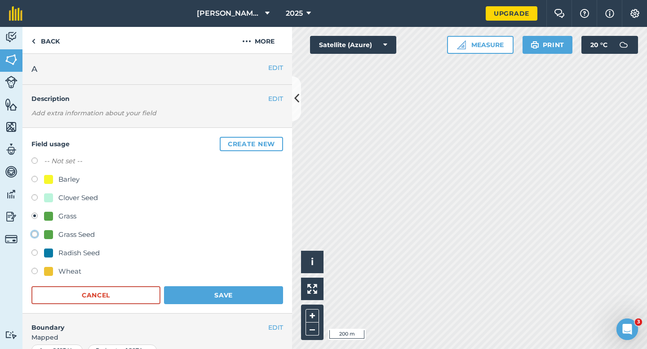
radio input "true"
radio input "false"
click at [241, 294] on button "Save" at bounding box center [223, 295] width 119 height 18
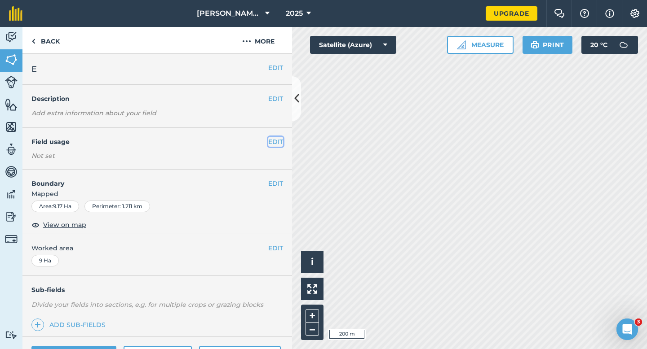
click at [275, 144] on button "EDIT" at bounding box center [275, 142] width 15 height 10
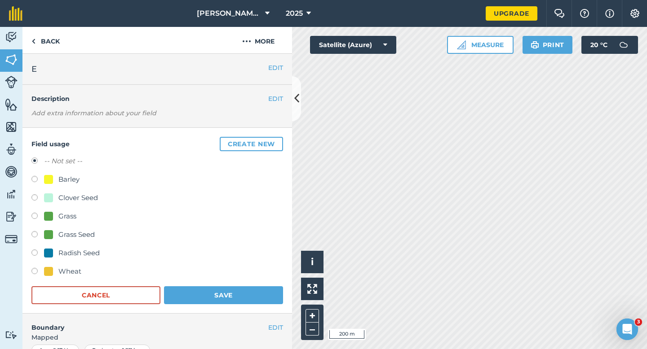
click at [83, 276] on div "Wheat" at bounding box center [156, 272] width 251 height 13
click at [80, 276] on div "Wheat" at bounding box center [69, 271] width 23 height 11
radio input "true"
radio input "false"
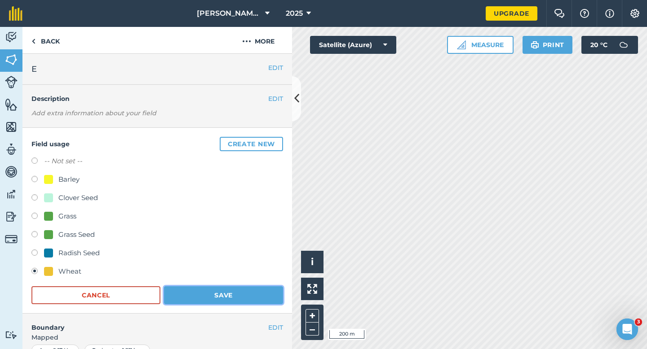
click at [218, 295] on button "Save" at bounding box center [223, 295] width 119 height 18
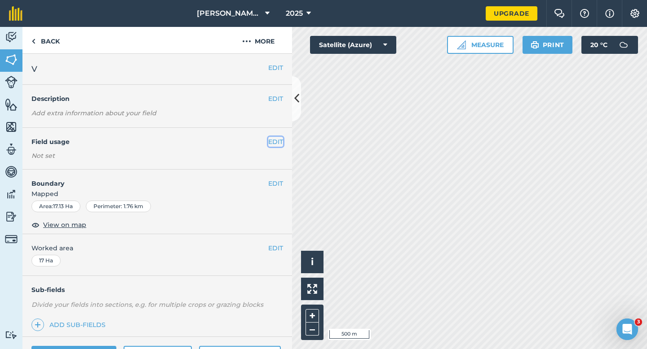
click at [278, 138] on button "EDIT" at bounding box center [275, 142] width 15 height 10
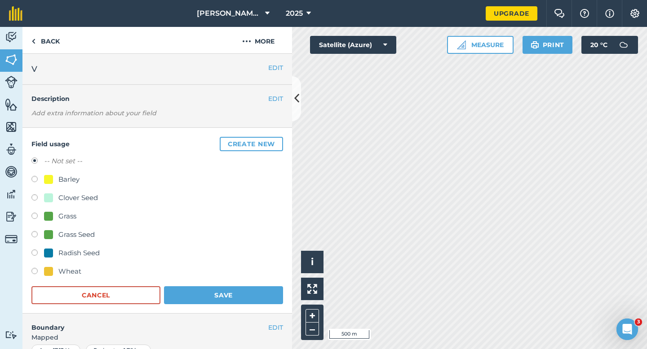
click at [60, 272] on div "Wheat" at bounding box center [69, 271] width 23 height 11
radio input "true"
radio input "false"
click at [253, 301] on button "Save" at bounding box center [223, 295] width 119 height 18
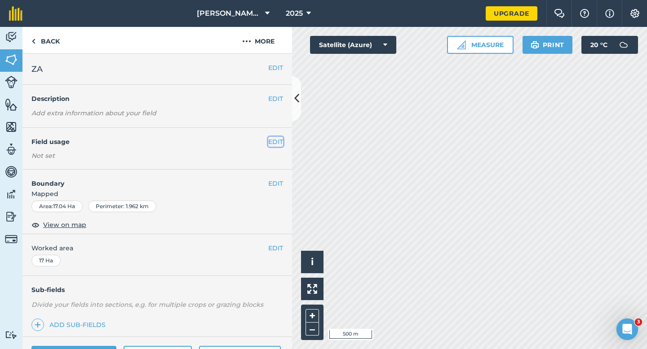
click at [270, 138] on button "EDIT" at bounding box center [275, 142] width 15 height 10
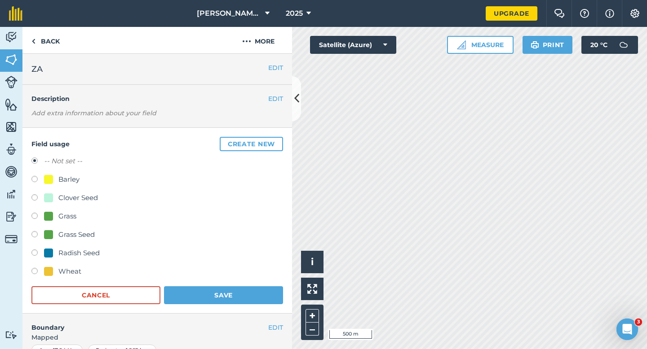
click at [63, 177] on div "Barley" at bounding box center [68, 179] width 21 height 11
radio input "true"
radio input "false"
click at [218, 276] on div "Wheat" at bounding box center [156, 272] width 251 height 13
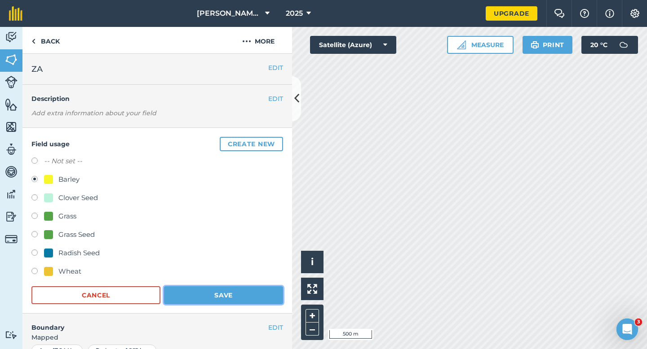
click at [218, 289] on button "Save" at bounding box center [223, 295] width 119 height 18
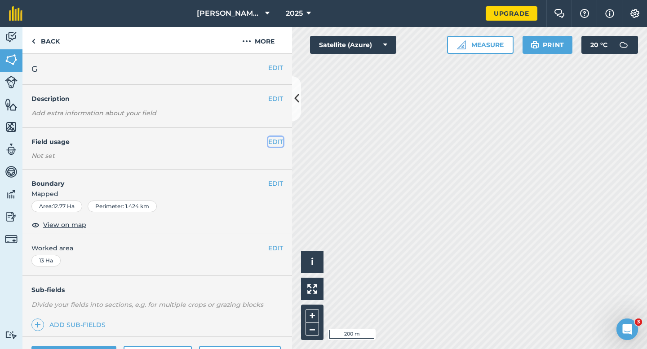
click at [269, 143] on button "EDIT" at bounding box center [275, 142] width 15 height 10
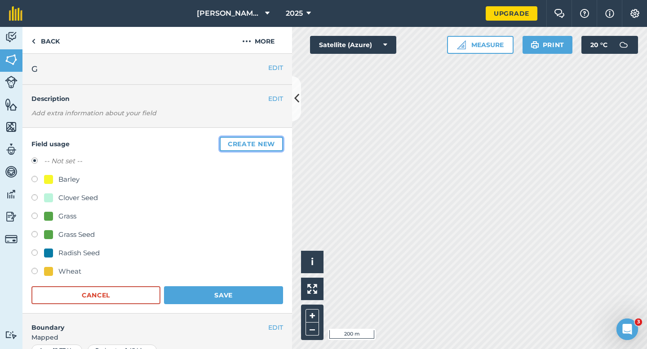
click at [269, 143] on button "Create new" at bounding box center [251, 144] width 63 height 14
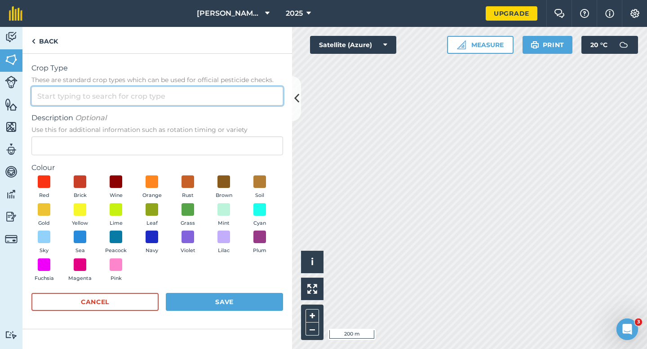
click at [264, 101] on input "Crop Type These are standard crop types which can be used for official pesticid…" at bounding box center [156, 96] width 251 height 19
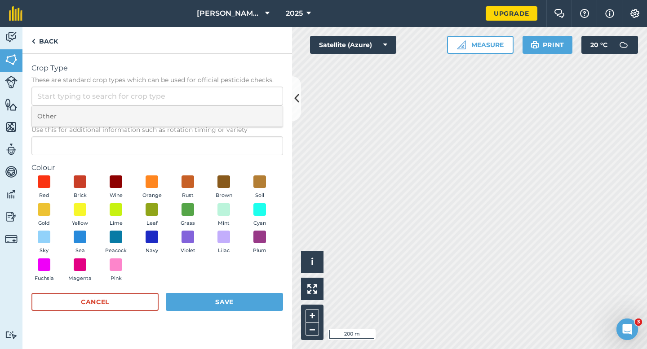
click at [264, 110] on li "Other" at bounding box center [157, 116] width 251 height 21
type input "Other"
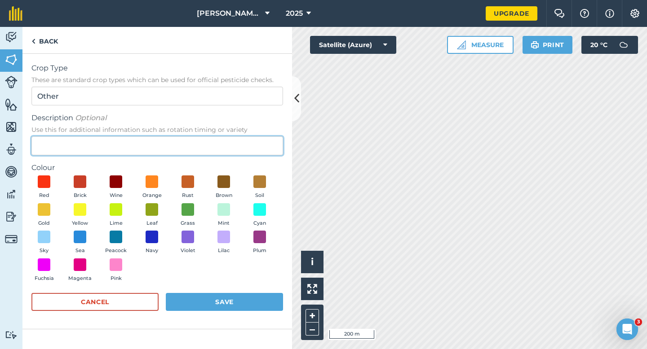
click at [257, 146] on input "Description Optional Use this for additional information such as rotation timin…" at bounding box center [156, 146] width 251 height 19
type input "Watties Peas"
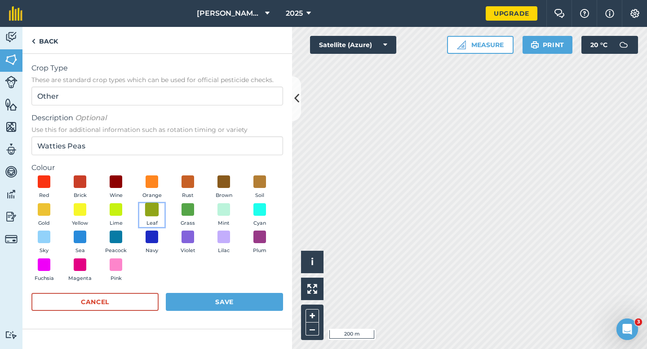
click at [153, 203] on span at bounding box center [152, 210] width 14 height 14
click at [217, 319] on div "Cancel Save" at bounding box center [156, 306] width 251 height 27
click at [224, 301] on button "Save" at bounding box center [224, 302] width 117 height 18
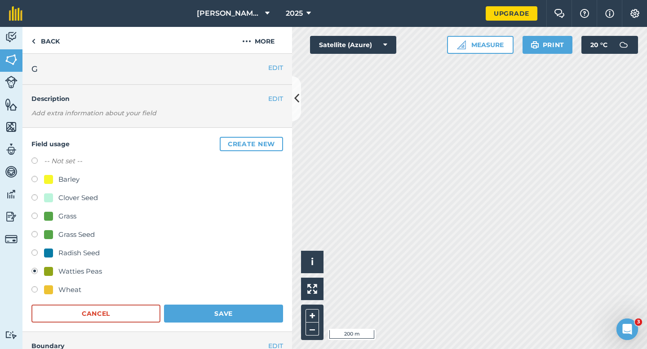
click at [260, 304] on form "-- Not set -- Barley Clover Seed Grass Grass Seed Radish Seed Watties Peas Whea…" at bounding box center [156, 239] width 251 height 167
click at [269, 308] on button "Save" at bounding box center [223, 314] width 119 height 18
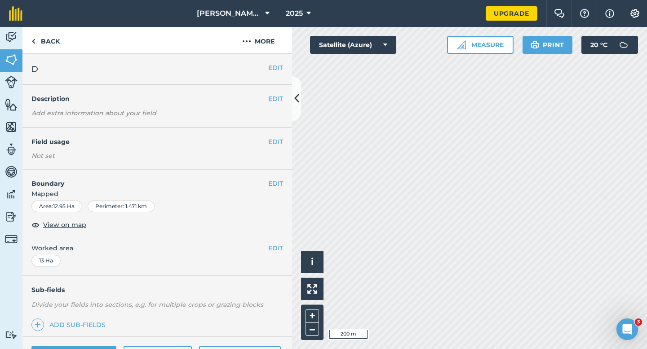
click at [276, 136] on div "EDIT Field usage Not set" at bounding box center [156, 149] width 269 height 42
click at [276, 138] on button "EDIT" at bounding box center [275, 142] width 15 height 10
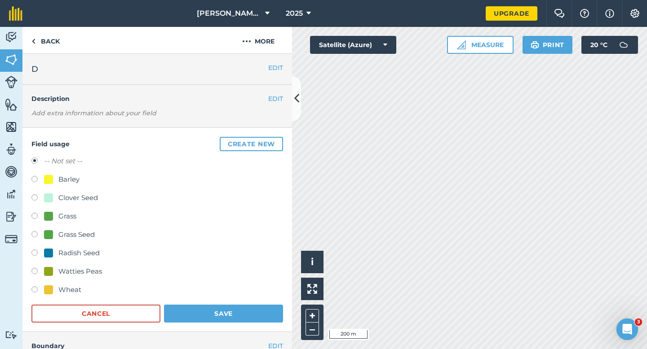
click at [271, 131] on div "Field usage Create new -- Not set -- Barley Clover Seed Grass Grass Seed Radish…" at bounding box center [156, 230] width 269 height 204
click at [271, 139] on button "Create new" at bounding box center [251, 144] width 63 height 14
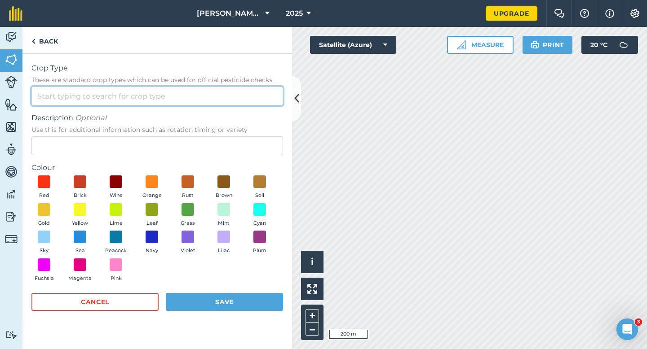
click at [267, 98] on input "Crop Type These are standard crop types which can be used for official pesticid…" at bounding box center [156, 96] width 251 height 19
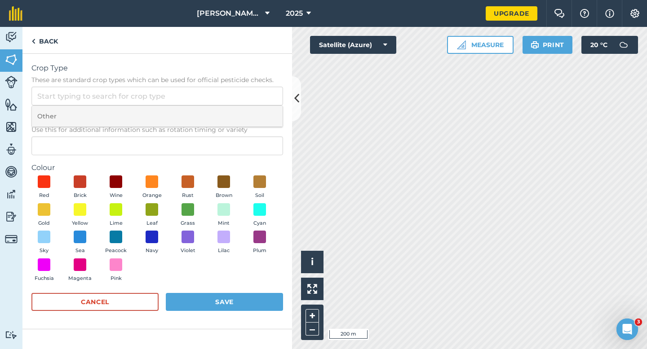
click at [267, 115] on li "Other" at bounding box center [157, 116] width 251 height 21
type input "Other"
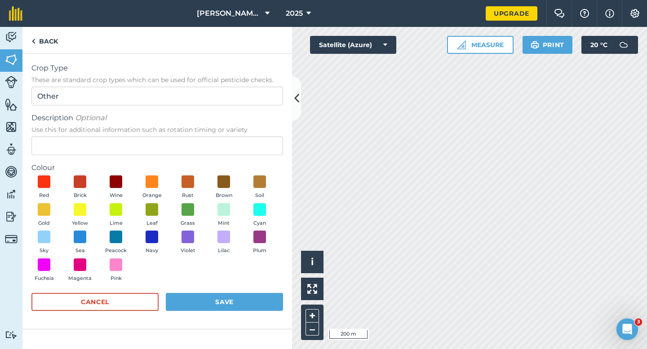
click at [267, 136] on div "Description Optional Use this for additional information such as rotation timin…" at bounding box center [156, 134] width 251 height 43
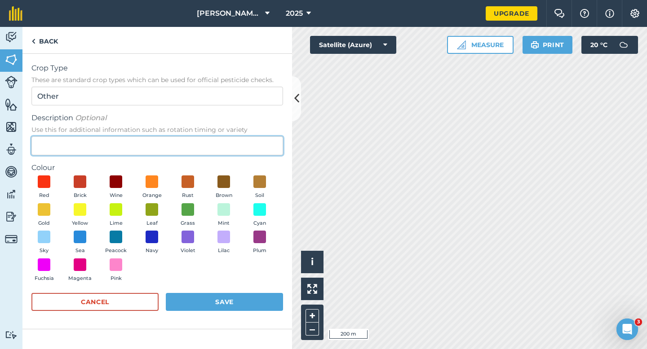
click at [263, 142] on input "Description Optional Use this for additional information such as rotation timin…" at bounding box center [156, 146] width 251 height 19
type input "Potatoes"
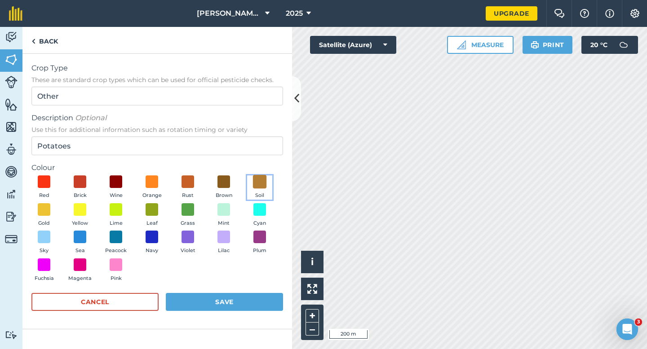
click at [262, 185] on span at bounding box center [260, 182] width 14 height 14
click at [262, 318] on div "Cancel Save" at bounding box center [156, 306] width 251 height 27
click at [262, 317] on div "Cancel Save" at bounding box center [156, 306] width 251 height 27
click at [262, 308] on button "Save" at bounding box center [224, 302] width 117 height 18
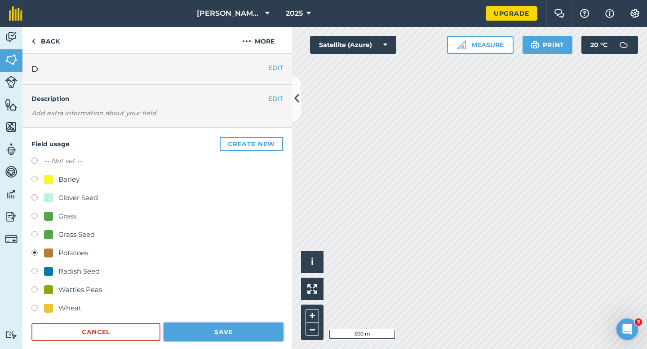
click at [244, 331] on button "Save" at bounding box center [223, 332] width 119 height 18
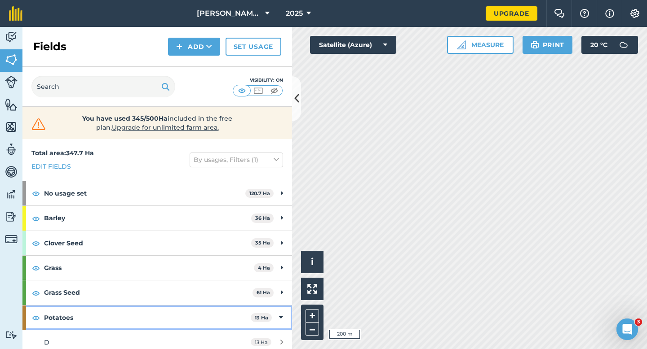
click at [264, 315] on strong "13 Ha" at bounding box center [261, 318] width 13 height 6
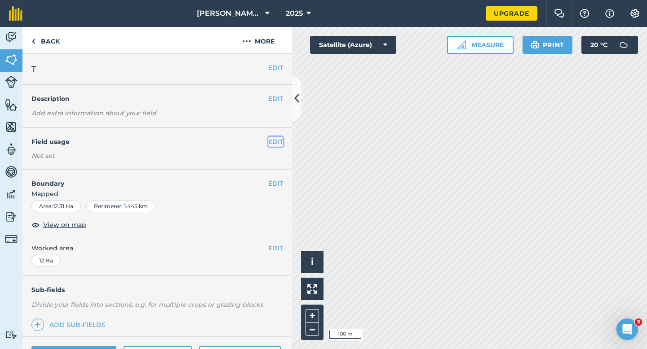
click at [275, 141] on button "EDIT" at bounding box center [275, 142] width 15 height 10
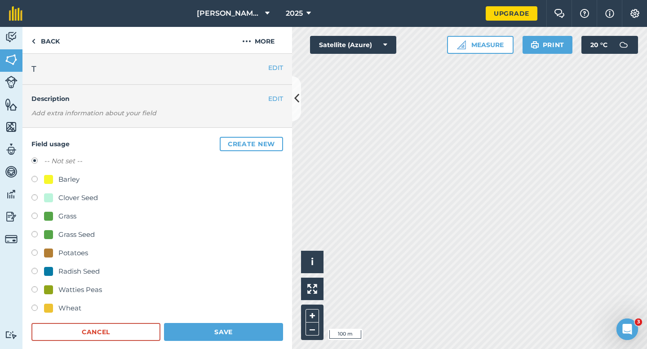
click at [76, 232] on div "Grass Seed" at bounding box center [76, 234] width 36 height 11
radio input "true"
radio input "false"
click at [213, 330] on button "Save" at bounding box center [223, 332] width 119 height 18
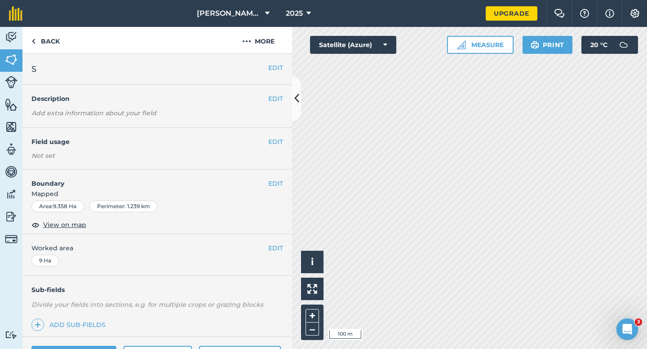
click at [284, 141] on div "EDIT Field usage Not set" at bounding box center [156, 149] width 269 height 42
click at [274, 141] on button "EDIT" at bounding box center [275, 142] width 15 height 10
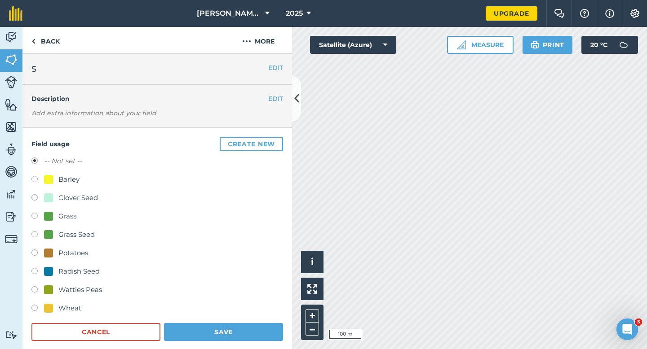
click at [71, 238] on div "Grass Seed" at bounding box center [76, 234] width 36 height 11
radio input "true"
radio input "false"
click at [208, 321] on form "-- Not set -- Barley Clover Seed Grass Grass Seed Potatoes Radish Seed Watties …" at bounding box center [156, 248] width 251 height 185
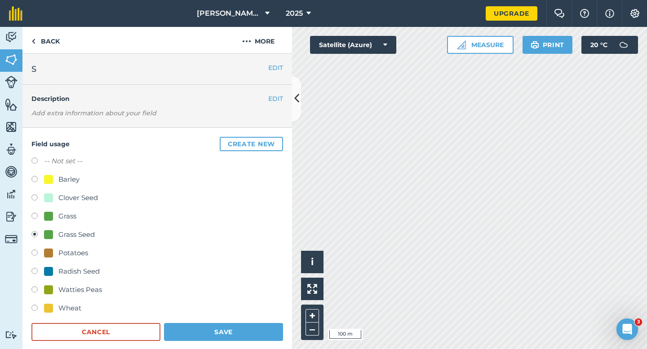
click at [208, 322] on form "-- Not set -- Barley Clover Seed Grass Grass Seed Potatoes Radish Seed Watties …" at bounding box center [156, 248] width 251 height 185
click at [214, 322] on form "-- Not set -- Barley Clover Seed Grass Grass Seed Potatoes Radish Seed Watties …" at bounding box center [156, 248] width 251 height 185
click at [229, 323] on button "Save" at bounding box center [223, 332] width 119 height 18
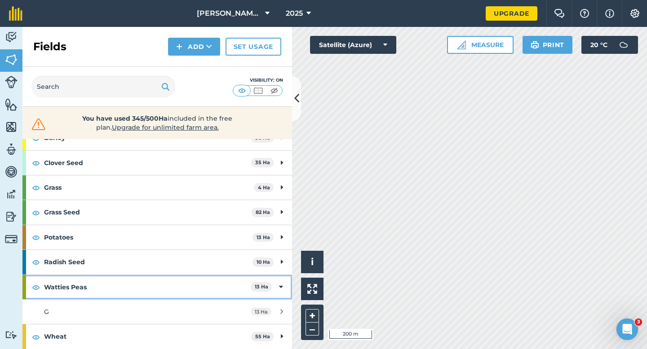
click at [279, 292] on icon at bounding box center [281, 287] width 4 height 10
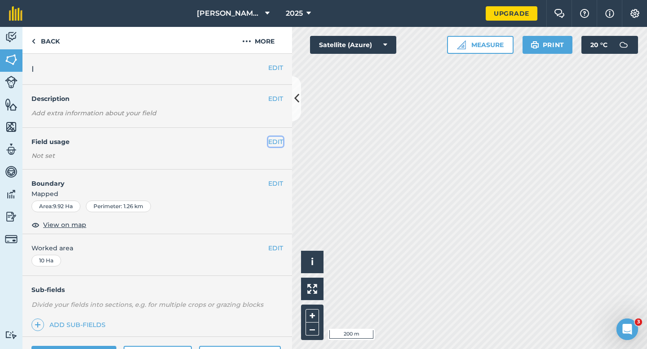
click at [276, 141] on button "EDIT" at bounding box center [275, 142] width 15 height 10
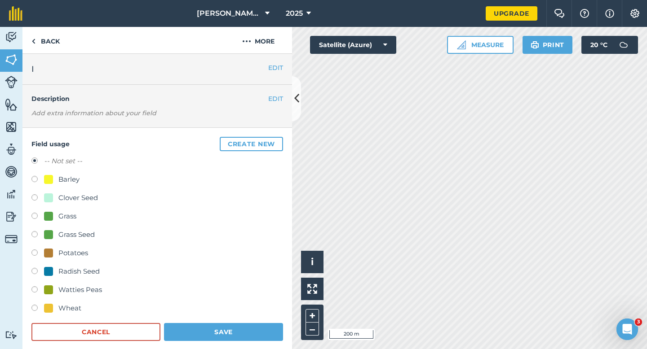
click at [53, 180] on div "Barley" at bounding box center [61, 179] width 35 height 11
radio input "true"
radio input "false"
click at [207, 321] on form "-- Not set -- Barley Clover Seed Grass Grass Seed Potatoes Radish Seed Watties …" at bounding box center [156, 248] width 251 height 185
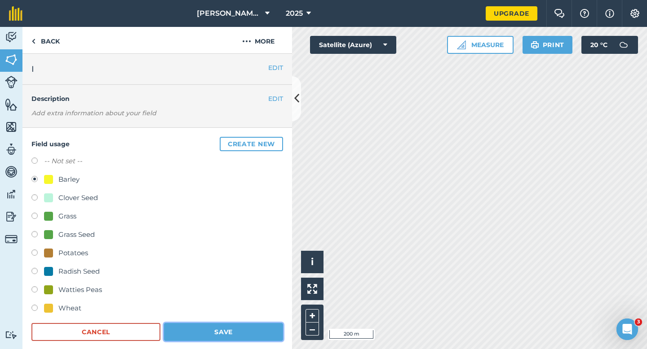
click at [209, 324] on button "Save" at bounding box center [223, 332] width 119 height 18
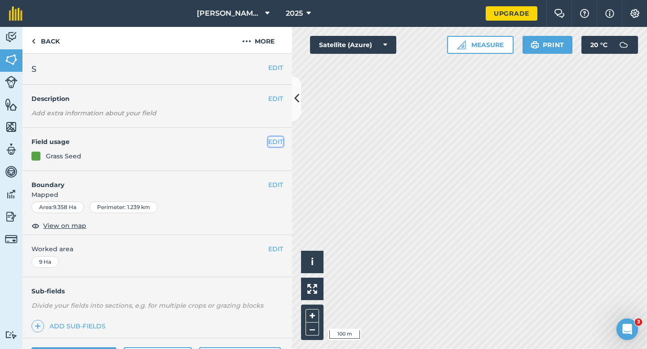
click at [271, 142] on button "EDIT" at bounding box center [275, 142] width 15 height 10
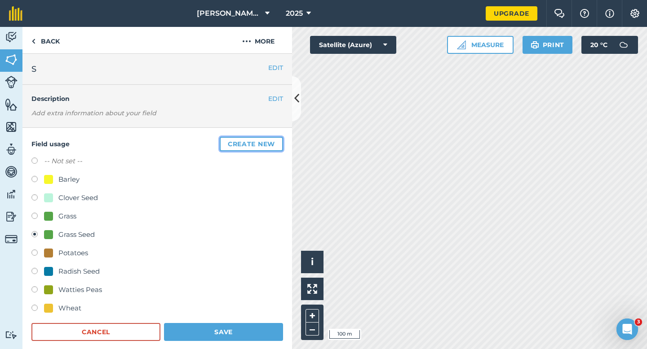
click at [272, 143] on button "Create new" at bounding box center [251, 144] width 63 height 14
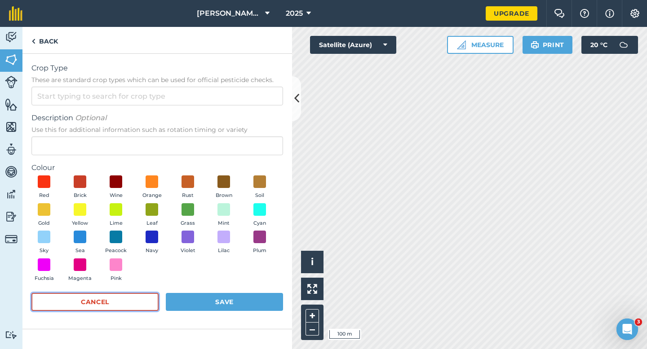
click at [91, 306] on button "Cancel" at bounding box center [94, 302] width 127 height 18
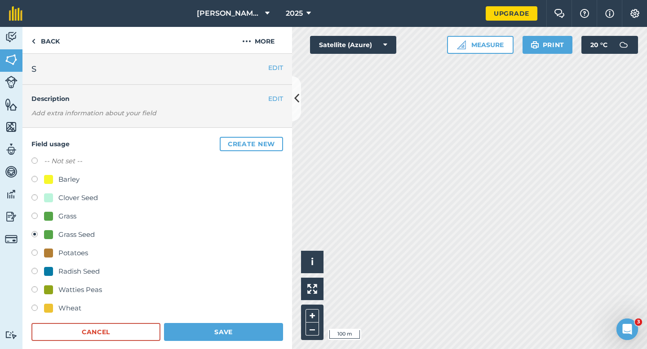
click at [65, 288] on div "Watties Peas" at bounding box center [80, 290] width 44 height 11
radio input "true"
radio input "false"
click at [211, 329] on button "Save" at bounding box center [223, 332] width 119 height 18
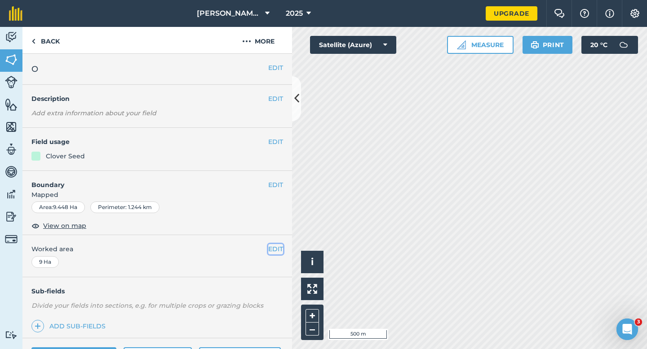
click at [269, 251] on button "EDIT" at bounding box center [275, 249] width 15 height 10
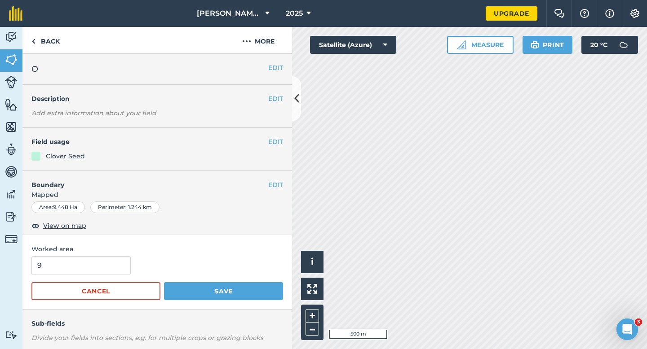
click at [50, 277] on form "9 Cancel Save" at bounding box center [156, 278] width 251 height 44
click at [55, 271] on input "9" at bounding box center [80, 265] width 99 height 19
type input "10"
click at [164, 282] on button "Save" at bounding box center [223, 291] width 119 height 18
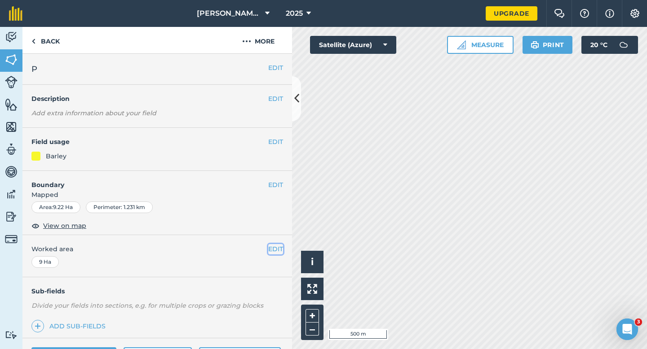
click at [270, 250] on button "EDIT" at bounding box center [275, 249] width 15 height 10
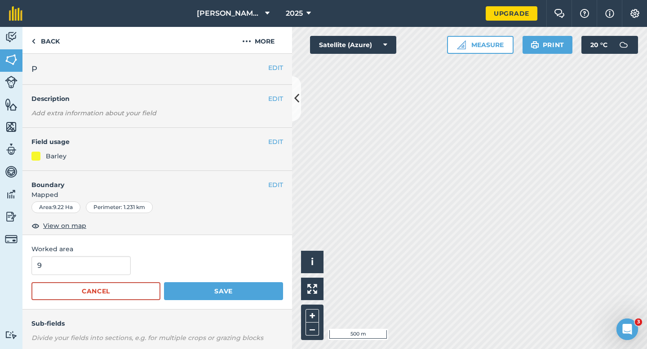
click at [130, 252] on span "Worked area" at bounding box center [156, 249] width 251 height 10
click at [129, 253] on span "Worked area" at bounding box center [156, 249] width 251 height 10
click at [109, 261] on input "9" at bounding box center [80, 265] width 99 height 19
type input "10"
click at [164, 282] on button "Save" at bounding box center [223, 291] width 119 height 18
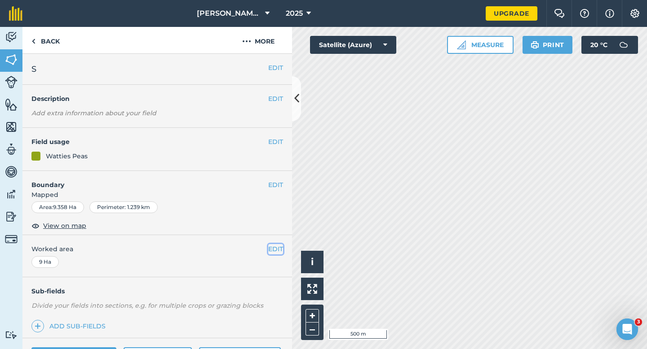
click at [270, 251] on button "EDIT" at bounding box center [275, 249] width 15 height 10
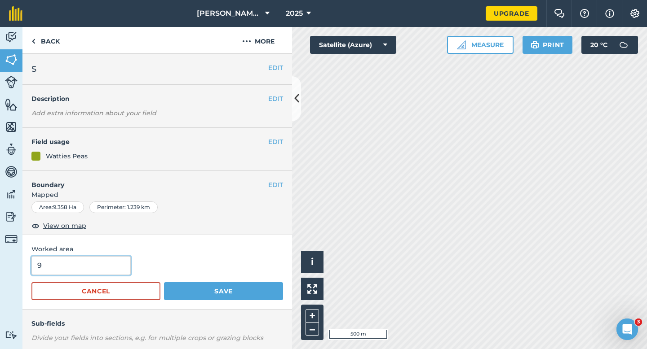
click at [79, 265] on input "9" at bounding box center [80, 265] width 99 height 19
type input "10"
click at [164, 282] on button "Save" at bounding box center [223, 291] width 119 height 18
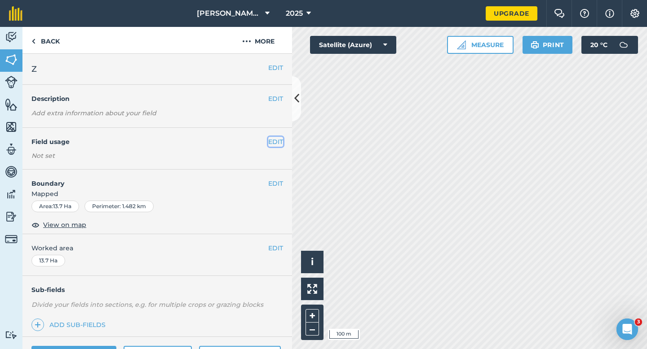
click at [275, 142] on button "EDIT" at bounding box center [275, 142] width 15 height 10
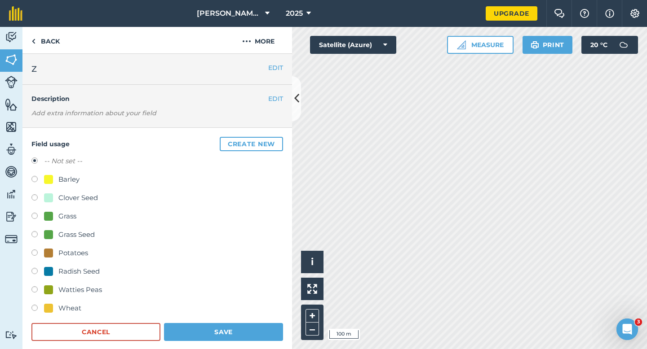
click at [72, 290] on div "Watties Peas" at bounding box center [80, 290] width 44 height 11
radio input "true"
radio input "false"
click at [204, 322] on form "-- Not set -- Barley Clover Seed Grass Grass Seed Potatoes Radish Seed Watties …" at bounding box center [156, 248] width 251 height 185
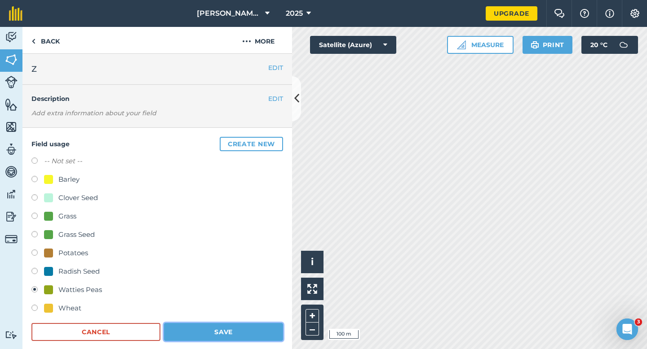
click at [260, 332] on button "Save" at bounding box center [223, 332] width 119 height 18
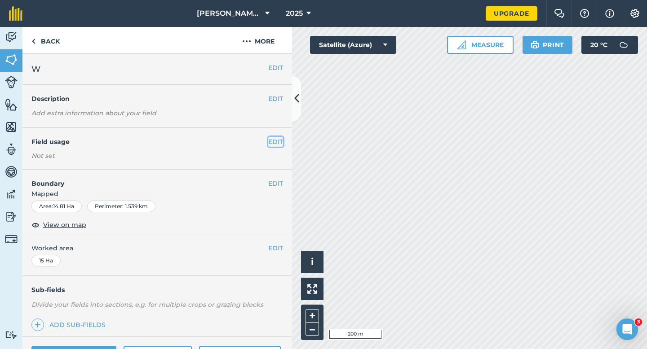
click at [276, 141] on button "EDIT" at bounding box center [275, 142] width 15 height 10
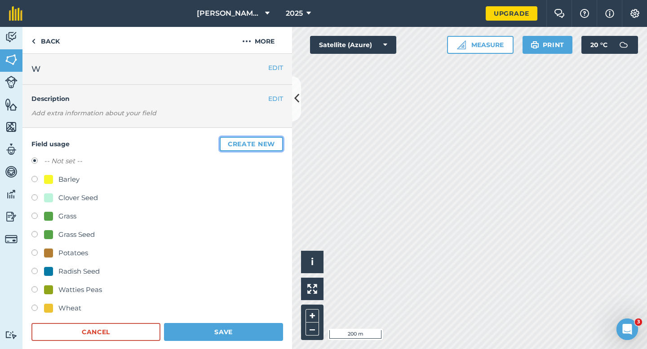
click at [276, 141] on button "Create new" at bounding box center [251, 144] width 63 height 14
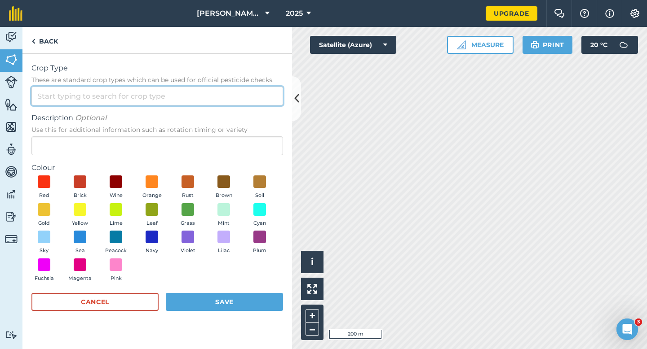
click at [248, 103] on input "Crop Type These are standard crop types which can be used for official pesticid…" at bounding box center [156, 96] width 251 height 19
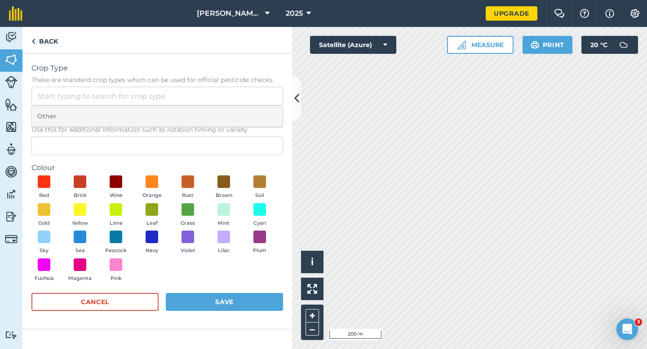
click at [248, 112] on li "Other" at bounding box center [157, 116] width 251 height 21
type input "Other"
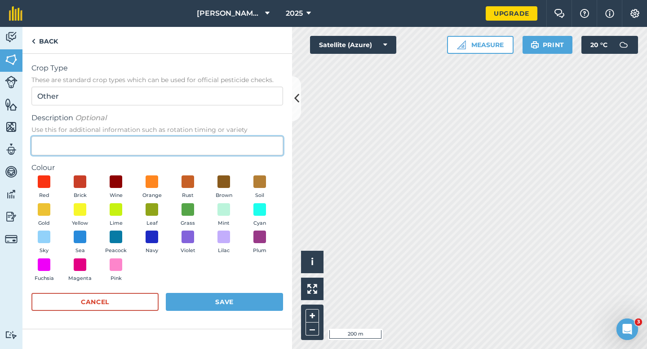
click at [245, 150] on input "Description Optional Use this for additional information such as rotation timin…" at bounding box center [156, 146] width 251 height 19
type input "Carrot Seed"
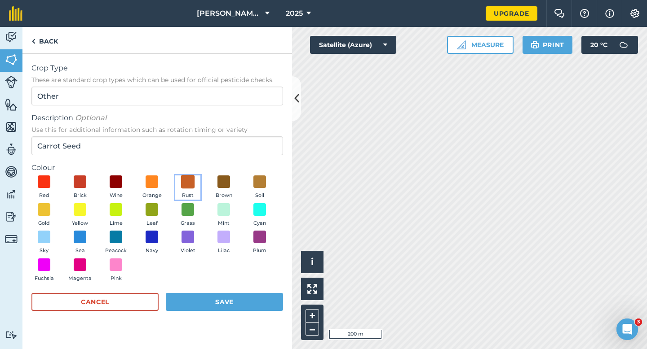
click at [183, 182] on span at bounding box center [188, 182] width 14 height 14
click at [232, 303] on button "Save" at bounding box center [224, 302] width 117 height 18
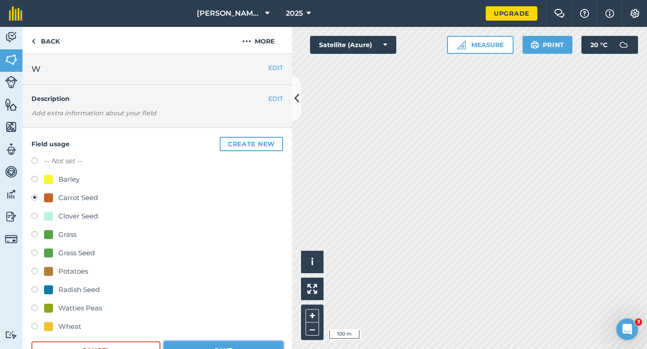
click at [229, 349] on button "Save" at bounding box center [223, 351] width 119 height 18
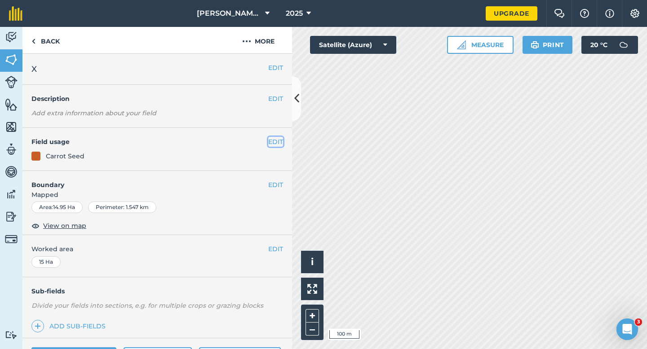
click at [271, 138] on button "EDIT" at bounding box center [275, 142] width 15 height 10
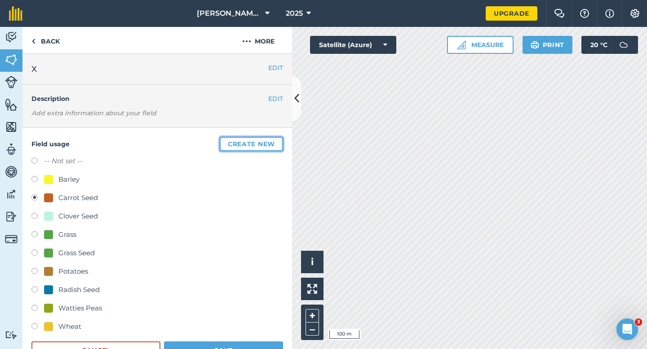
click at [271, 141] on button "Create new" at bounding box center [251, 144] width 63 height 14
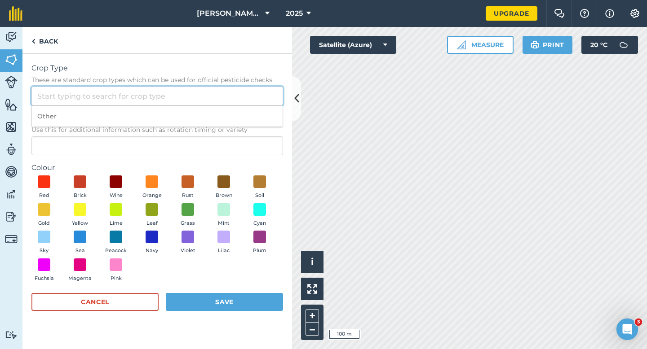
click at [247, 104] on input "Crop Type These are standard crop types which can be used for official pesticid…" at bounding box center [156, 96] width 251 height 19
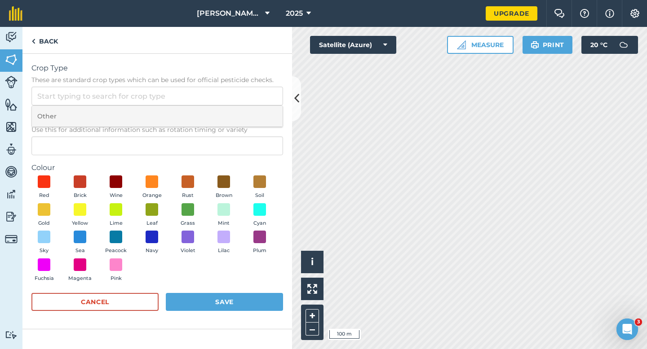
click at [247, 117] on li "Other" at bounding box center [157, 116] width 251 height 21
type input "Other"
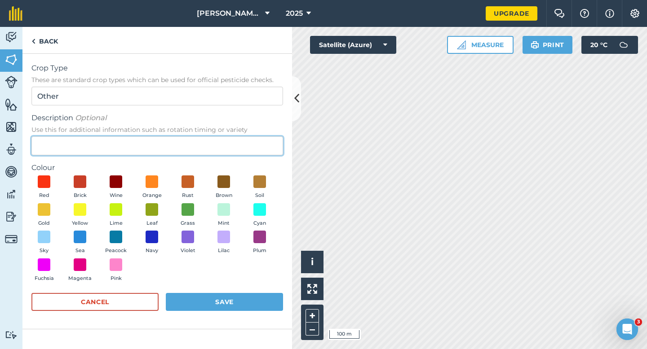
click at [247, 137] on input "Description Optional Use this for additional information such as rotation timin…" at bounding box center [156, 146] width 251 height 19
type input "Radish Seed"
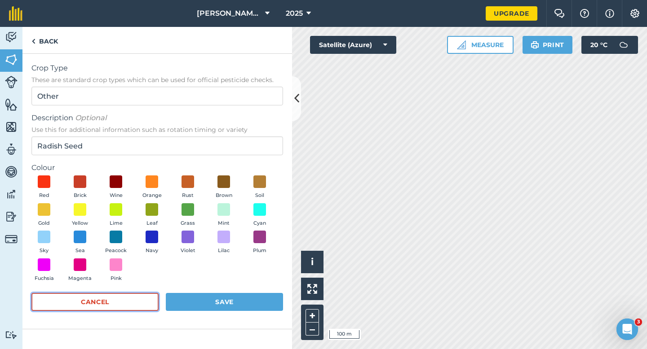
click at [133, 301] on button "Cancel" at bounding box center [94, 302] width 127 height 18
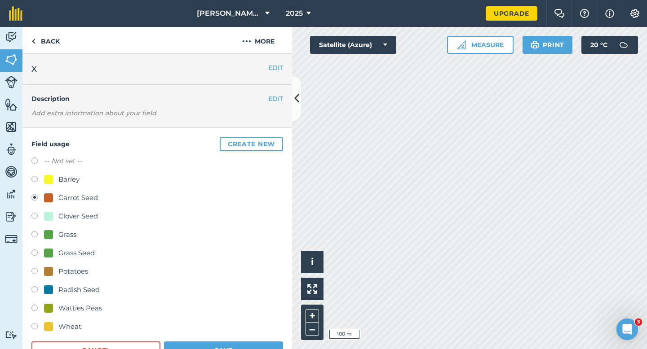
click at [70, 283] on div "-- Not set -- Barley Carrot Seed Clover Seed Grass Grass Seed Potatoes Radish S…" at bounding box center [156, 245] width 251 height 179
click at [70, 285] on div "Radish Seed" at bounding box center [78, 290] width 41 height 11
radio input "true"
radio input "false"
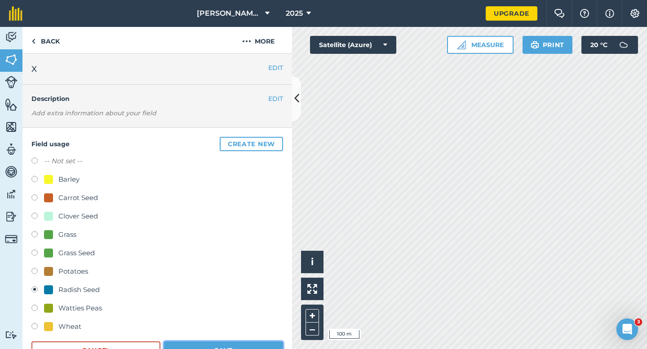
click at [191, 349] on button "Save" at bounding box center [223, 351] width 119 height 18
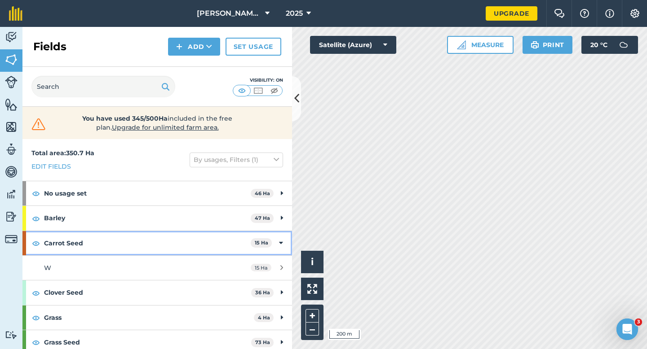
click at [277, 237] on div "Carrot Seed 15 Ha" at bounding box center [156, 243] width 269 height 24
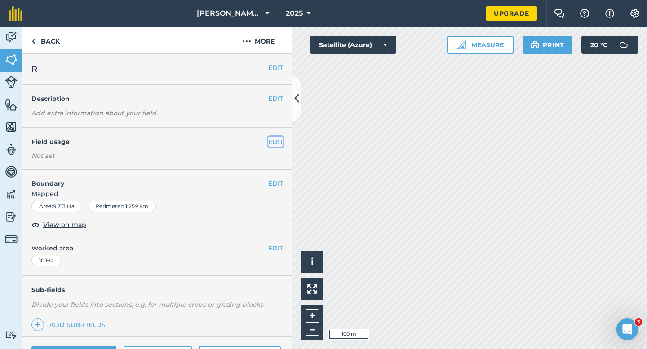
click at [277, 142] on button "EDIT" at bounding box center [275, 142] width 15 height 10
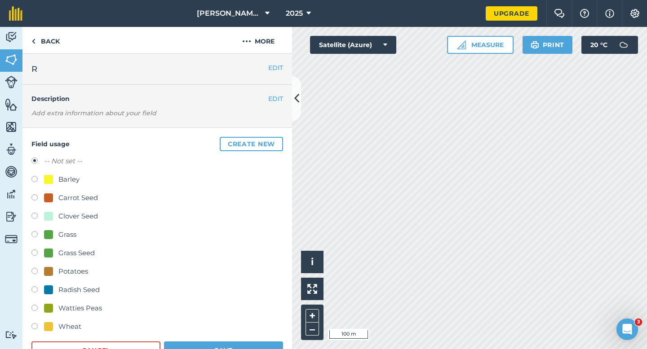
click at [61, 329] on div "Wheat" at bounding box center [69, 327] width 23 height 11
radio input "true"
radio input "false"
click at [210, 343] on button "Save" at bounding box center [223, 351] width 119 height 18
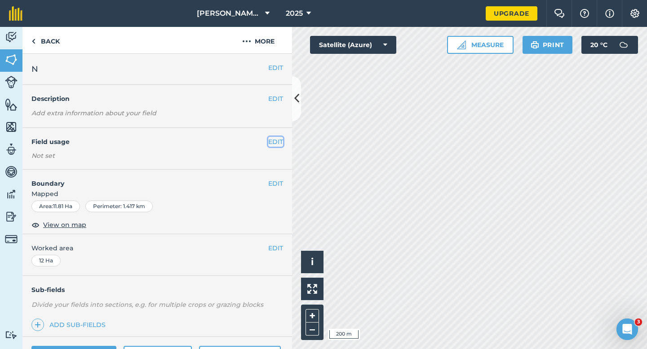
click at [271, 142] on button "EDIT" at bounding box center [275, 142] width 15 height 10
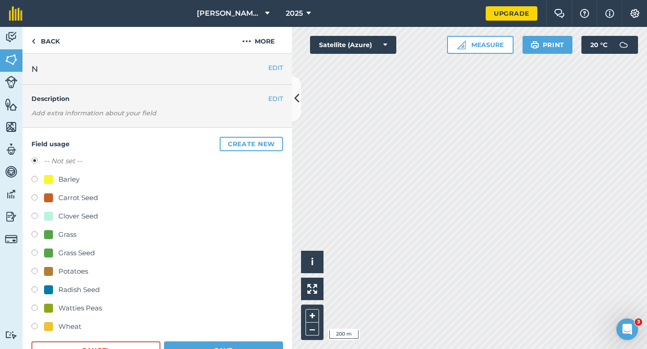
click at [76, 254] on div "Grass Seed" at bounding box center [76, 253] width 36 height 11
radio input "true"
radio input "false"
click at [234, 349] on button "Save" at bounding box center [223, 351] width 119 height 18
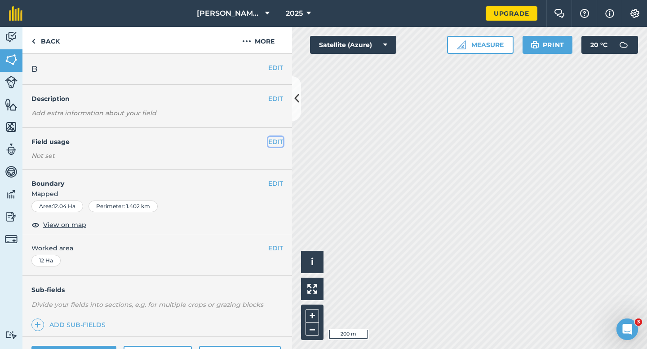
click at [275, 141] on button "EDIT" at bounding box center [275, 142] width 15 height 10
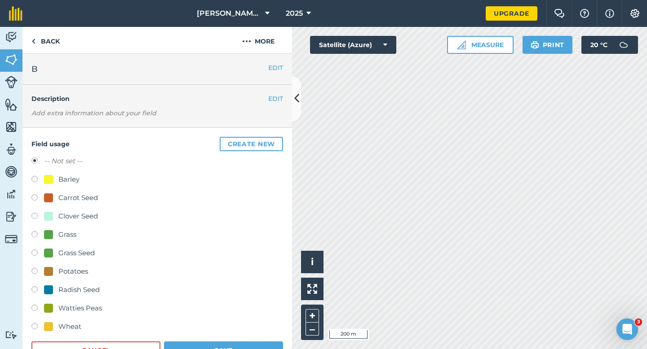
click at [85, 175] on div "Barley" at bounding box center [156, 180] width 251 height 13
click at [70, 175] on div "Barley" at bounding box center [68, 179] width 21 height 11
radio input "true"
radio input "false"
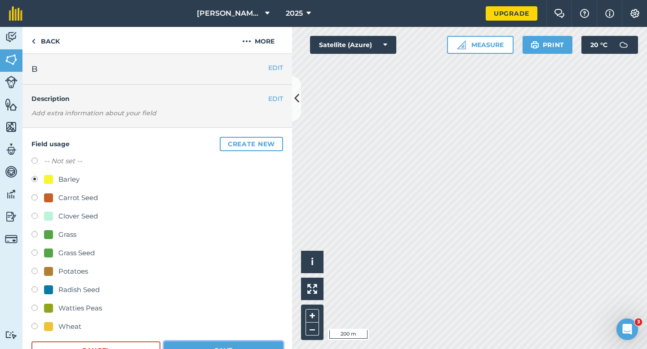
click at [227, 349] on button "Save" at bounding box center [223, 351] width 119 height 18
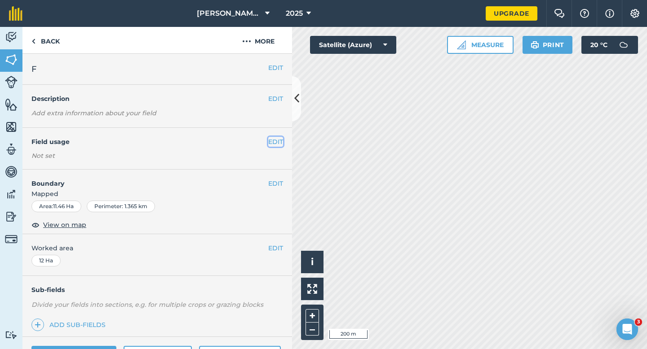
click at [277, 139] on button "EDIT" at bounding box center [275, 142] width 15 height 10
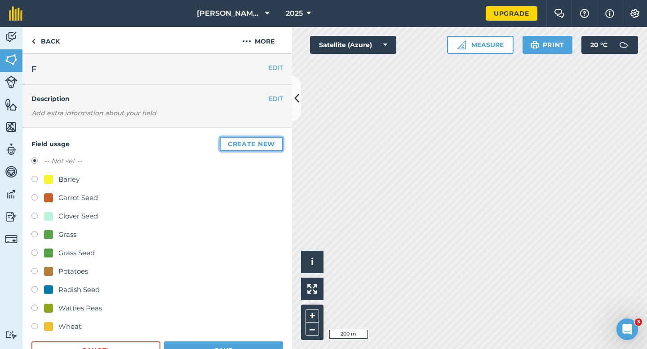
click at [277, 139] on button "Create new" at bounding box center [251, 144] width 63 height 14
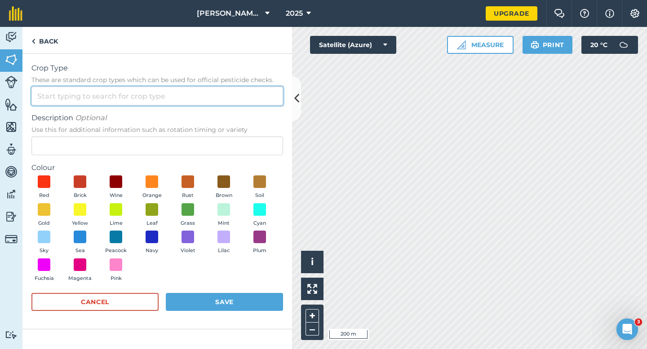
click at [245, 98] on input "Crop Type These are standard crop types which can be used for official pesticid…" at bounding box center [156, 96] width 251 height 19
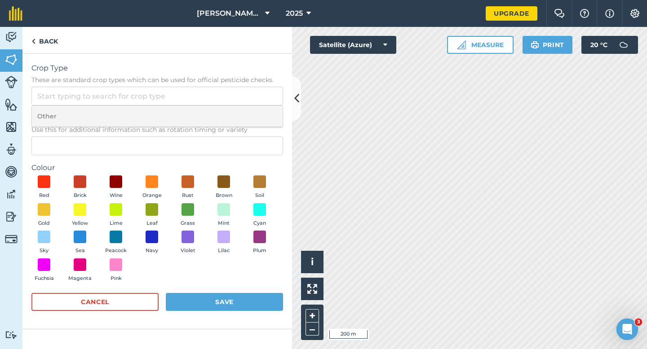
click at [245, 113] on li "Other" at bounding box center [157, 116] width 251 height 21
type input "Other"
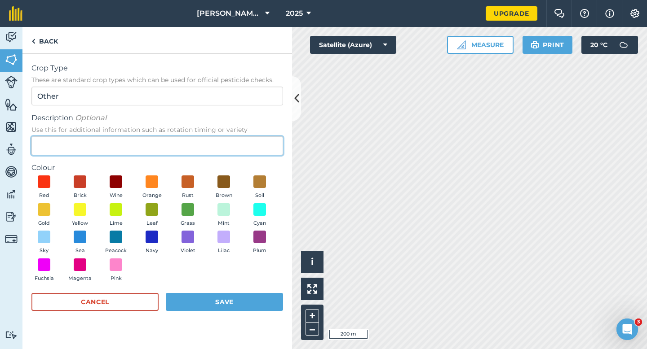
click at [245, 145] on input "Description Optional Use this for additional information such as rotation timin…" at bounding box center [156, 146] width 251 height 19
type input "Kale Seed"
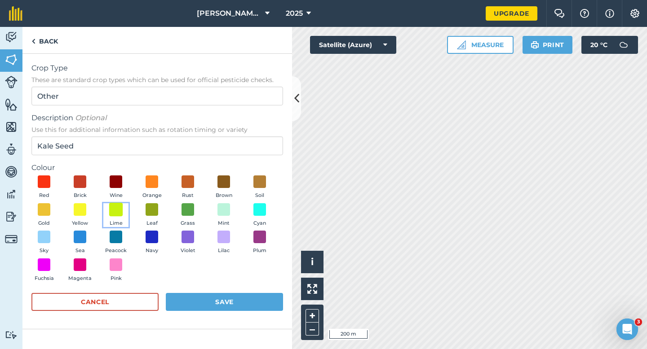
click at [115, 214] on span at bounding box center [116, 210] width 14 height 14
click at [215, 310] on button "Save" at bounding box center [224, 302] width 117 height 18
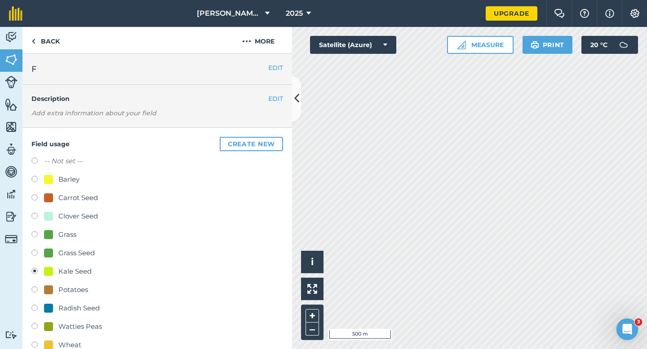
scroll to position [31, 0]
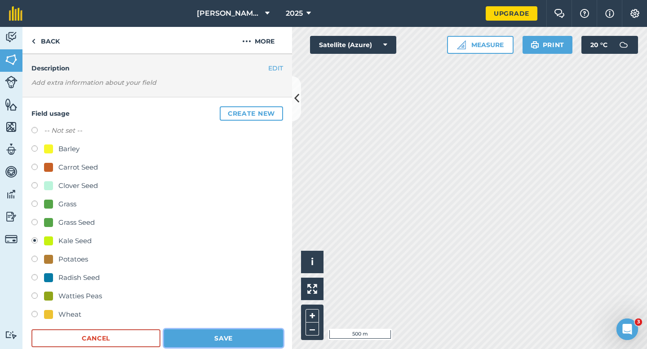
click at [265, 334] on button "Save" at bounding box center [223, 339] width 119 height 18
